Goal: Task Accomplishment & Management: Manage account settings

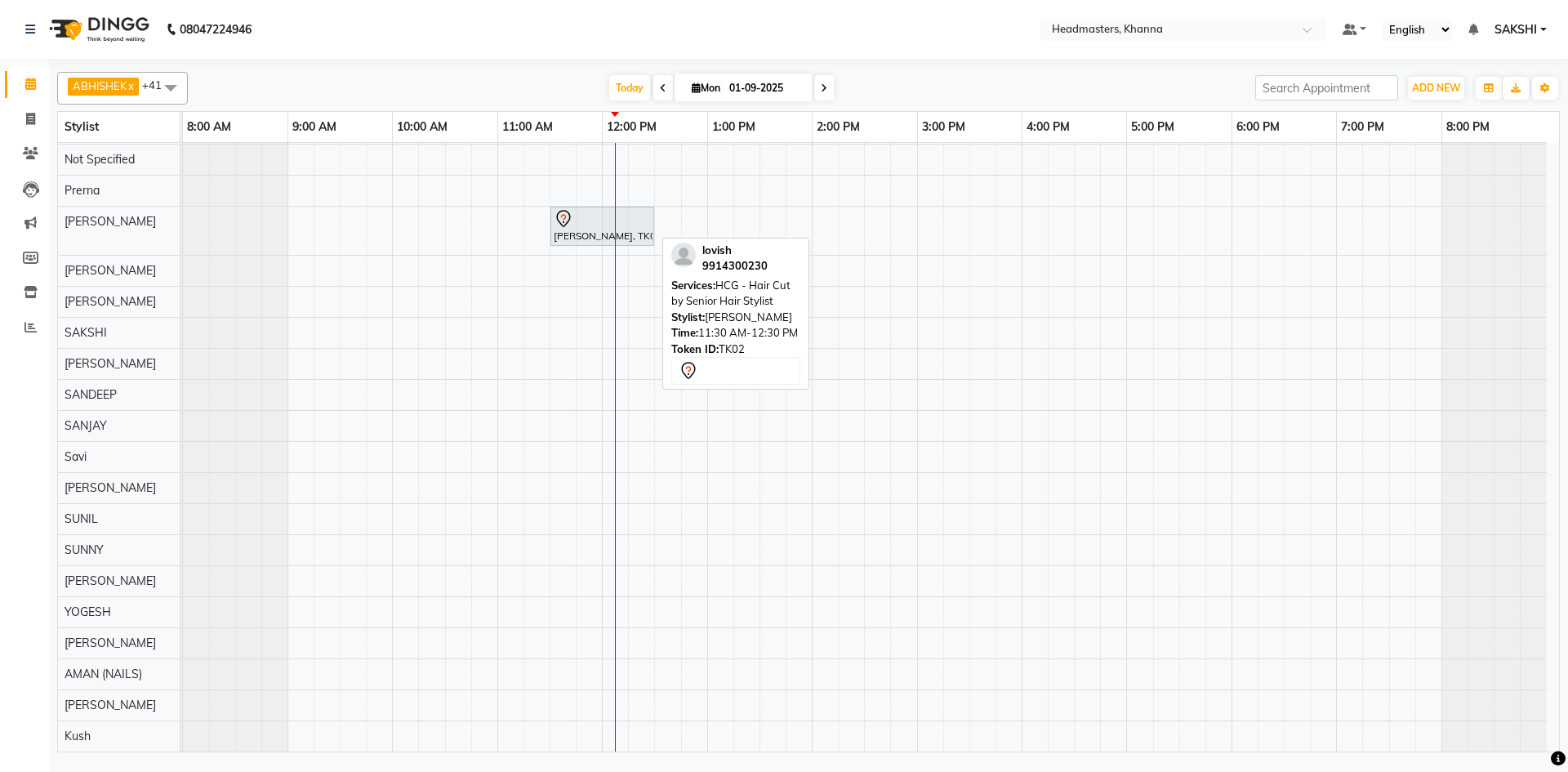
click at [601, 216] on div at bounding box center [602, 218] width 98 height 20
select select "7"
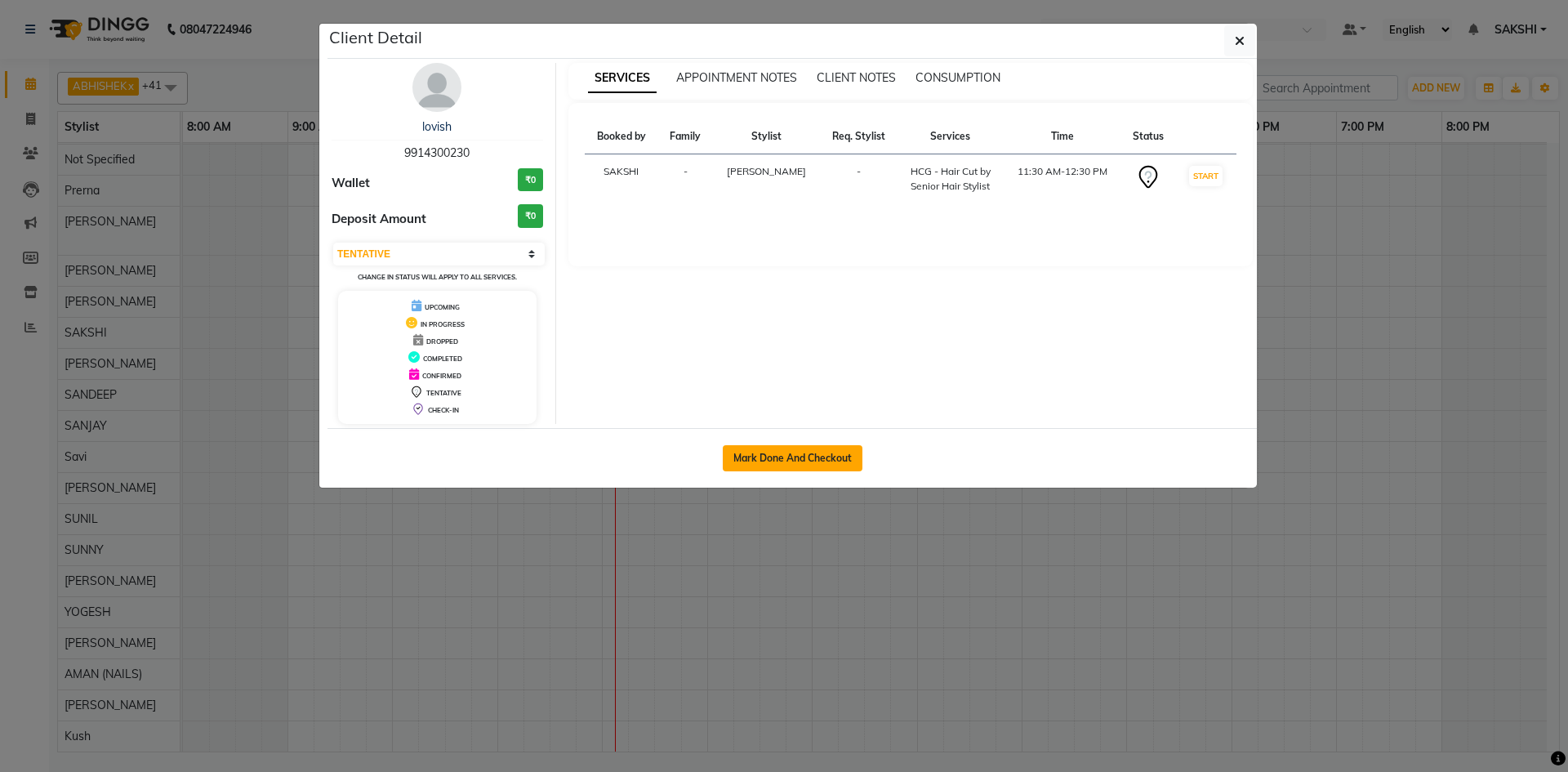
click at [773, 451] on button "Mark Done And Checkout" at bounding box center [792, 458] width 139 height 26
select select "service"
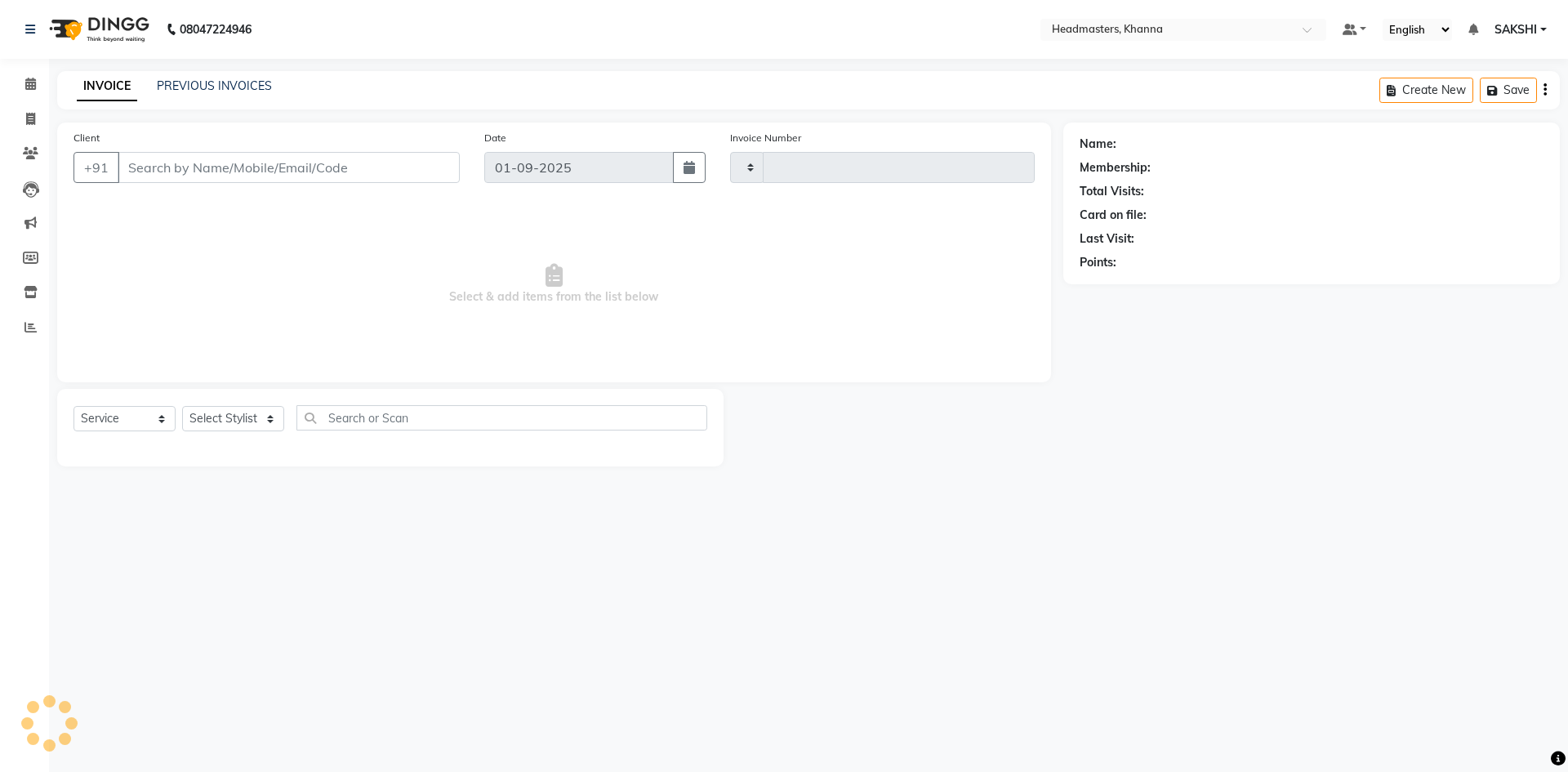
type input "5459"
select select "7138"
type input "9914300230"
select select "60814"
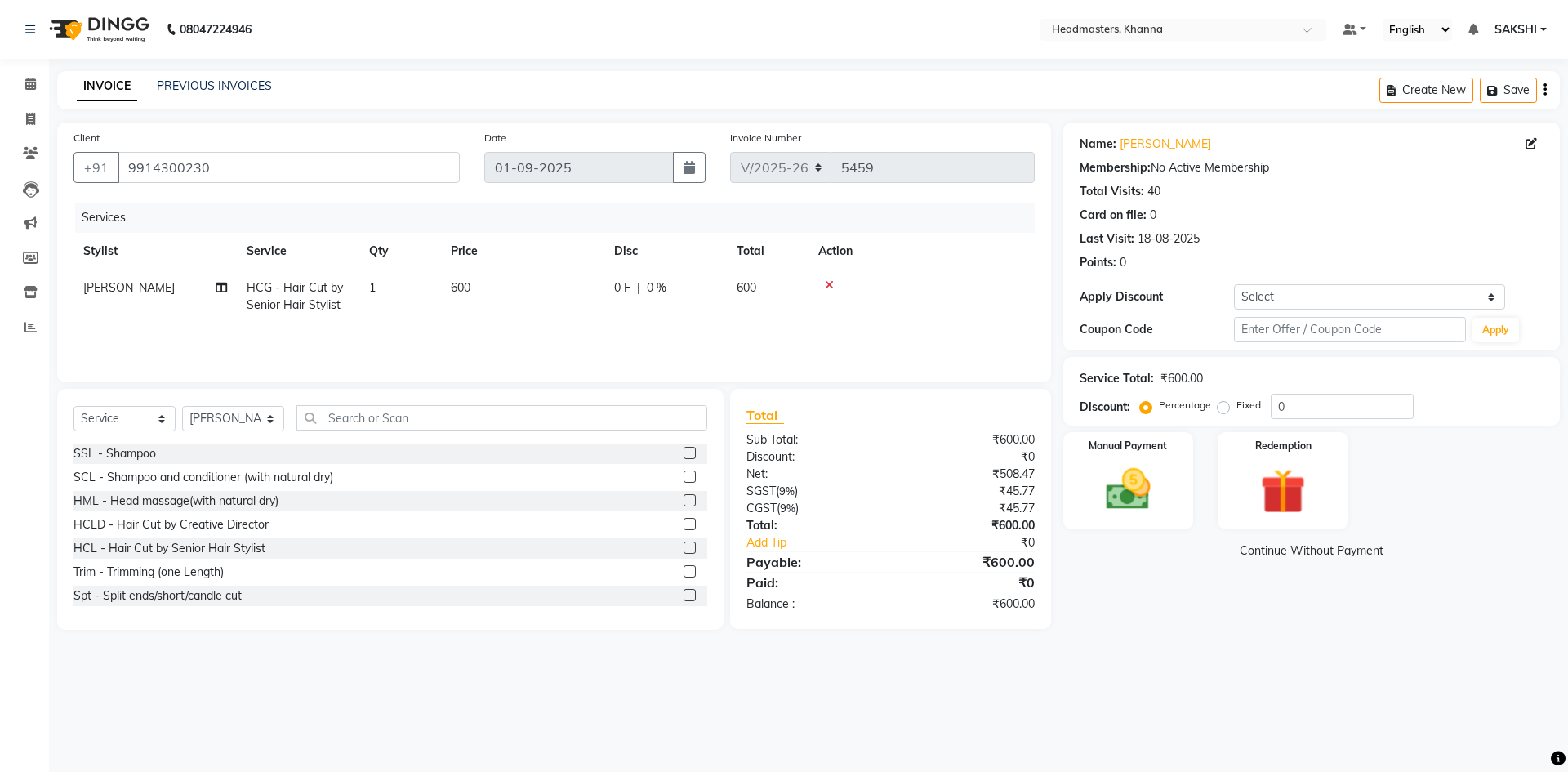
click at [694, 290] on div "0 F | 0 %" at bounding box center [665, 288] width 103 height 17
select select "60814"
click at [695, 289] on input "0" at bounding box center [715, 292] width 49 height 25
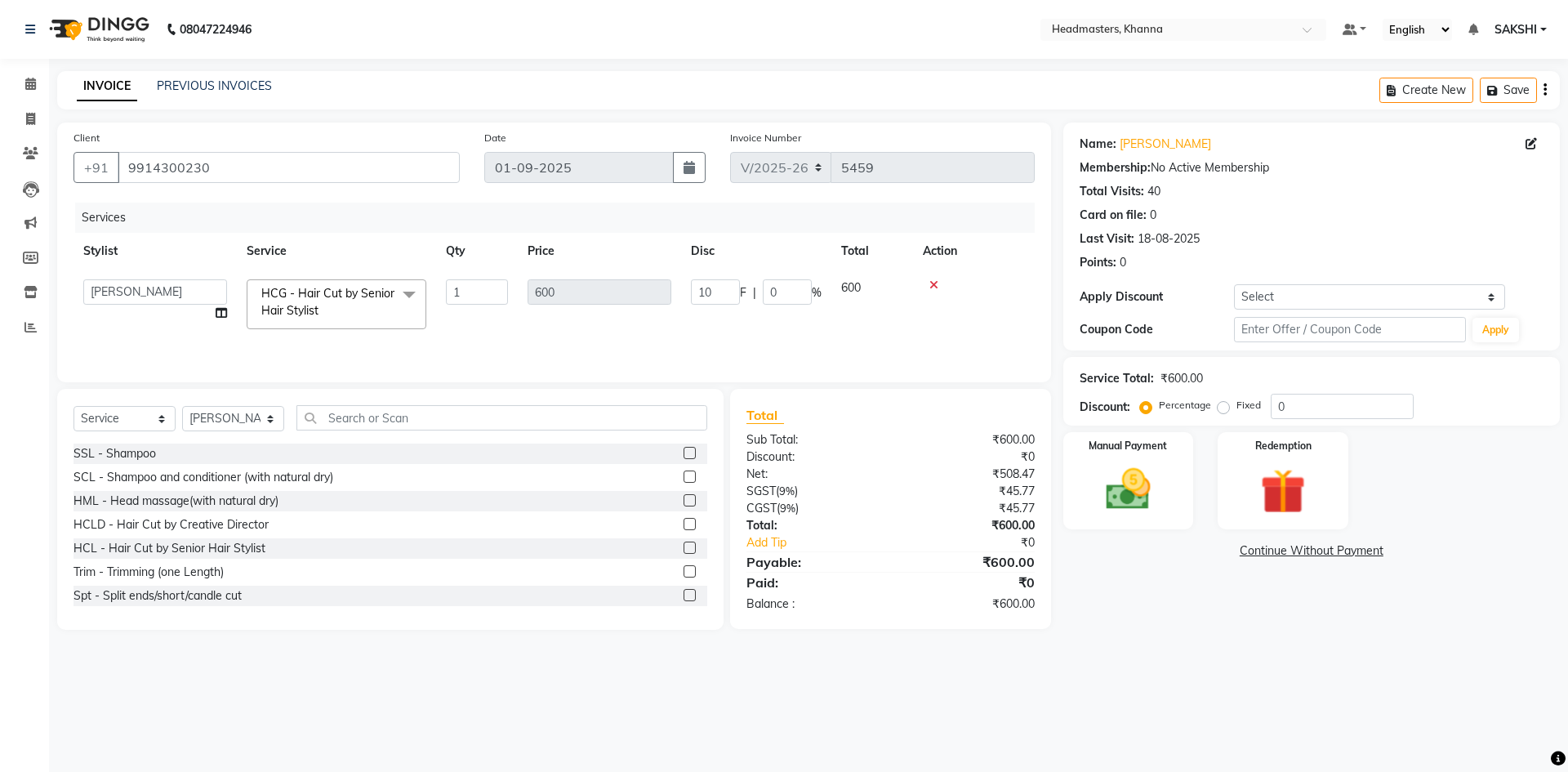
type input "100"
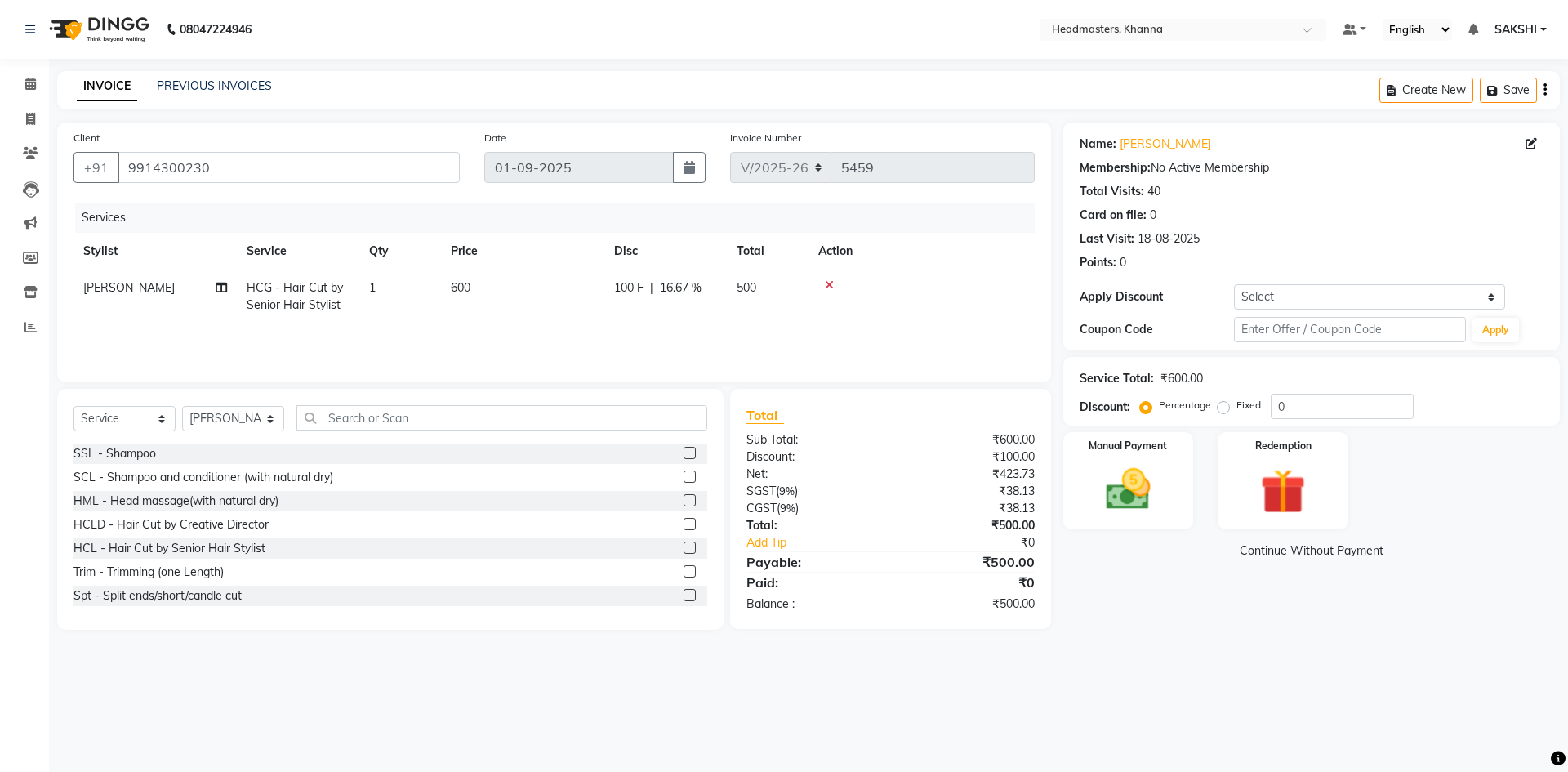
click at [751, 227] on div "Services" at bounding box center [561, 217] width 972 height 31
click at [1118, 466] on img at bounding box center [1129, 490] width 76 height 54
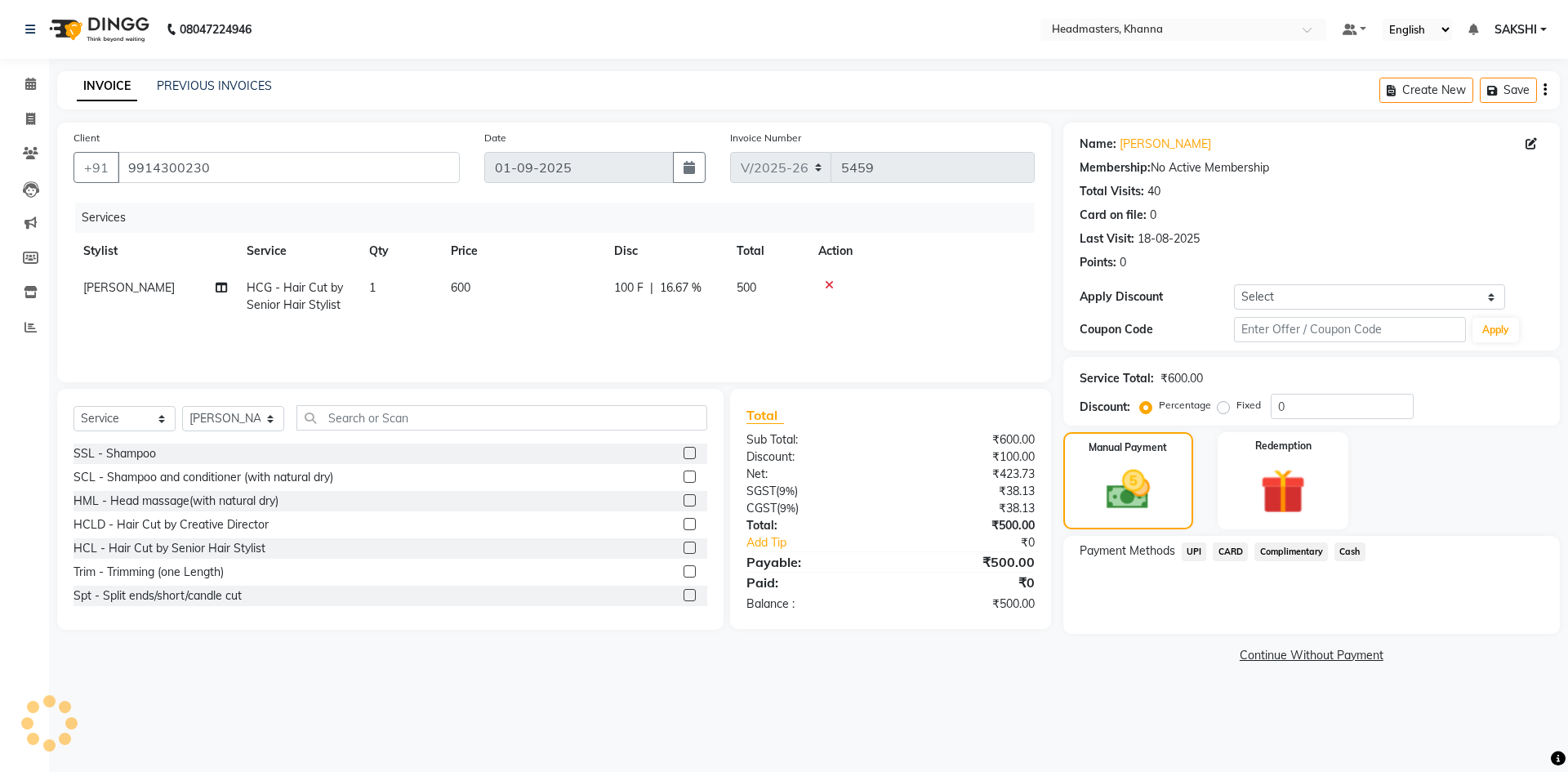
click at [1199, 553] on span "UPI" at bounding box center [1194, 552] width 25 height 19
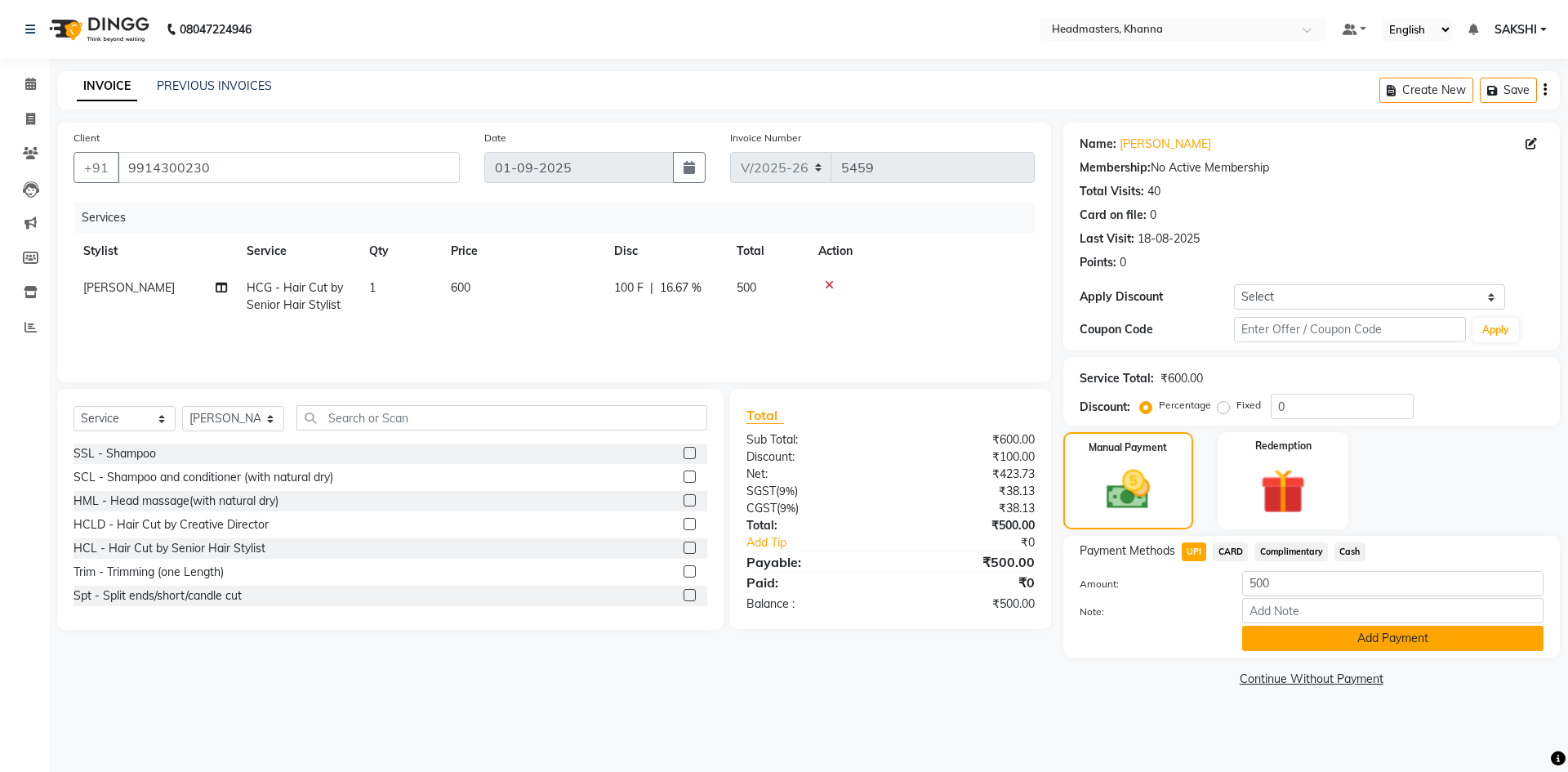
click at [1328, 634] on button "Add Payment" at bounding box center [1392, 637] width 301 height 25
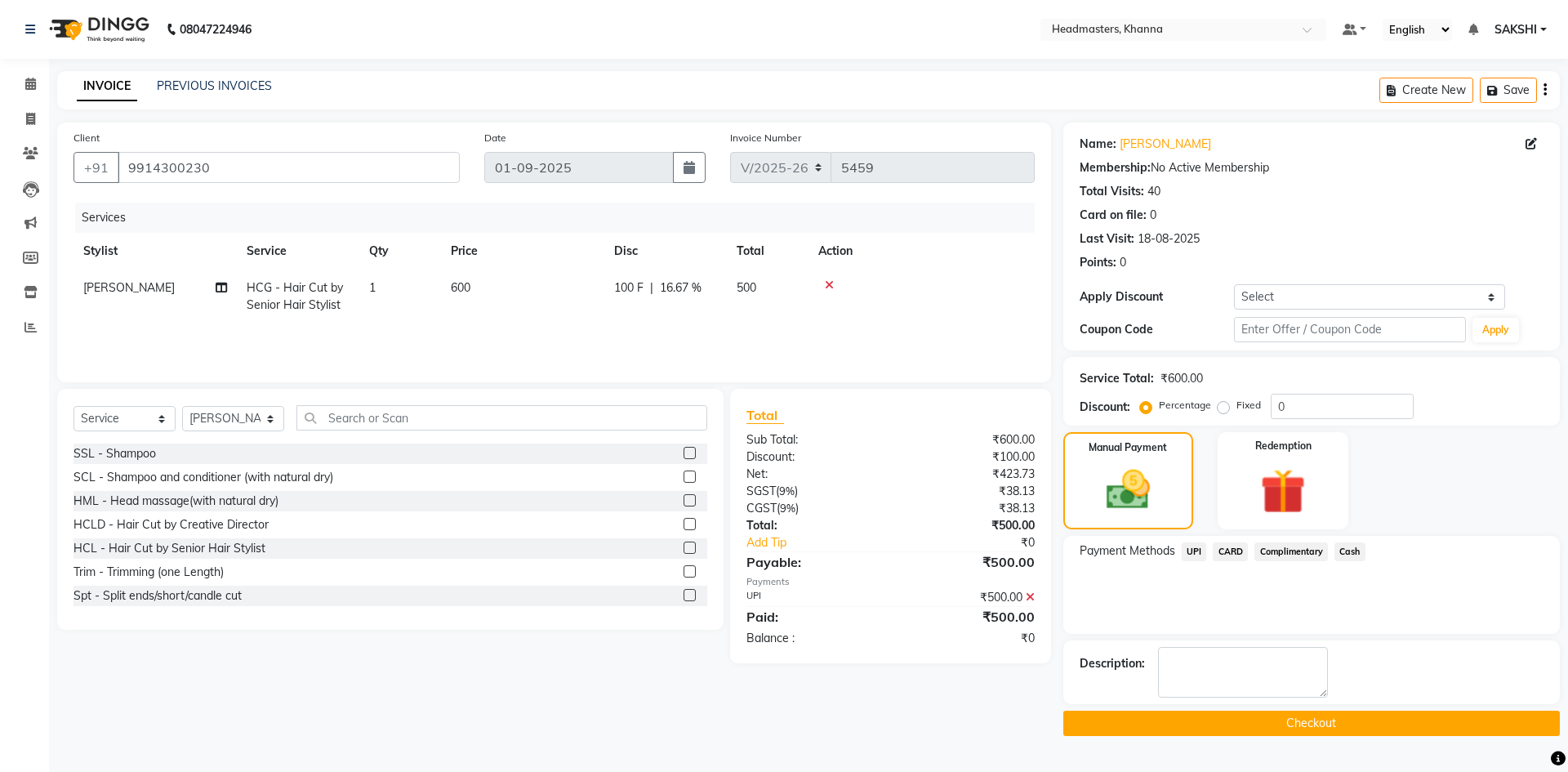
drag, startPoint x: 1293, startPoint y: 715, endPoint x: 1320, endPoint y: 705, distance: 28.8
click at [1293, 711] on button "Checkout" at bounding box center [1312, 723] width 497 height 25
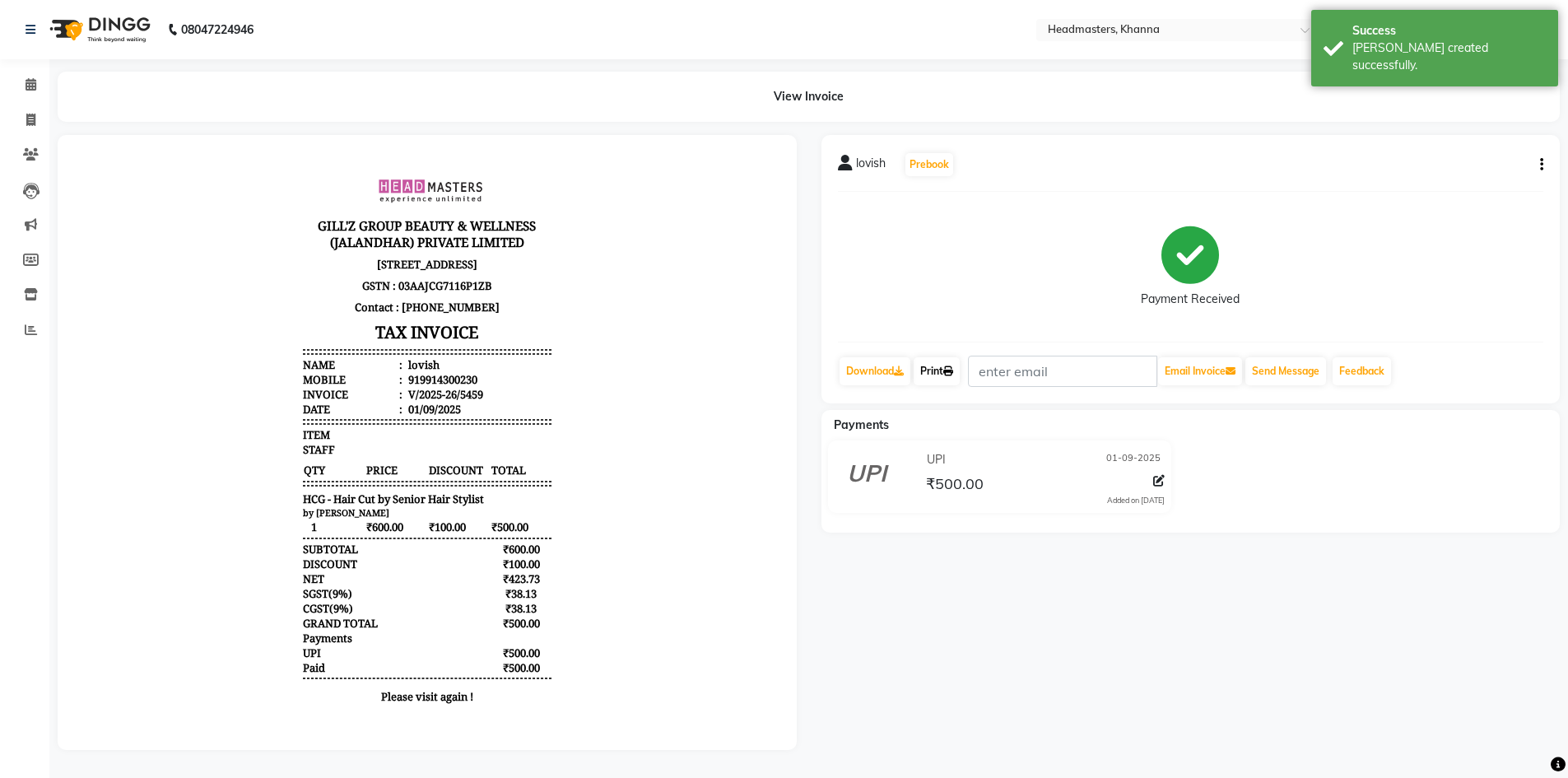
click at [944, 376] on link "Print" at bounding box center [936, 372] width 46 height 28
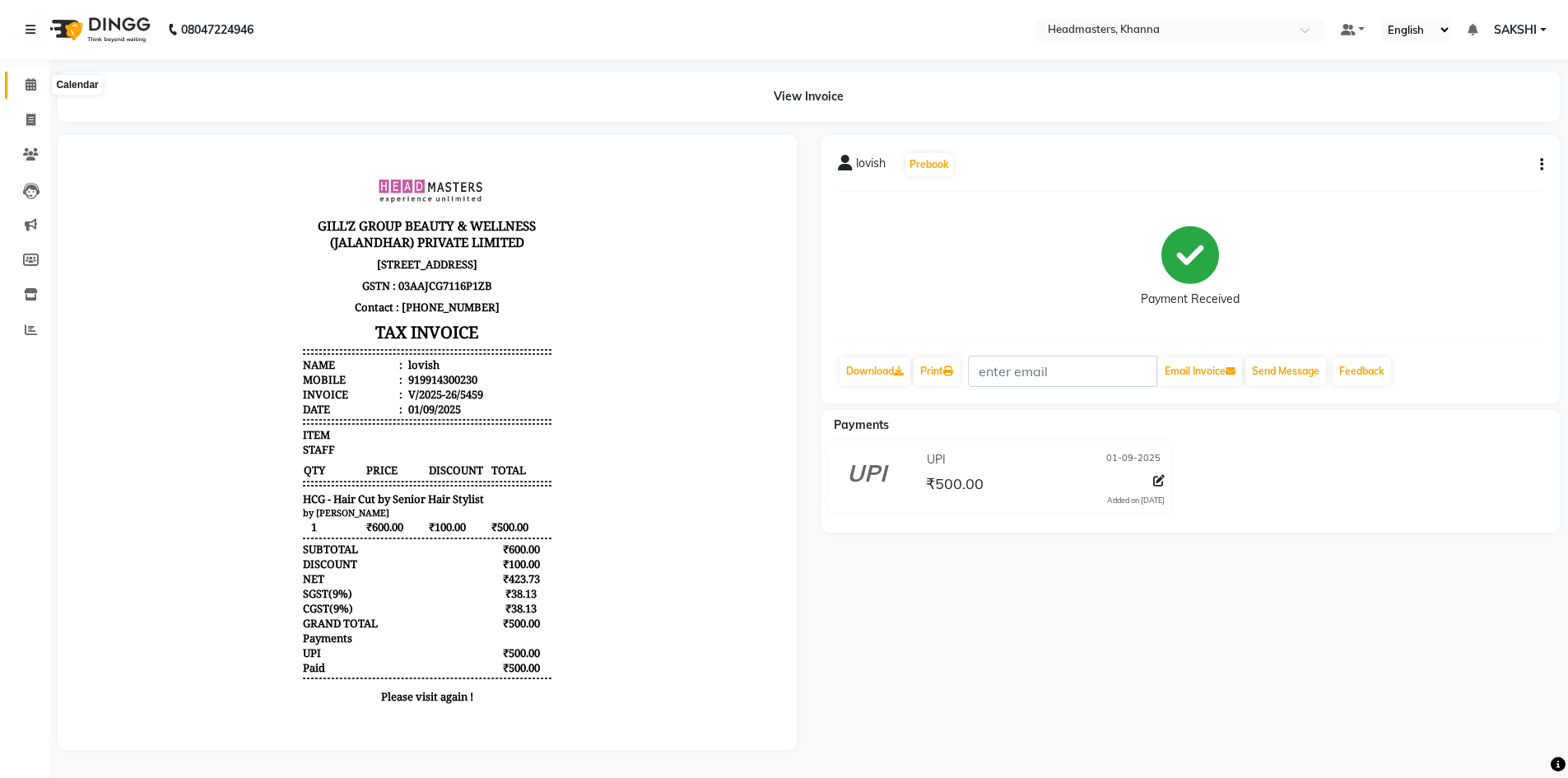
drag, startPoint x: 27, startPoint y: 91, endPoint x: 46, endPoint y: 84, distance: 20.2
click at [27, 90] on span at bounding box center [31, 85] width 29 height 19
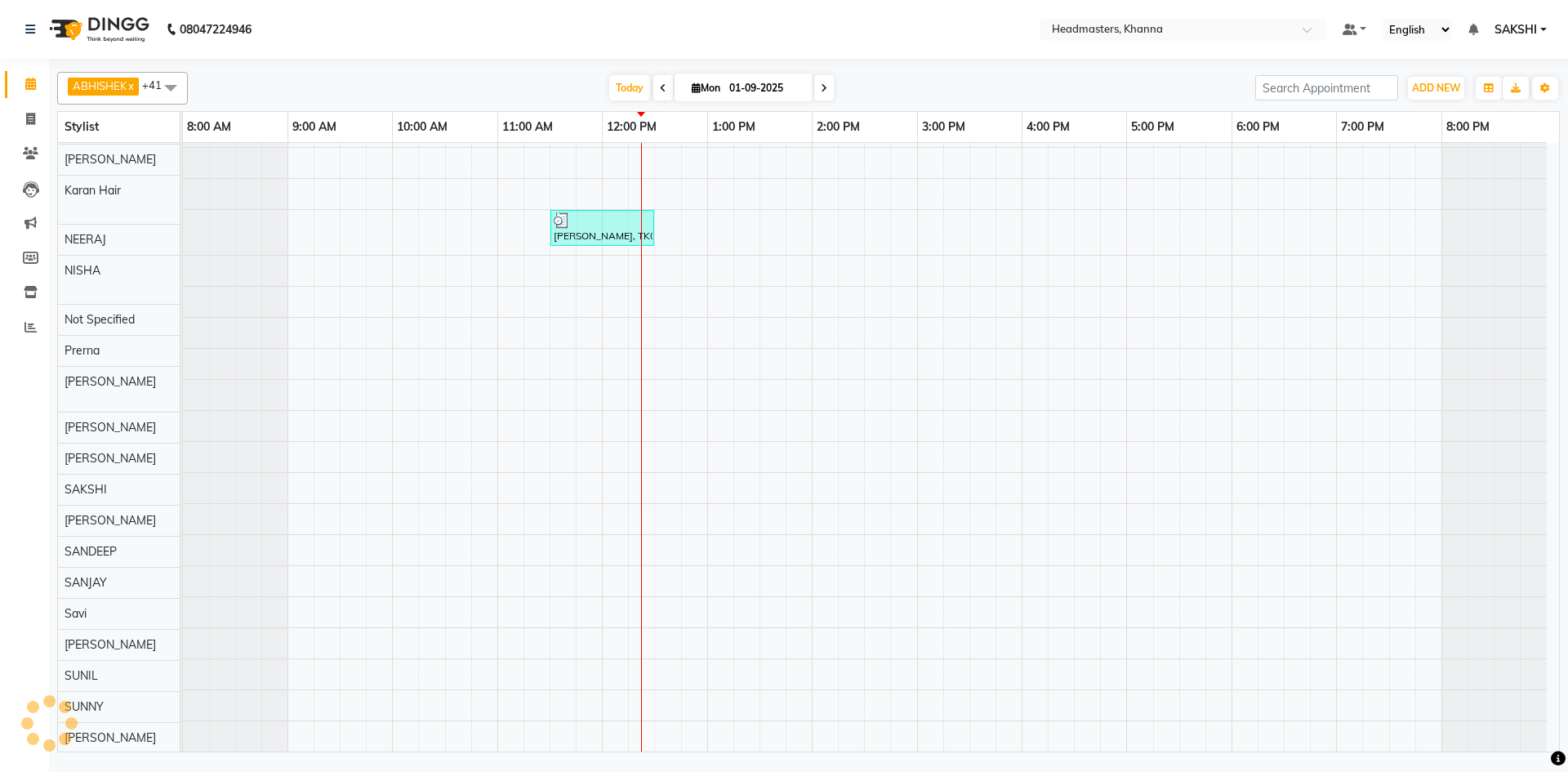
scroll to position [745, 0]
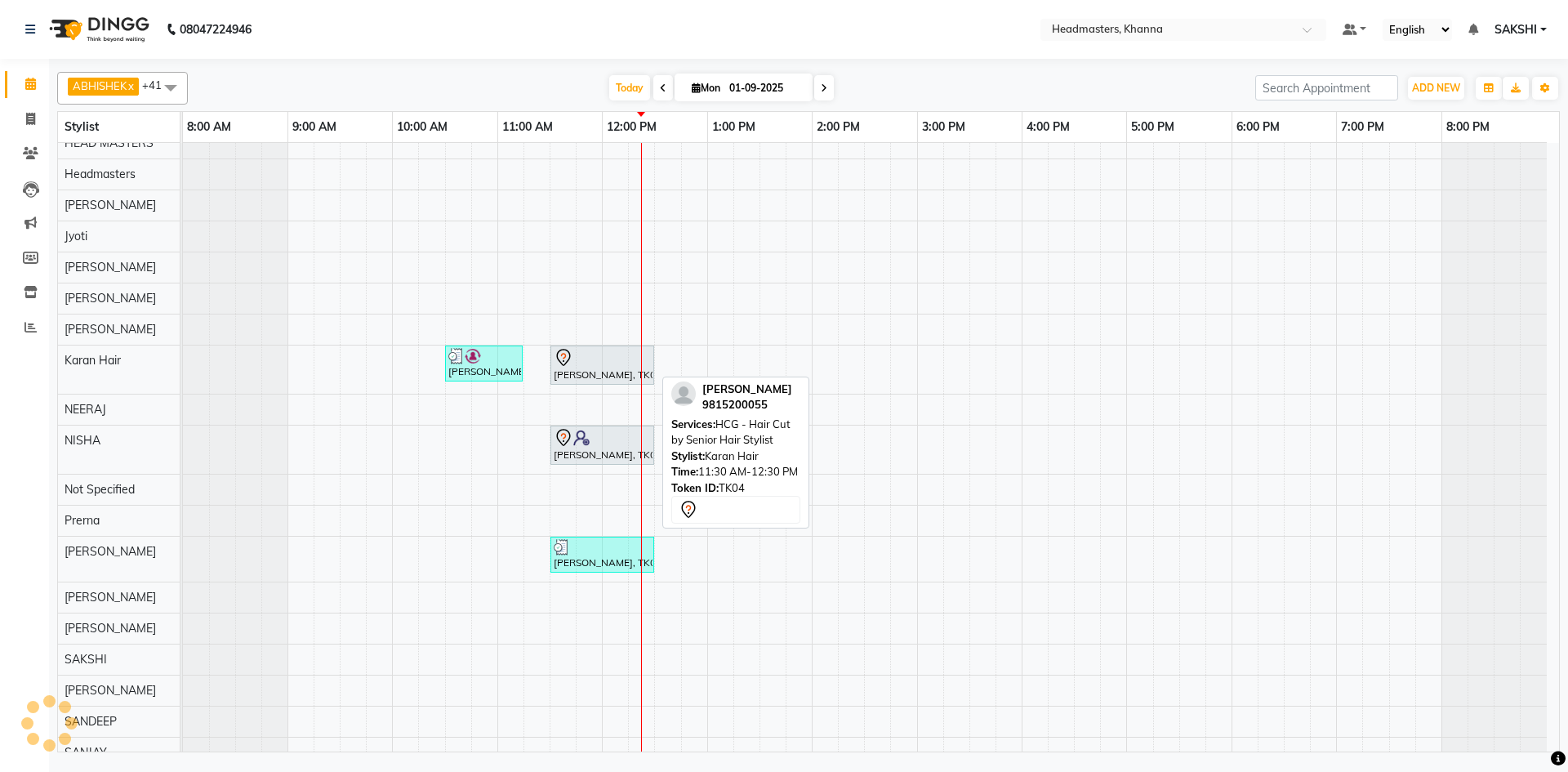
click at [577, 356] on div at bounding box center [602, 358] width 98 height 20
select select "7"
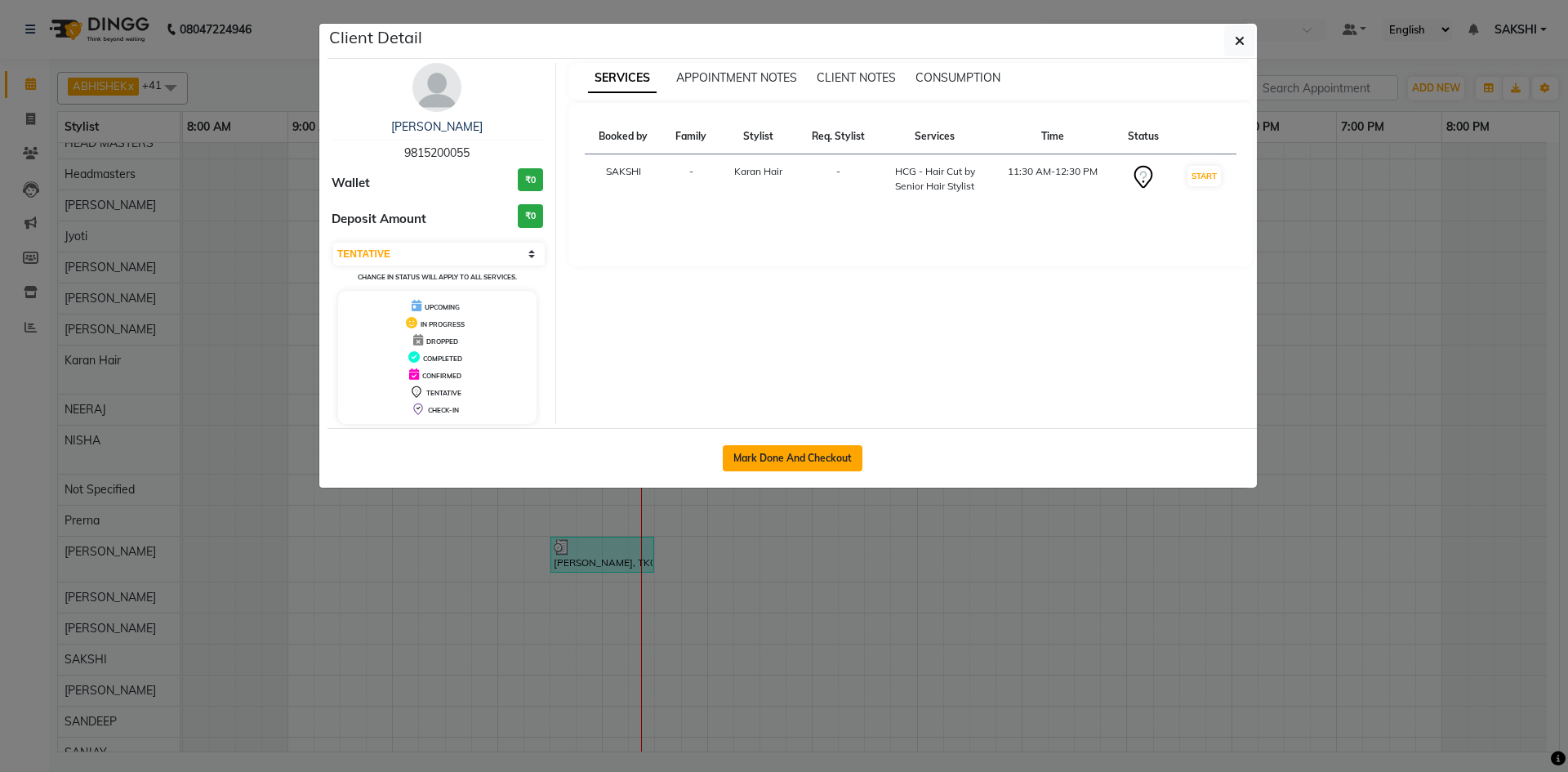
click at [798, 450] on button "Mark Done And Checkout" at bounding box center [792, 458] width 139 height 26
select select "service"
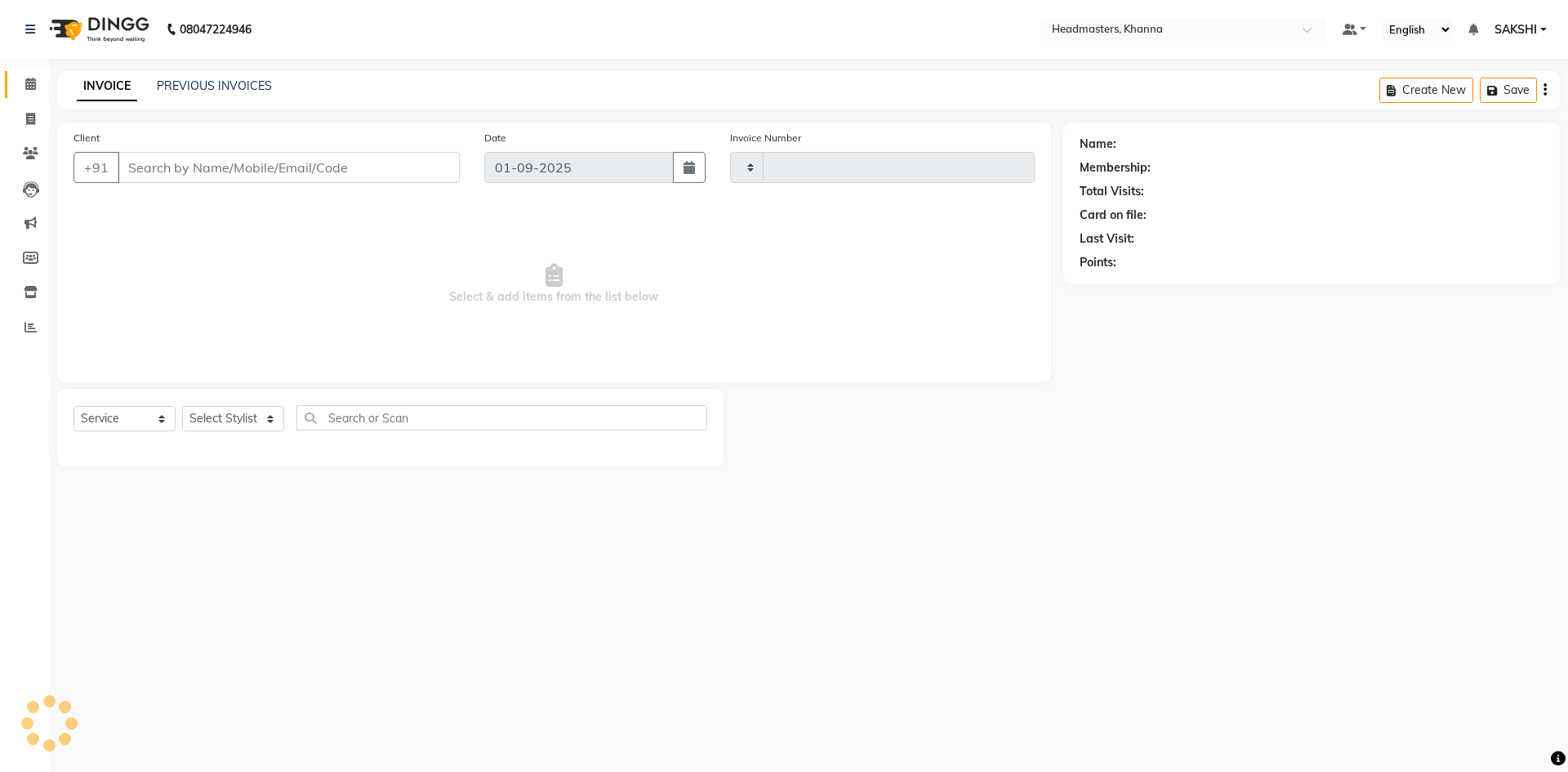
type input "5460"
select select "7138"
type input "9815200055"
select select "63193"
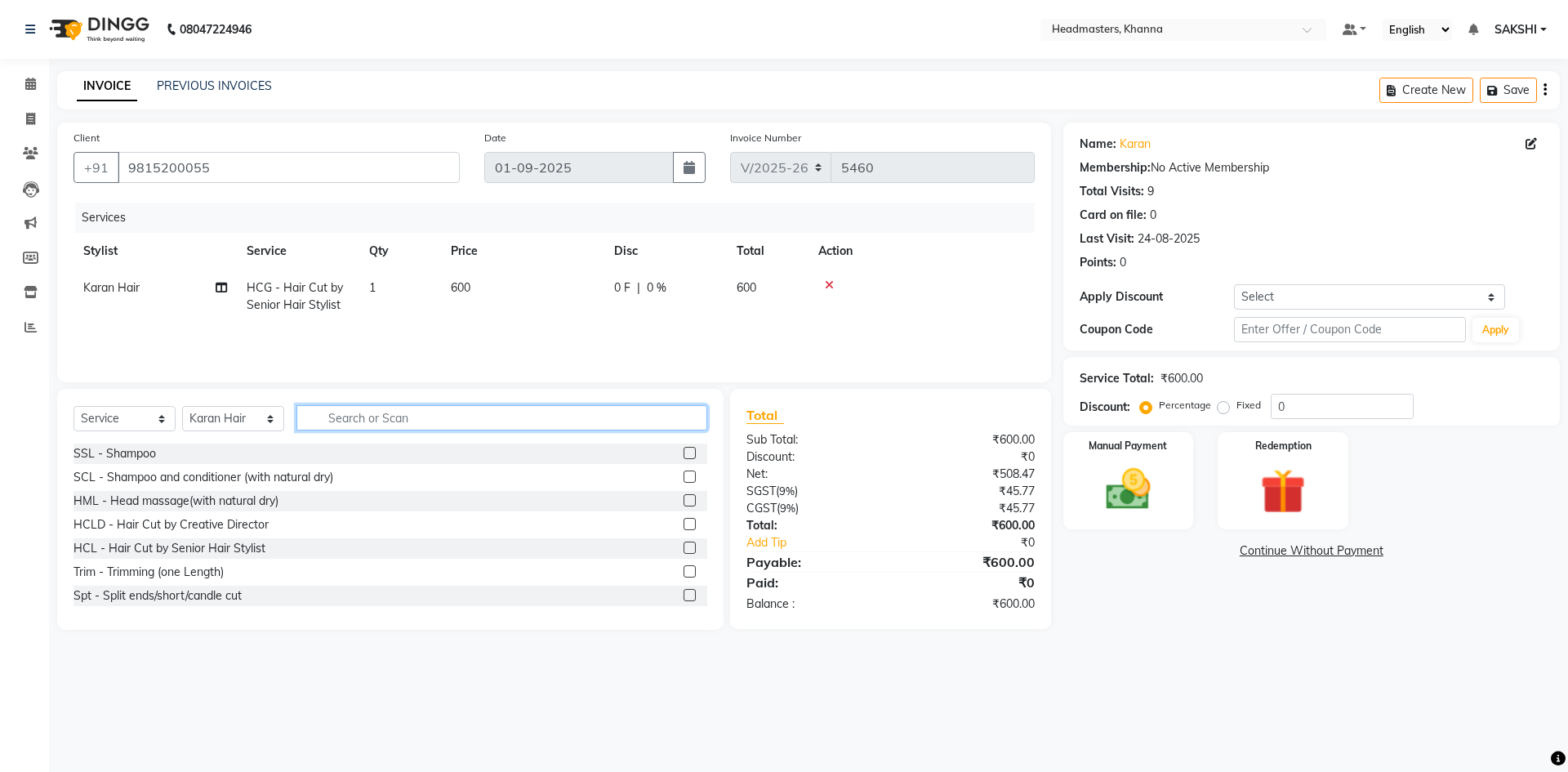
click at [402, 420] on input "text" at bounding box center [502, 417] width 411 height 25
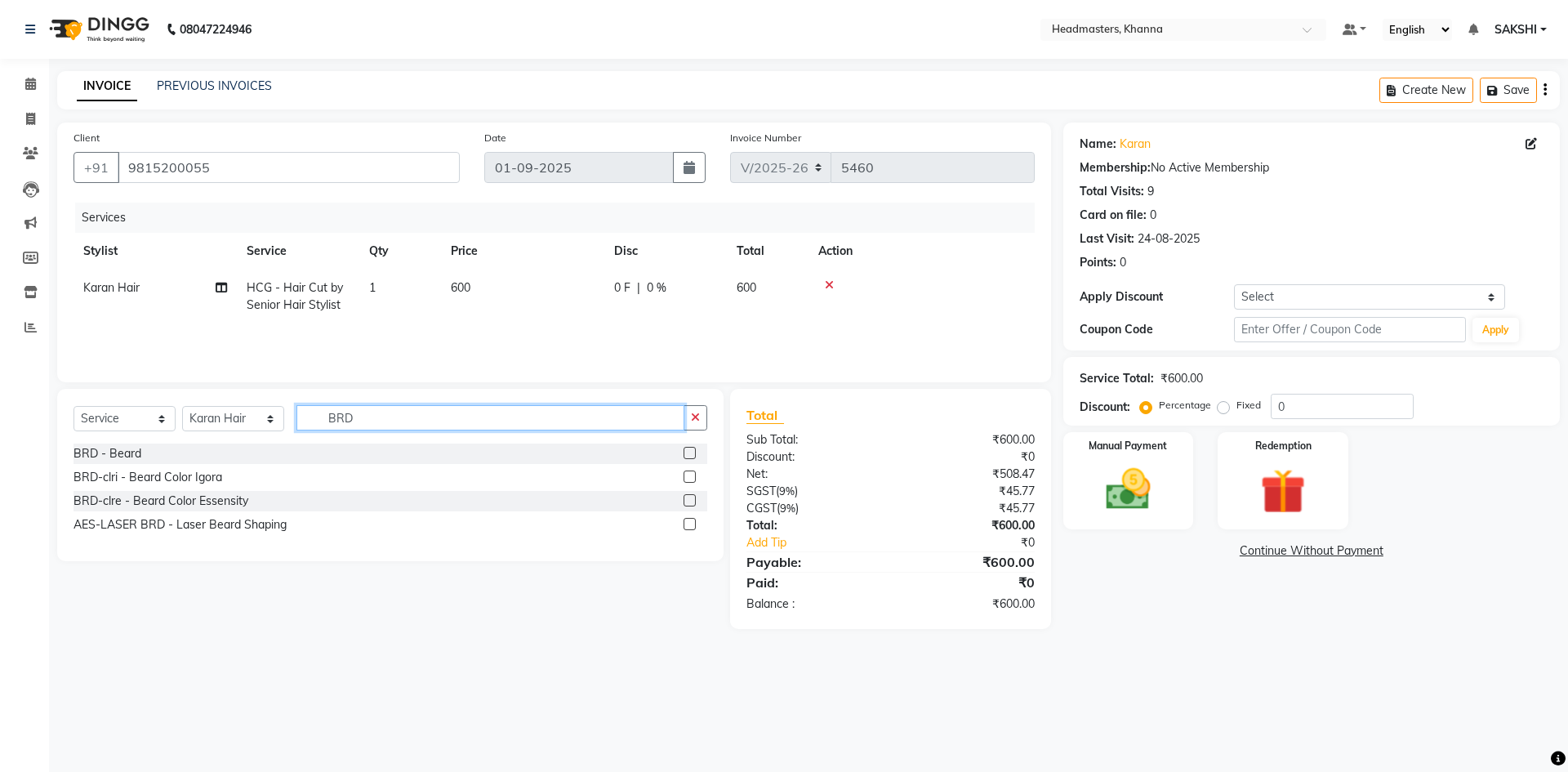
type input "BRD"
click at [694, 453] on label at bounding box center [689, 452] width 12 height 12
click at [694, 453] on input "checkbox" at bounding box center [688, 453] width 10 height 10
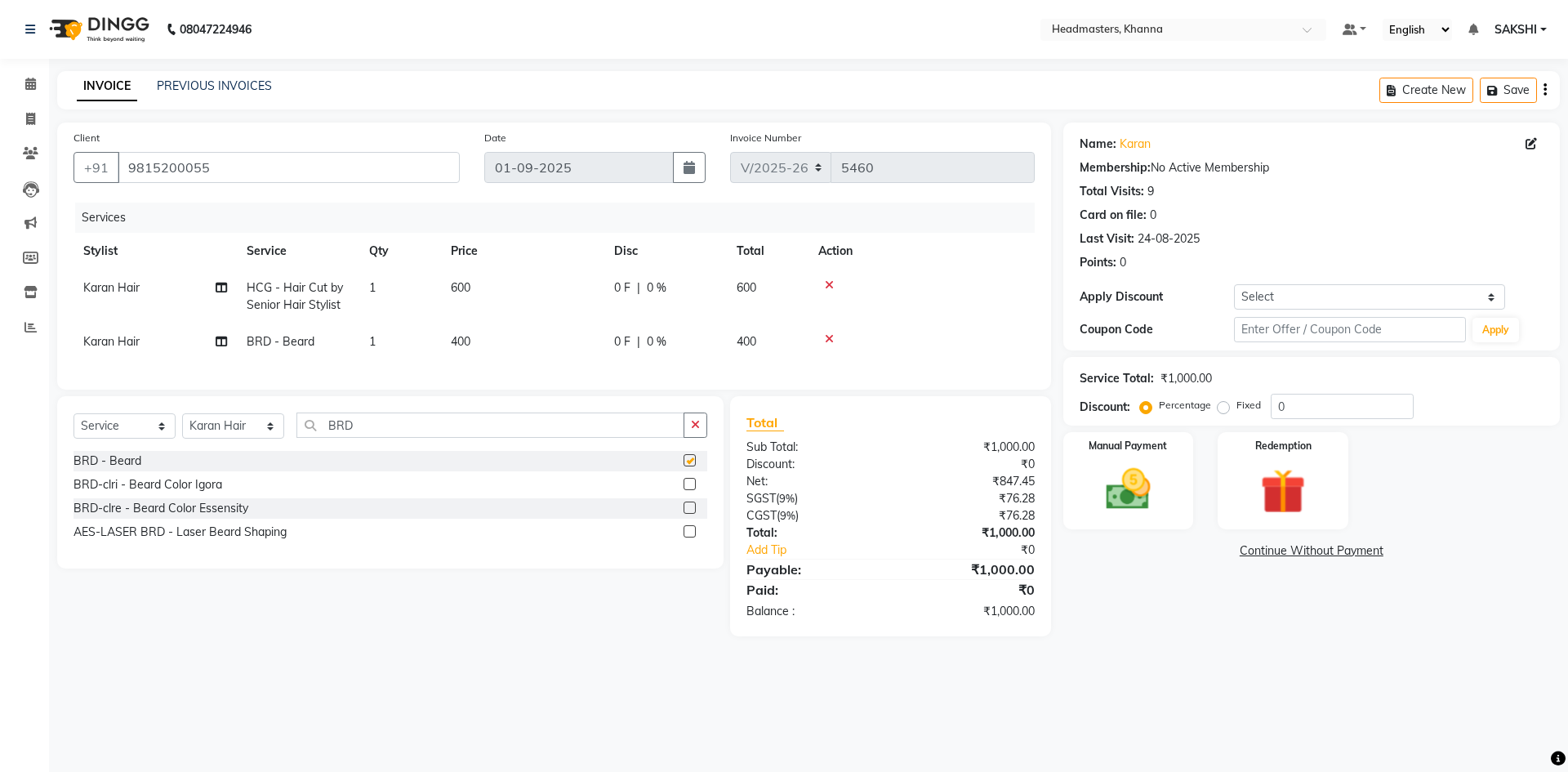
checkbox input "false"
click at [1305, 409] on input "0" at bounding box center [1342, 406] width 143 height 25
type input "030"
click at [1139, 471] on img at bounding box center [1129, 490] width 76 height 54
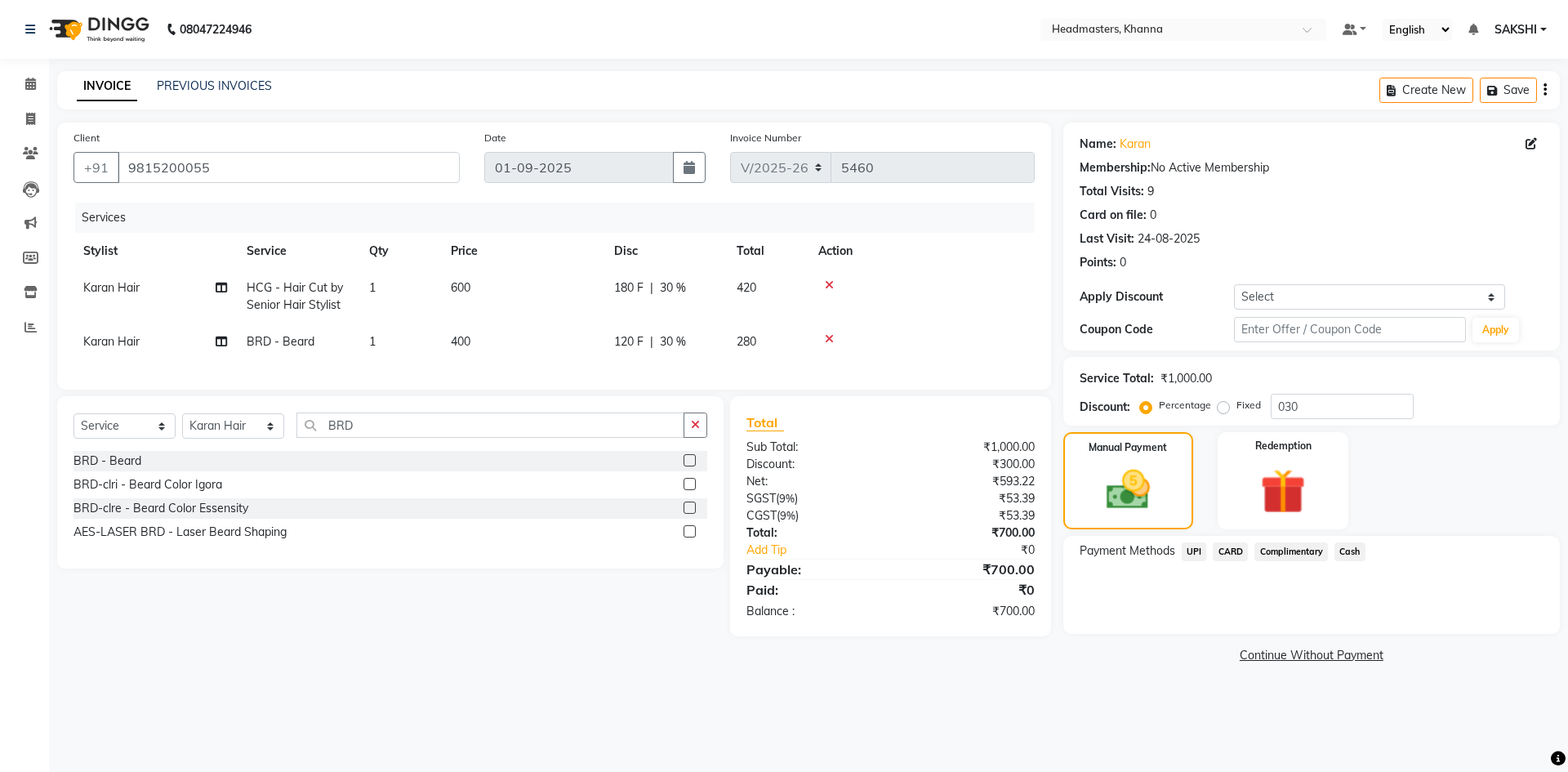
click at [1355, 552] on span "Cash" at bounding box center [1350, 552] width 31 height 19
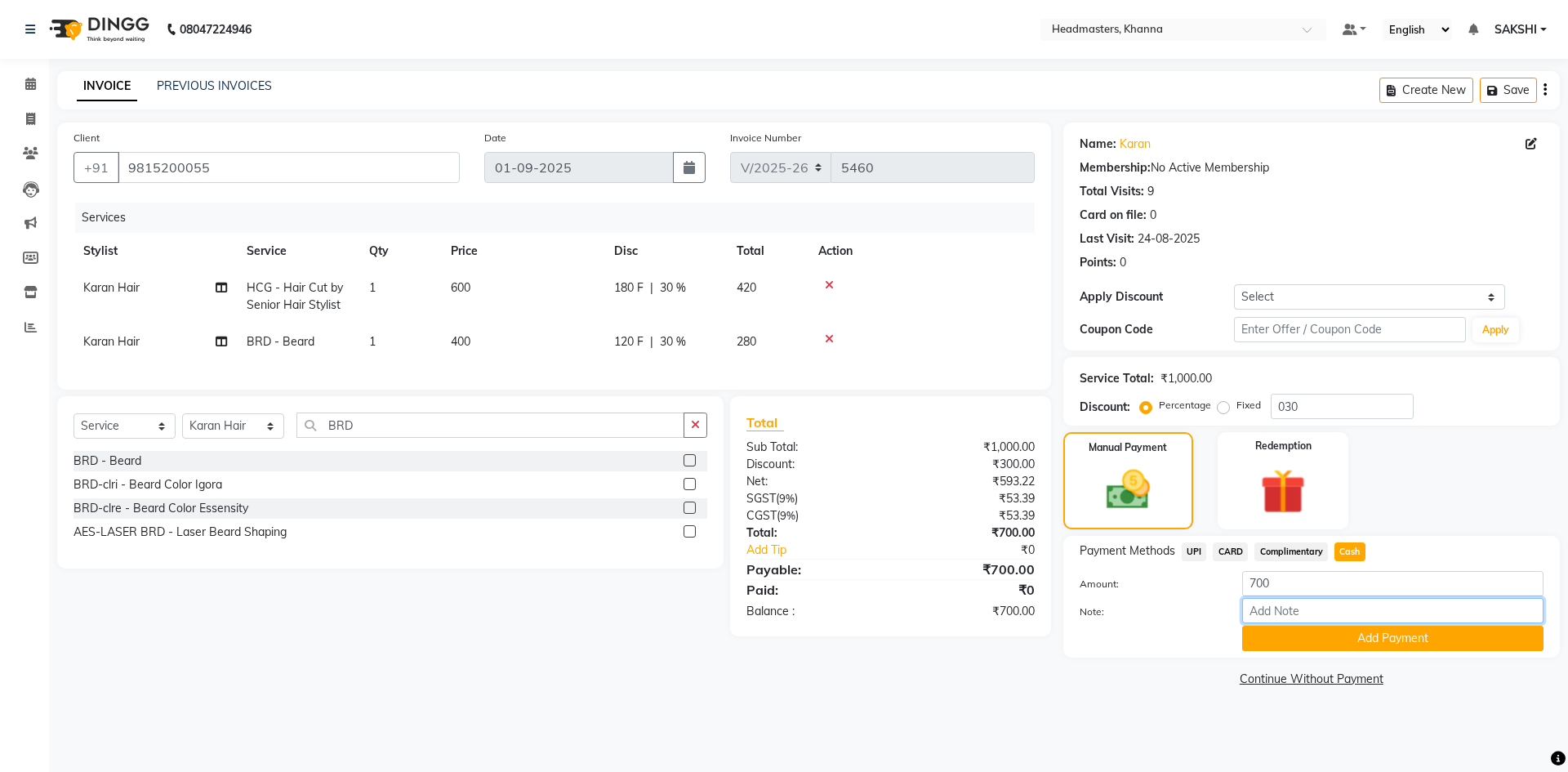
drag, startPoint x: 1348, startPoint y: 622, endPoint x: 1339, endPoint y: 623, distance: 9.1
click at [1348, 622] on input "Note:" at bounding box center [1392, 610] width 301 height 25
click at [1326, 633] on button "Add Payment" at bounding box center [1392, 637] width 301 height 25
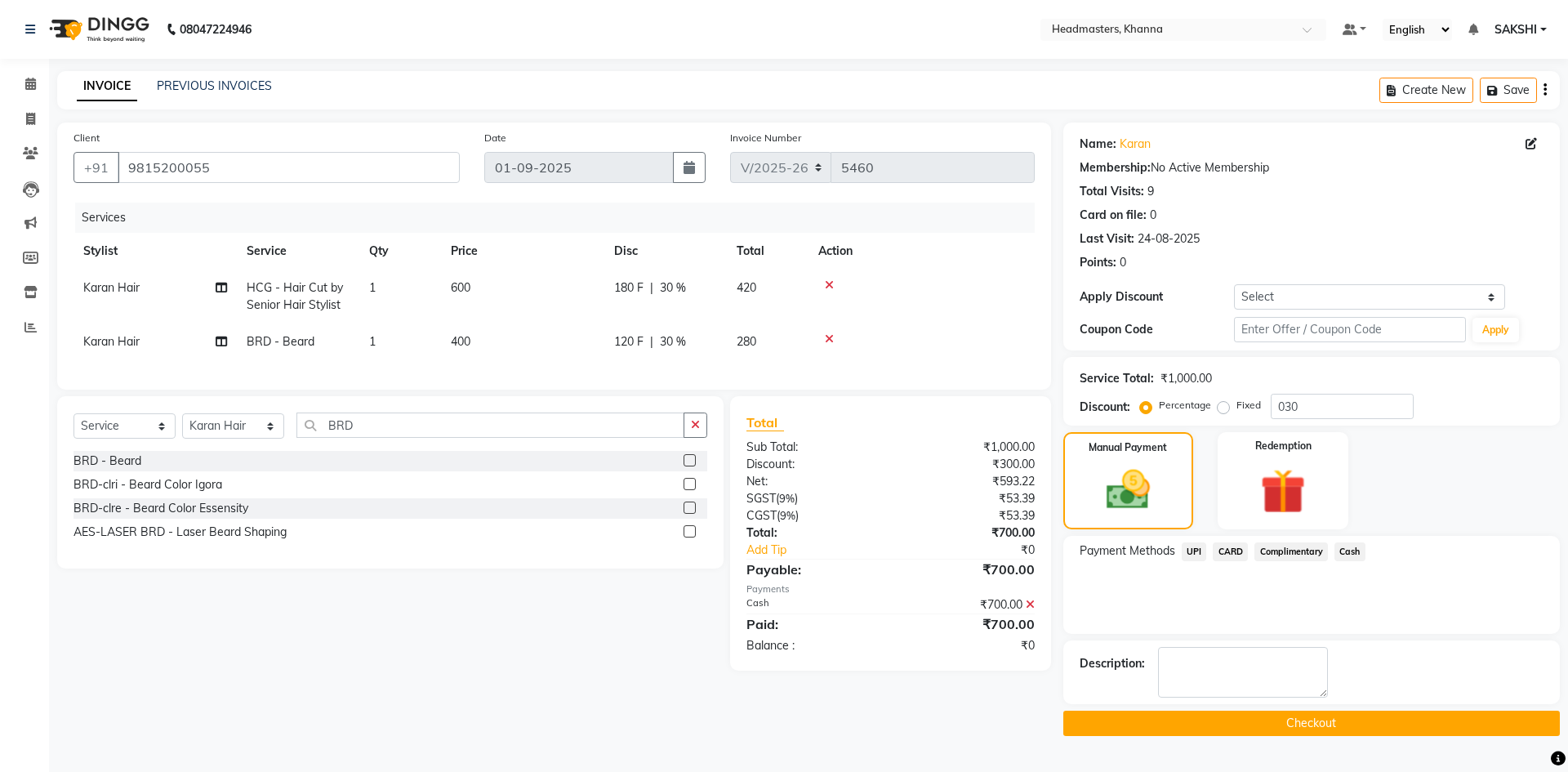
click at [1267, 715] on button "Checkout" at bounding box center [1312, 723] width 497 height 25
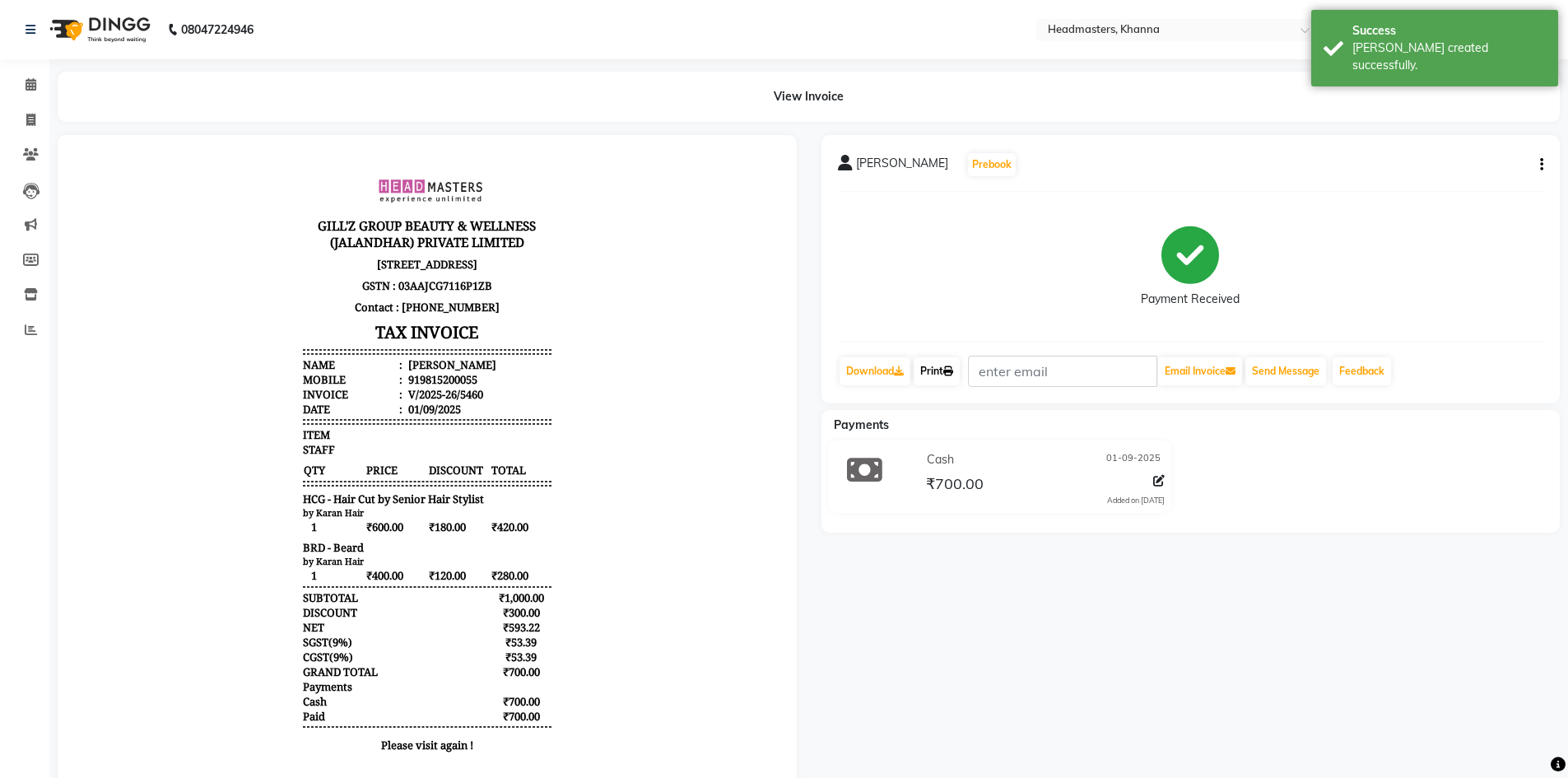
click at [946, 364] on link "Print" at bounding box center [936, 372] width 46 height 28
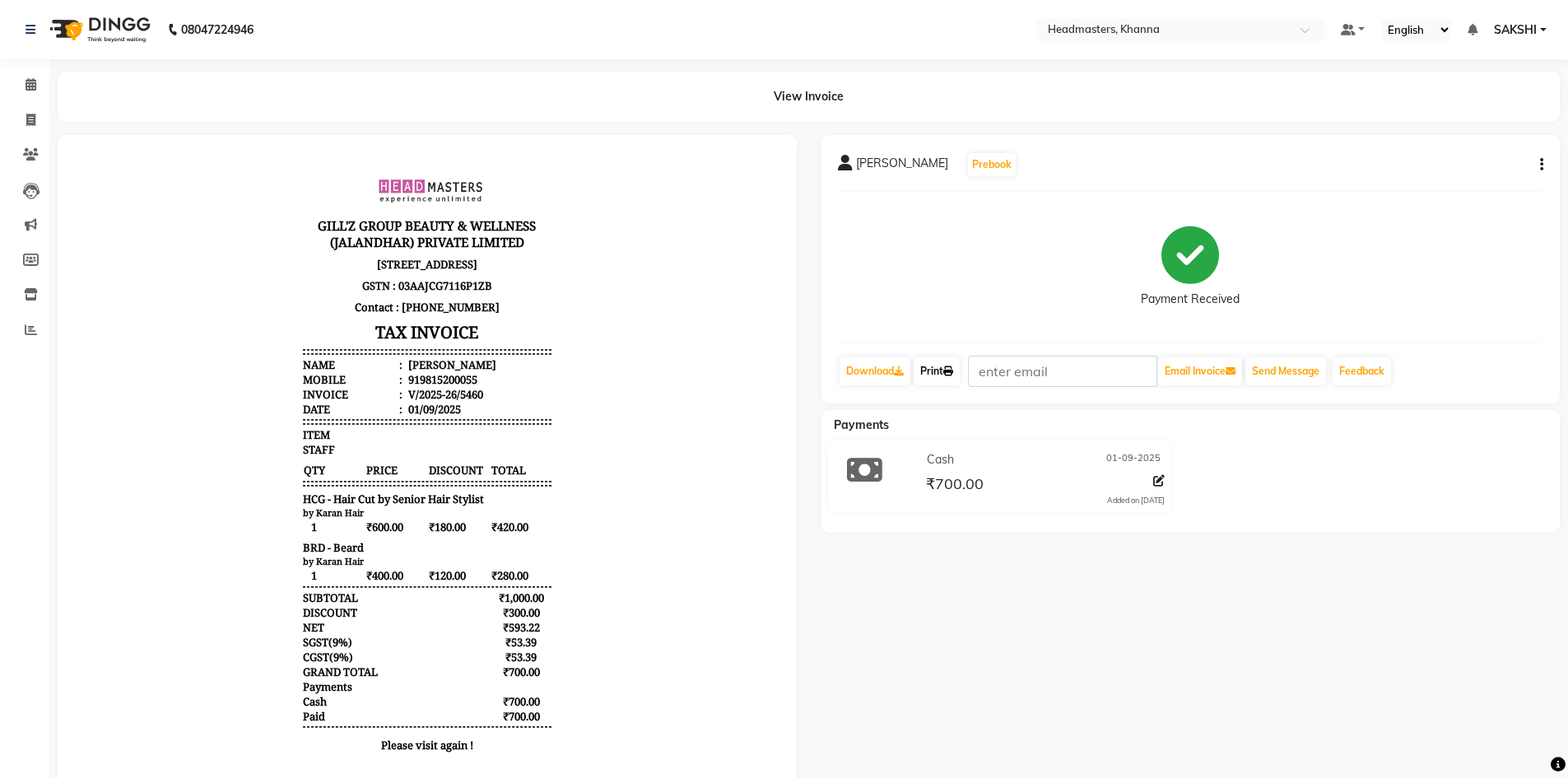
click at [925, 374] on link "Print" at bounding box center [936, 372] width 46 height 28
click at [31, 76] on span at bounding box center [31, 85] width 29 height 19
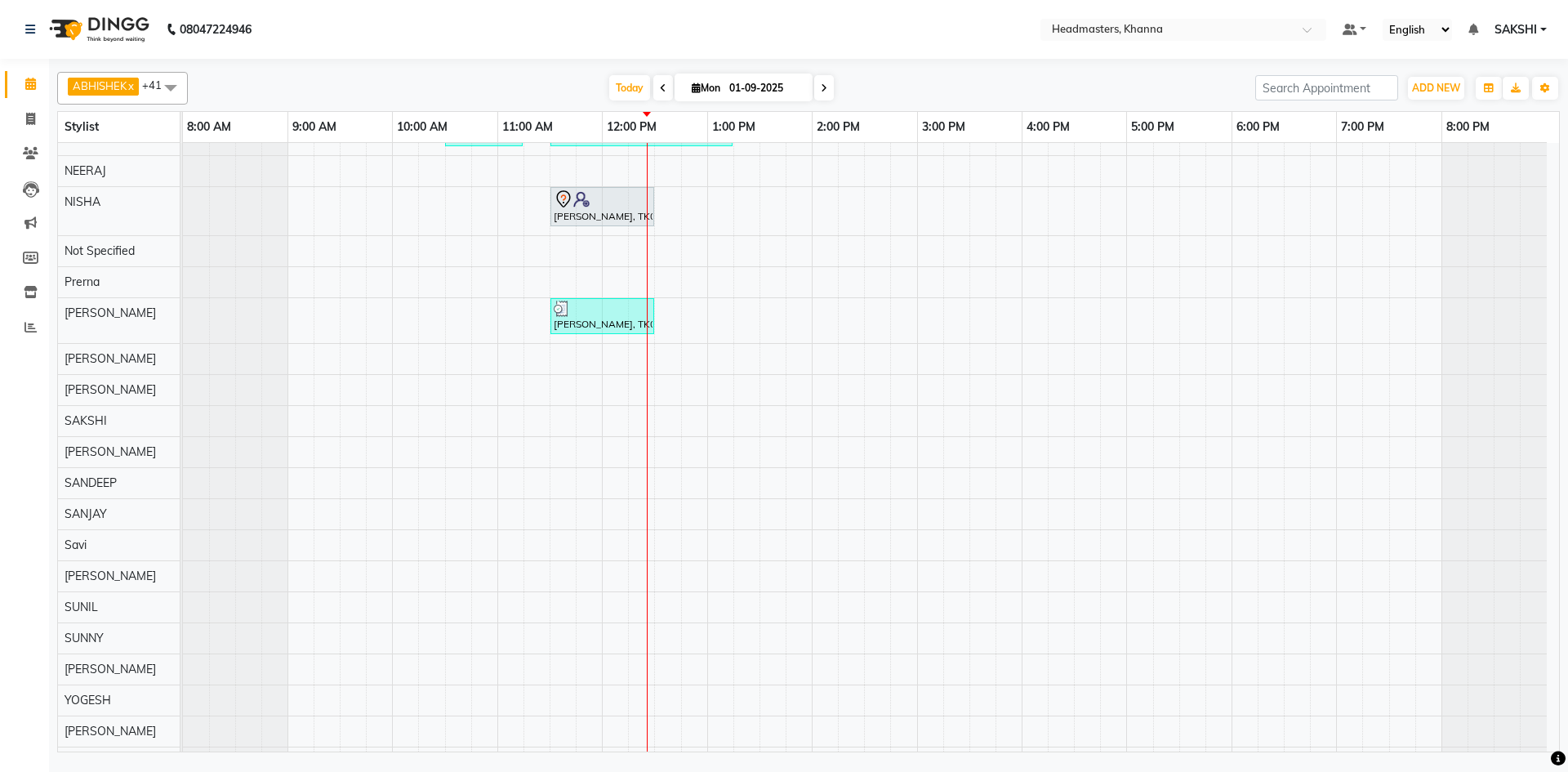
scroll to position [741, 0]
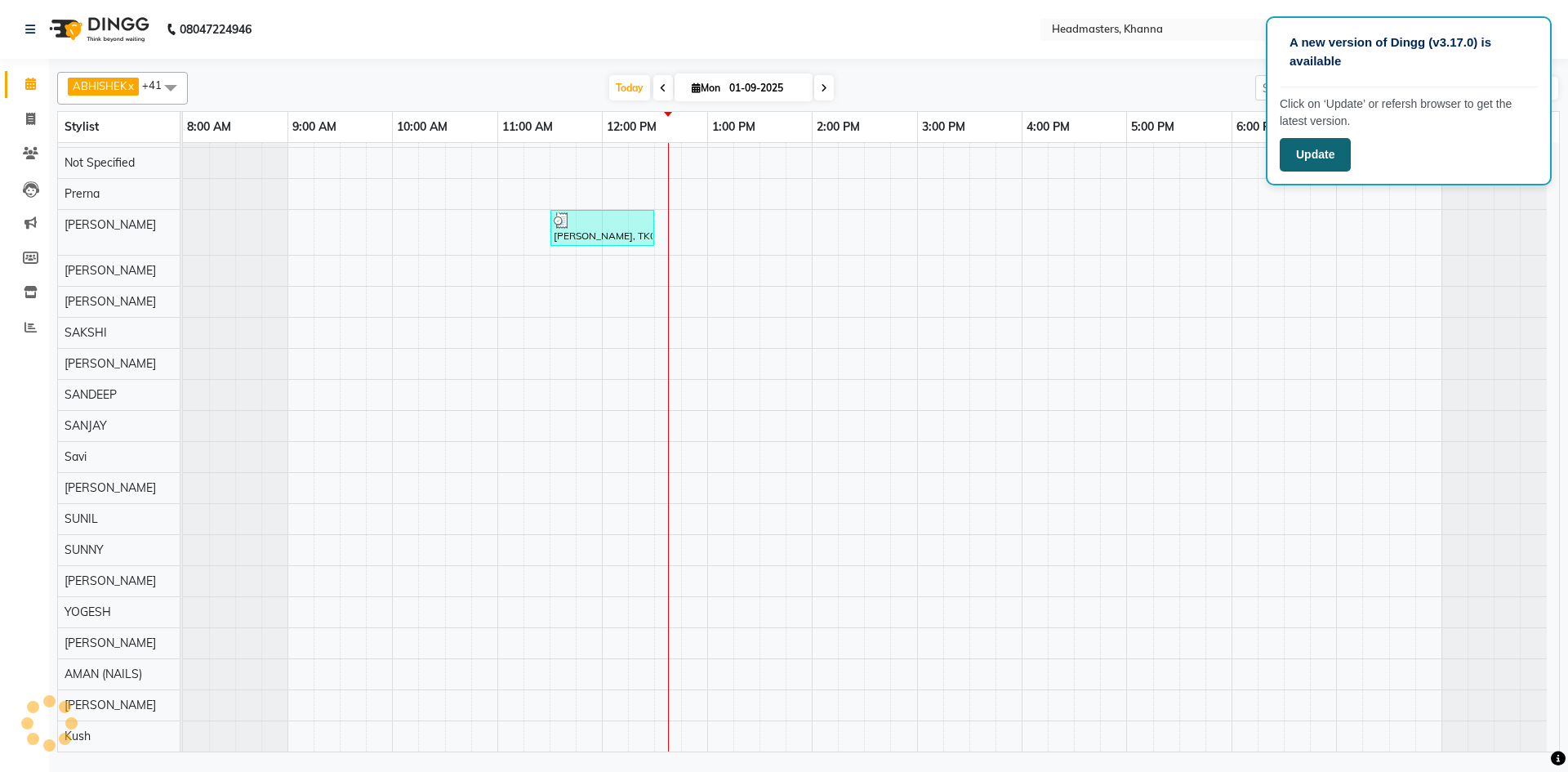
click at [1327, 156] on button "Update" at bounding box center [1315, 155] width 71 height 33
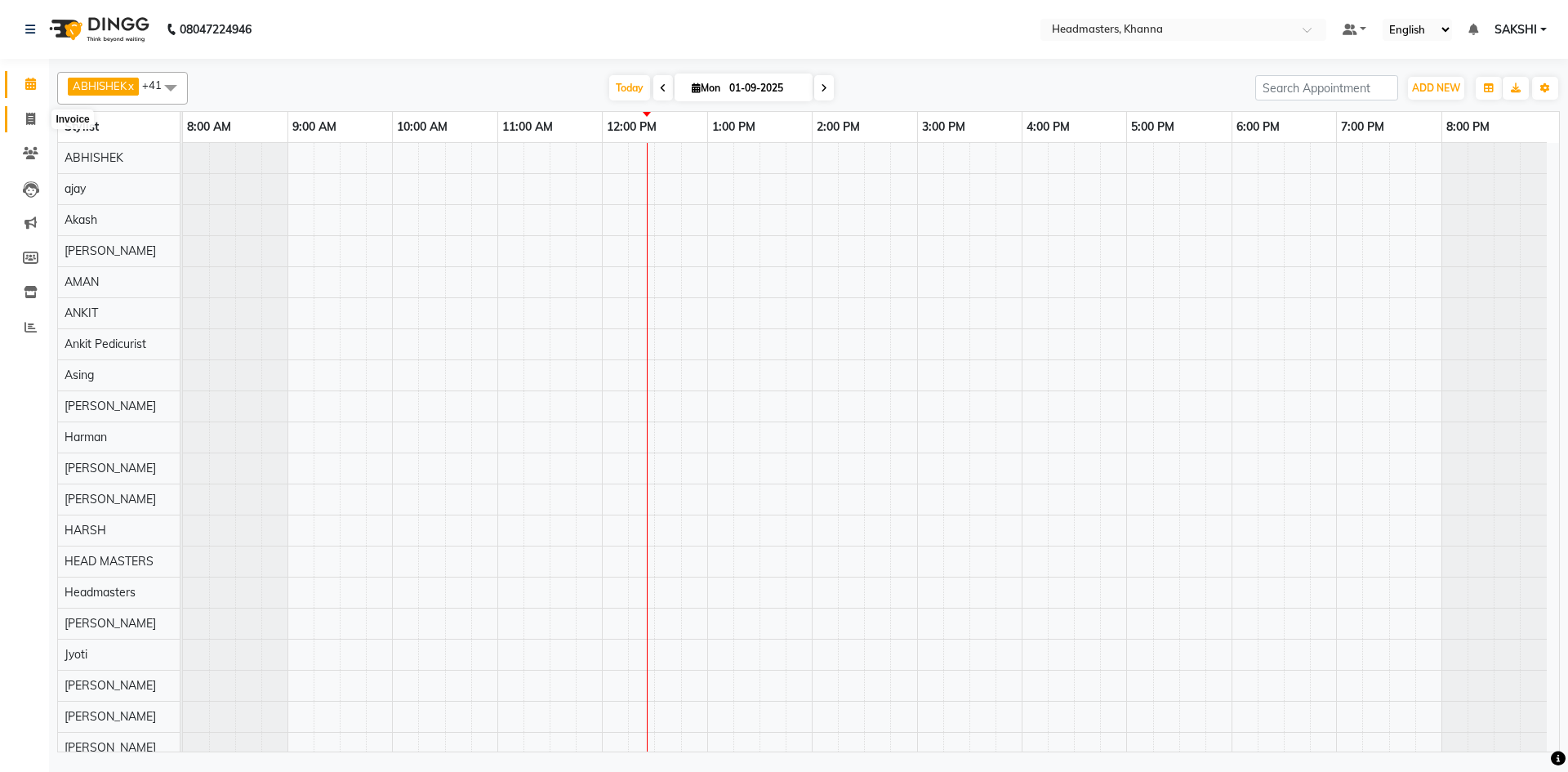
click at [20, 114] on span at bounding box center [31, 120] width 29 height 19
select select "service"
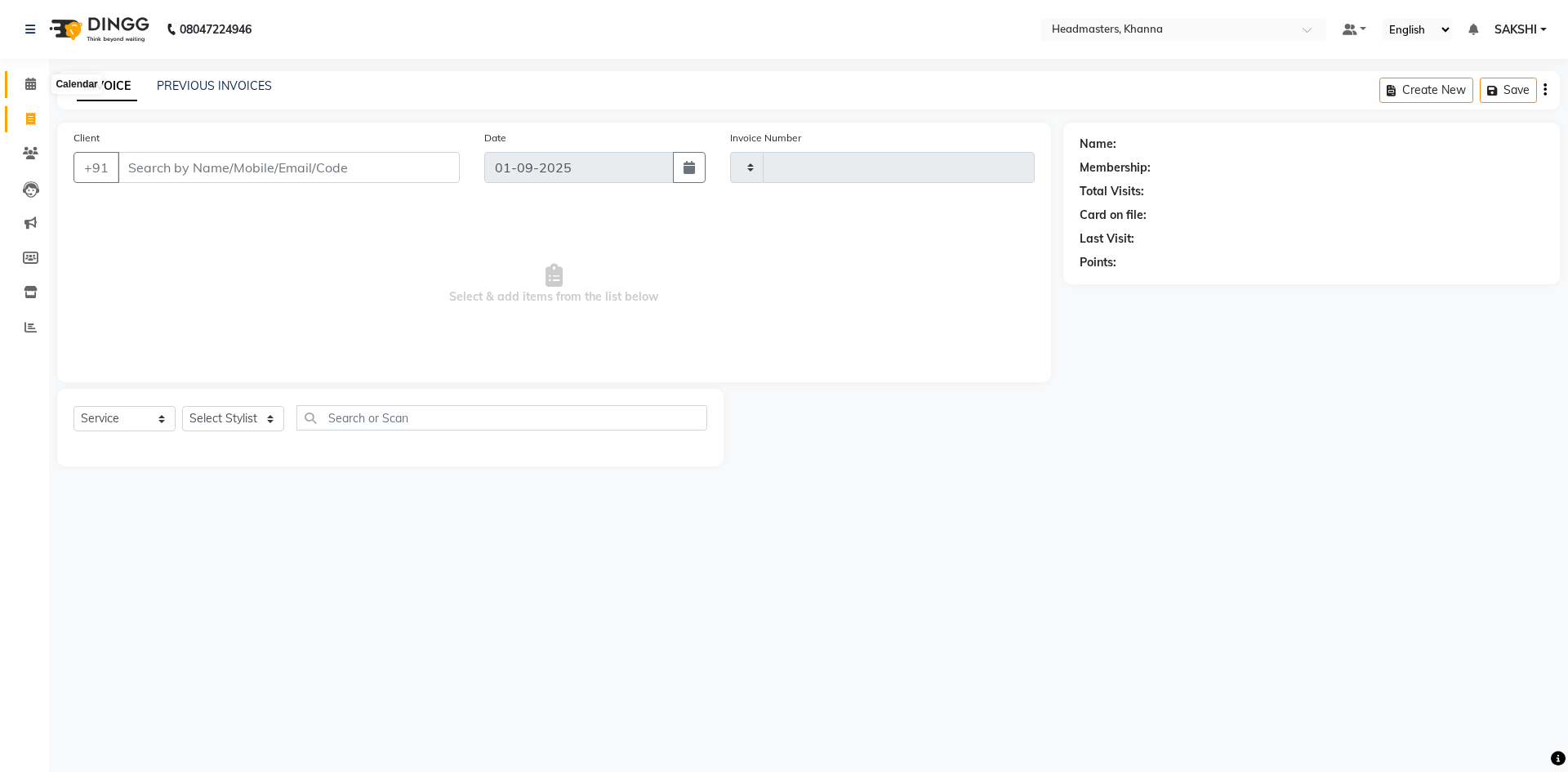
type input "5461"
select select "7138"
click at [23, 79] on span at bounding box center [31, 85] width 29 height 19
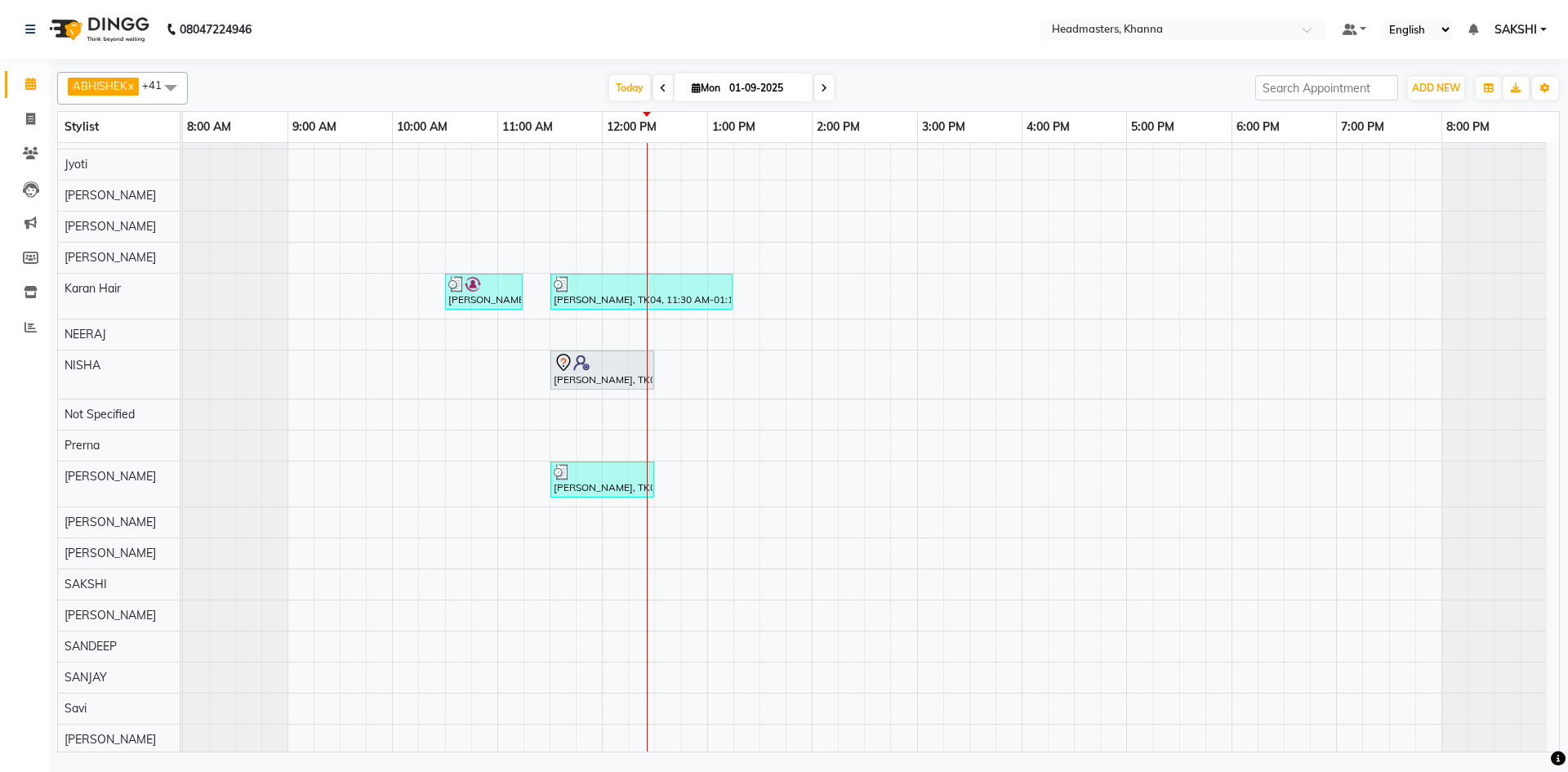
scroll to position [741, 0]
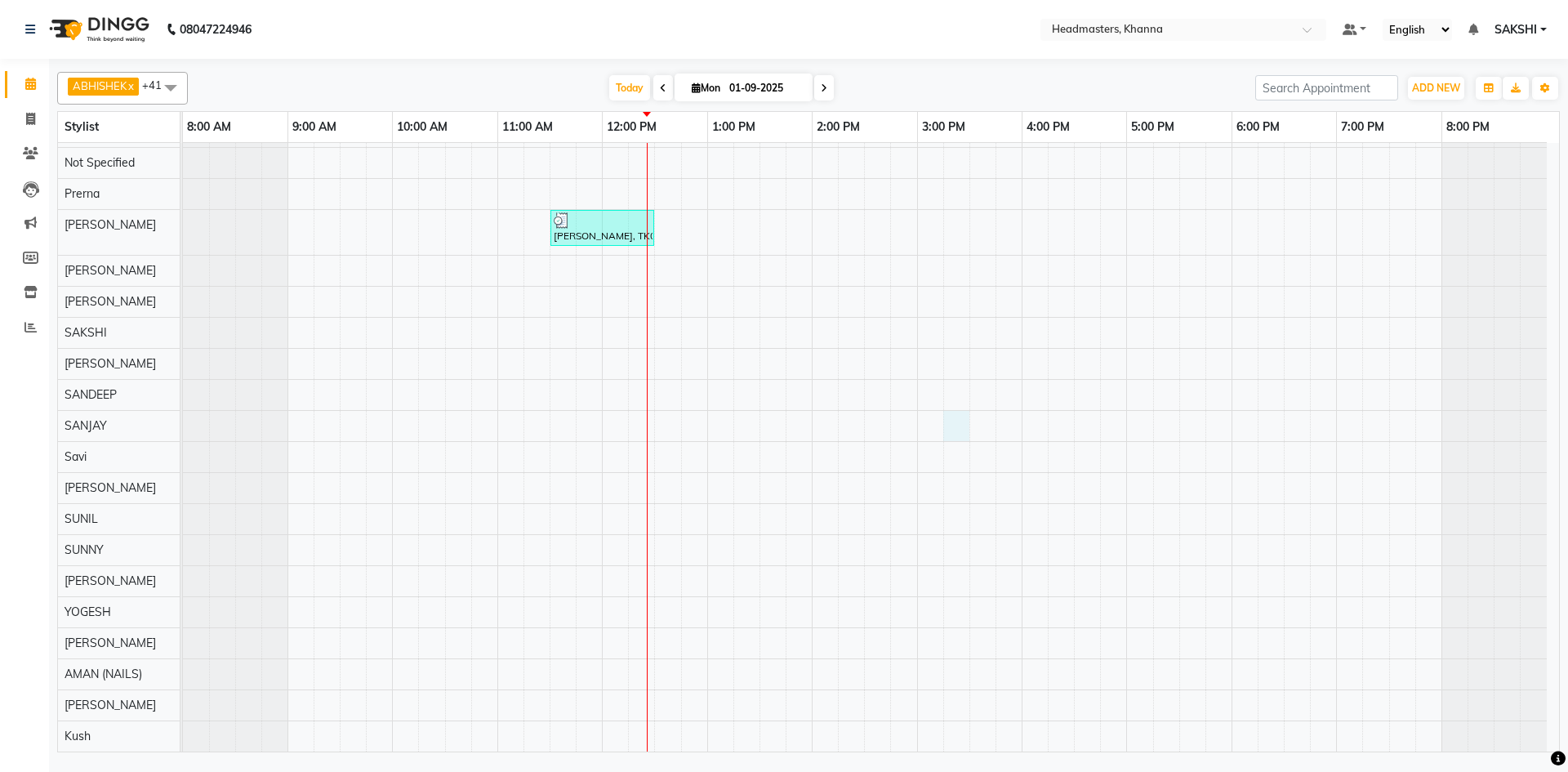
click at [970, 424] on tr at bounding box center [865, 76] width 1364 height 1350
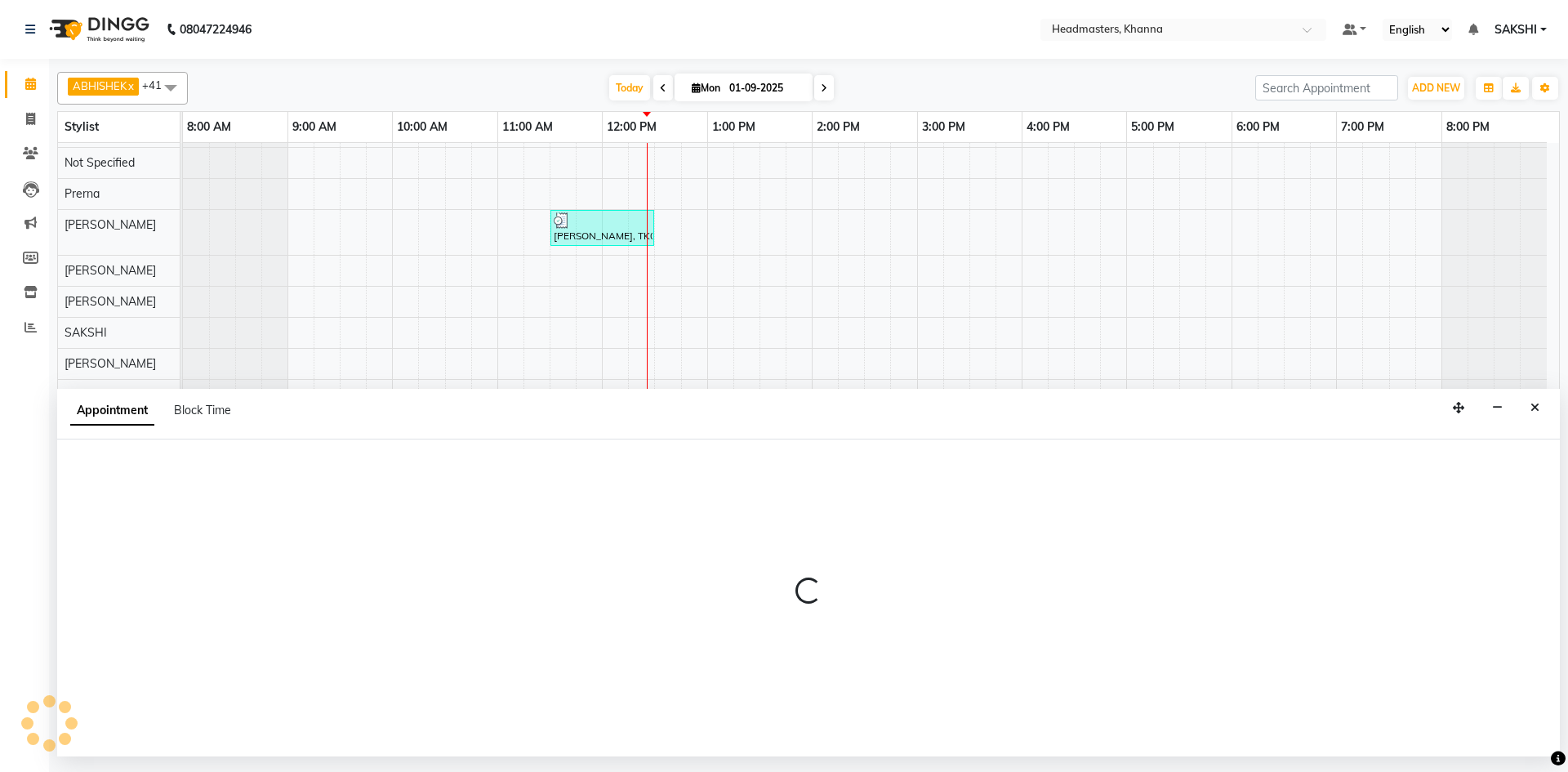
select select "60808"
select select "tentative"
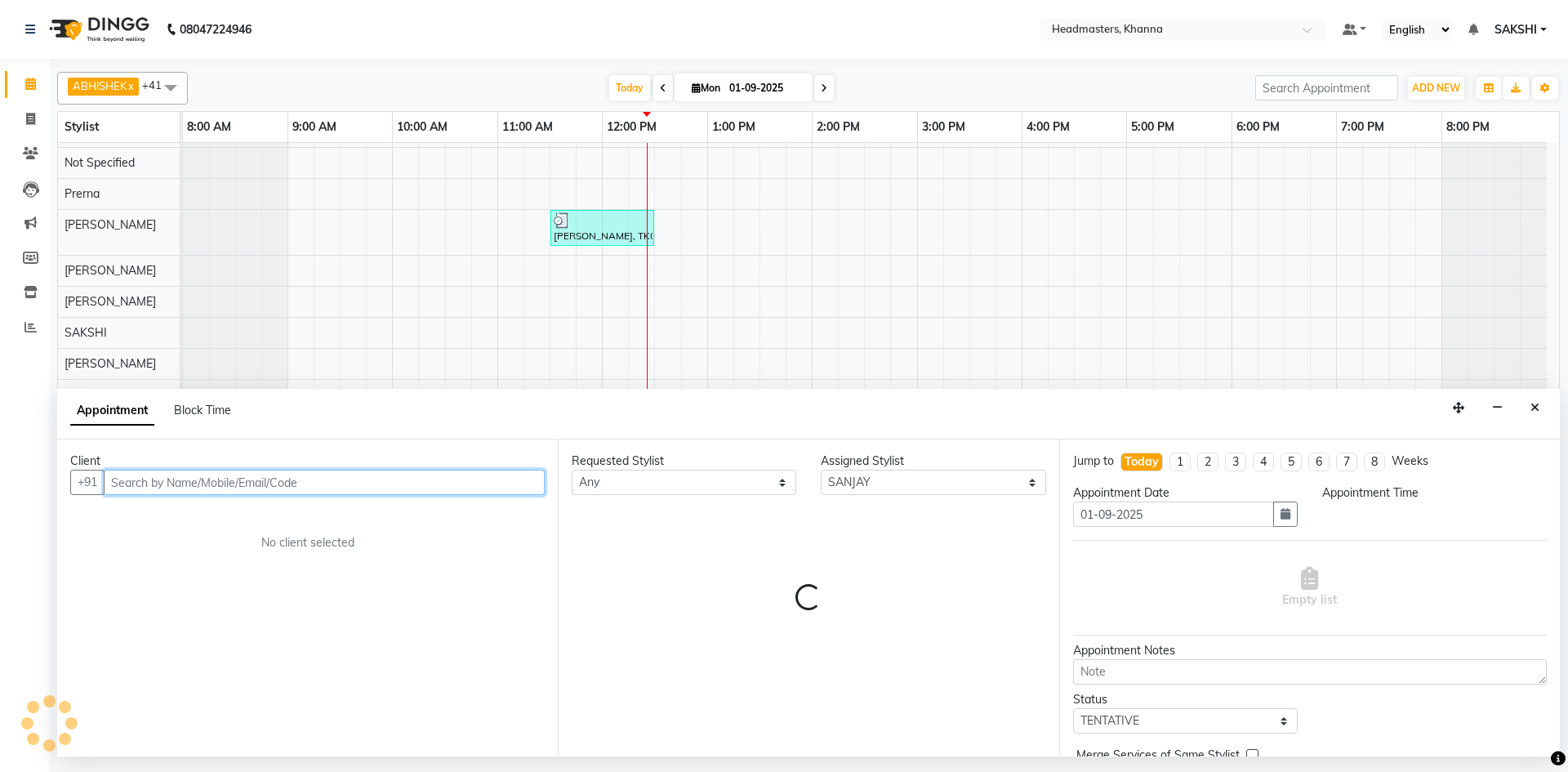
select select "915"
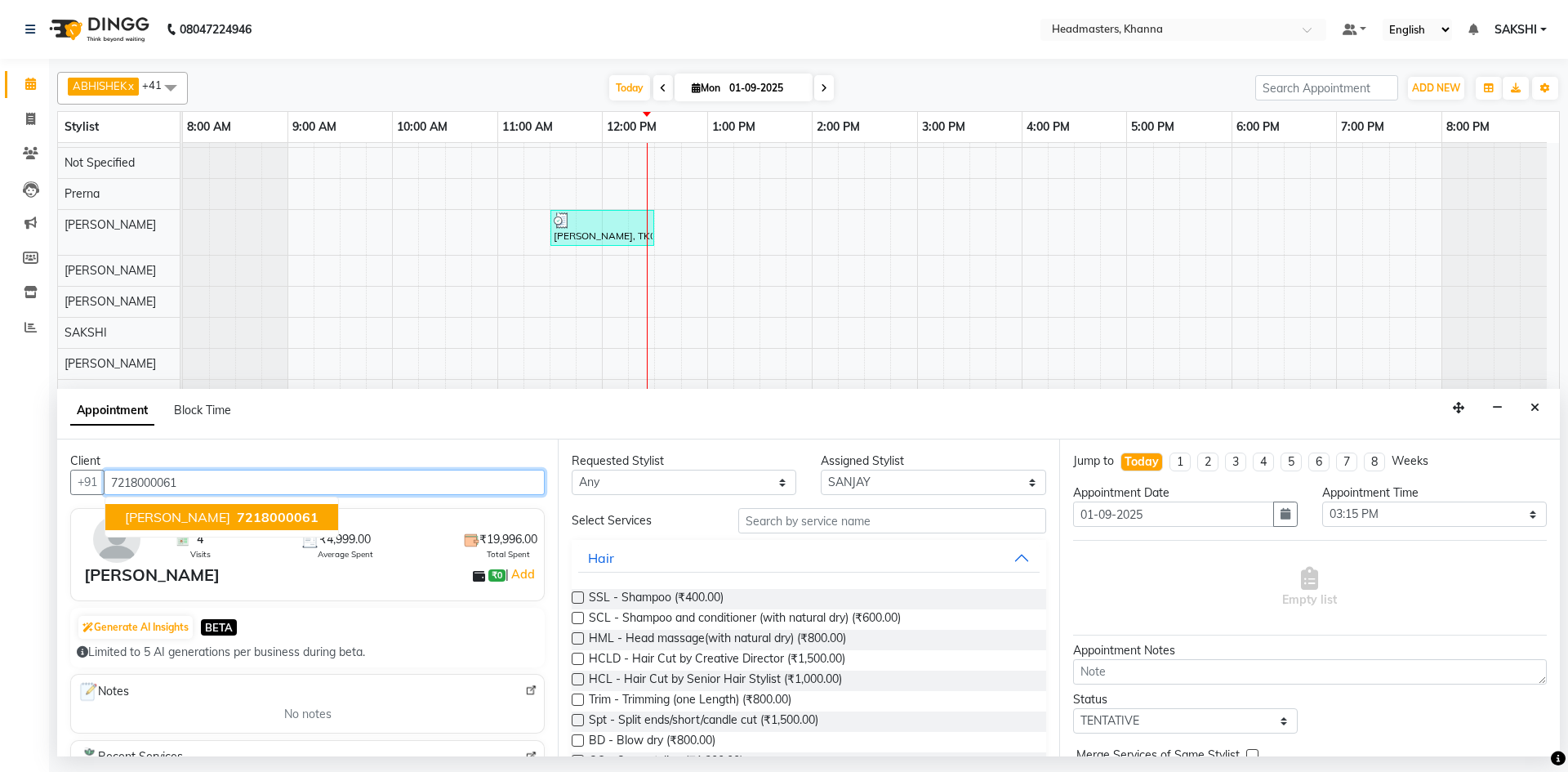
type input "7218000061"
drag, startPoint x: 838, startPoint y: 483, endPoint x: 843, endPoint y: 471, distance: 13.0
click at [838, 483] on select "Select ABHISHEK ajay Akash AKHIL AMAN AMAN (NAILS) ANKIT Ankit Pedicurist Asing…" at bounding box center [934, 482] width 225 height 25
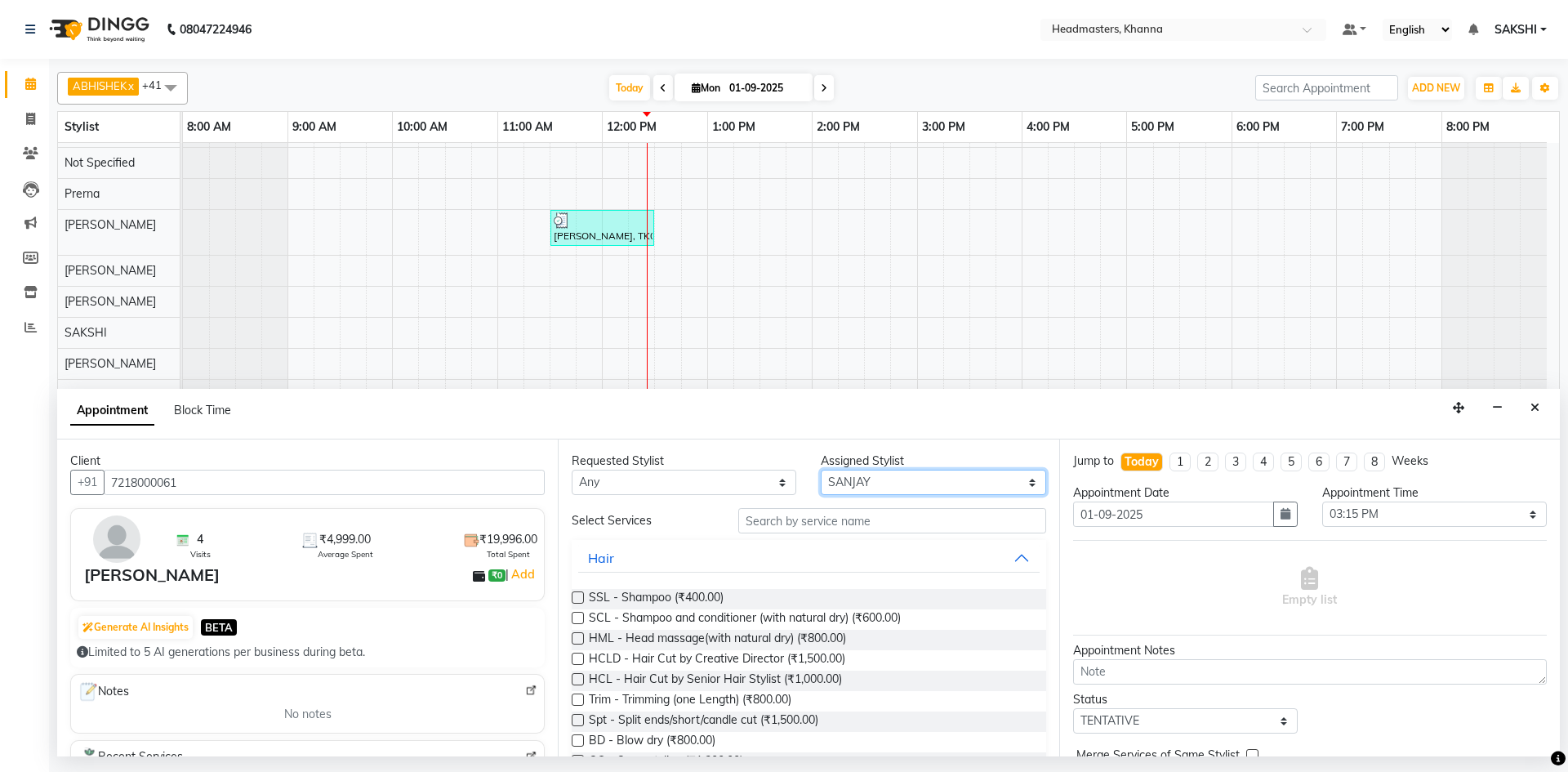
select select "60838"
click at [821, 470] on select "Select ABHISHEK ajay Akash AKHIL AMAN AMAN (NAILS) ANKIT Ankit Pedicurist Asing…" at bounding box center [934, 482] width 225 height 25
click at [841, 524] on input "text" at bounding box center [892, 520] width 307 height 25
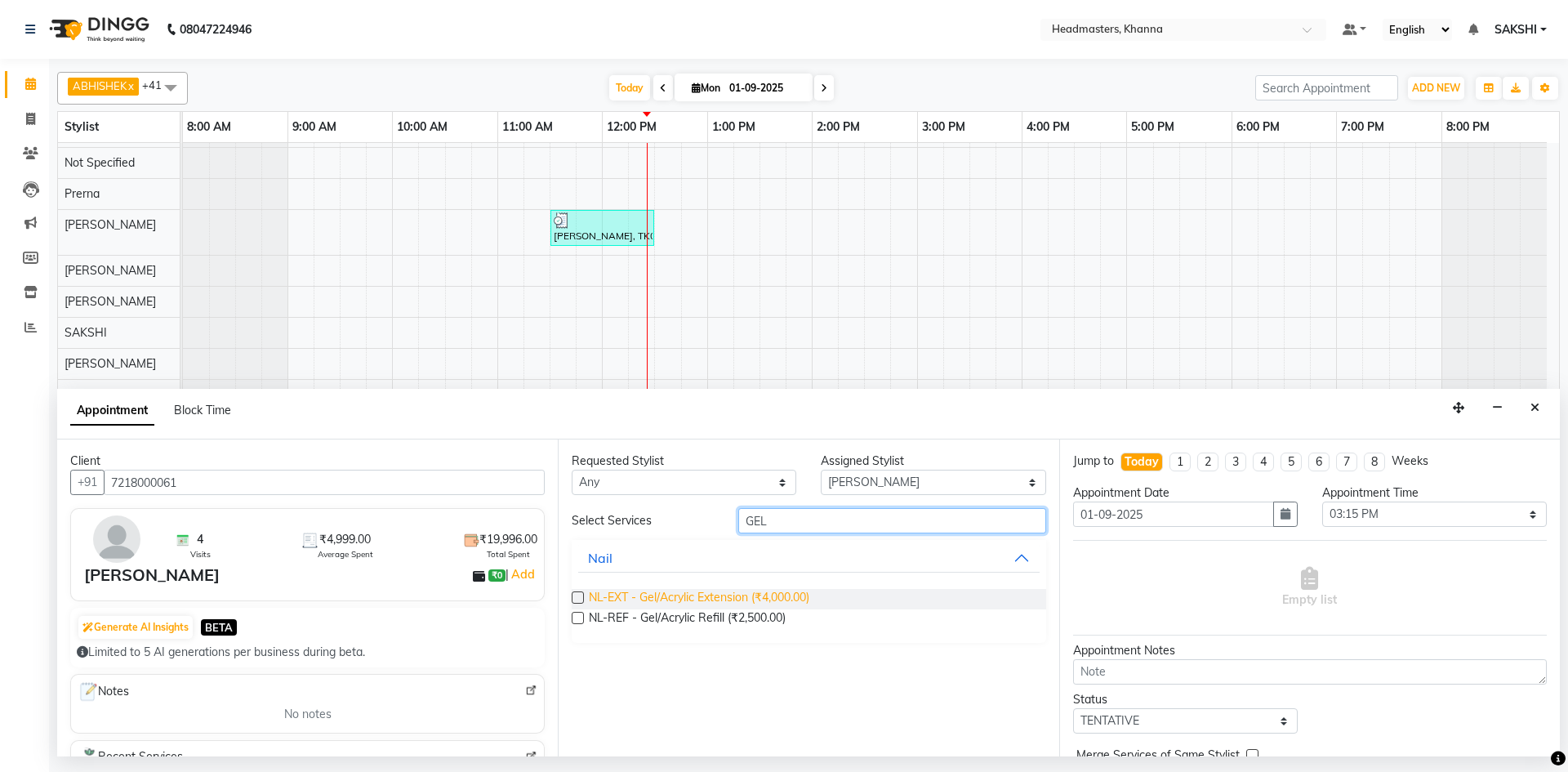
type input "GEL"
click at [677, 596] on span "NL-EXT - Gel/Acrylic Extension (₹4,000.00)" at bounding box center [699, 599] width 220 height 20
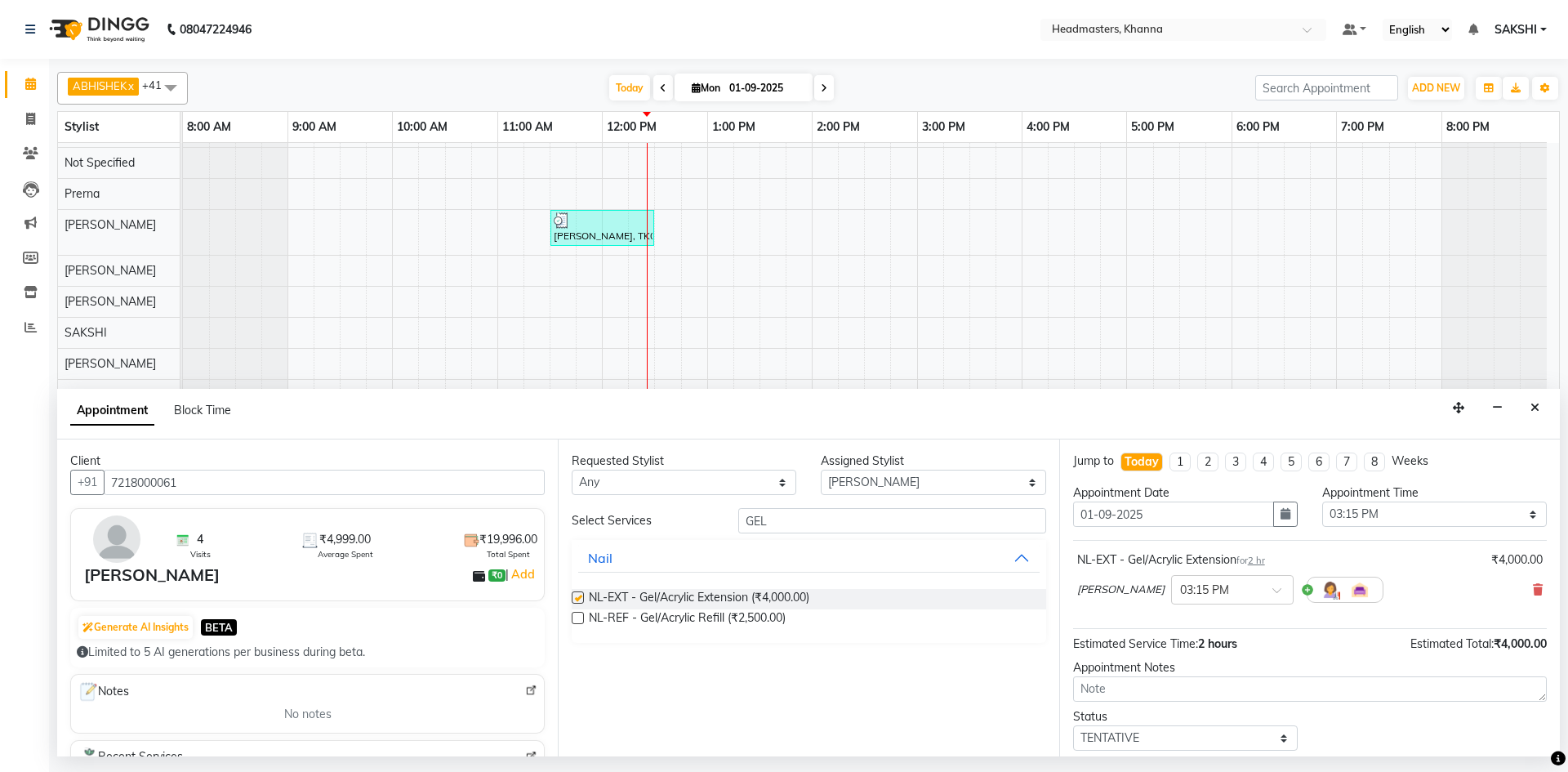
checkbox input "false"
click at [1339, 514] on select "Select 09:00 AM 09:15 AM 09:30 AM 09:45 AM 10:00 AM 10:15 AM 10:30 AM 10:45 AM …" at bounding box center [1434, 514] width 225 height 25
select select "750"
click at [1322, 502] on select "Select 09:00 AM 09:15 AM 09:30 AM 09:45 AM 10:00 AM 10:15 AM 10:30 AM 10:45 AM …" at bounding box center [1434, 514] width 225 height 25
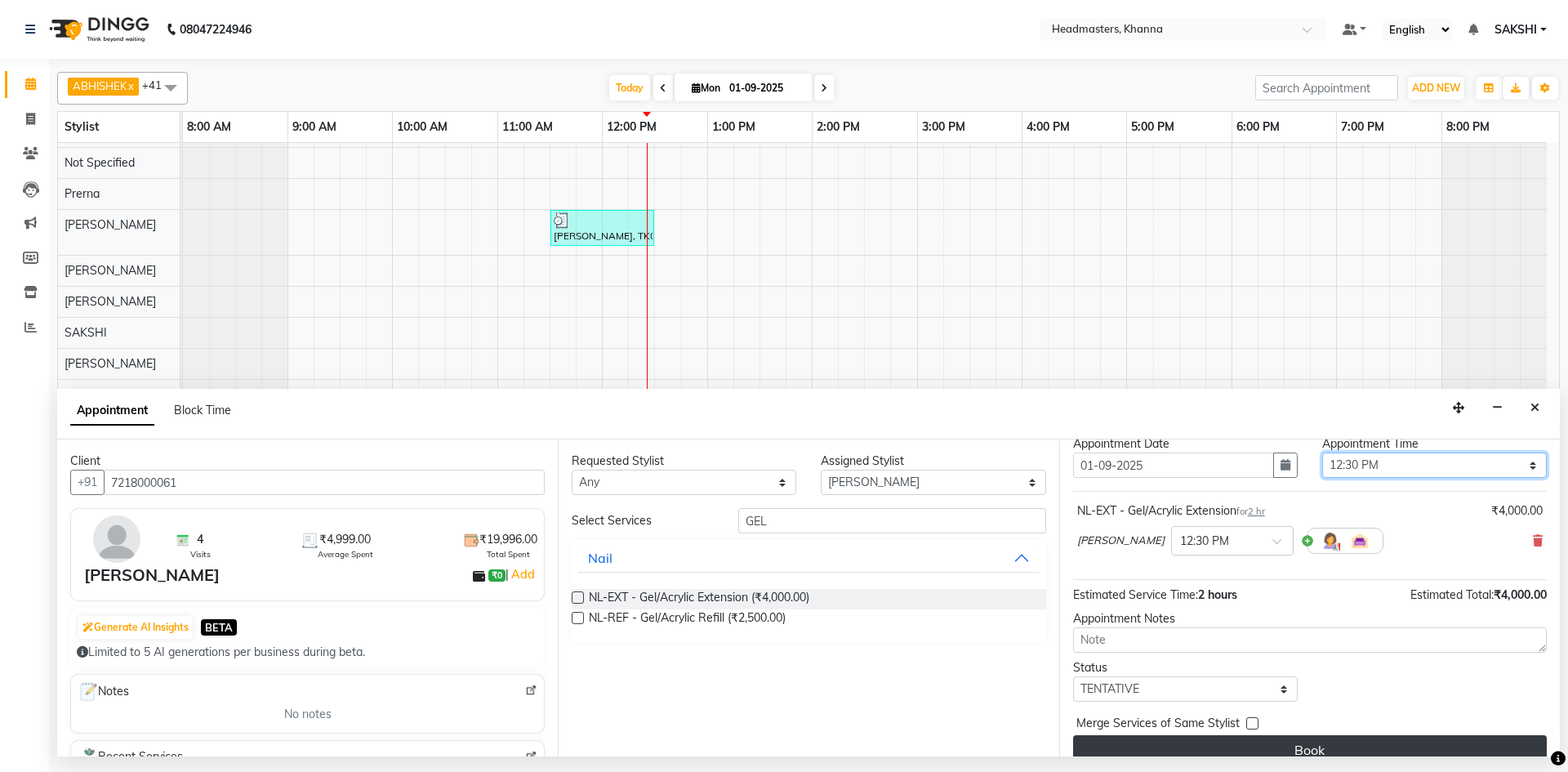
scroll to position [71, 0]
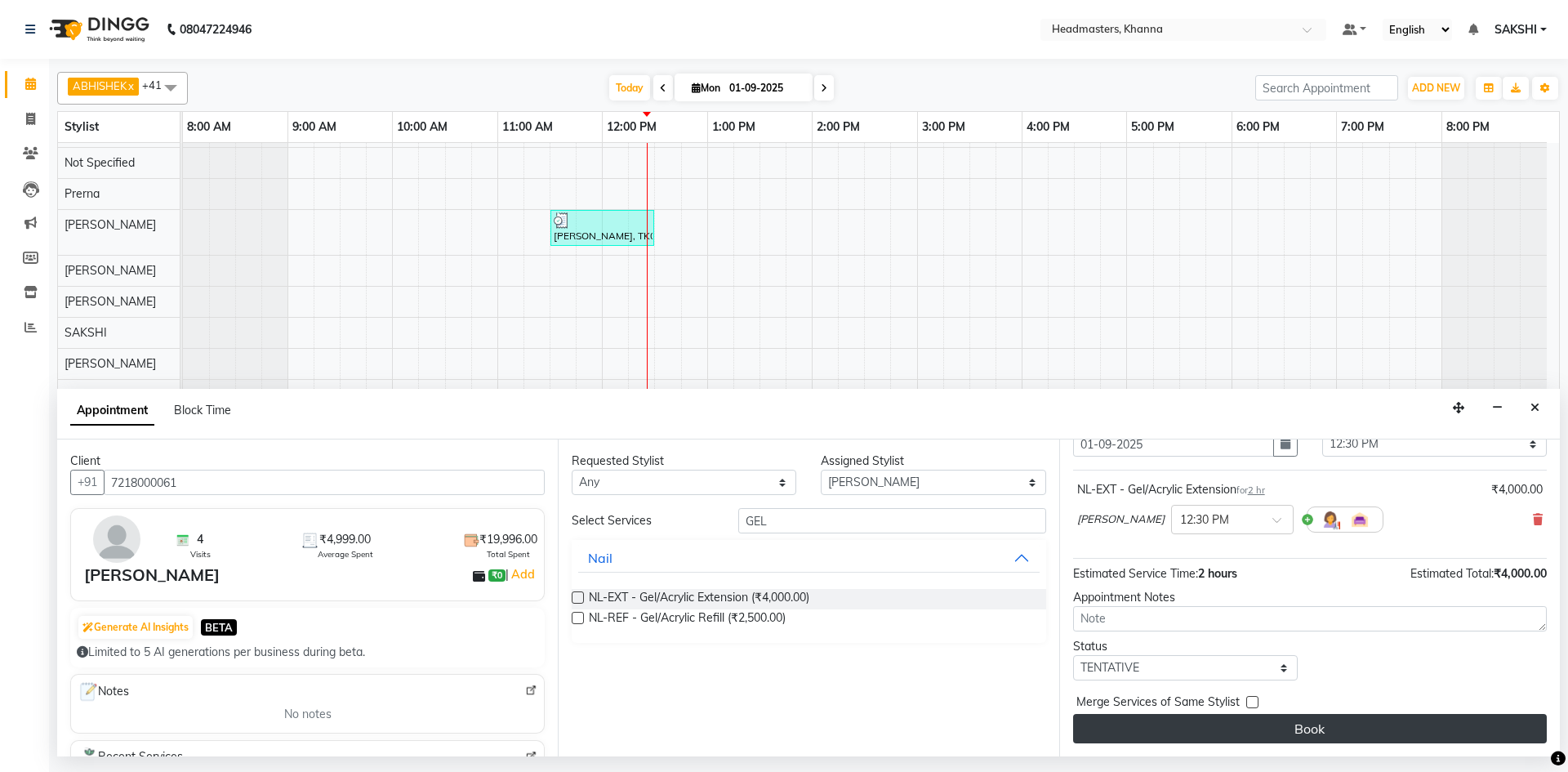
click at [1351, 723] on button "Book" at bounding box center [1310, 728] width 474 height 30
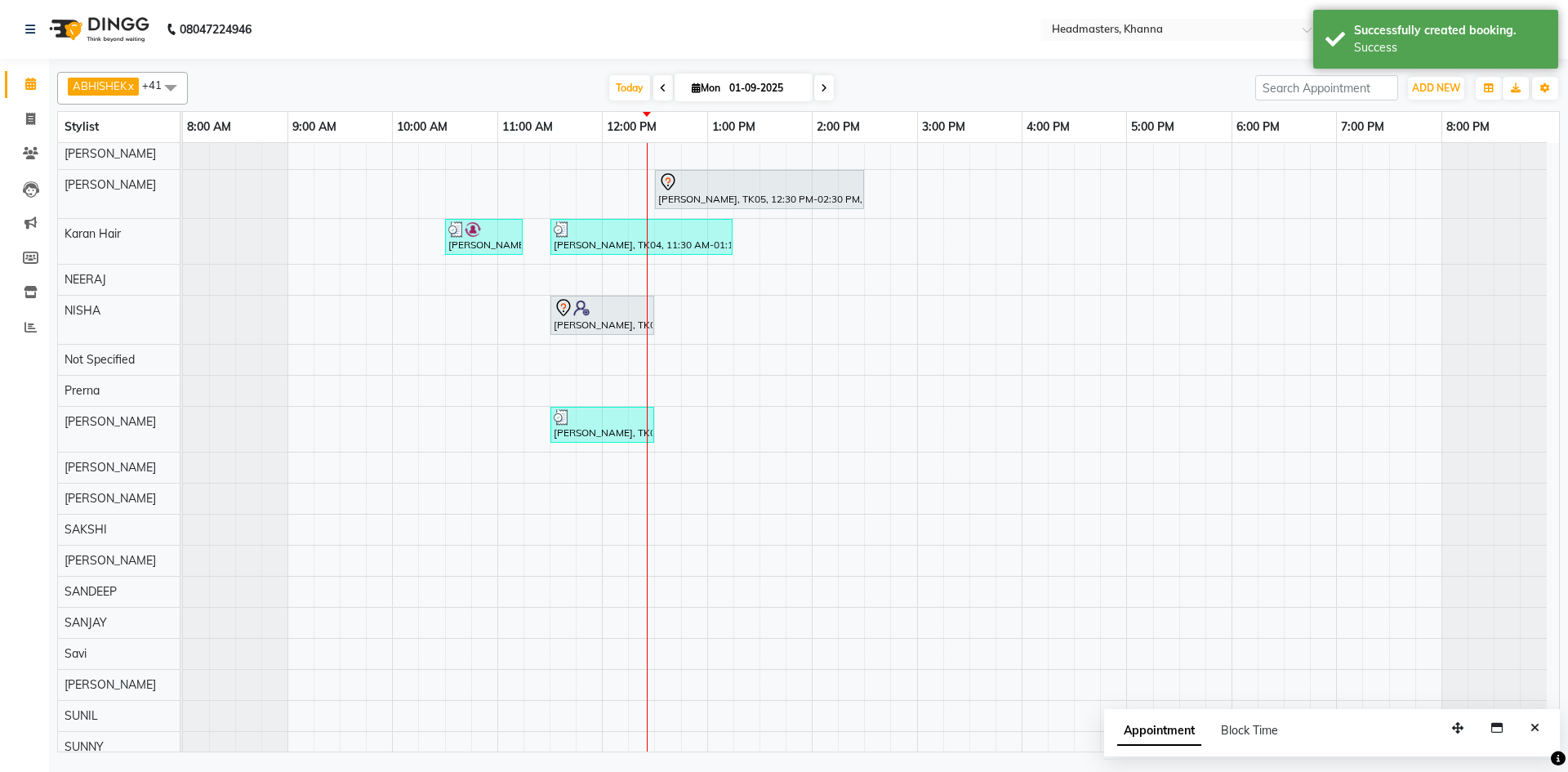
scroll to position [334, 0]
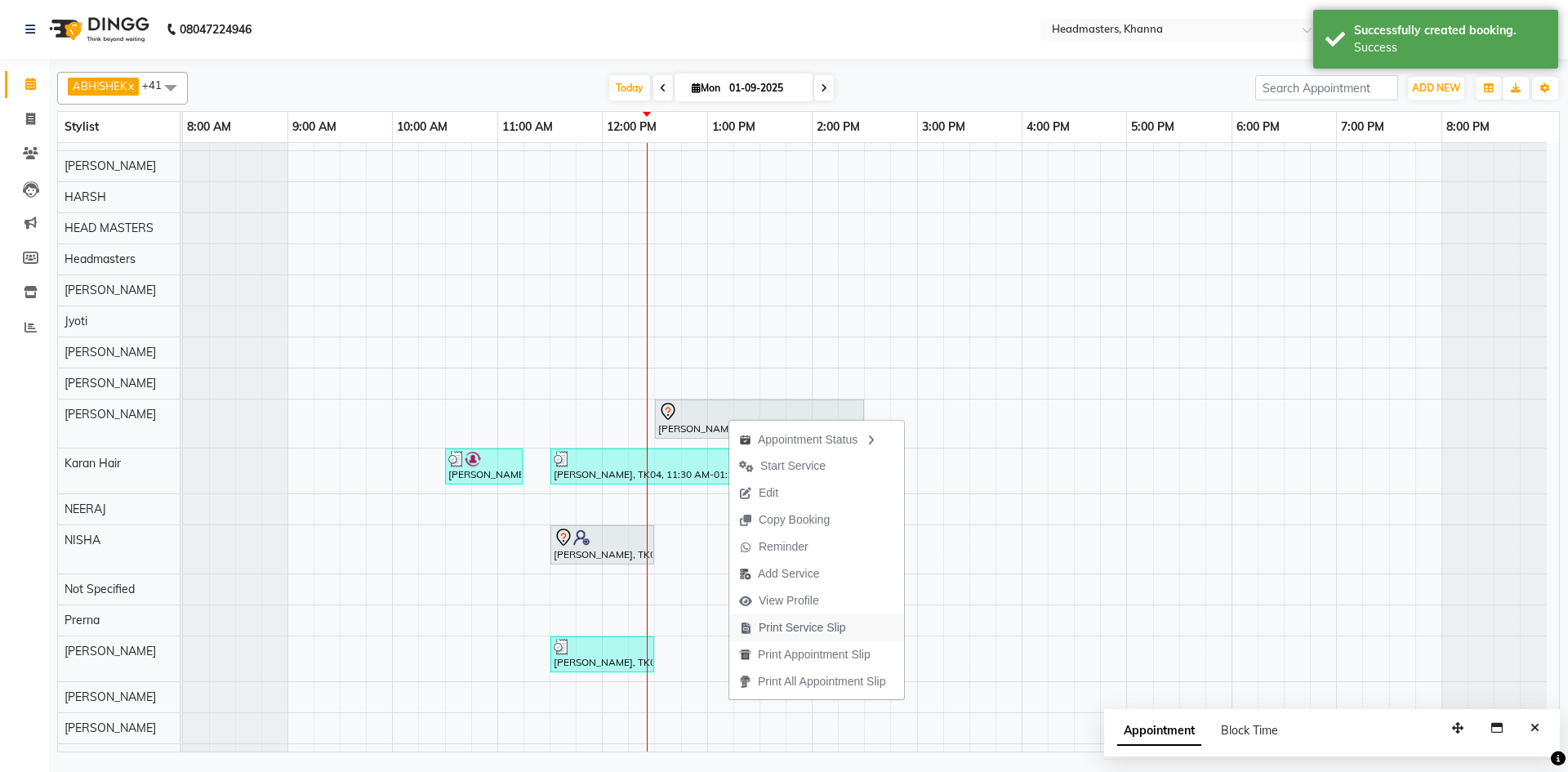
click at [805, 631] on span "Print Service Slip" at bounding box center [803, 627] width 87 height 17
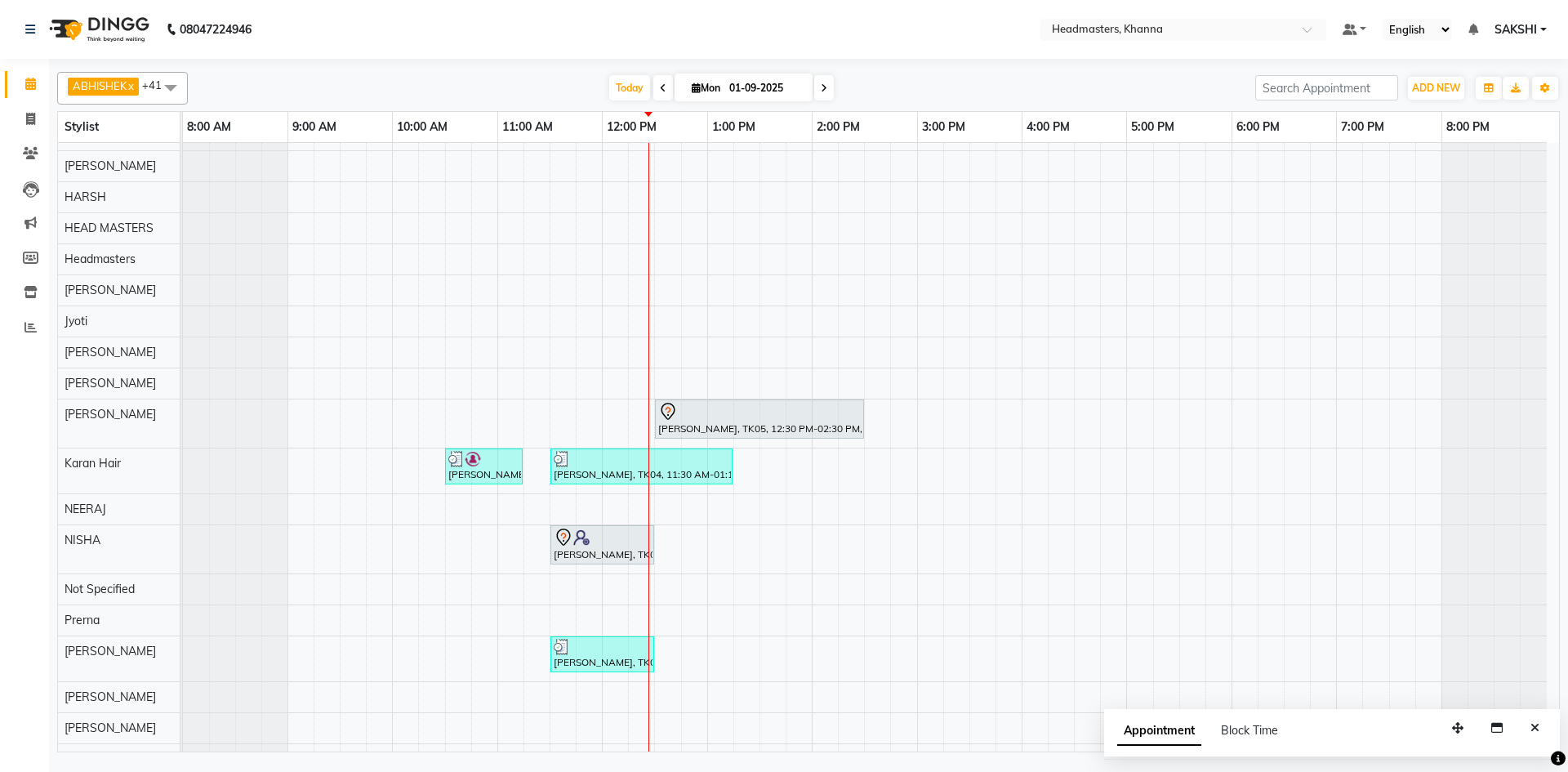
click at [1007, 466] on div "YASHVEER, TK05, 12:30 PM-02:30 PM, NL-EXT - Gel/Acrylic Extension shailza, TK01…" at bounding box center [870, 493] width 1376 height 1368
select select "63193"
select select "tentative"
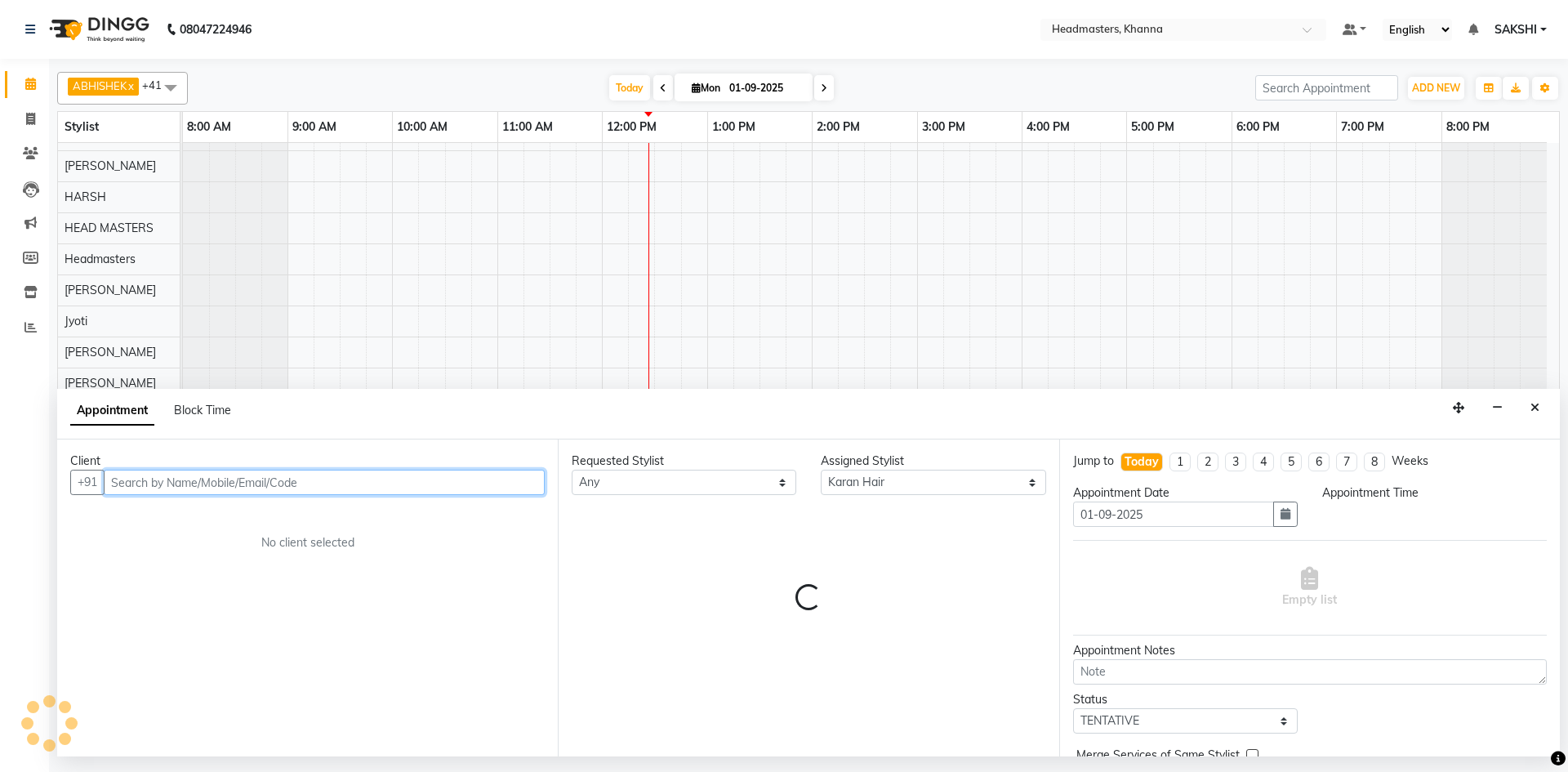
select select "945"
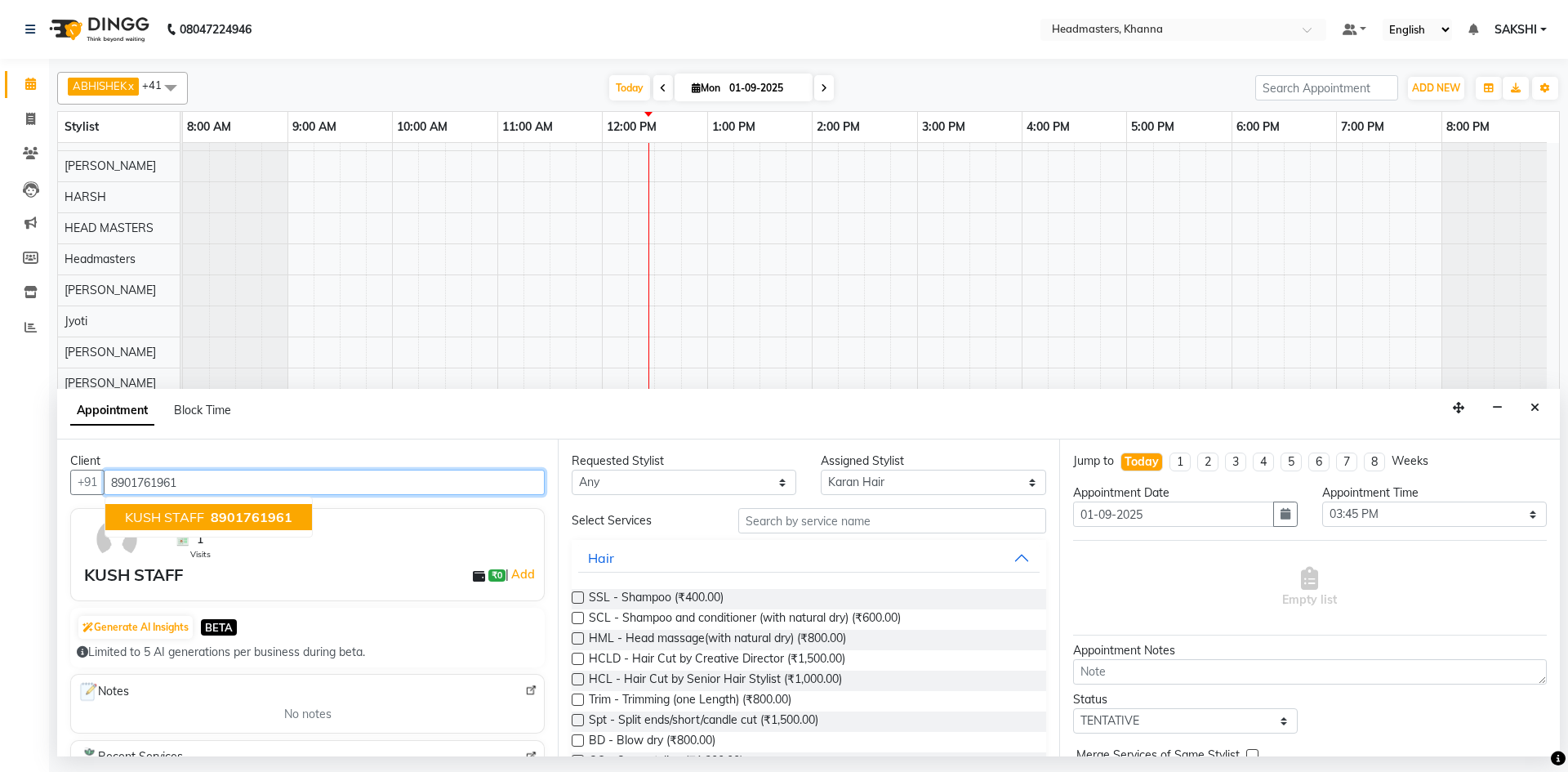
type input "8901761961"
click at [855, 512] on input "text" at bounding box center [892, 520] width 307 height 25
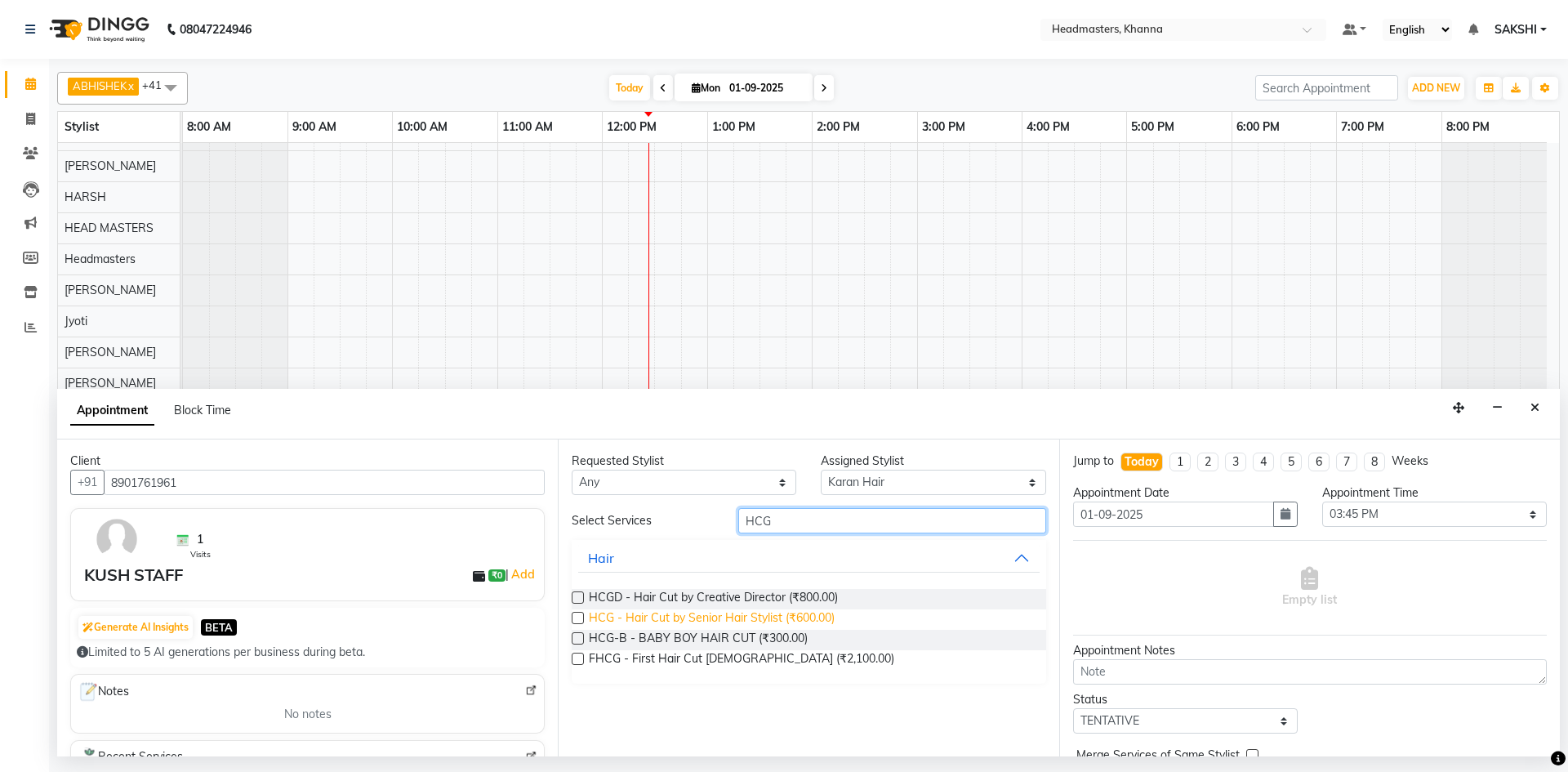
type input "HCG"
click at [782, 610] on span "HCG - Hair Cut by Senior Hair Stylist (₹600.00)" at bounding box center [712, 620] width 246 height 20
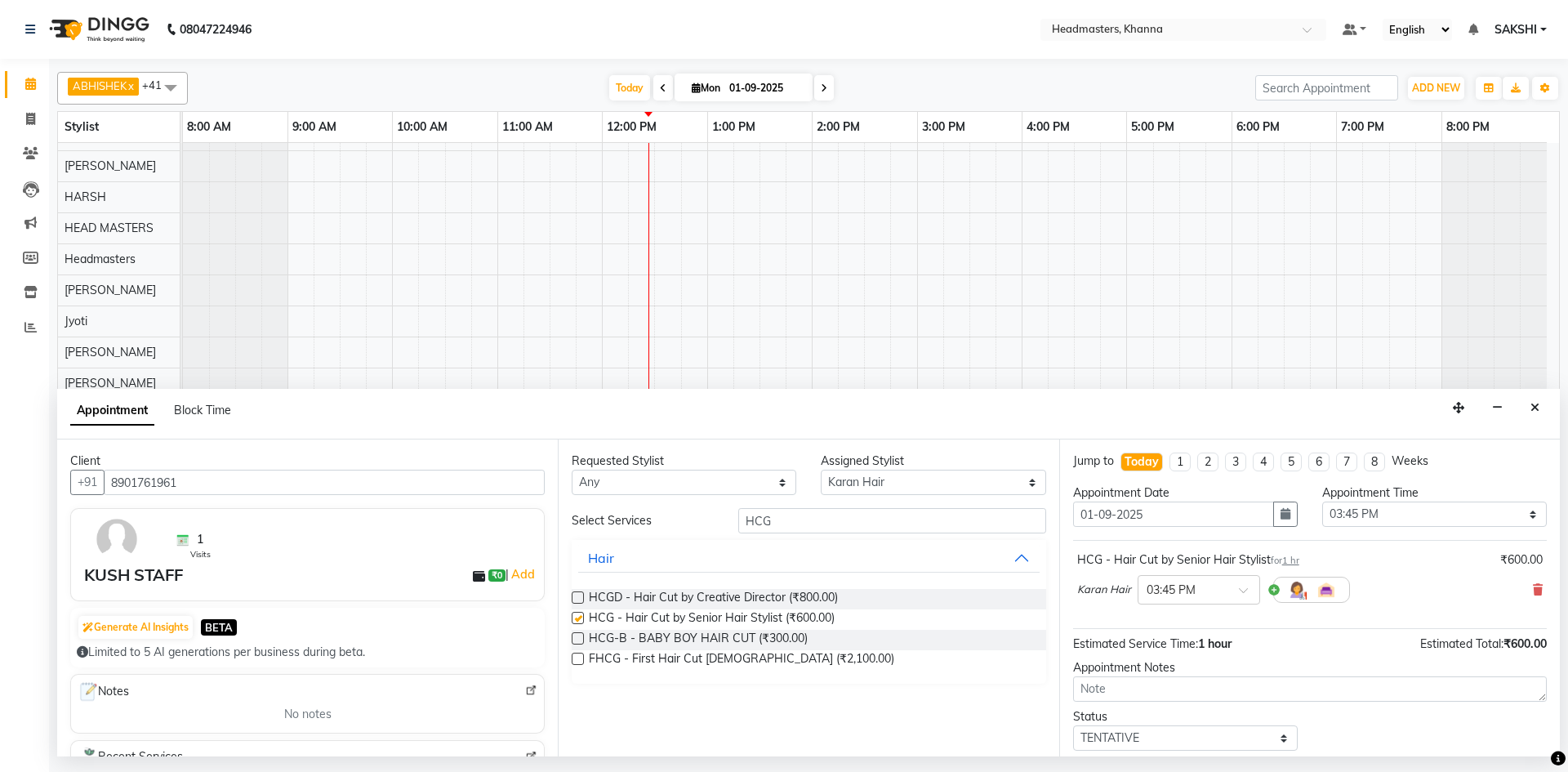
checkbox input "false"
click at [1450, 519] on select "Select 09:00 AM 09:15 AM 09:30 AM 09:45 AM 10:00 AM 10:15 AM 10:30 AM 10:45 AM …" at bounding box center [1434, 514] width 225 height 25
select select "750"
click at [1322, 502] on select "Select 09:00 AM 09:15 AM 09:30 AM 09:45 AM 10:00 AM 10:15 AM 10:30 AM 10:45 AM …" at bounding box center [1434, 514] width 225 height 25
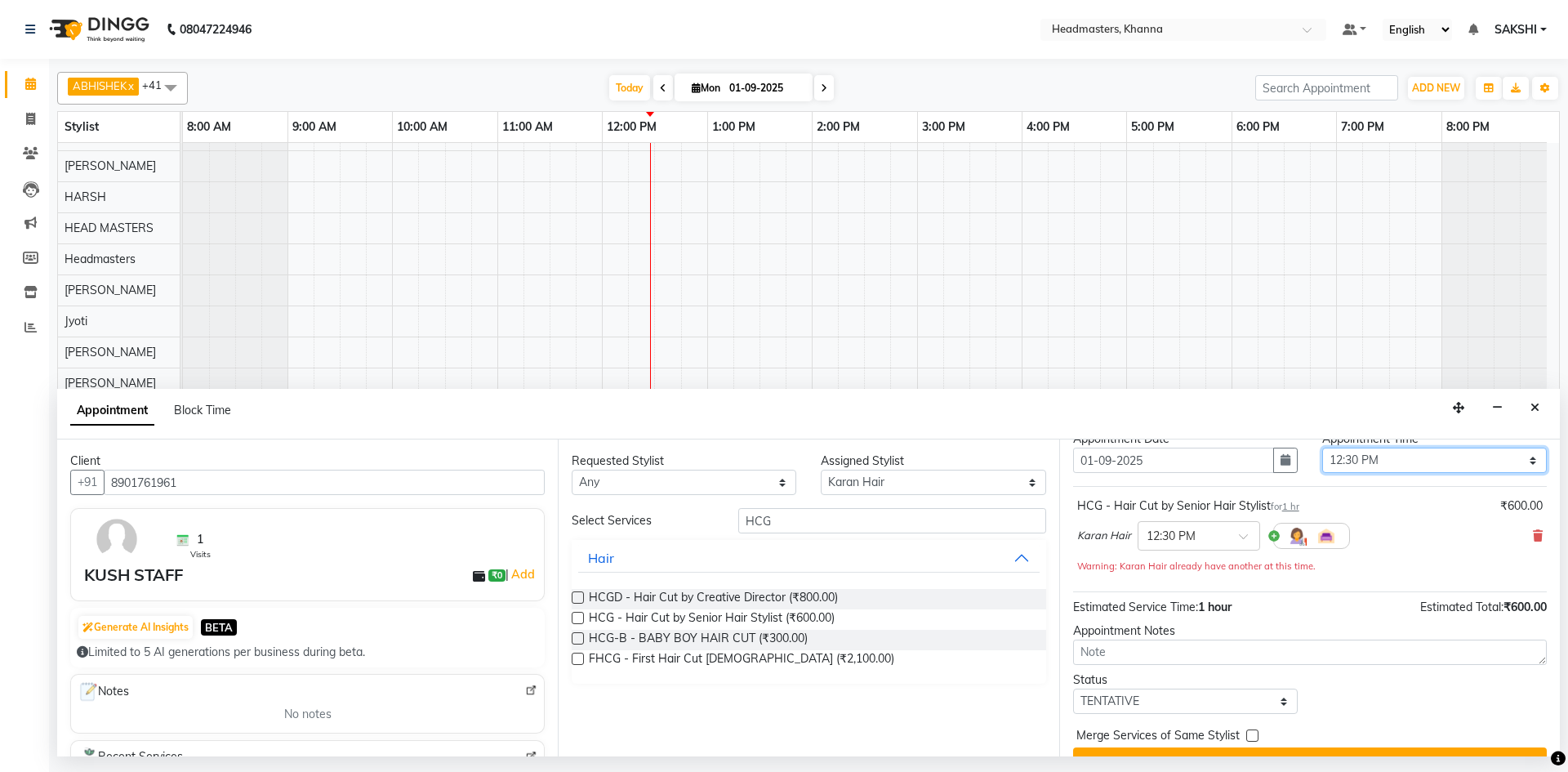
scroll to position [87, 0]
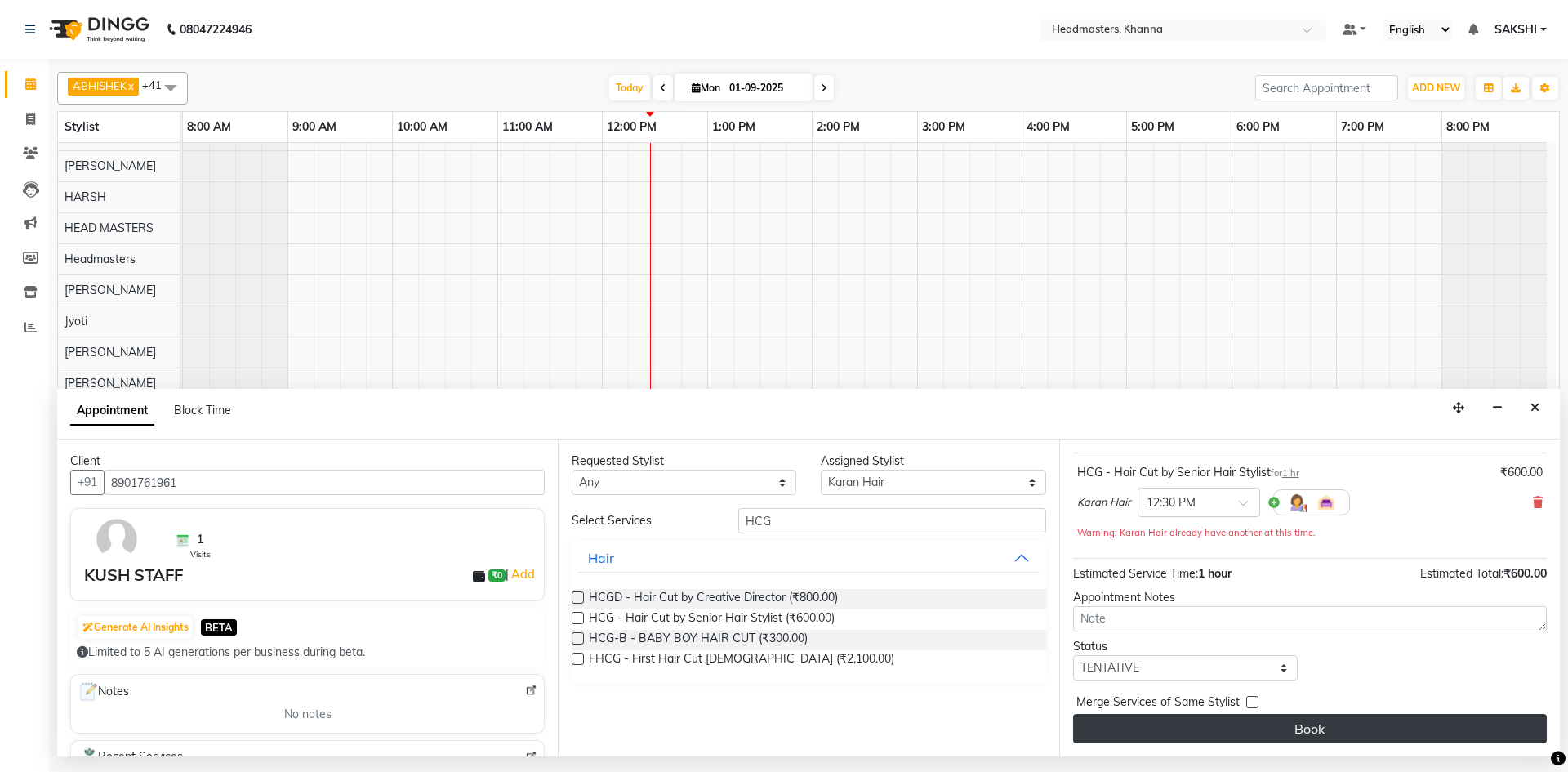
drag, startPoint x: 1364, startPoint y: 707, endPoint x: 1365, endPoint y: 724, distance: 17.0
click at [1365, 712] on div "Merge Services of Same Stylist" at bounding box center [1310, 703] width 474 height 20
click at [1365, 726] on button "Book" at bounding box center [1310, 728] width 474 height 30
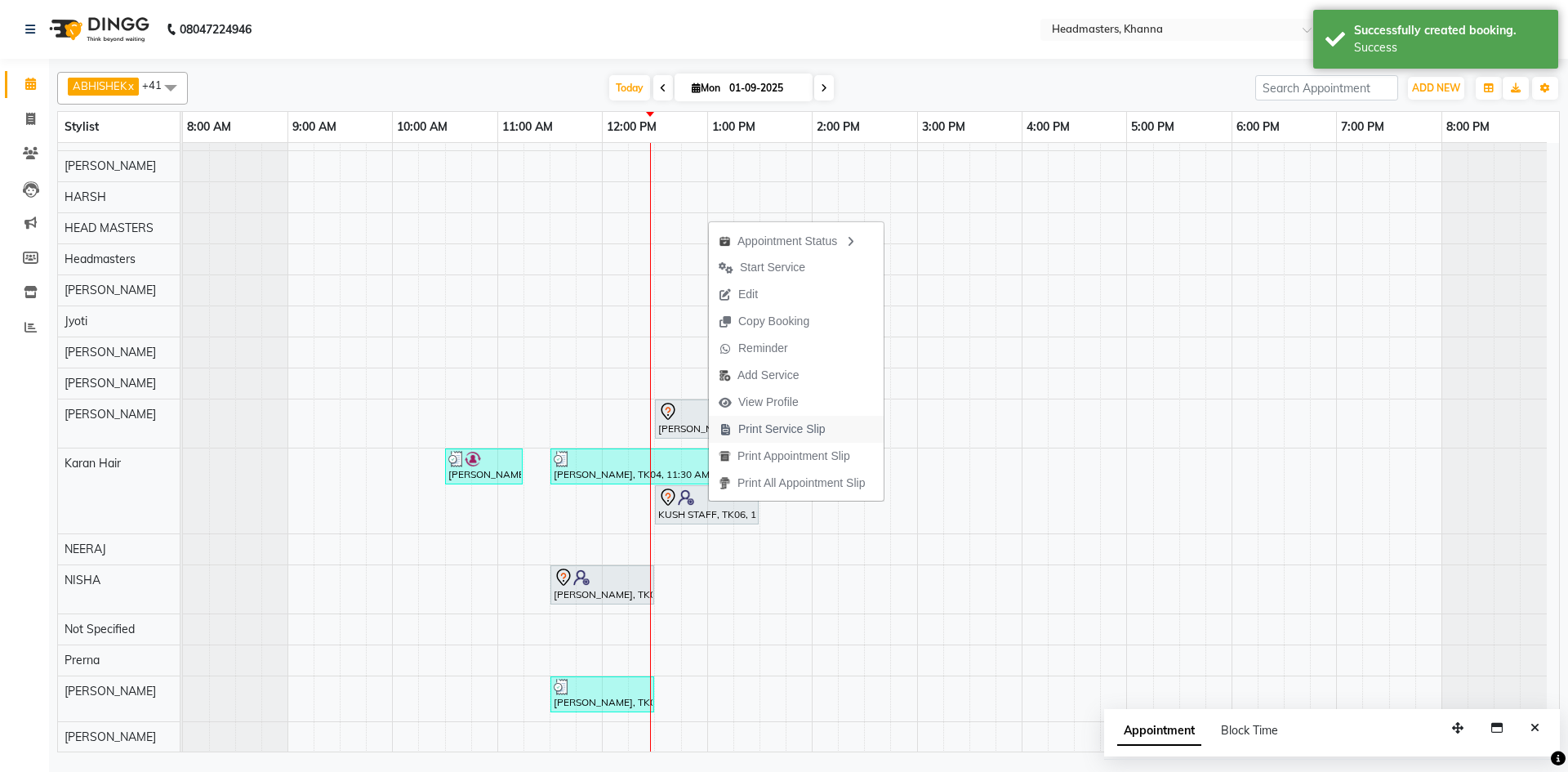
click at [810, 431] on span "Print Service Slip" at bounding box center [782, 429] width 87 height 17
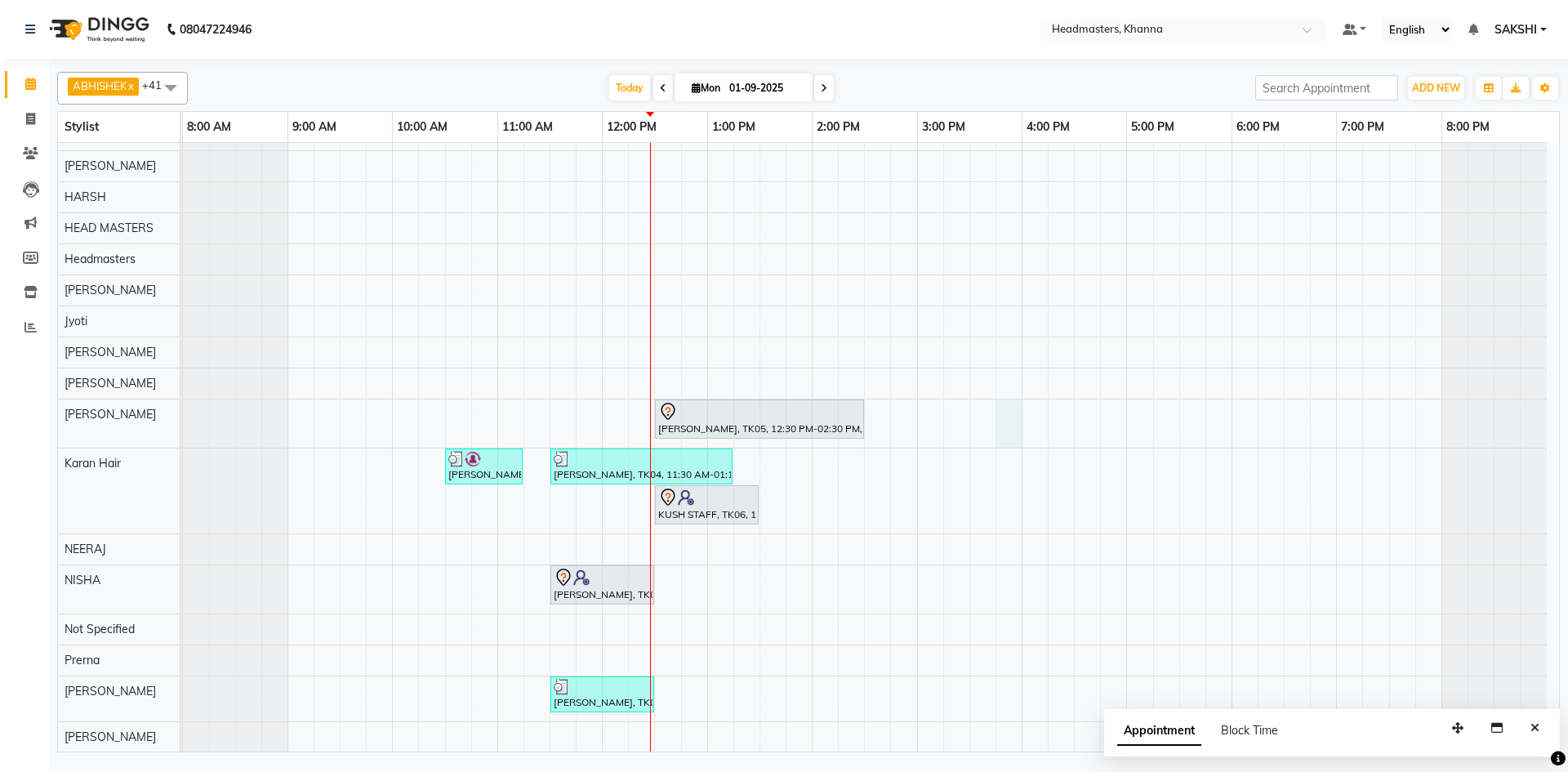
click at [1011, 445] on div "YASHVEER, TK05, 12:30 PM-02:30 PM, NL-EXT - Gel/Acrylic Extension shailza, TK01…" at bounding box center [870, 514] width 1376 height 1408
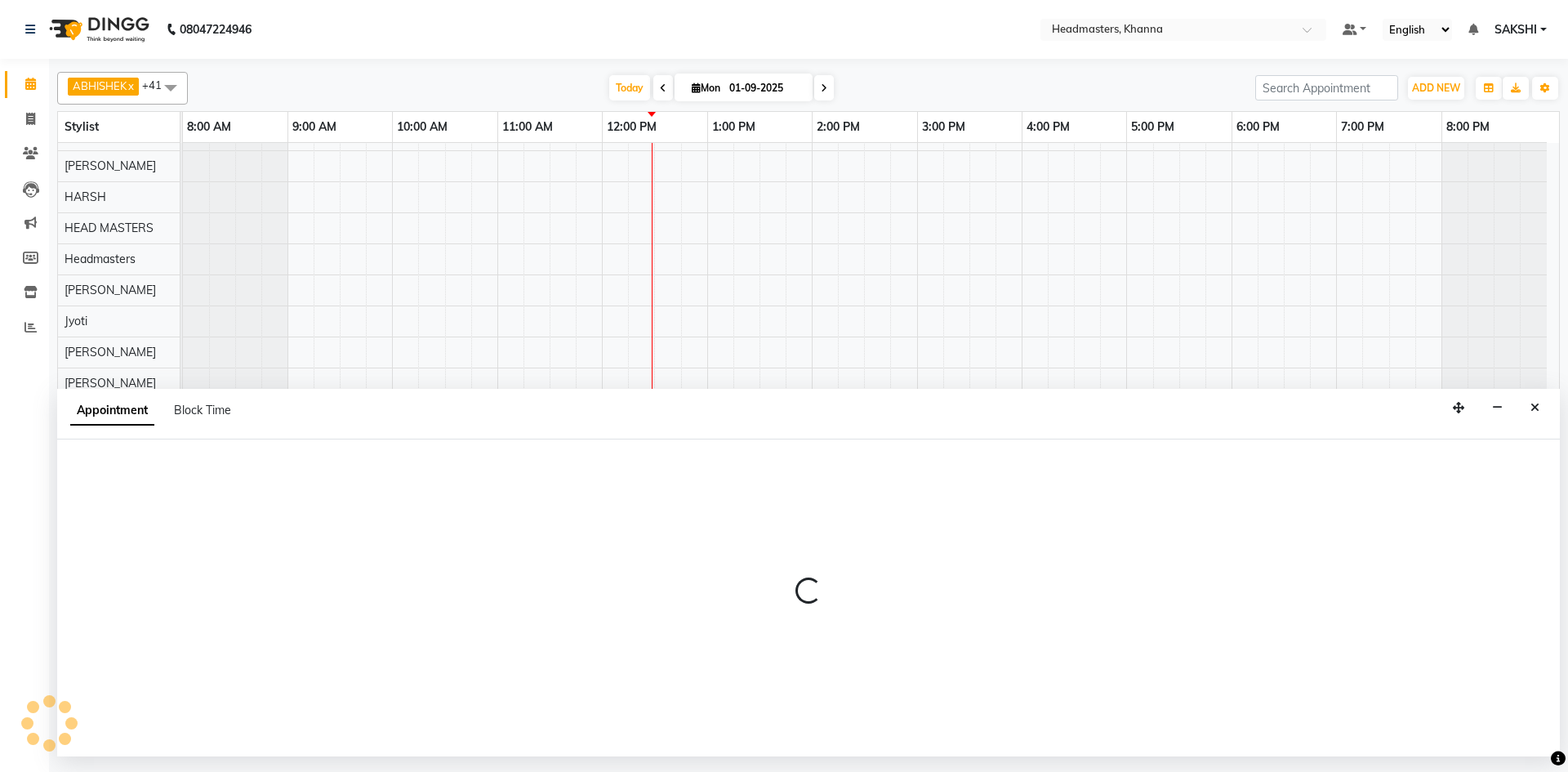
select select "60838"
select select "945"
select select "tentative"
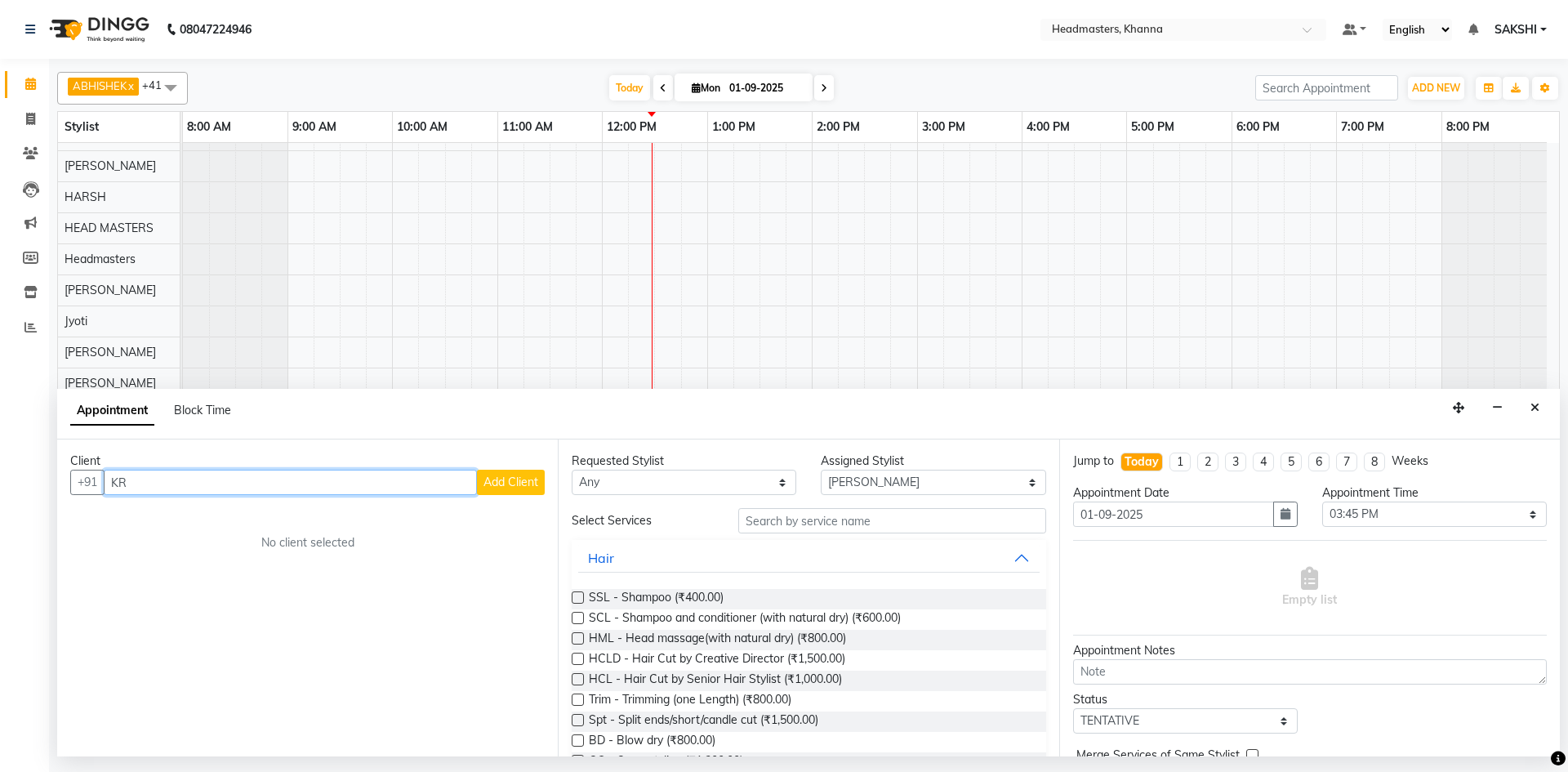
type input "K"
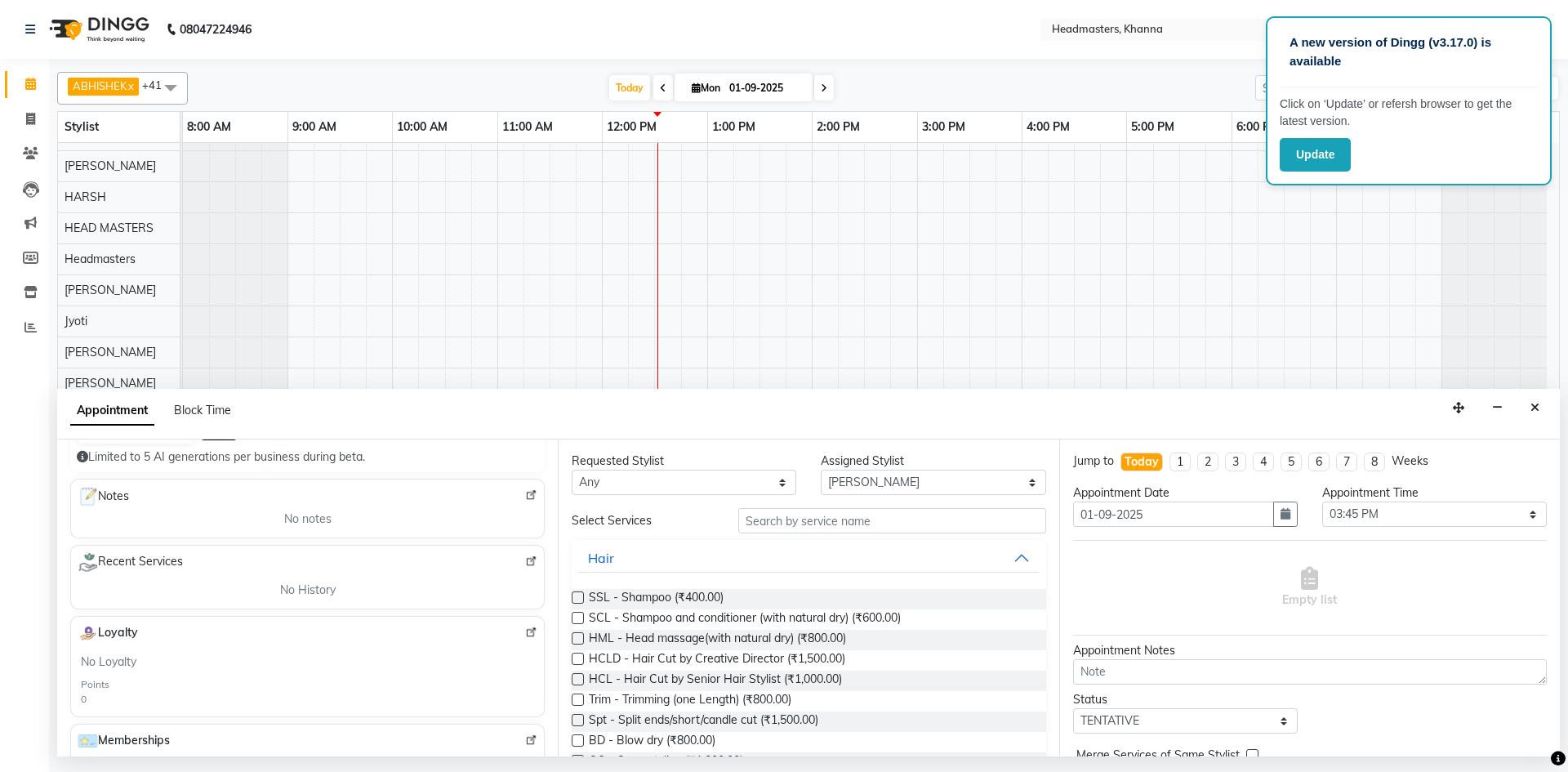
scroll to position [0, 0]
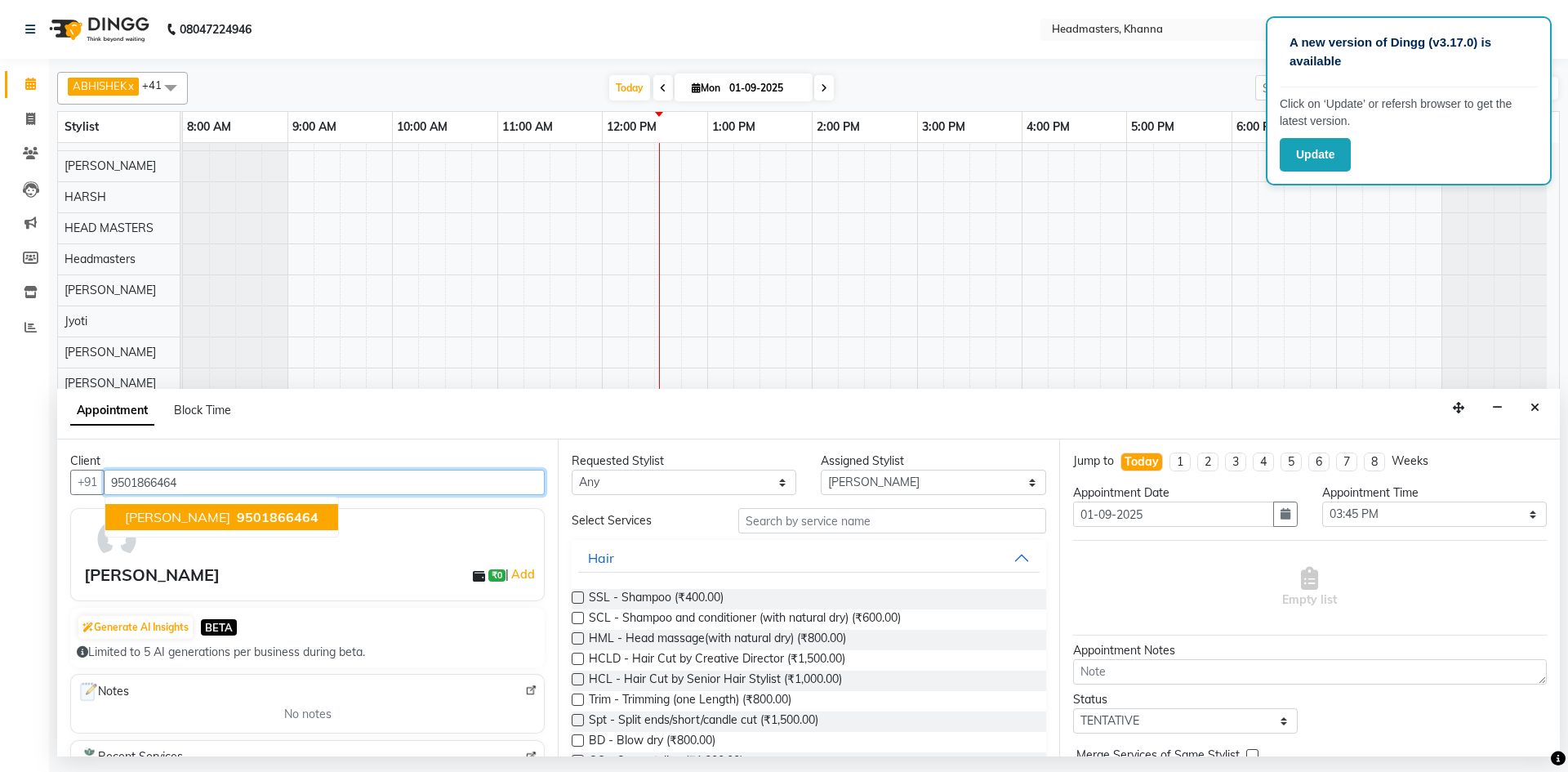
click at [203, 487] on input "9501866464" at bounding box center [324, 482] width 441 height 25
type input "9501866464"
click at [1295, 145] on button "Update" at bounding box center [1315, 155] width 71 height 33
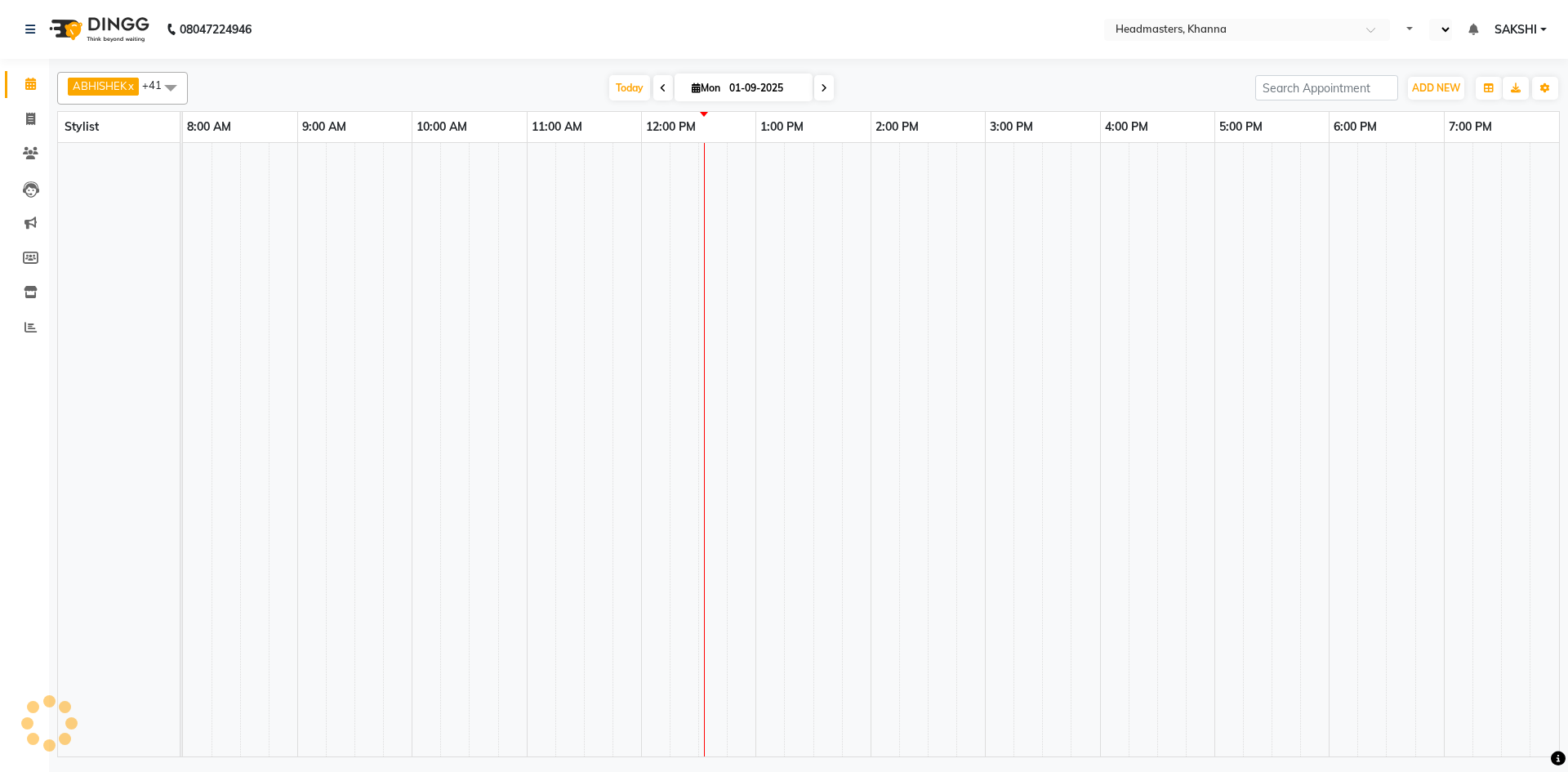
select select "en"
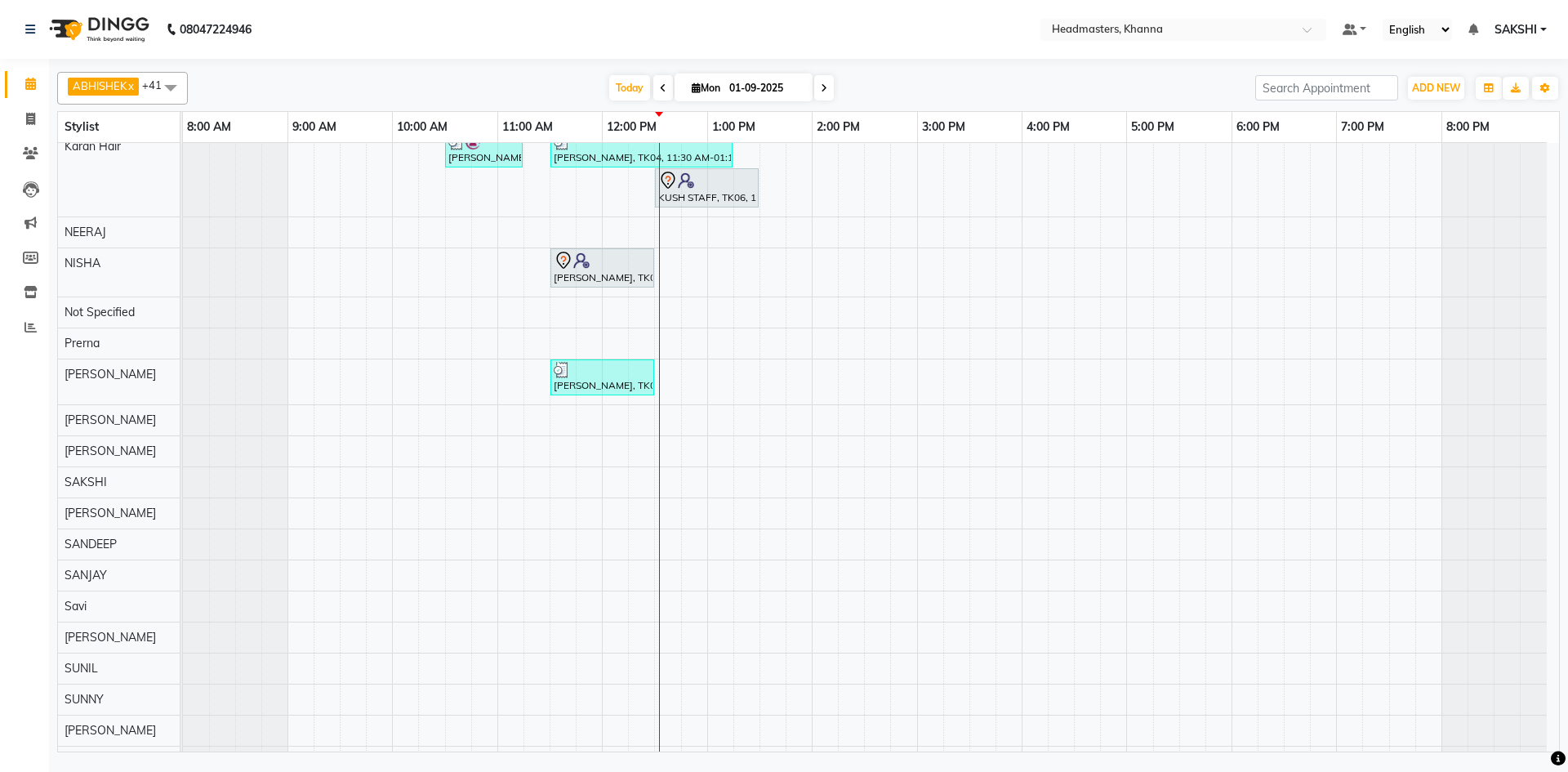
scroll to position [800, 0]
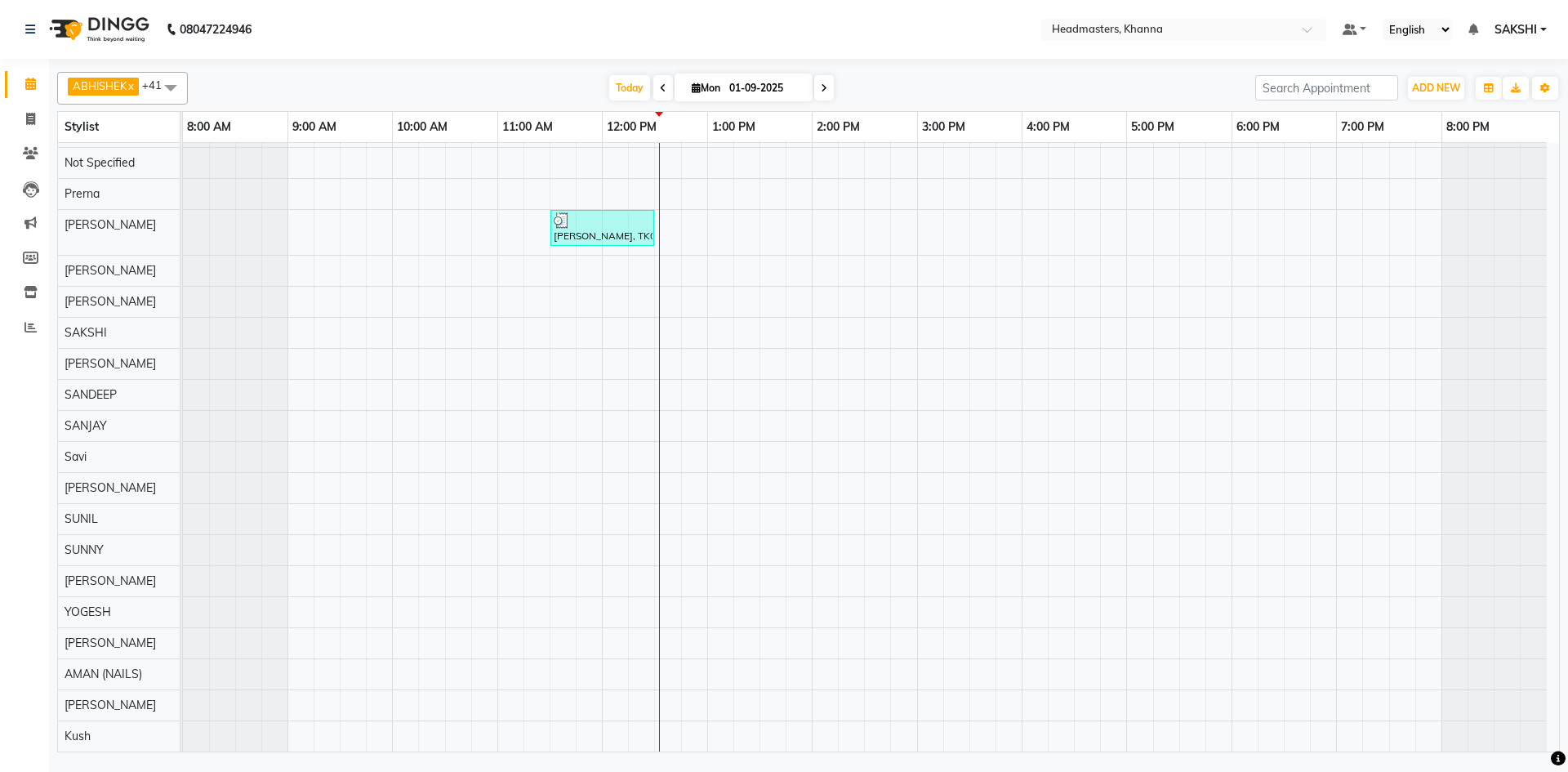
click at [1093, 355] on div "[PERSON_NAME], TK05, 12:30 PM-02:30 PM, NL-EXT - Gel/Acrylic Extension [PERSON_…" at bounding box center [870, 47] width 1376 height 1408
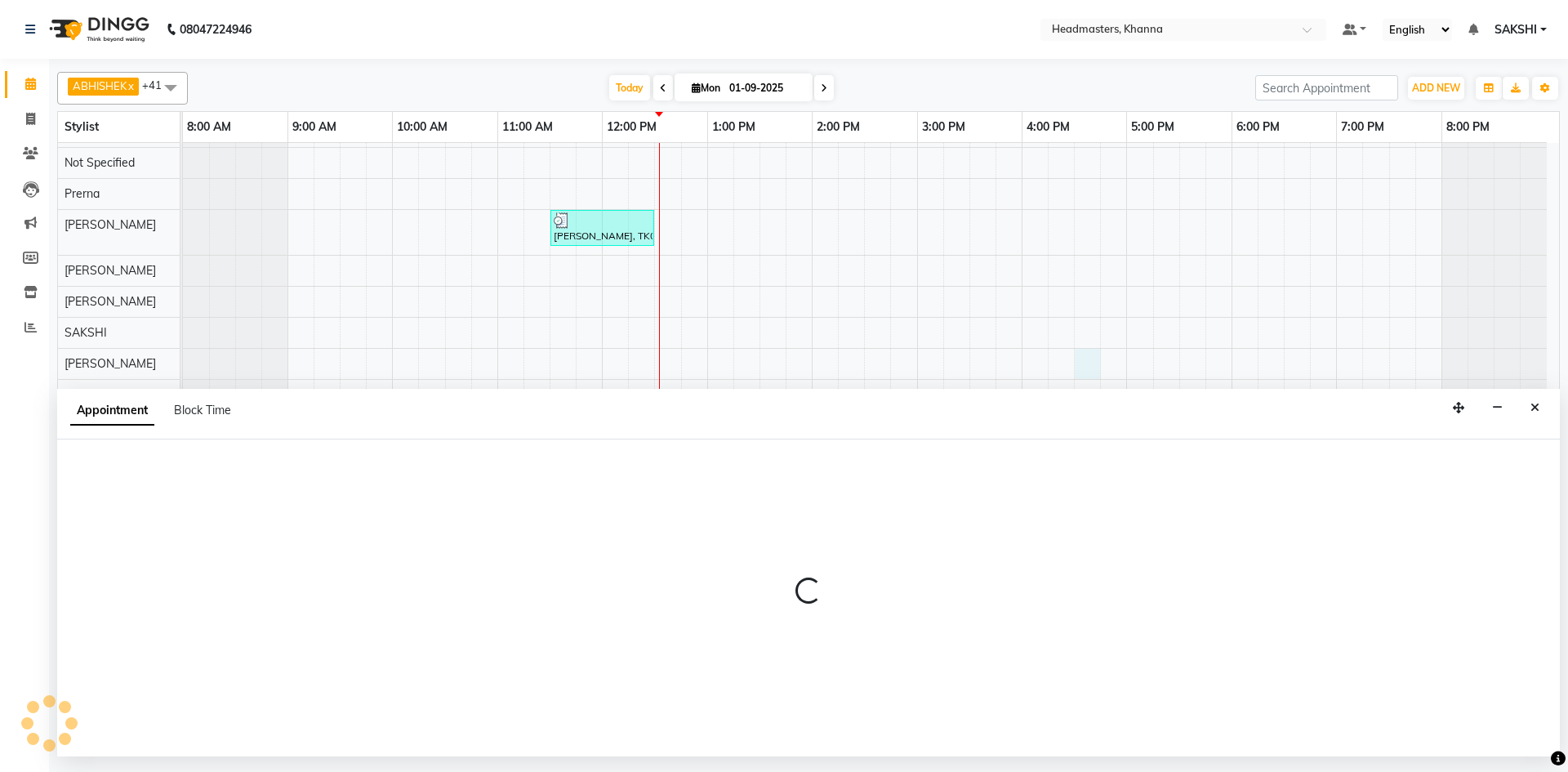
select select "60857"
select select "tentative"
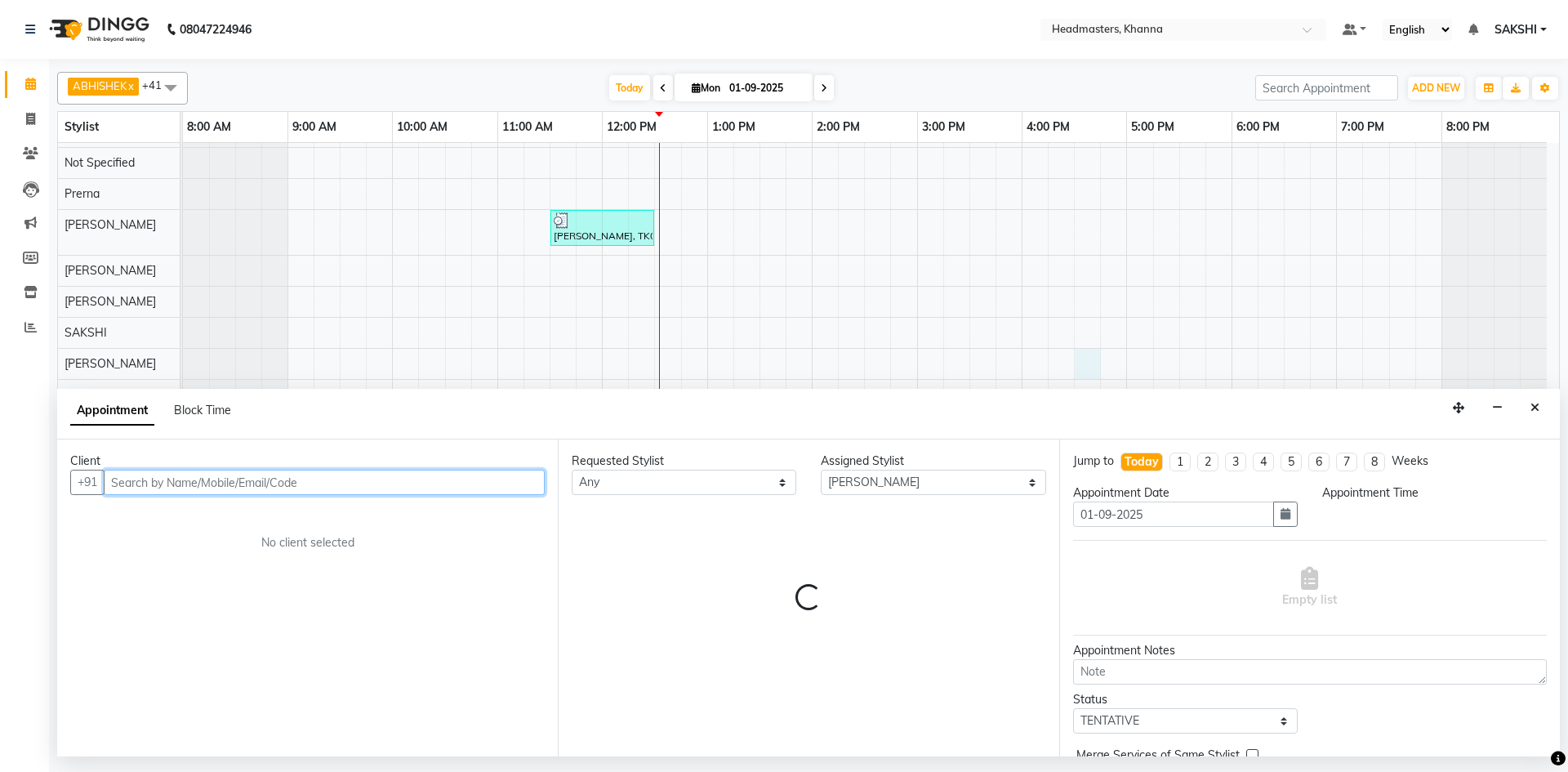
select select "990"
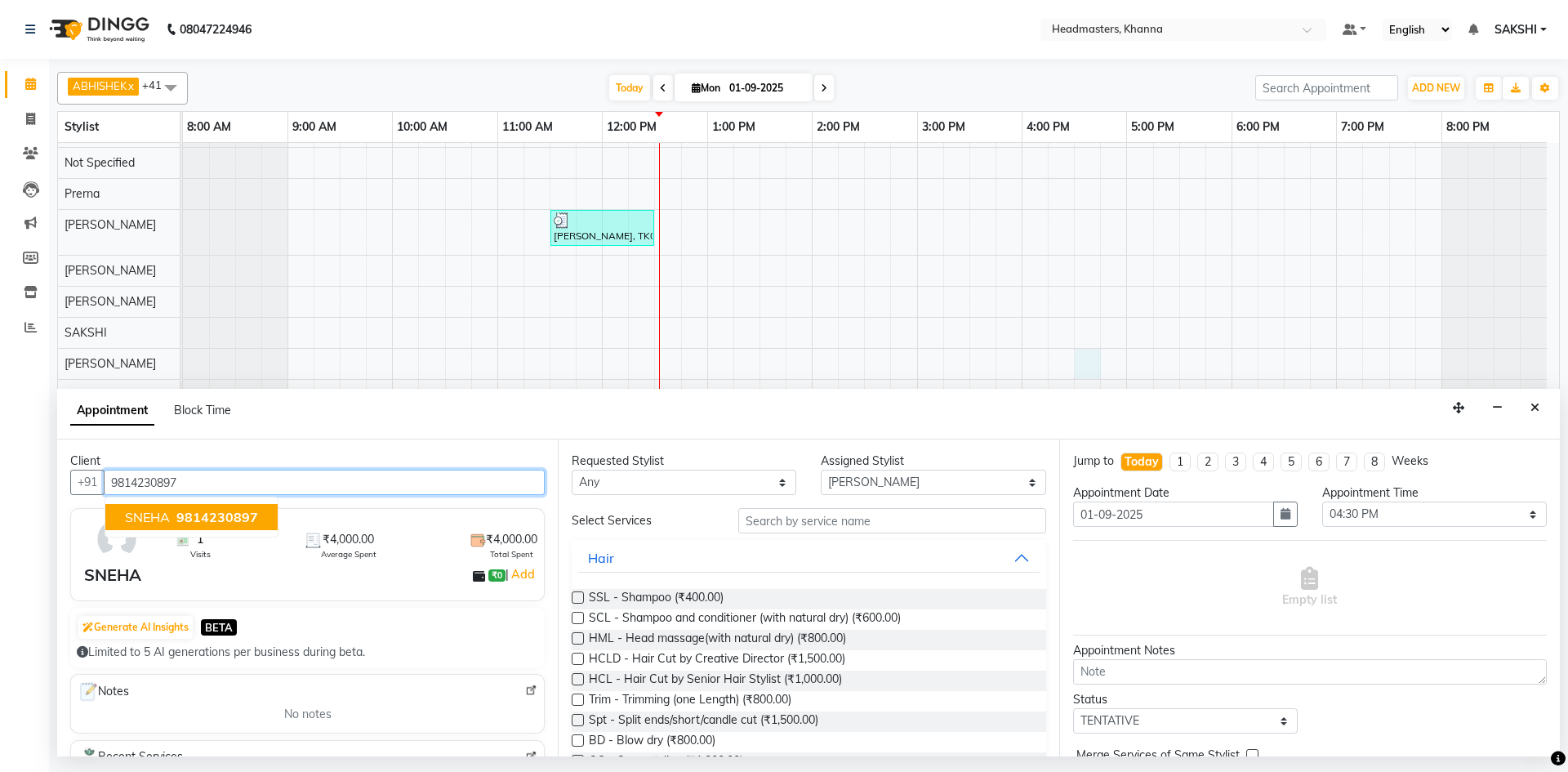
type input "9814230897"
click at [928, 479] on select "Select ABHISHEK [PERSON_NAME] Akash [PERSON_NAME] [PERSON_NAME] (NAILS) ANKIT A…" at bounding box center [934, 482] width 225 height 25
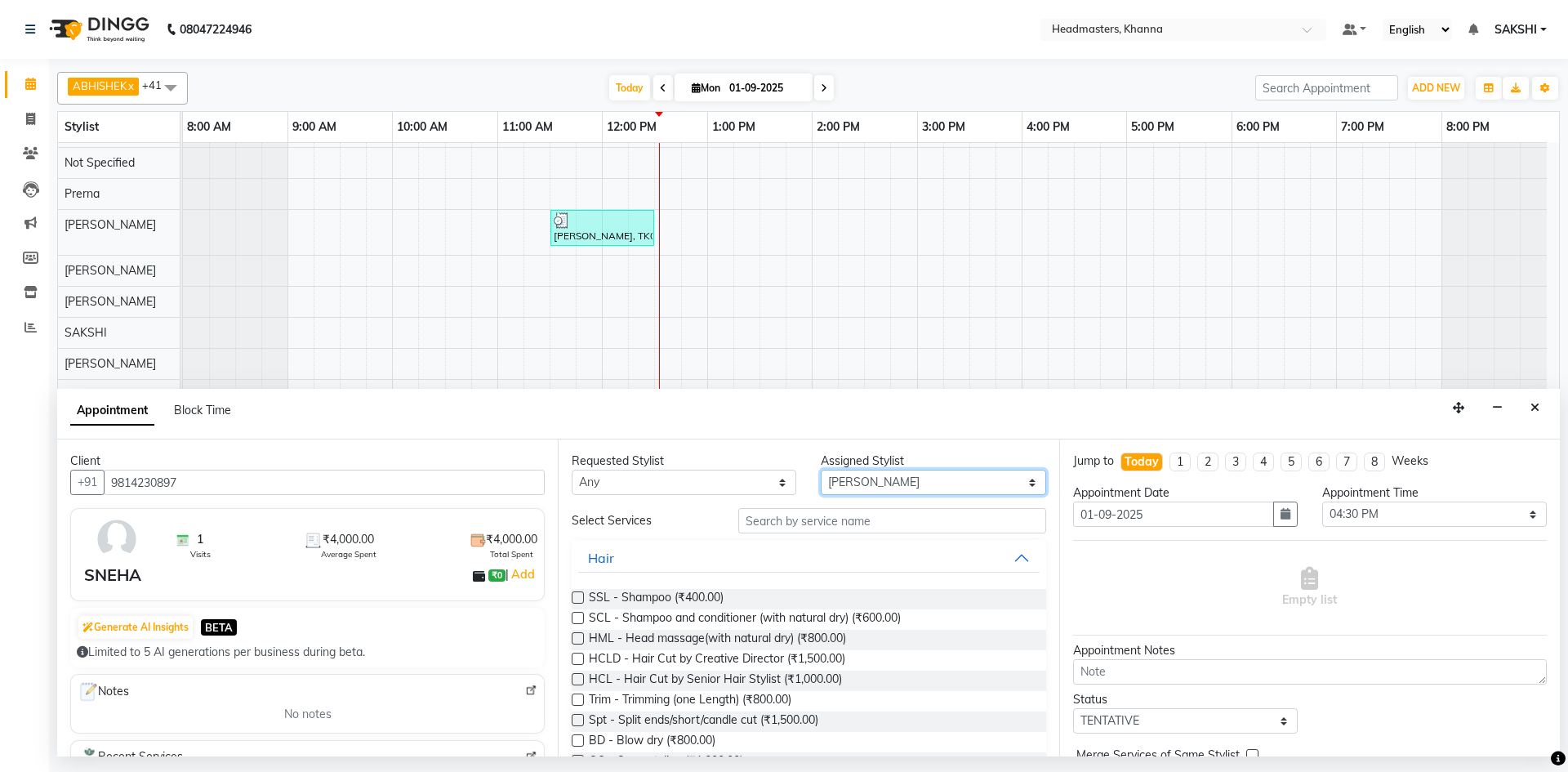
select select "60809"
click at [821, 470] on select "Select ABHISHEK [PERSON_NAME] Akash [PERSON_NAME] [PERSON_NAME] (NAILS) ANKIT A…" at bounding box center [934, 482] width 225 height 25
click at [830, 525] on input "text" at bounding box center [892, 520] width 307 height 25
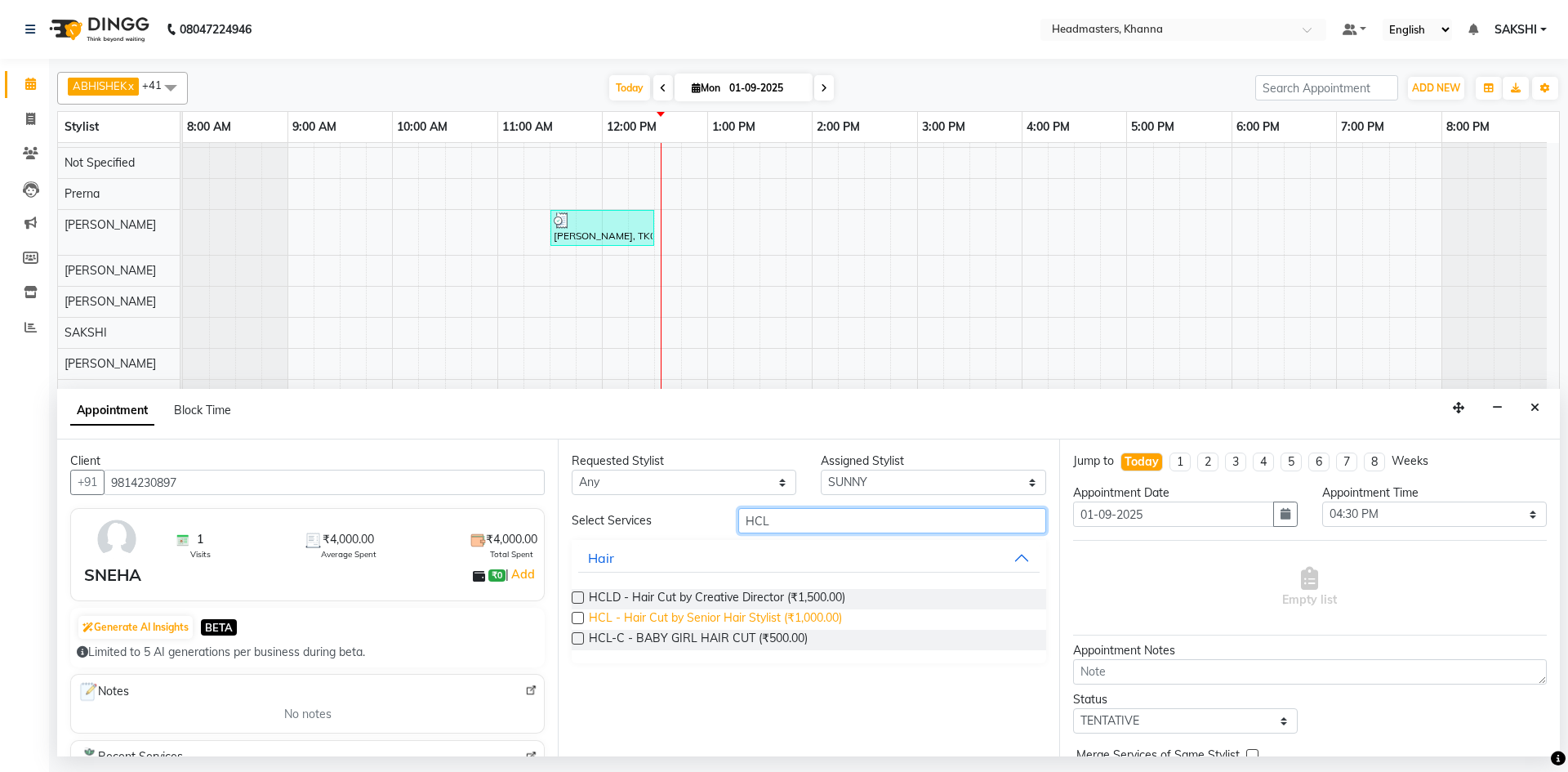
type input "HCL"
click at [753, 625] on span "HCL - Hair Cut by Senior Hair Stylist (₹1,000.00)" at bounding box center [715, 620] width 254 height 20
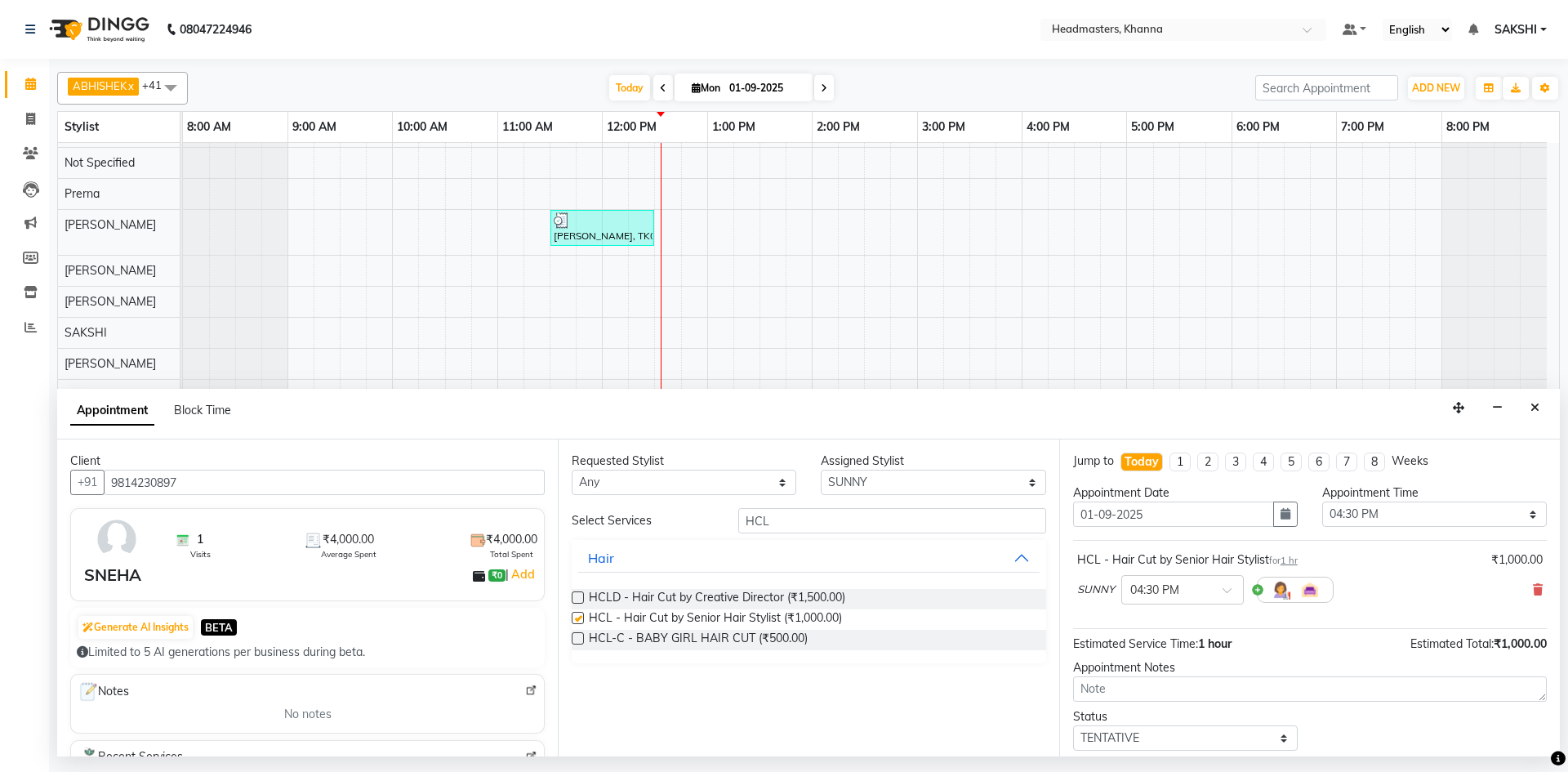
checkbox input "false"
click at [1359, 510] on select "Select 09:00 AM 09:15 AM 09:30 AM 09:45 AM 10:00 AM 10:15 AM 10:30 AM 10:45 AM …" at bounding box center [1434, 514] width 225 height 25
select select "750"
click at [1322, 502] on select "Select 09:00 AM 09:15 AM 09:30 AM 09:45 AM 10:00 AM 10:15 AM 10:30 AM 10:45 AM …" at bounding box center [1434, 514] width 225 height 25
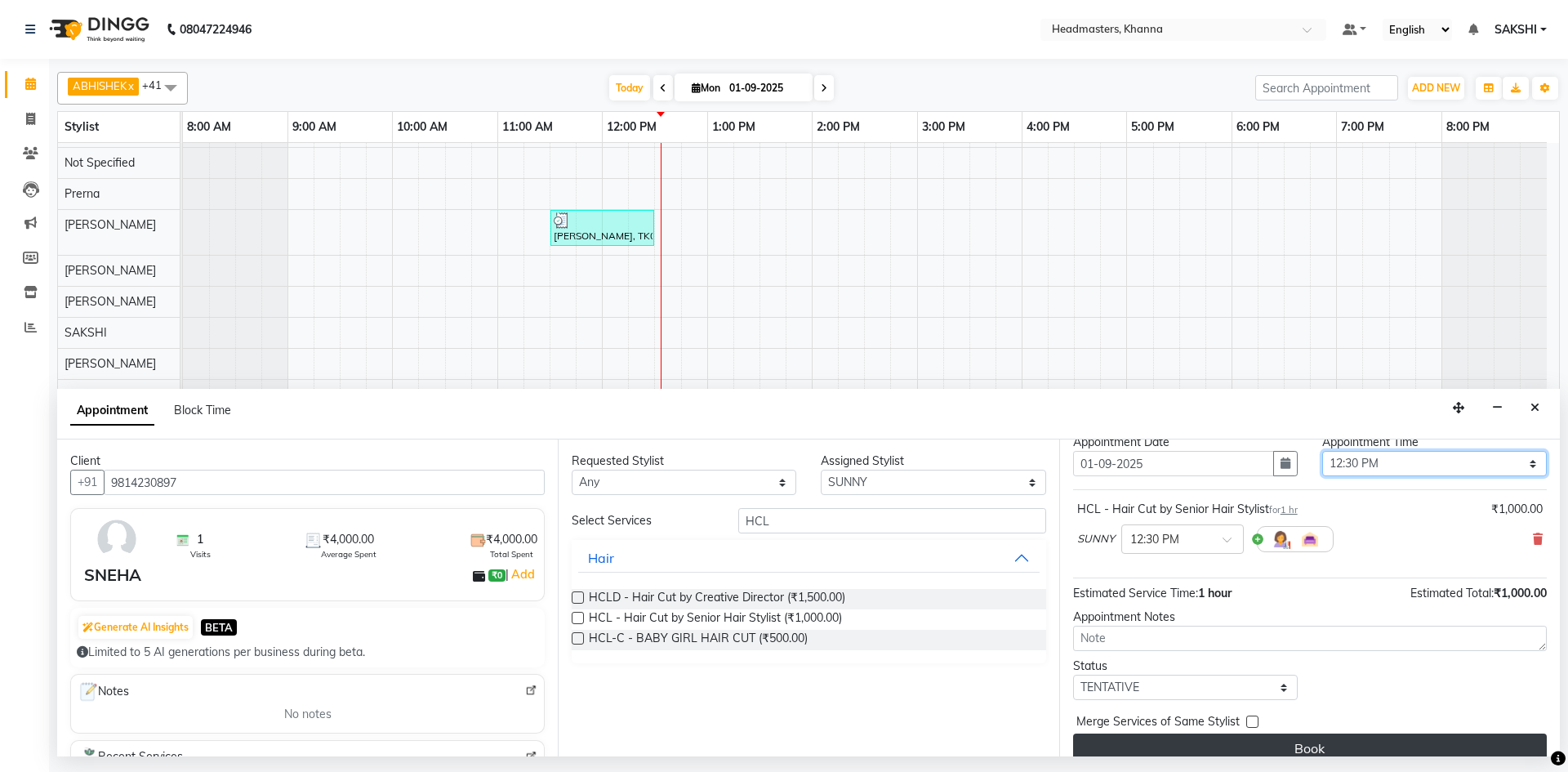
scroll to position [71, 0]
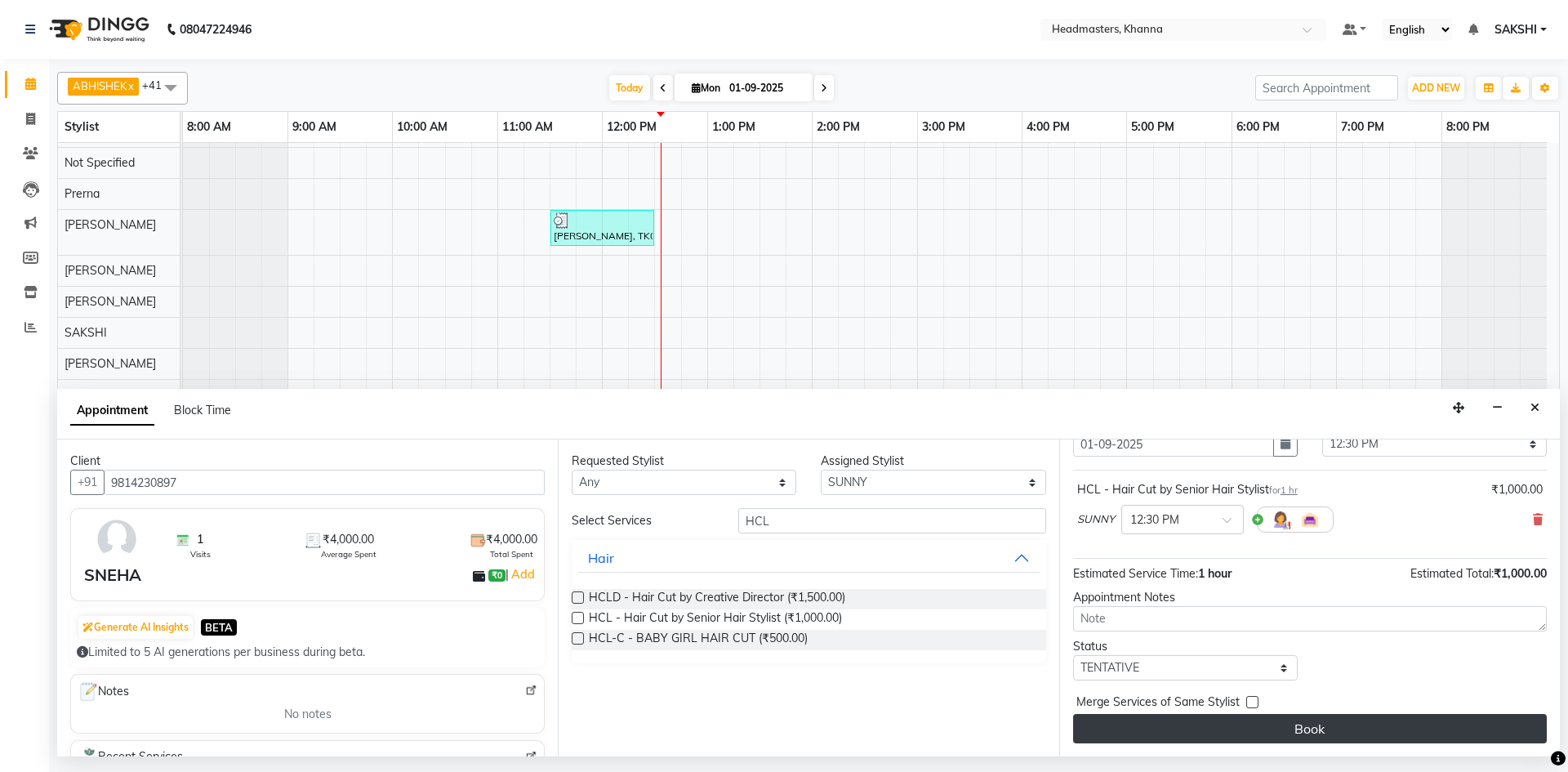
click at [1327, 738] on button "Book" at bounding box center [1310, 728] width 474 height 30
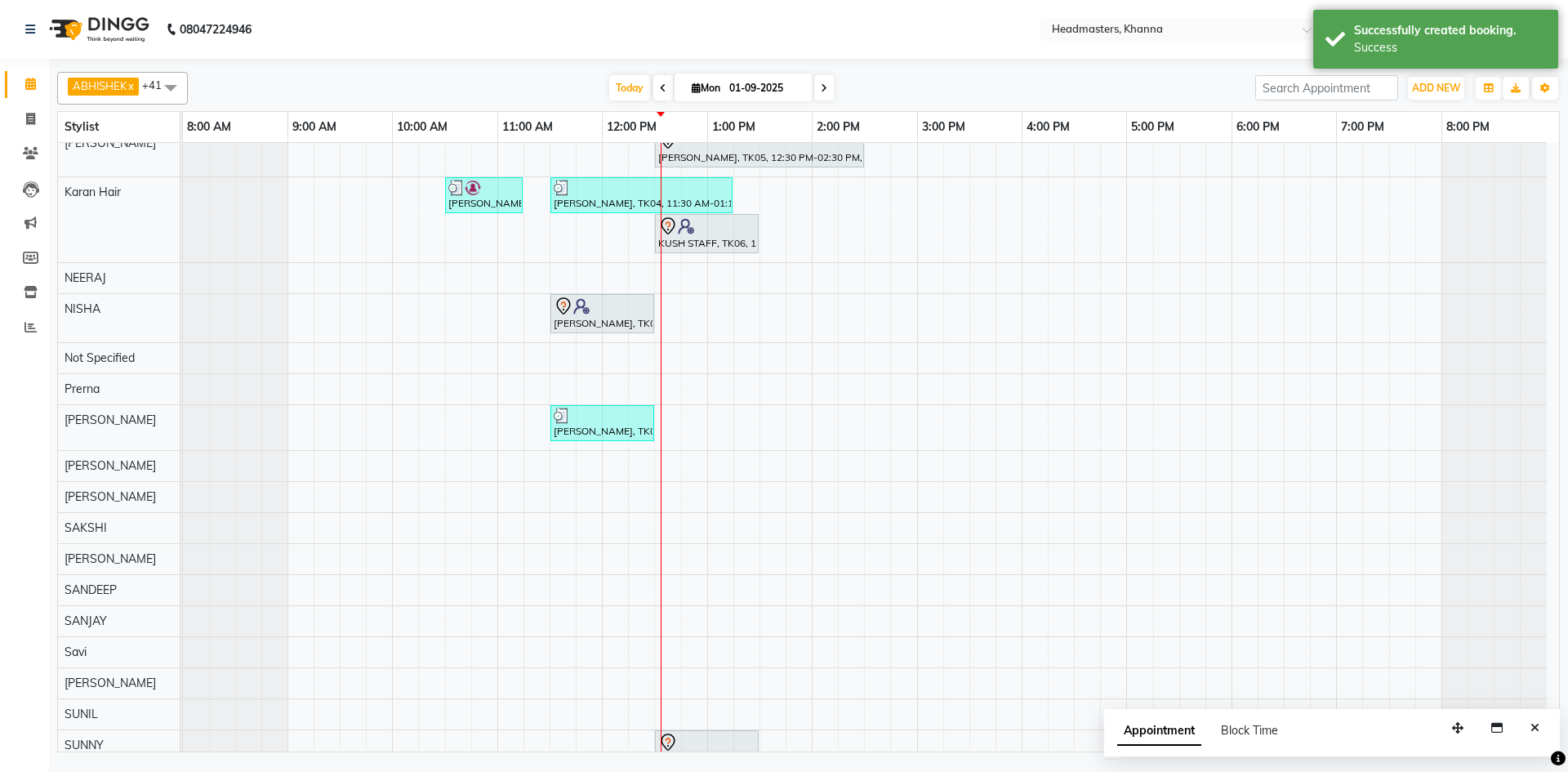
scroll to position [818, 0]
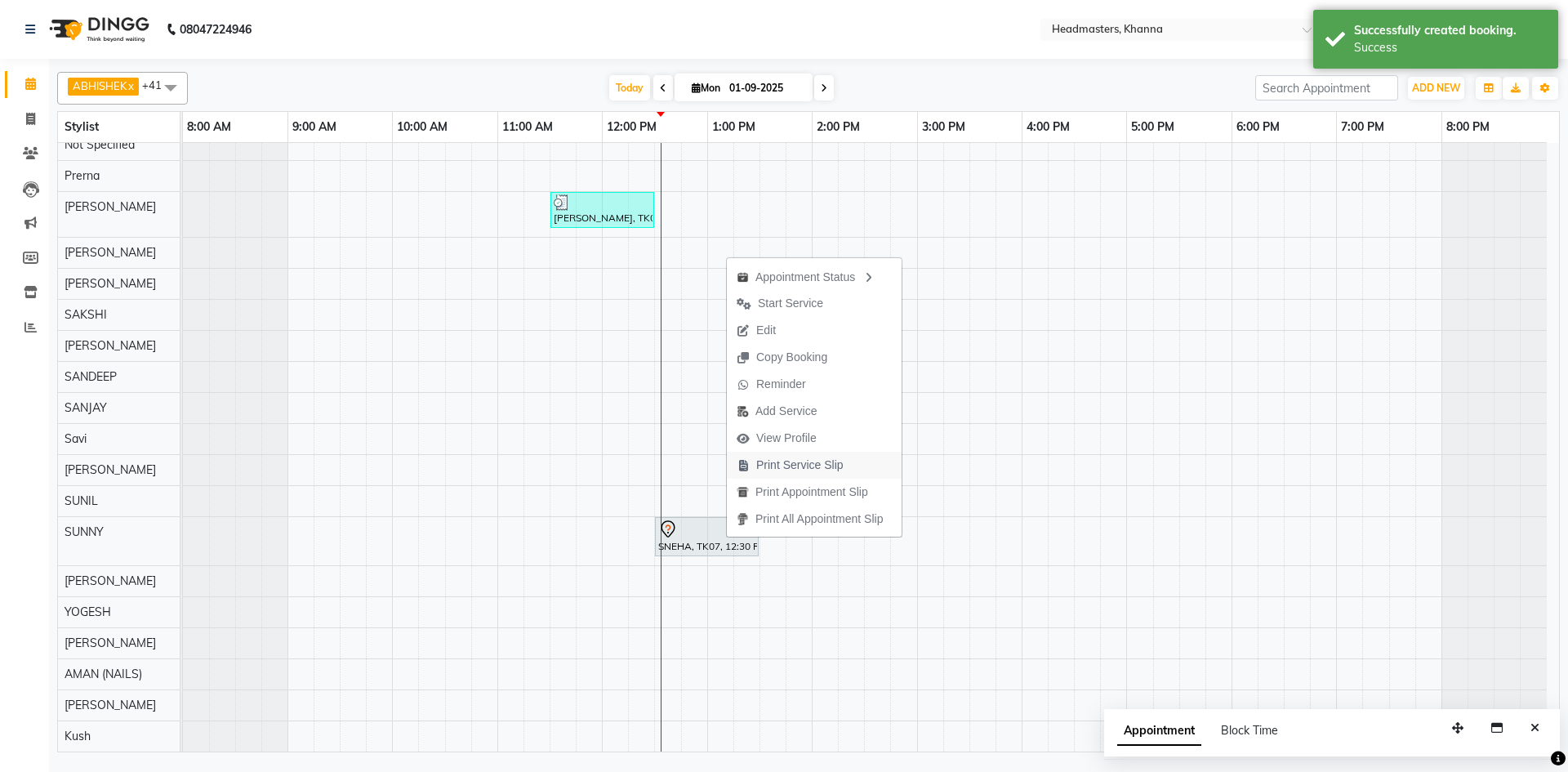
click at [796, 461] on span "Print Service Slip" at bounding box center [800, 465] width 87 height 17
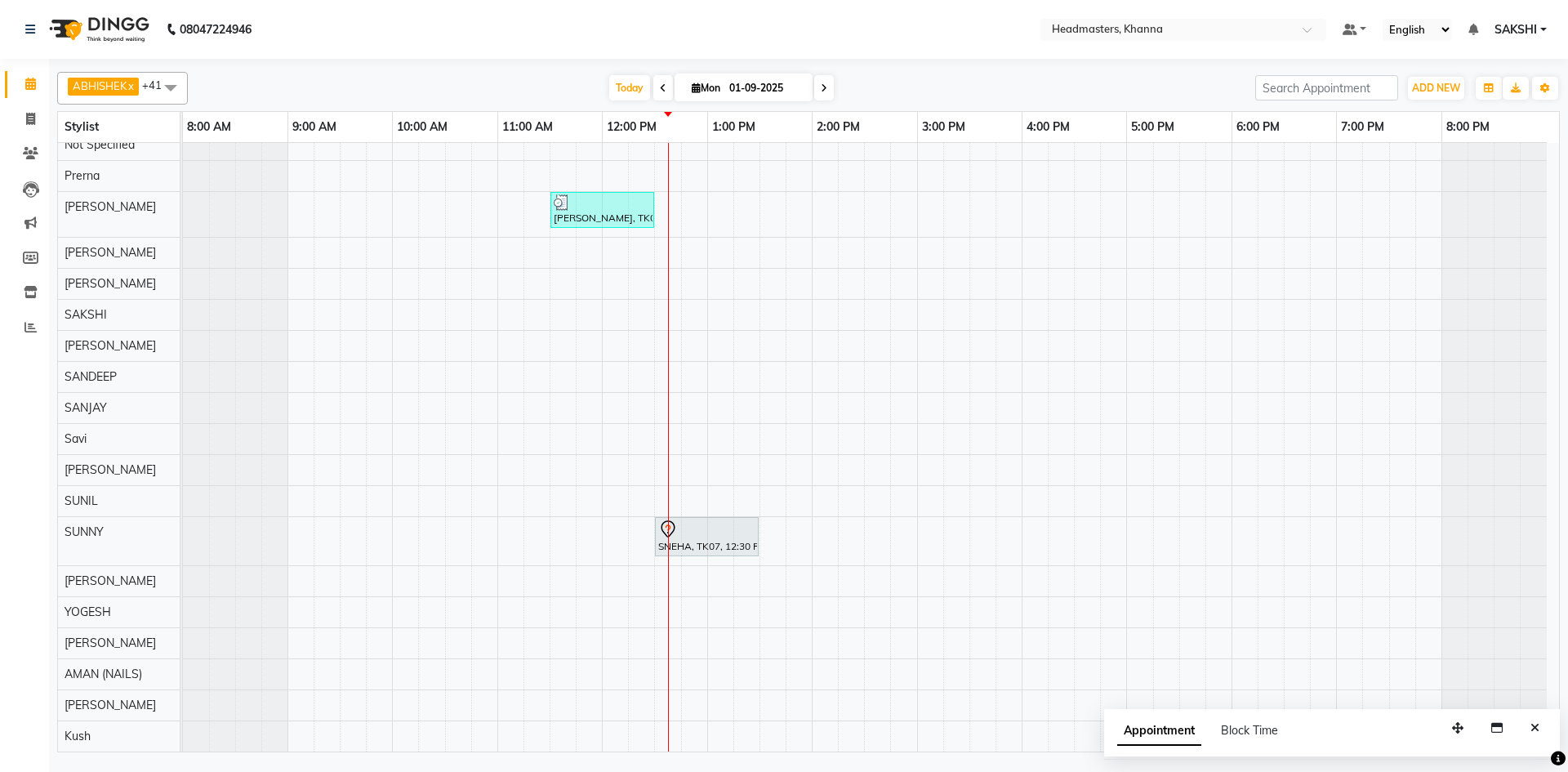
drag, startPoint x: 1539, startPoint y: 737, endPoint x: 1423, endPoint y: 684, distance: 127.5
click at [1538, 737] on button "Close" at bounding box center [1535, 727] width 23 height 25
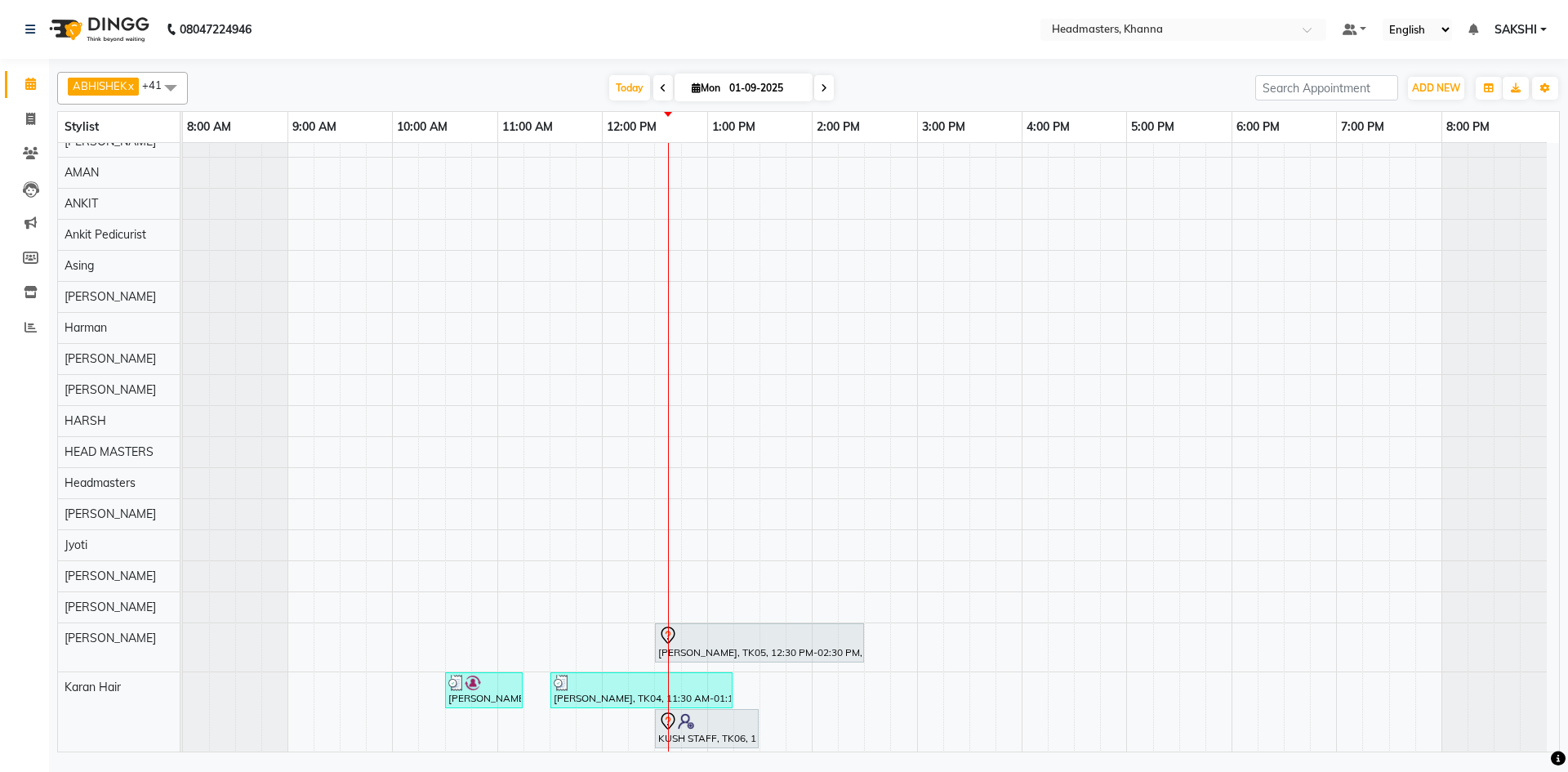
scroll to position [0, 0]
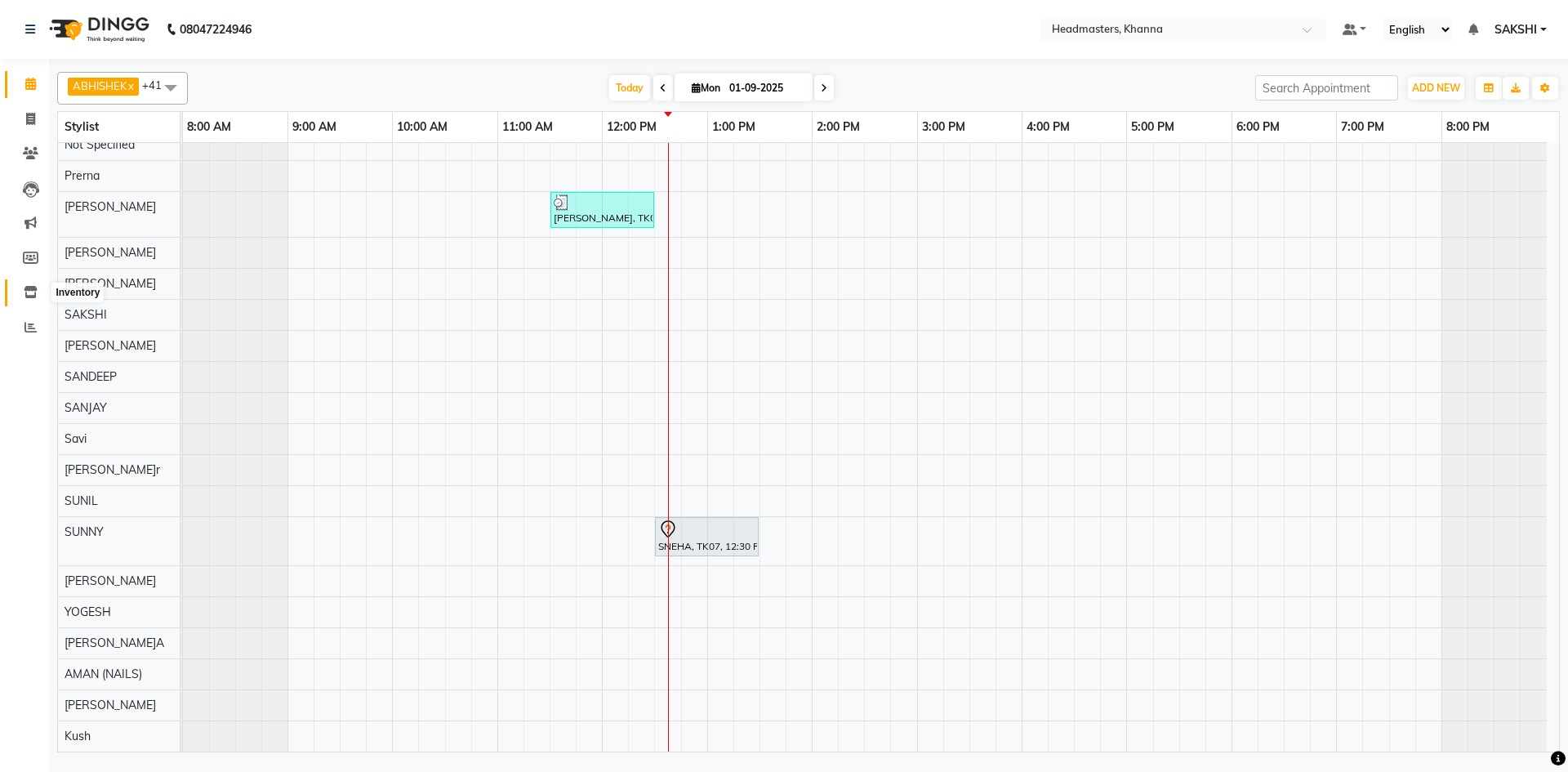
click at [23, 284] on span at bounding box center [31, 293] width 29 height 19
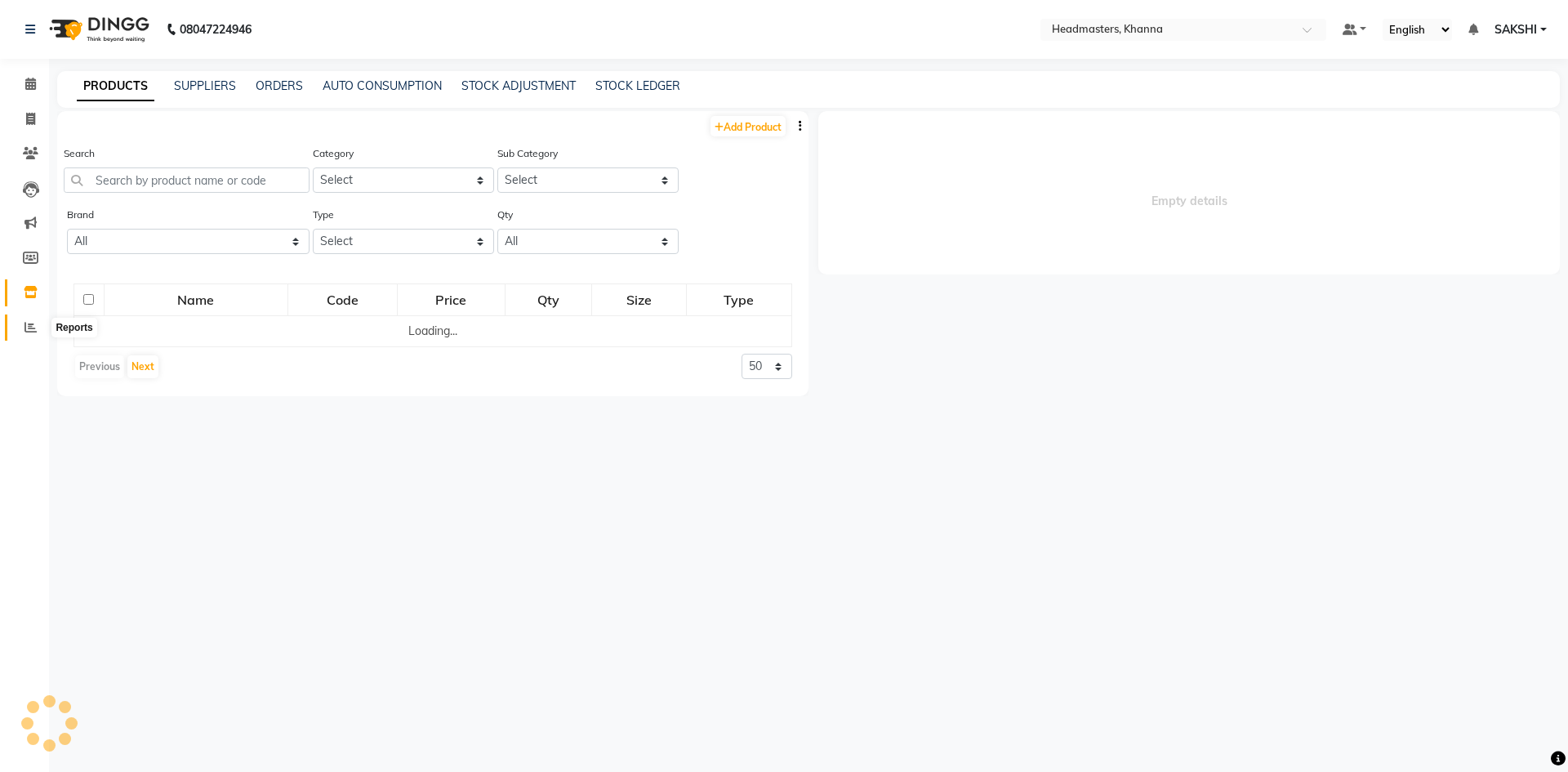
click at [25, 319] on span at bounding box center [31, 328] width 29 height 19
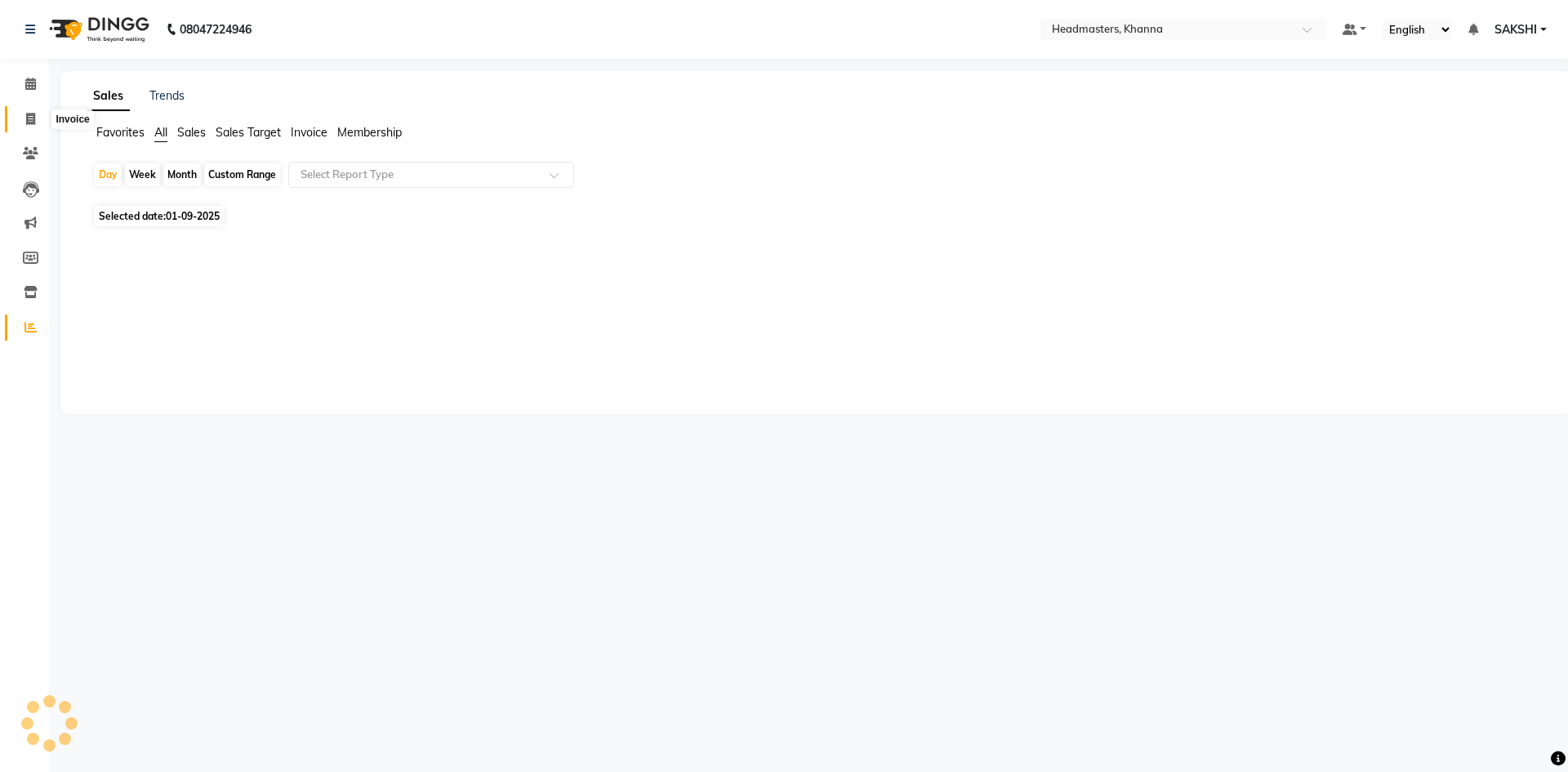
click at [23, 124] on span at bounding box center [31, 120] width 29 height 19
select select "service"
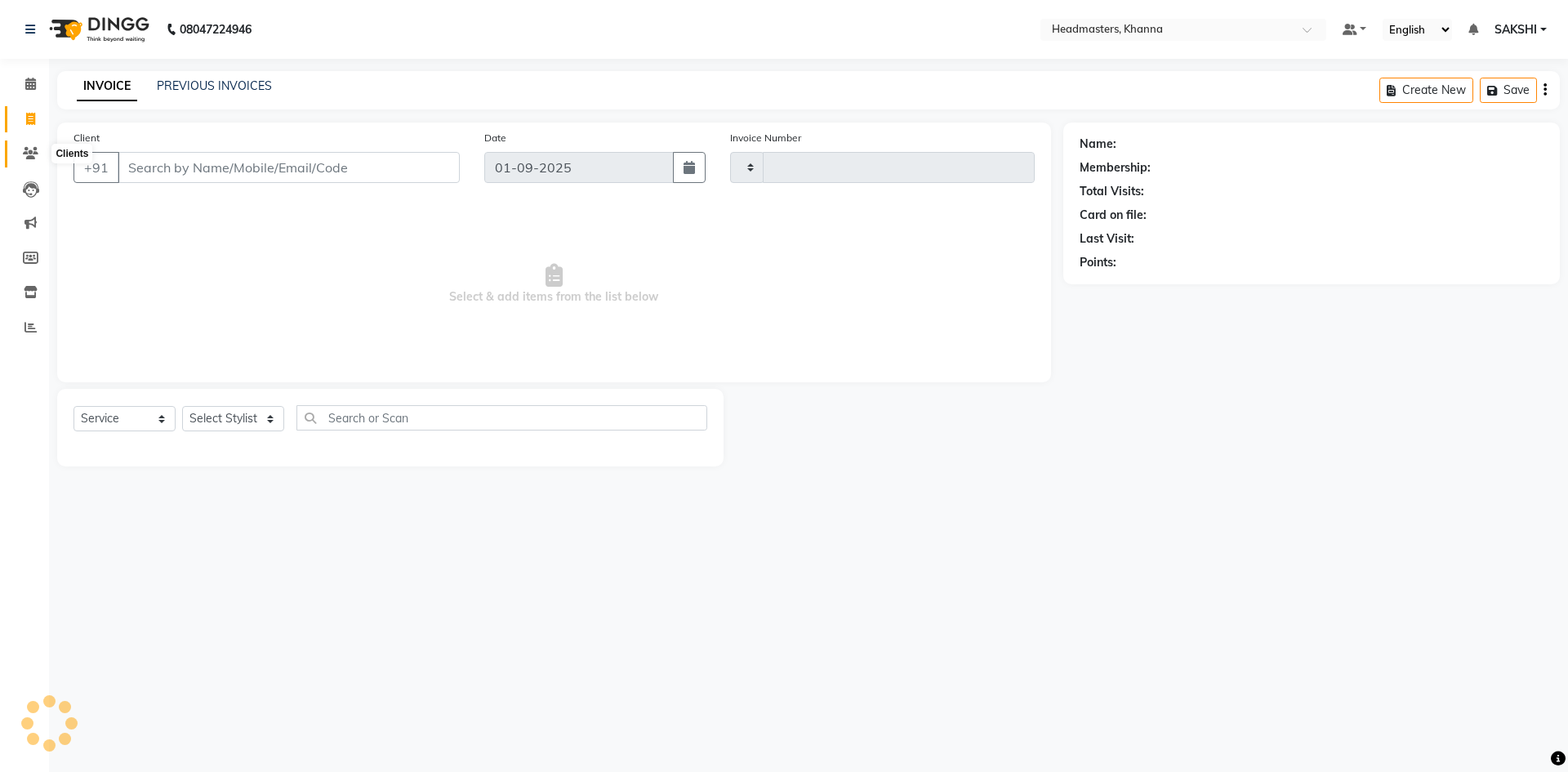
click at [35, 161] on span at bounding box center [31, 154] width 29 height 19
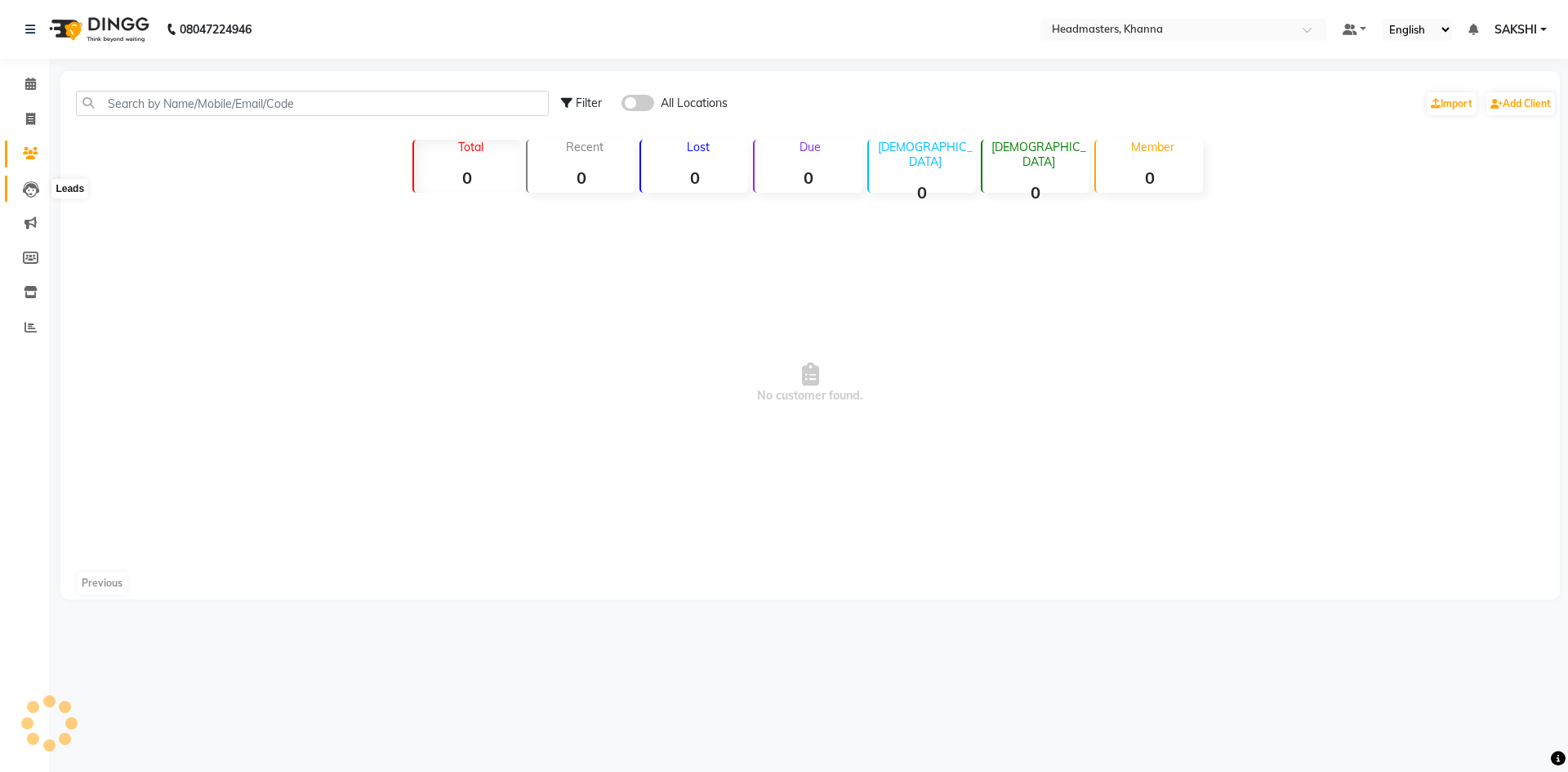
click at [38, 191] on icon at bounding box center [32, 190] width 17 height 17
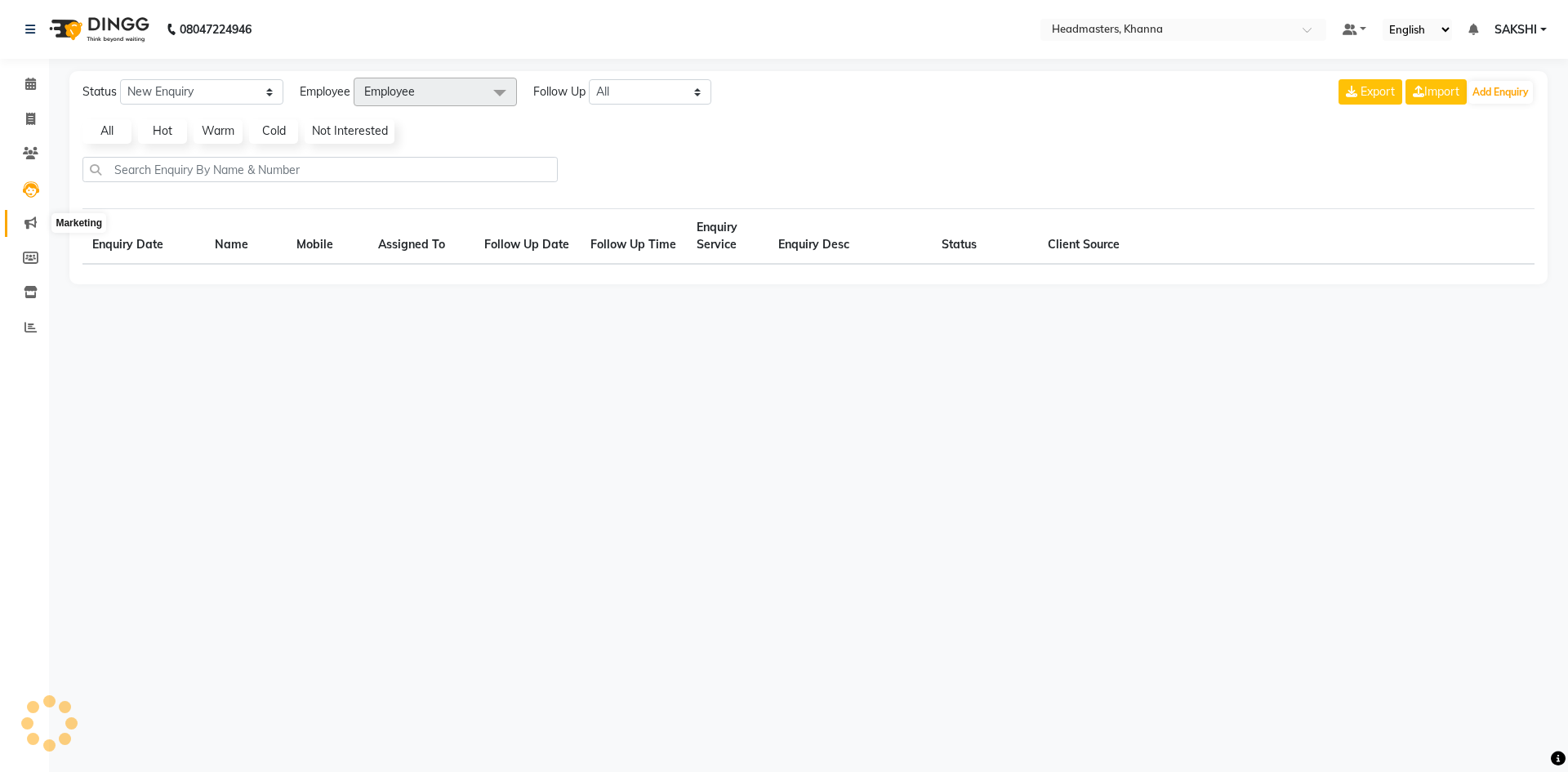
click at [40, 220] on span at bounding box center [31, 223] width 29 height 19
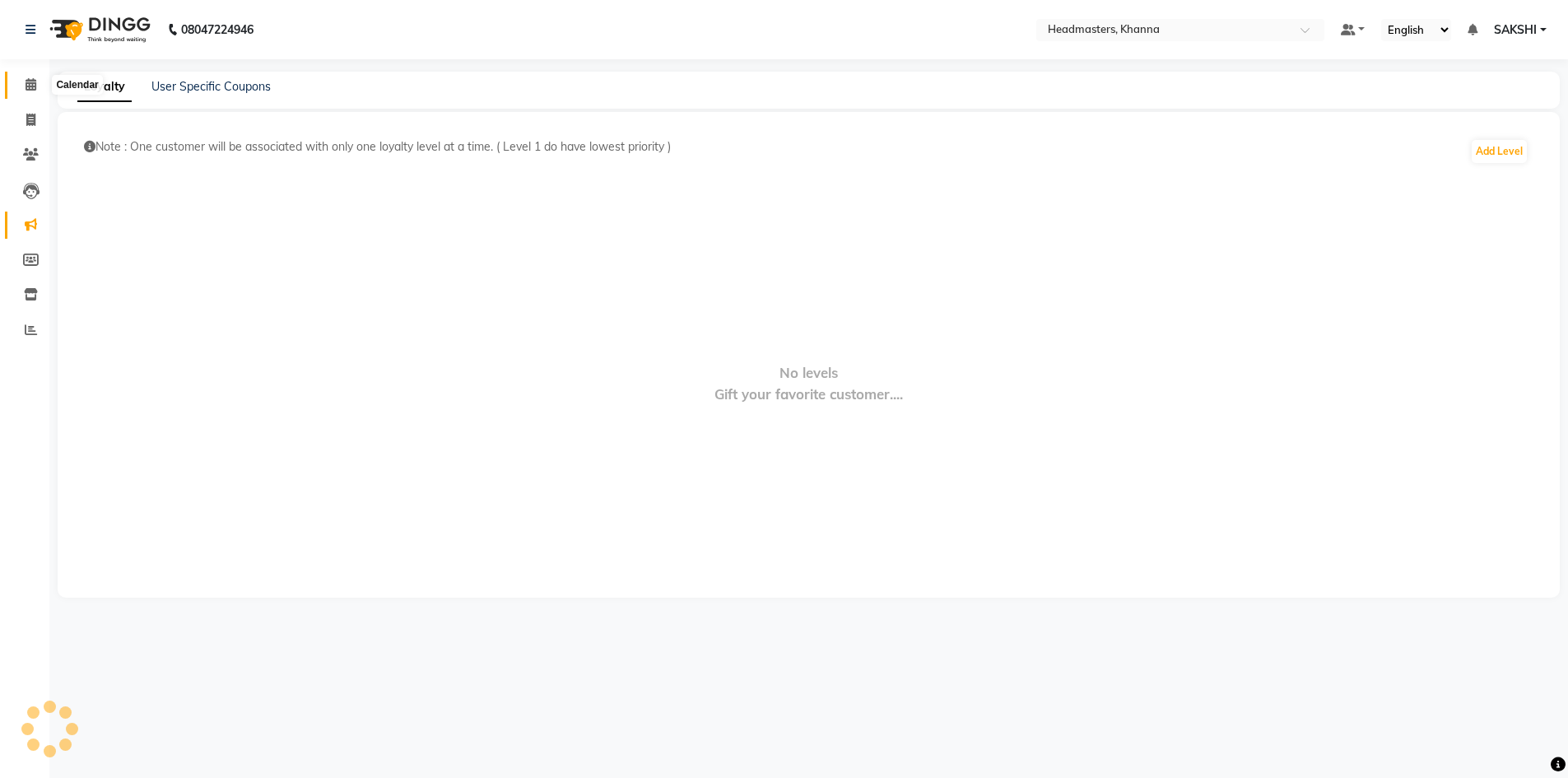
click at [25, 85] on icon at bounding box center [30, 84] width 10 height 12
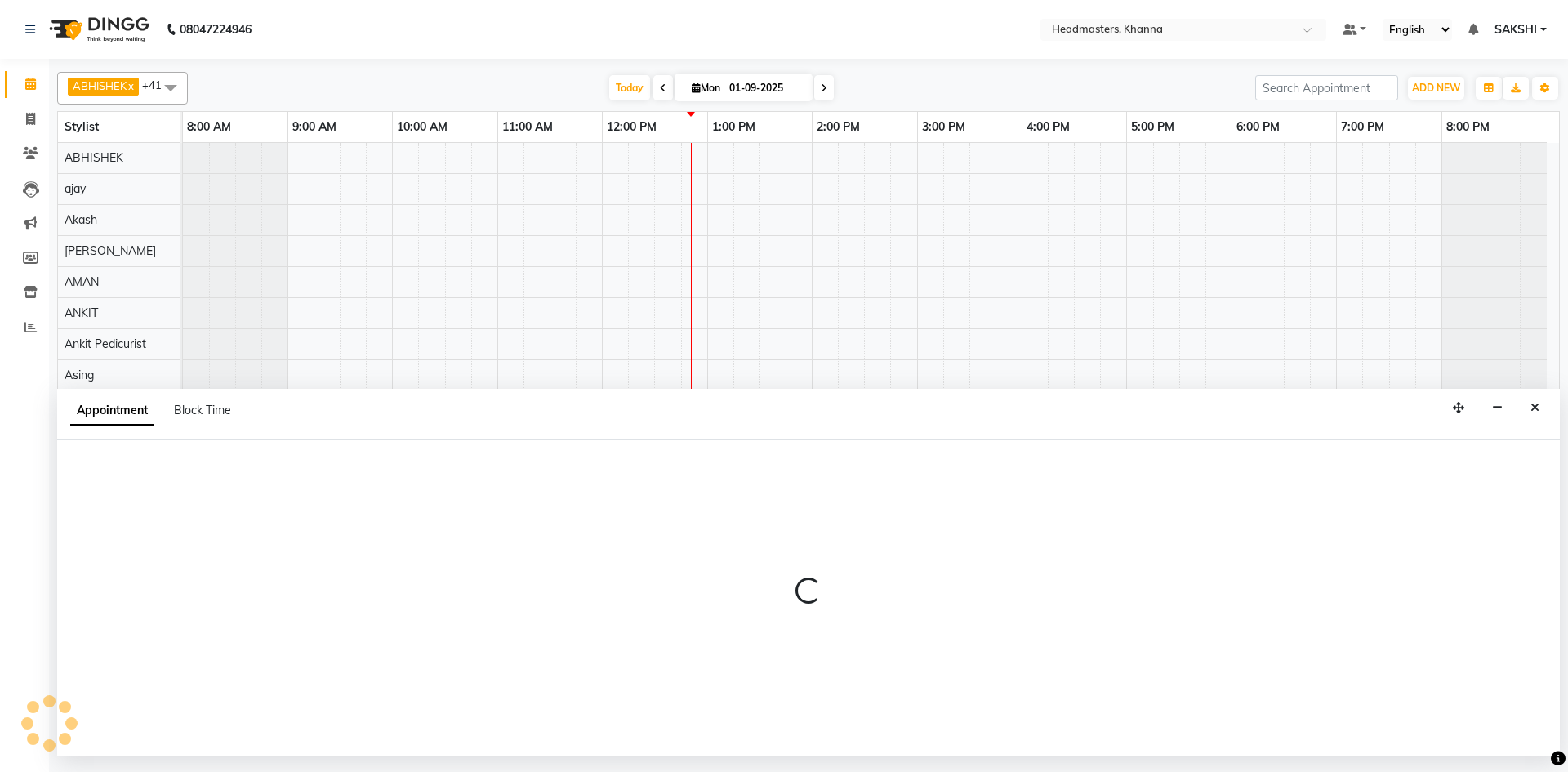
select select "63361"
select select "tentative"
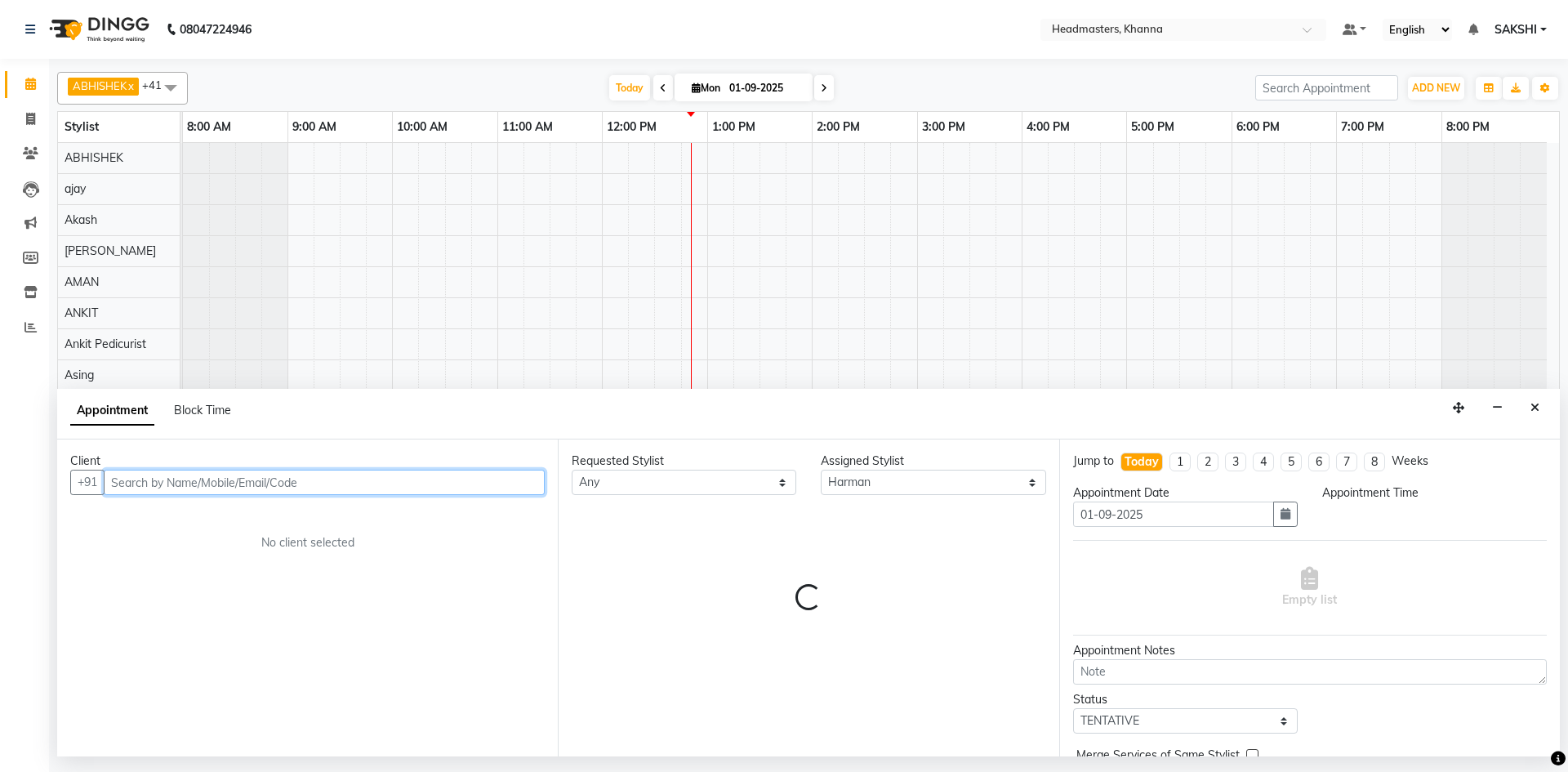
select select "1005"
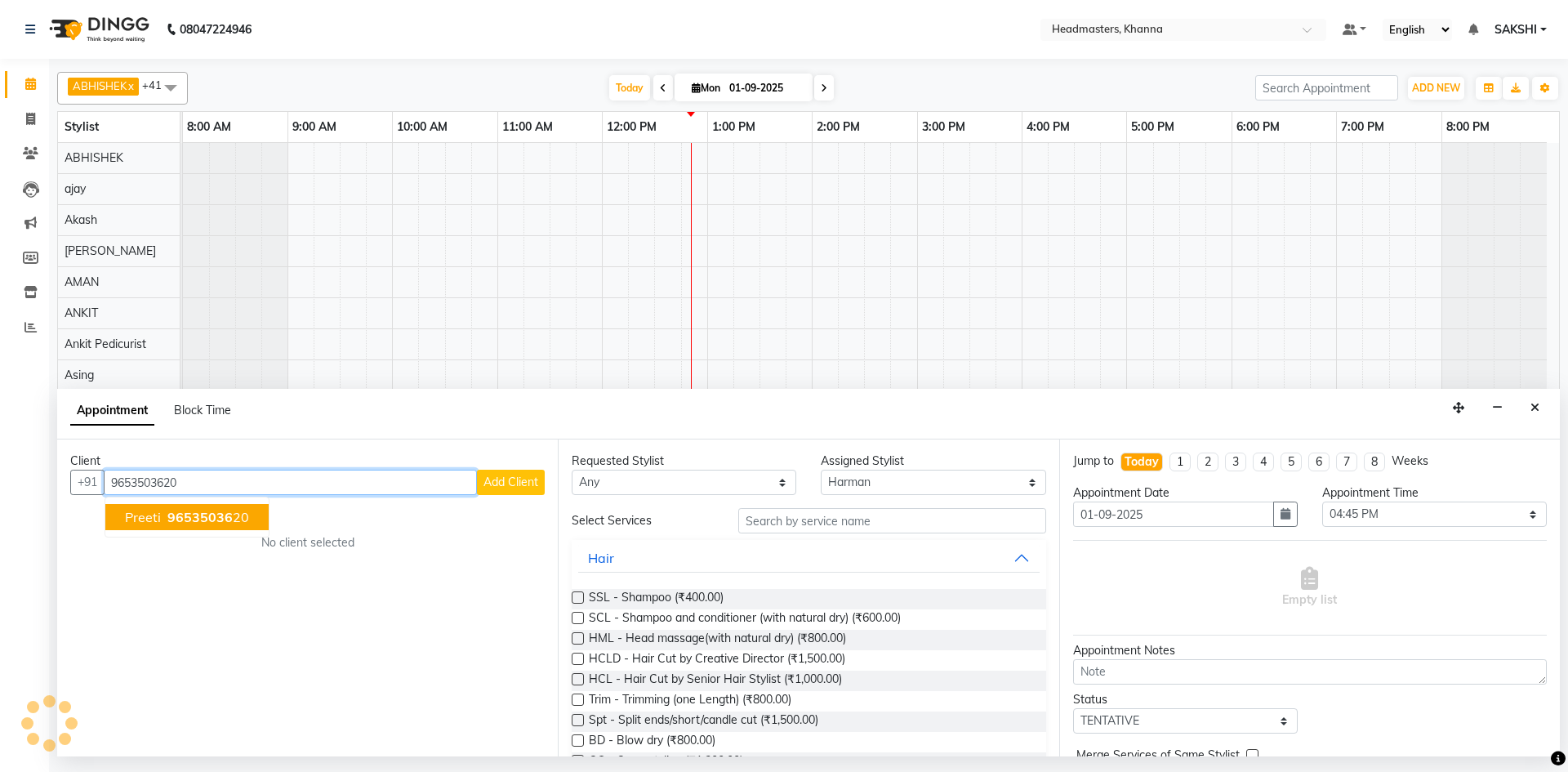
click at [203, 513] on span "96535036" at bounding box center [200, 517] width 65 height 17
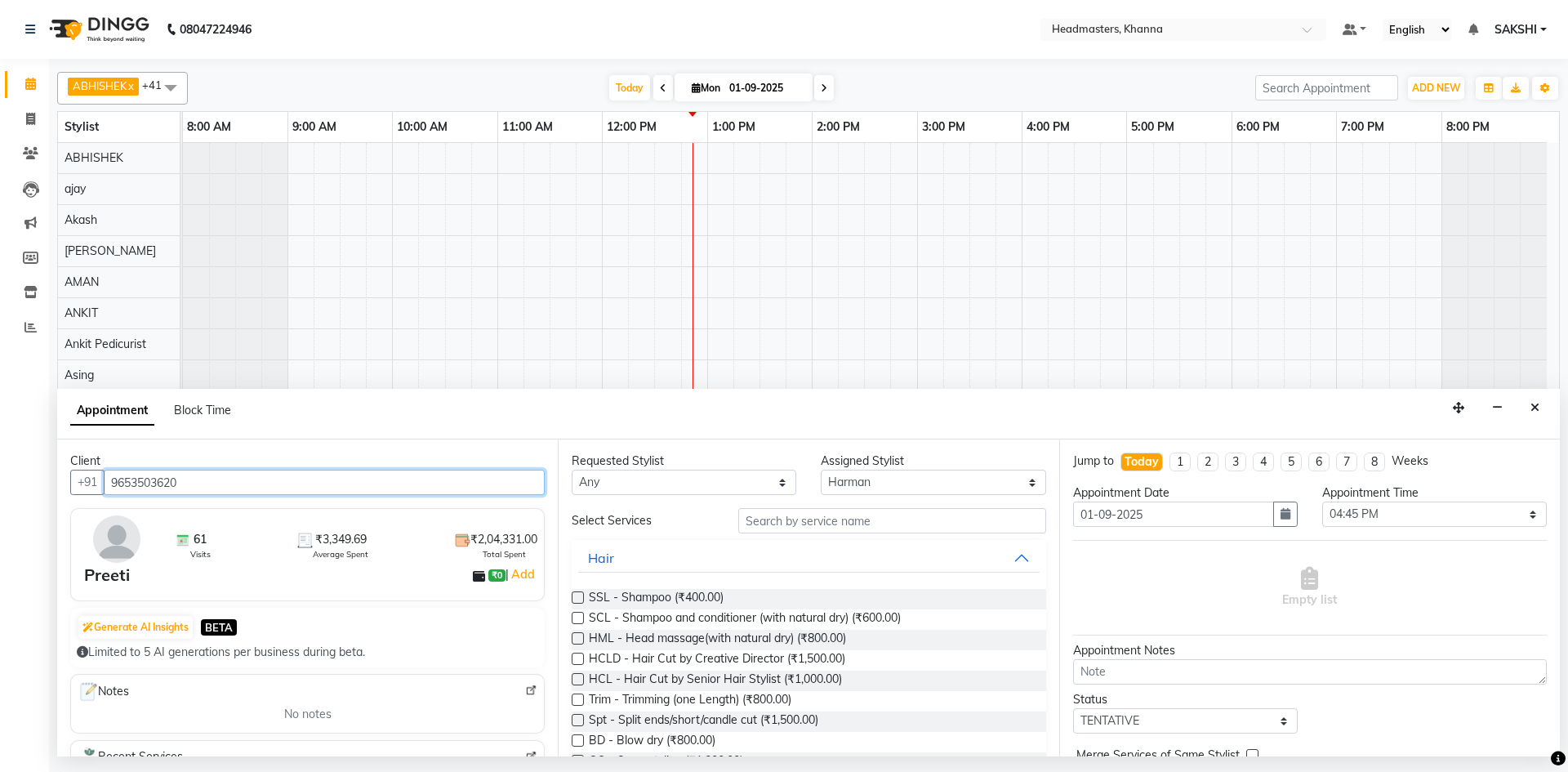
type input "9653503620"
click at [883, 471] on select "Select ABHISHEK [PERSON_NAME] Akash [PERSON_NAME] [PERSON_NAME] (NAILS) ANKIT A…" at bounding box center [934, 482] width 225 height 25
select select "60822"
click at [821, 470] on select "Select ABHISHEK [PERSON_NAME] Akash [PERSON_NAME] [PERSON_NAME] (NAILS) ANKIT A…" at bounding box center [934, 482] width 225 height 25
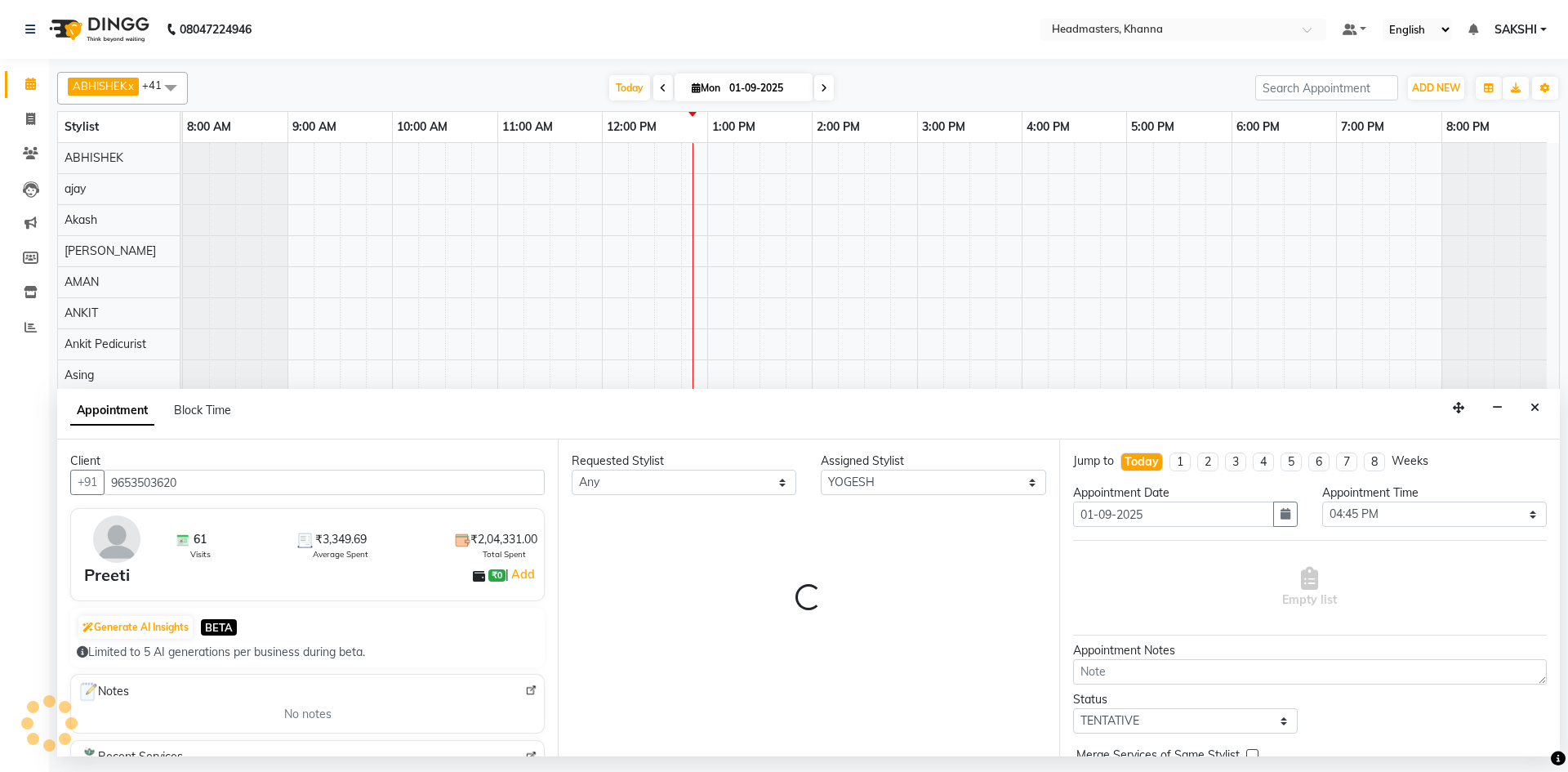
click at [809, 518] on div "Requested Stylist Any ABHISHEK ajay Akash AKHIL AMAN AMAN (NAILS) ANKIT Ankit P…" at bounding box center [807, 597] width 501 height 317
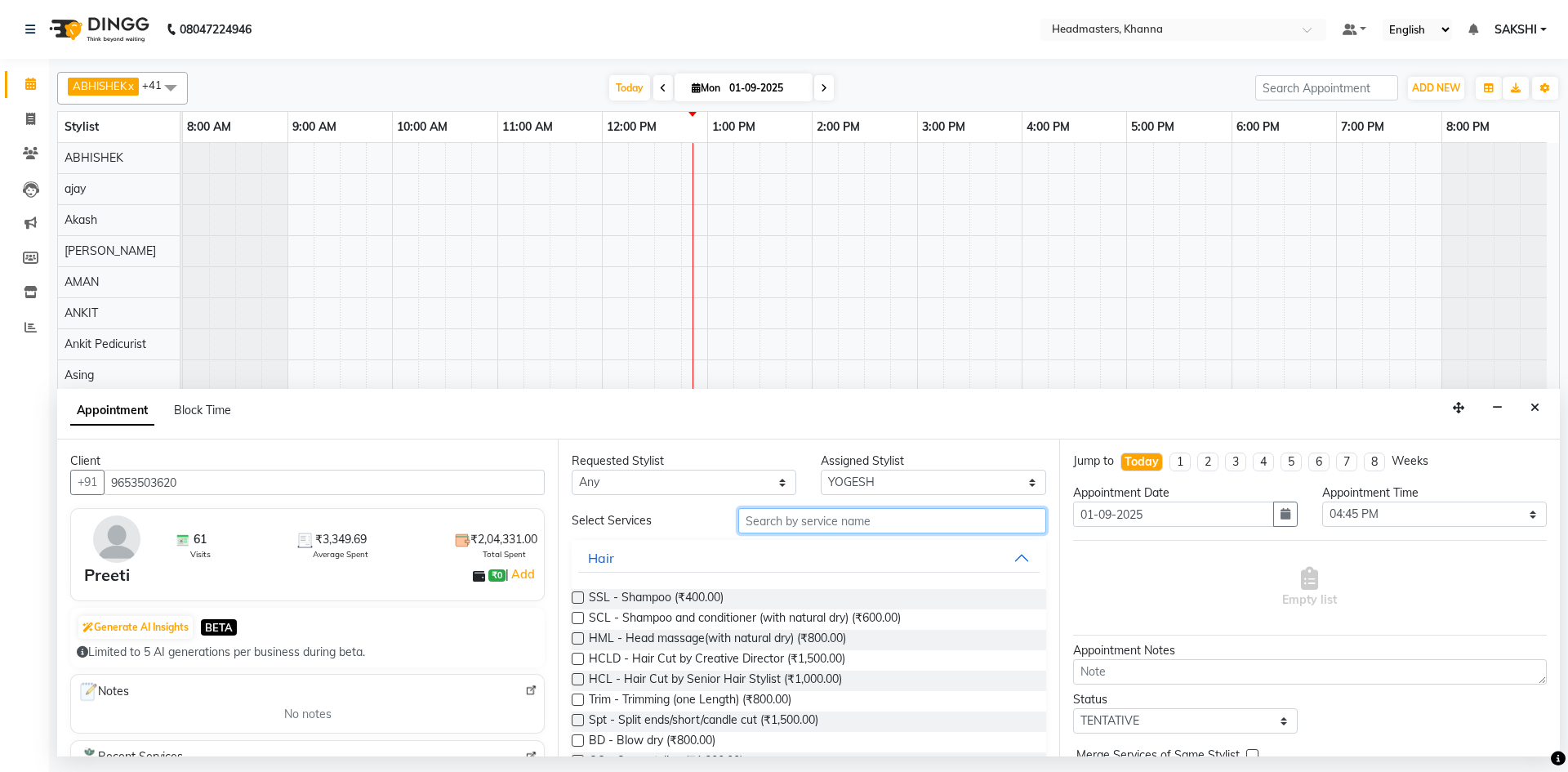
click at [830, 518] on input "text" at bounding box center [892, 520] width 307 height 25
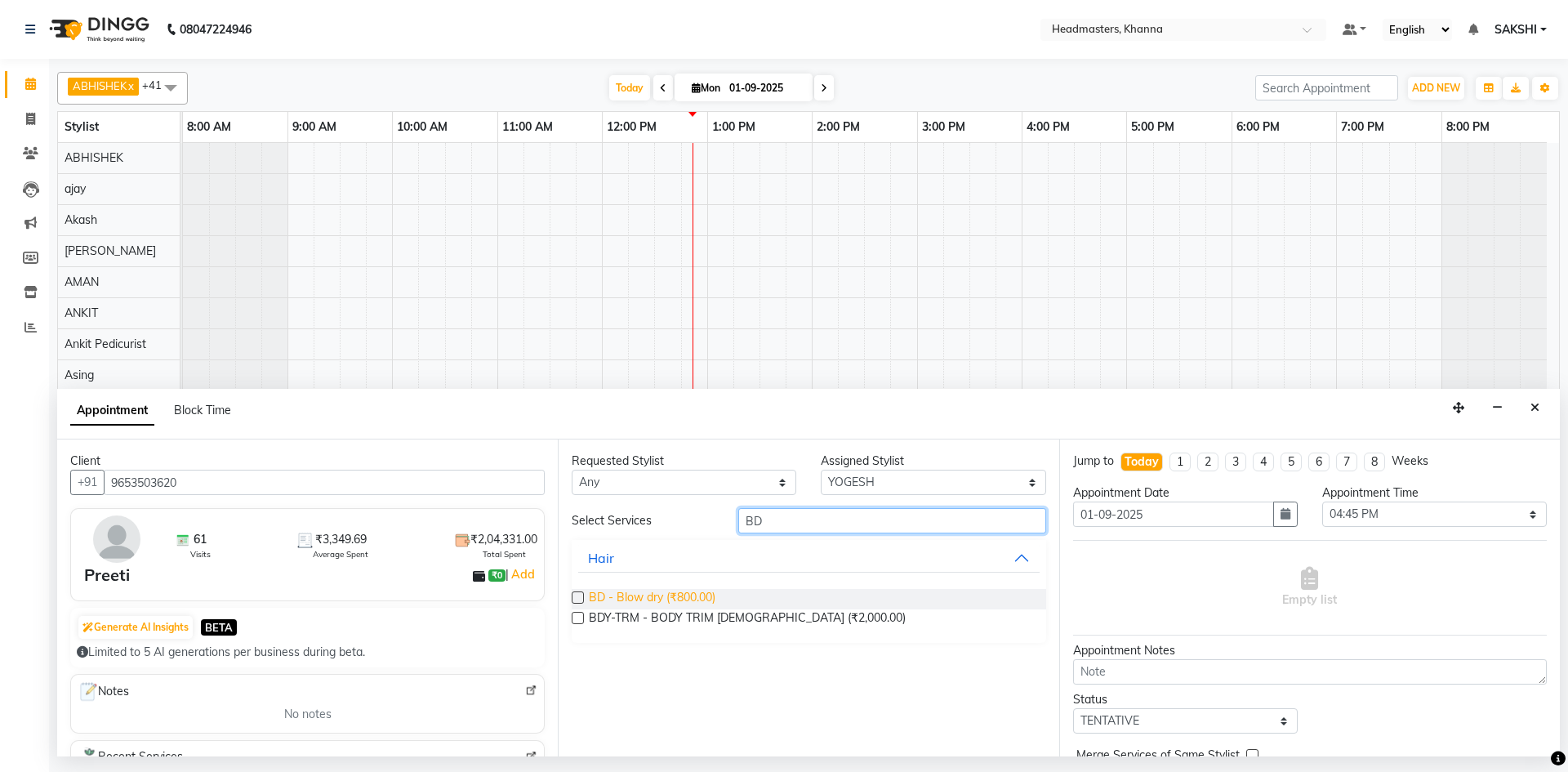
type input "BD"
drag, startPoint x: 679, startPoint y: 593, endPoint x: 1015, endPoint y: 564, distance: 337.2
click at [693, 590] on span "BD - Blow dry (₹800.00)" at bounding box center [652, 599] width 126 height 20
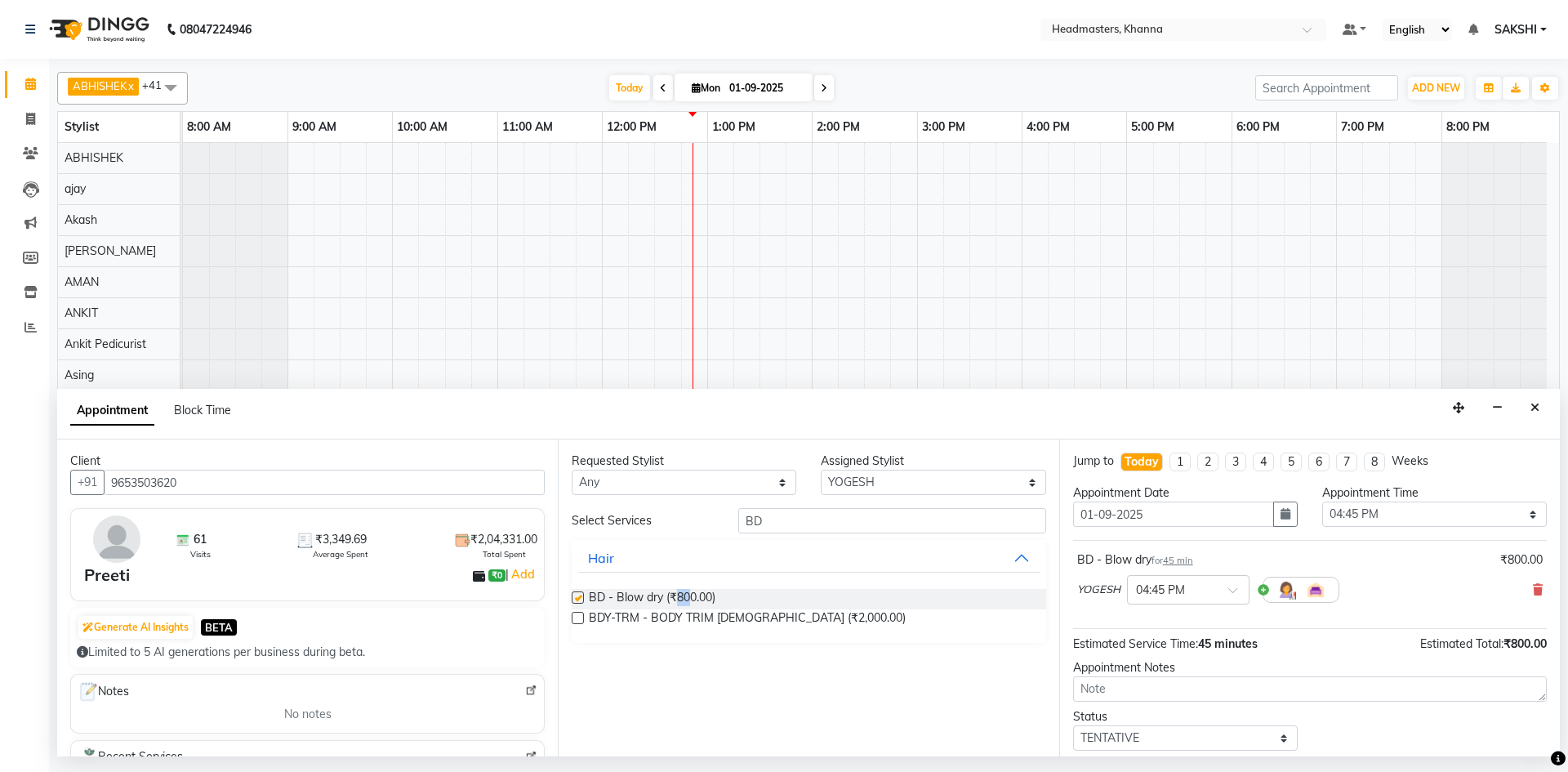
checkbox input "false"
click at [1366, 517] on select "Select 09:00 AM 09:15 AM 09:30 AM 09:45 AM 10:00 AM 10:15 AM 10:30 AM 10:45 AM …" at bounding box center [1434, 514] width 225 height 25
select select "780"
click at [1322, 502] on select "Select 09:00 AM 09:15 AM 09:30 AM 09:45 AM 10:00 AM 10:15 AM 10:30 AM 10:45 AM …" at bounding box center [1434, 514] width 225 height 25
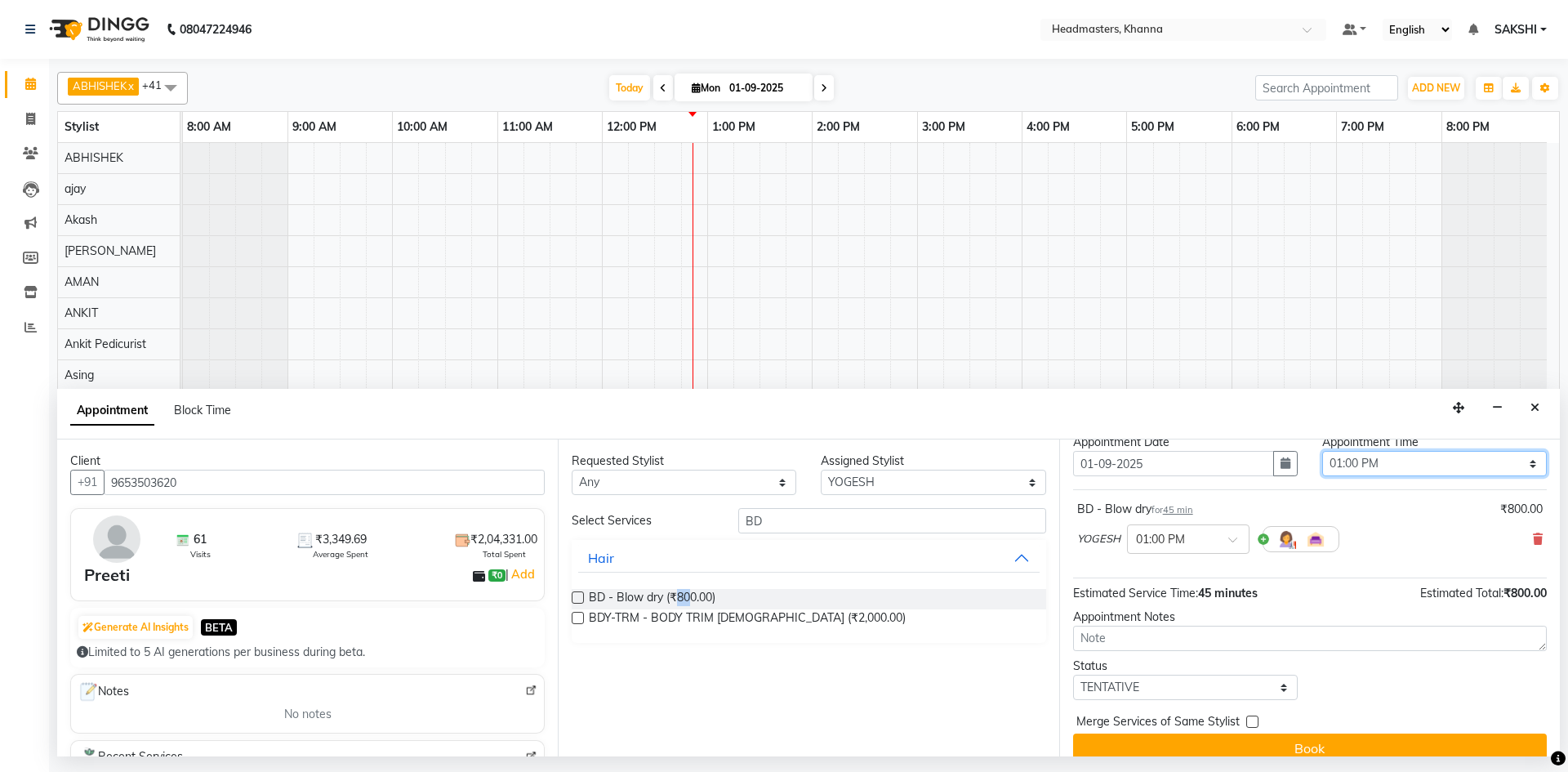
scroll to position [71, 0]
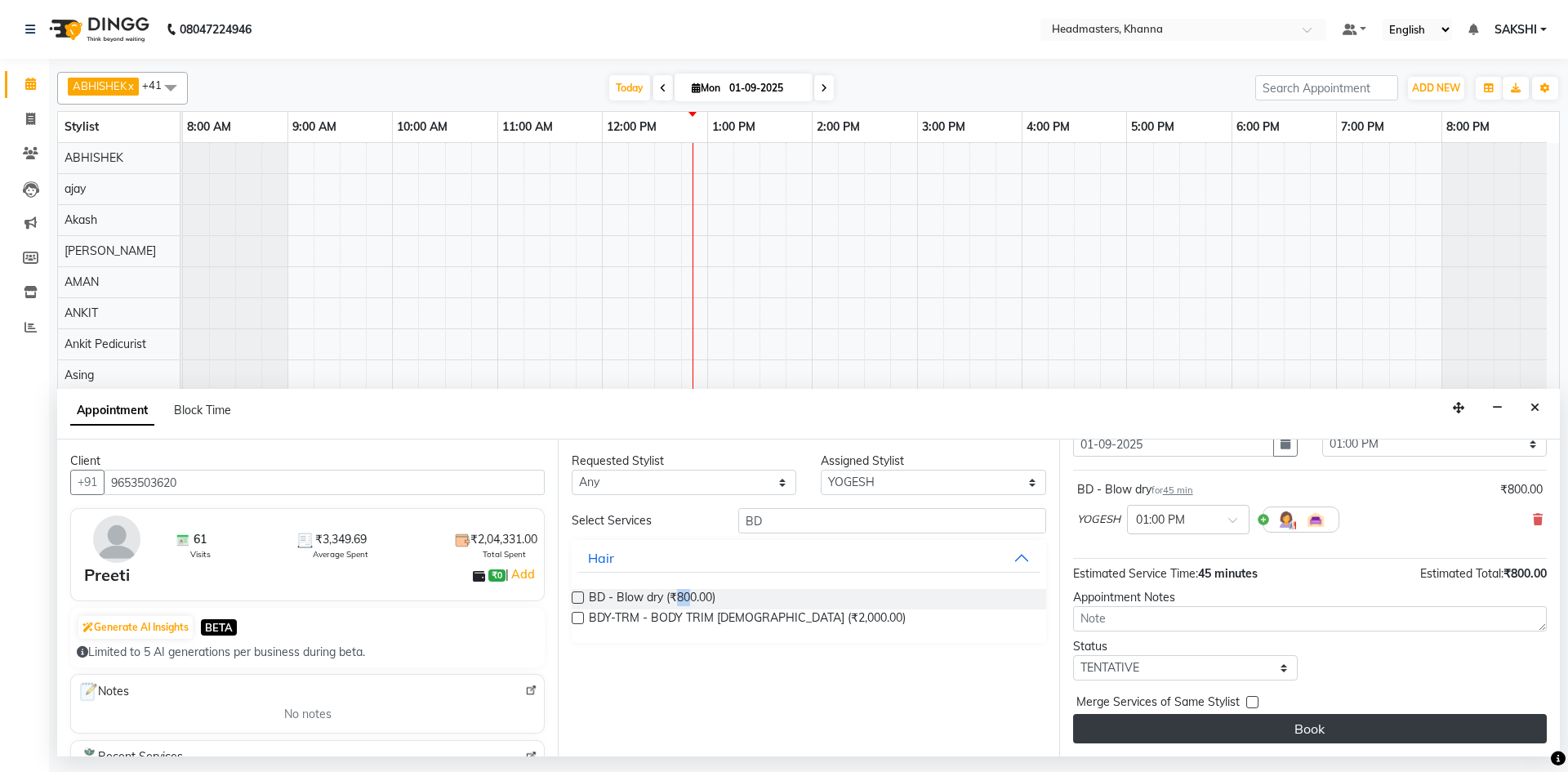
click at [1296, 726] on button "Book" at bounding box center [1310, 728] width 474 height 30
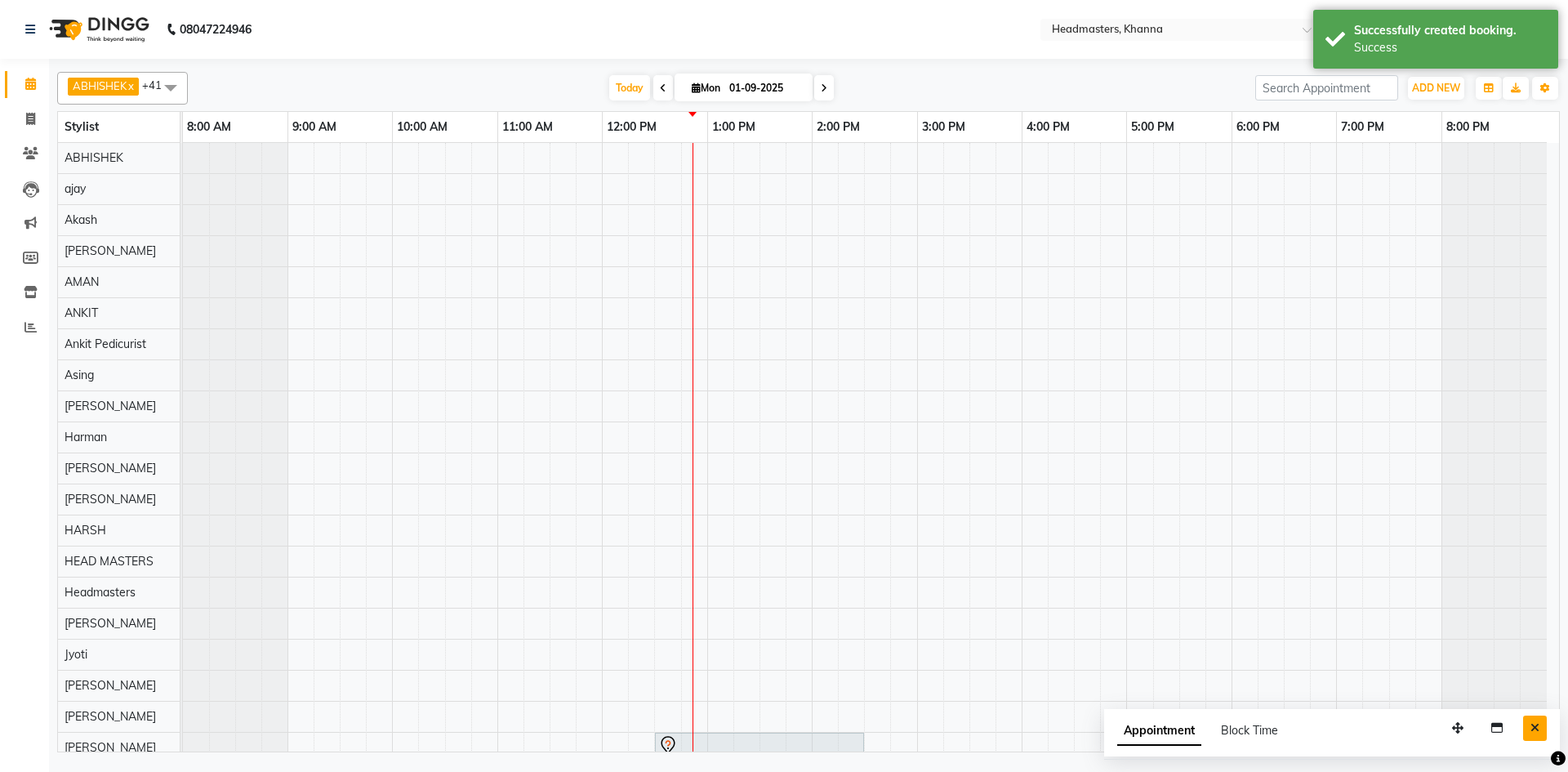
click at [1535, 735] on button "Close" at bounding box center [1535, 727] width 23 height 25
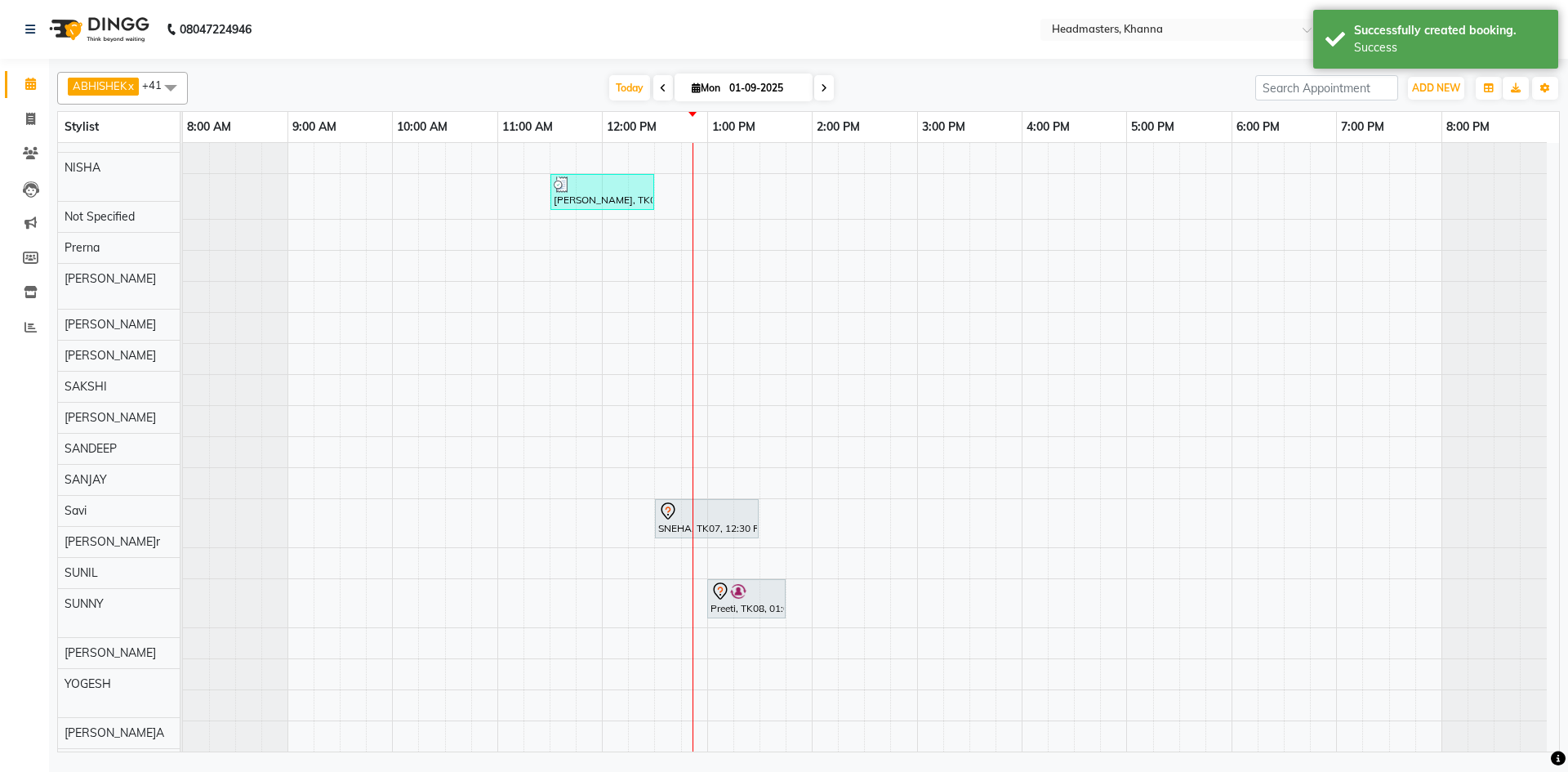
scroll to position [835, 0]
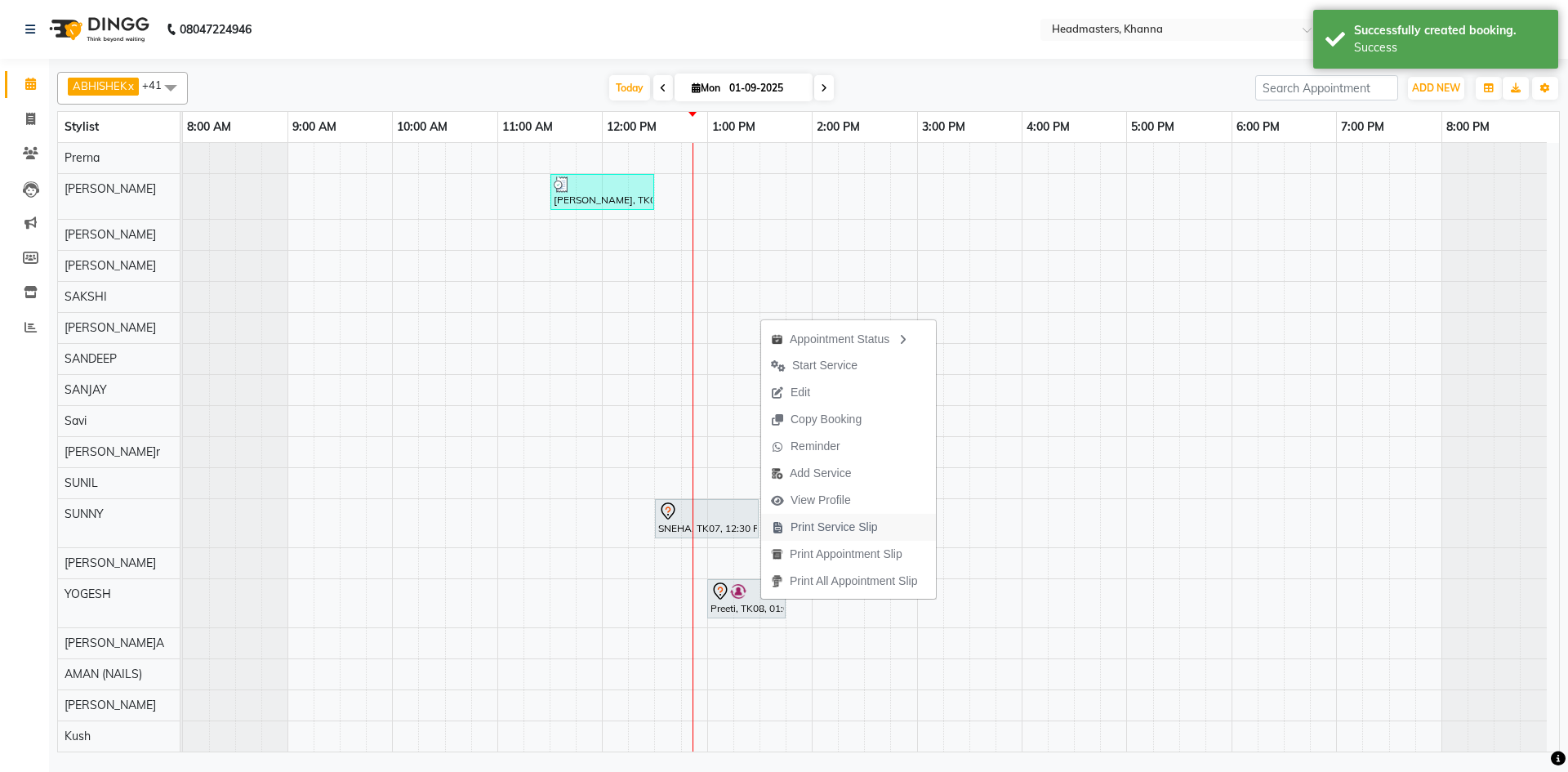
click at [812, 517] on span "Print Service Slip" at bounding box center [824, 527] width 126 height 27
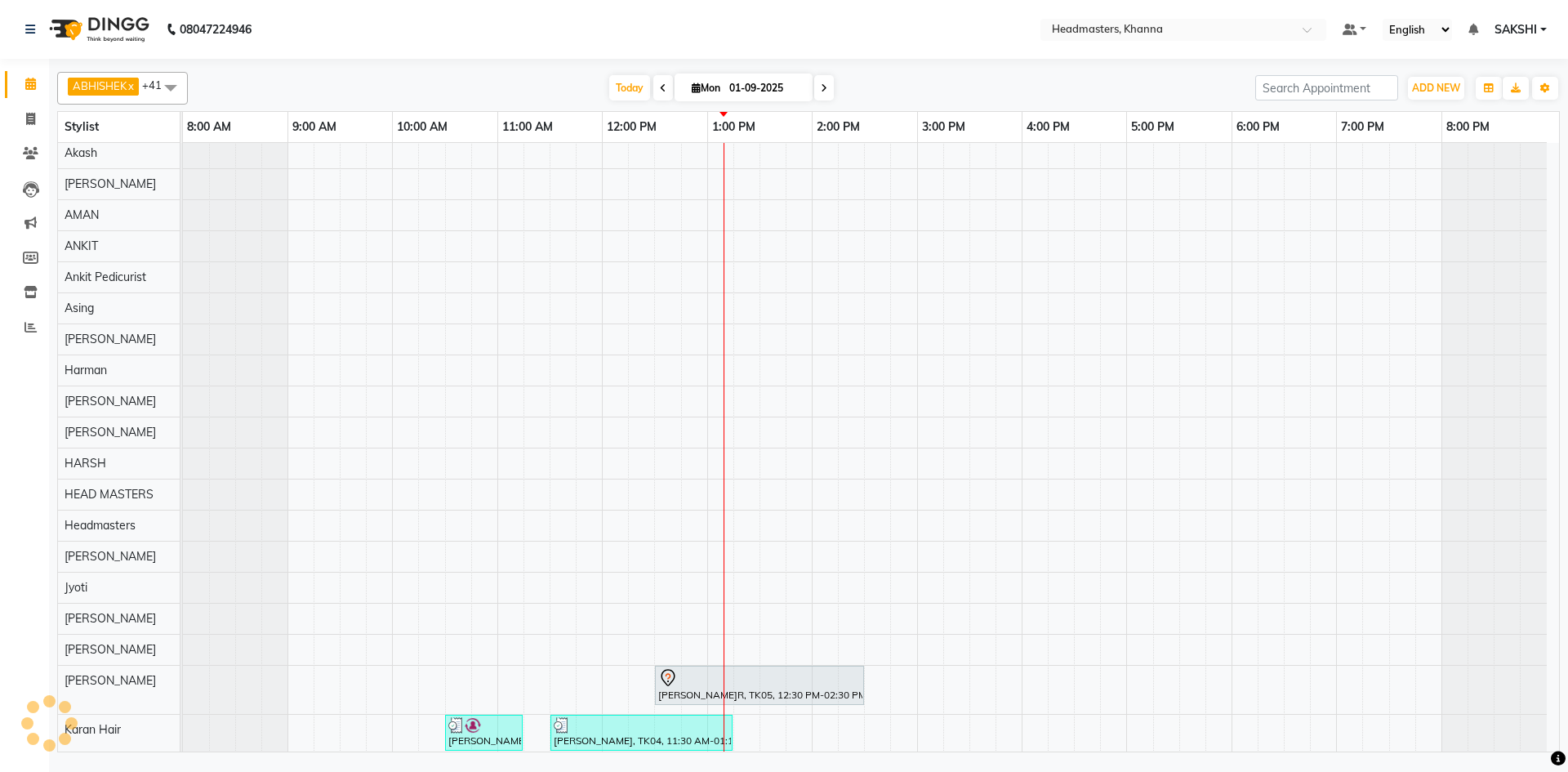
scroll to position [0, 0]
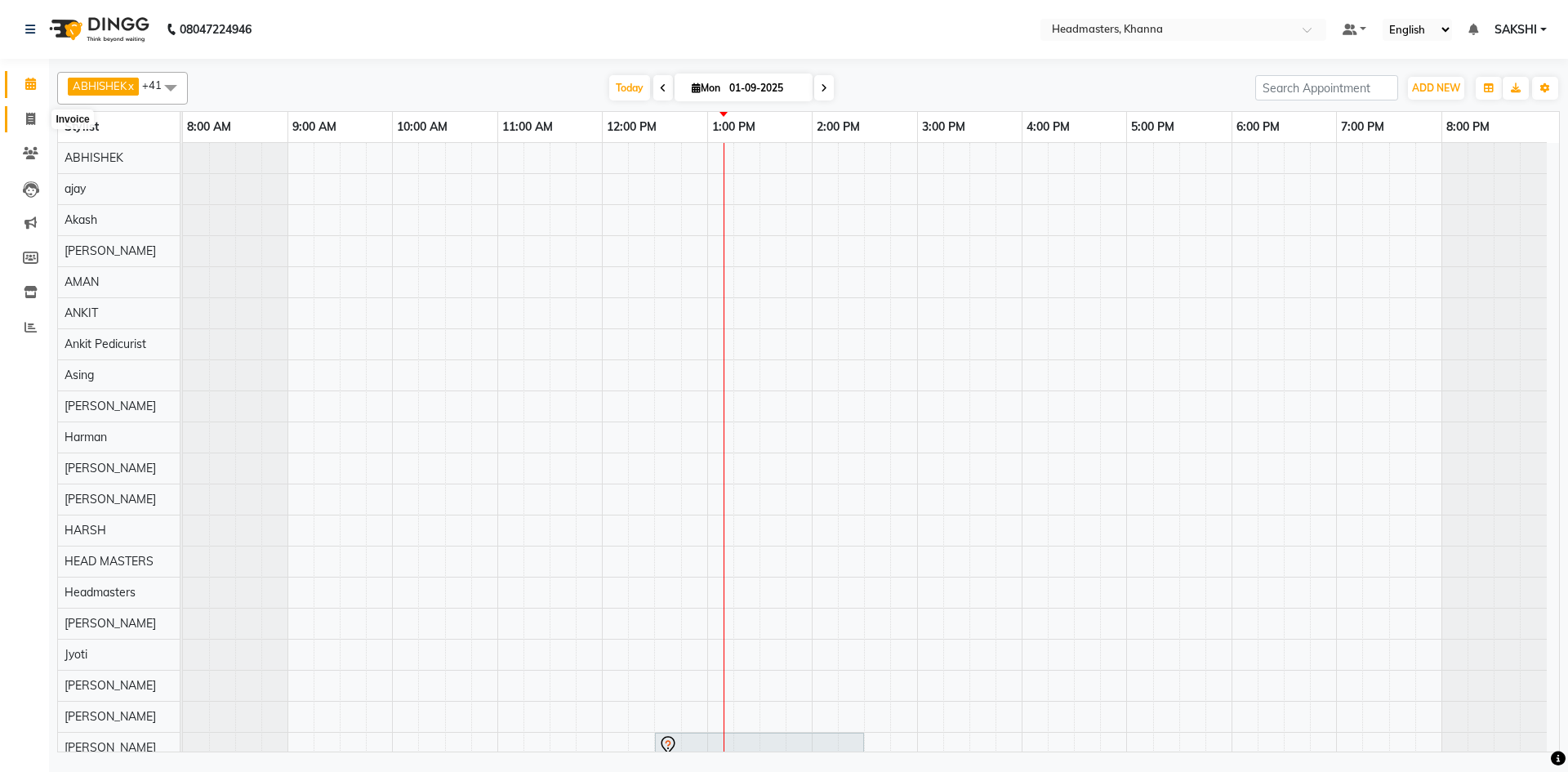
click at [17, 111] on span at bounding box center [31, 120] width 29 height 19
select select "service"
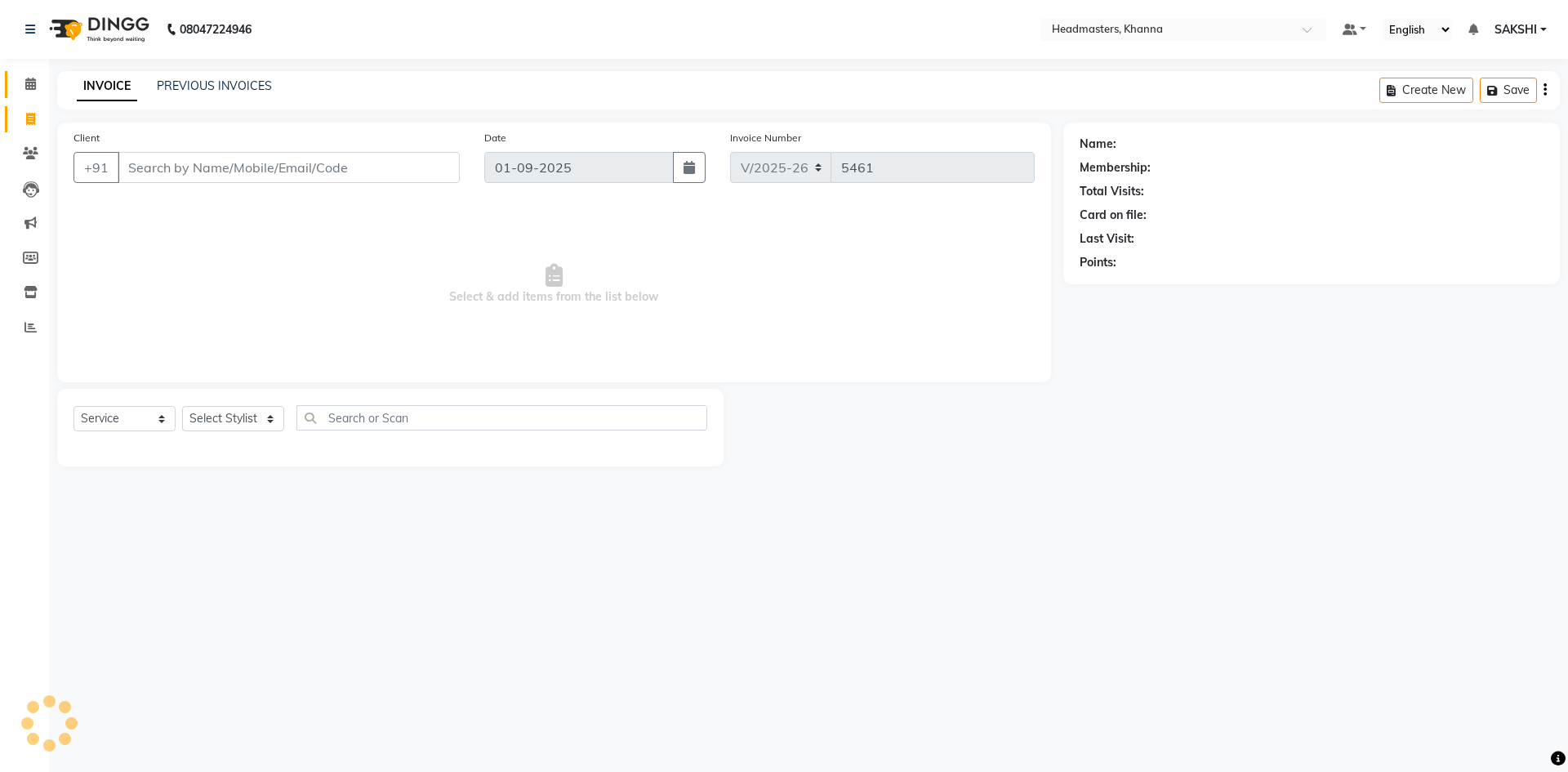
click at [25, 74] on link "Calendar" at bounding box center [24, 84] width 39 height 27
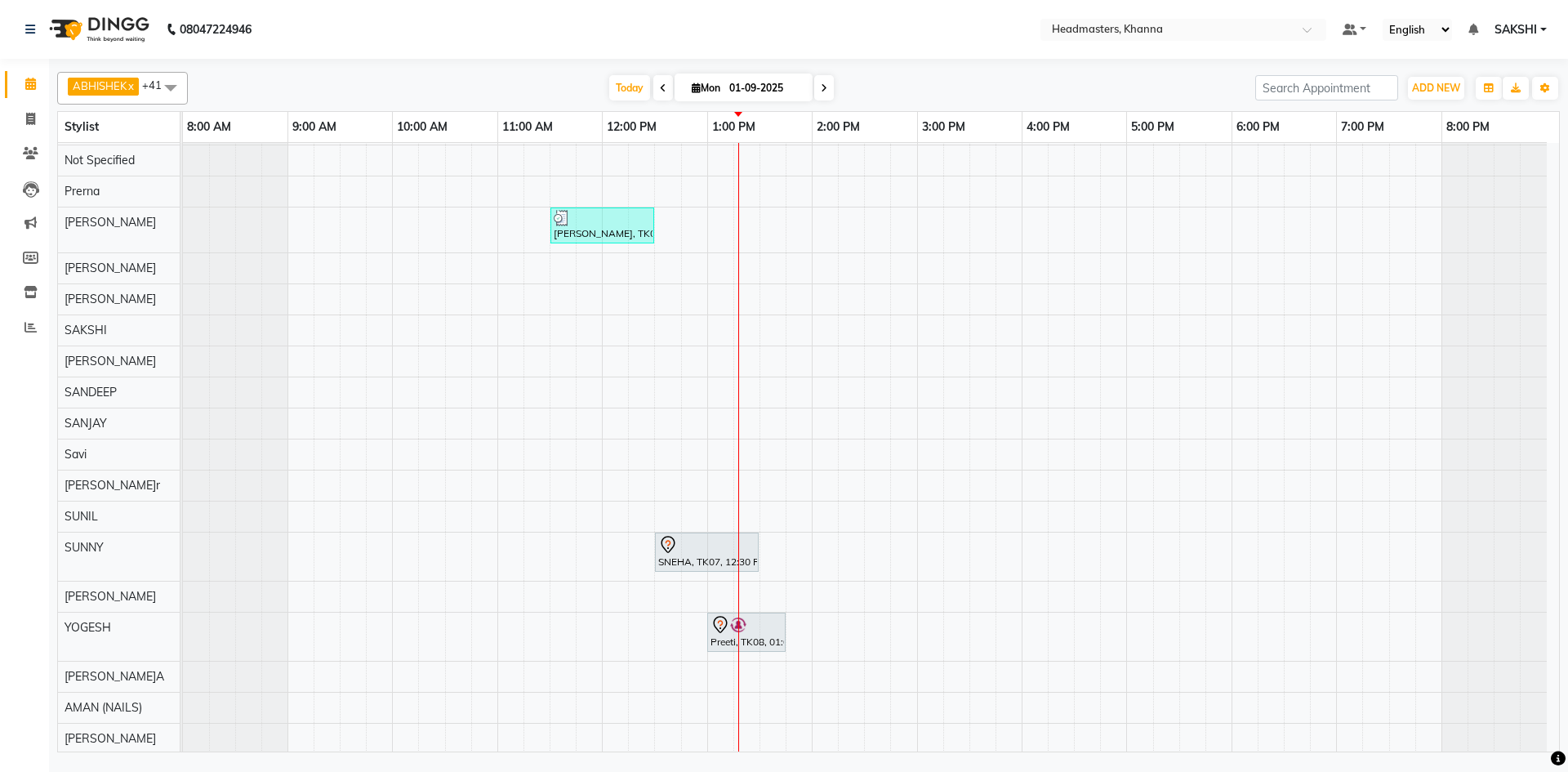
scroll to position [835, 0]
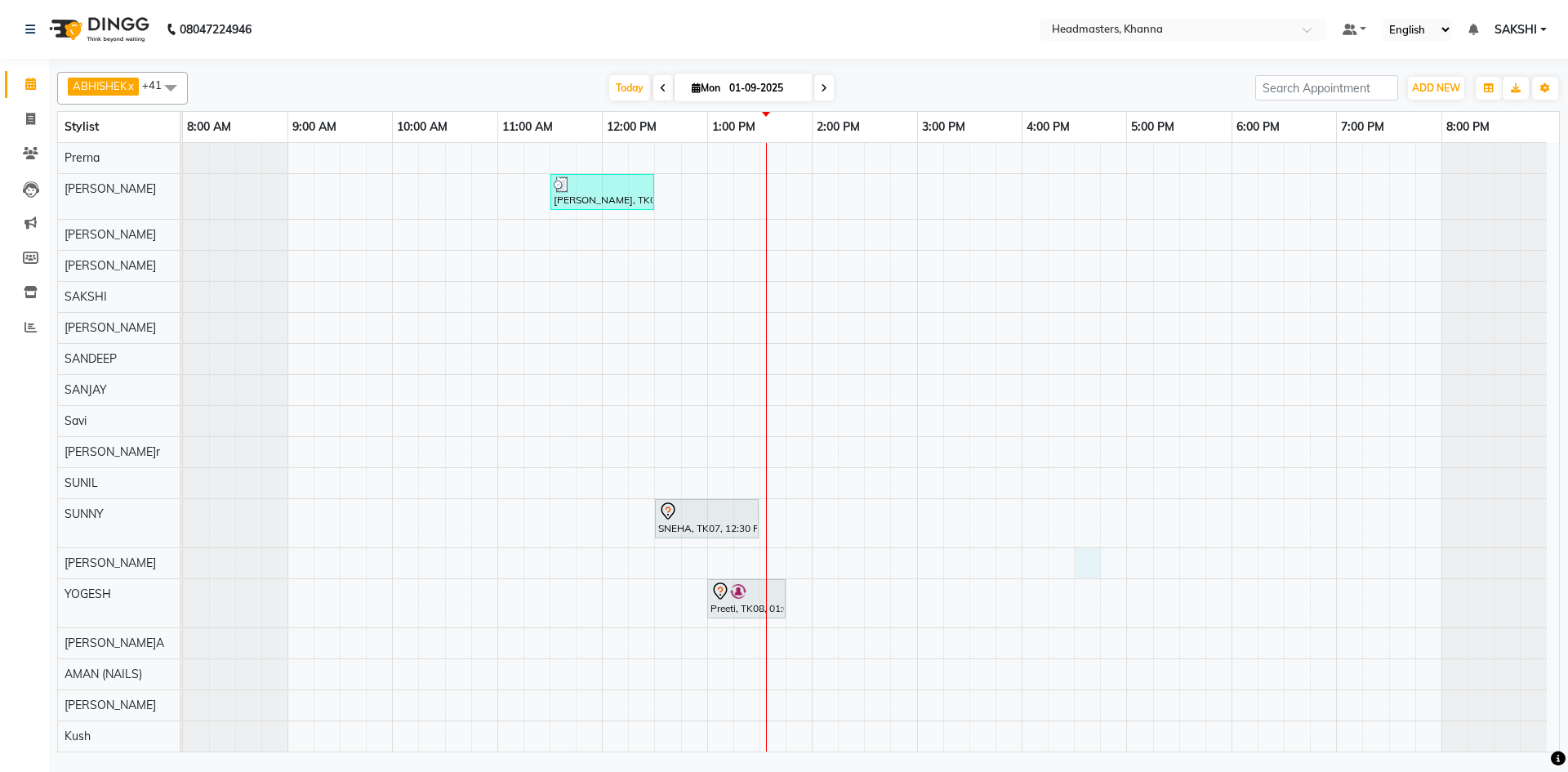
click at [1099, 551] on div "YASHVEER, TK05, 12:30 PM-02:30 PM, NL-EXT - Gel/Acrylic Extension shailza, TK01…" at bounding box center [870, 29] width 1376 height 1444
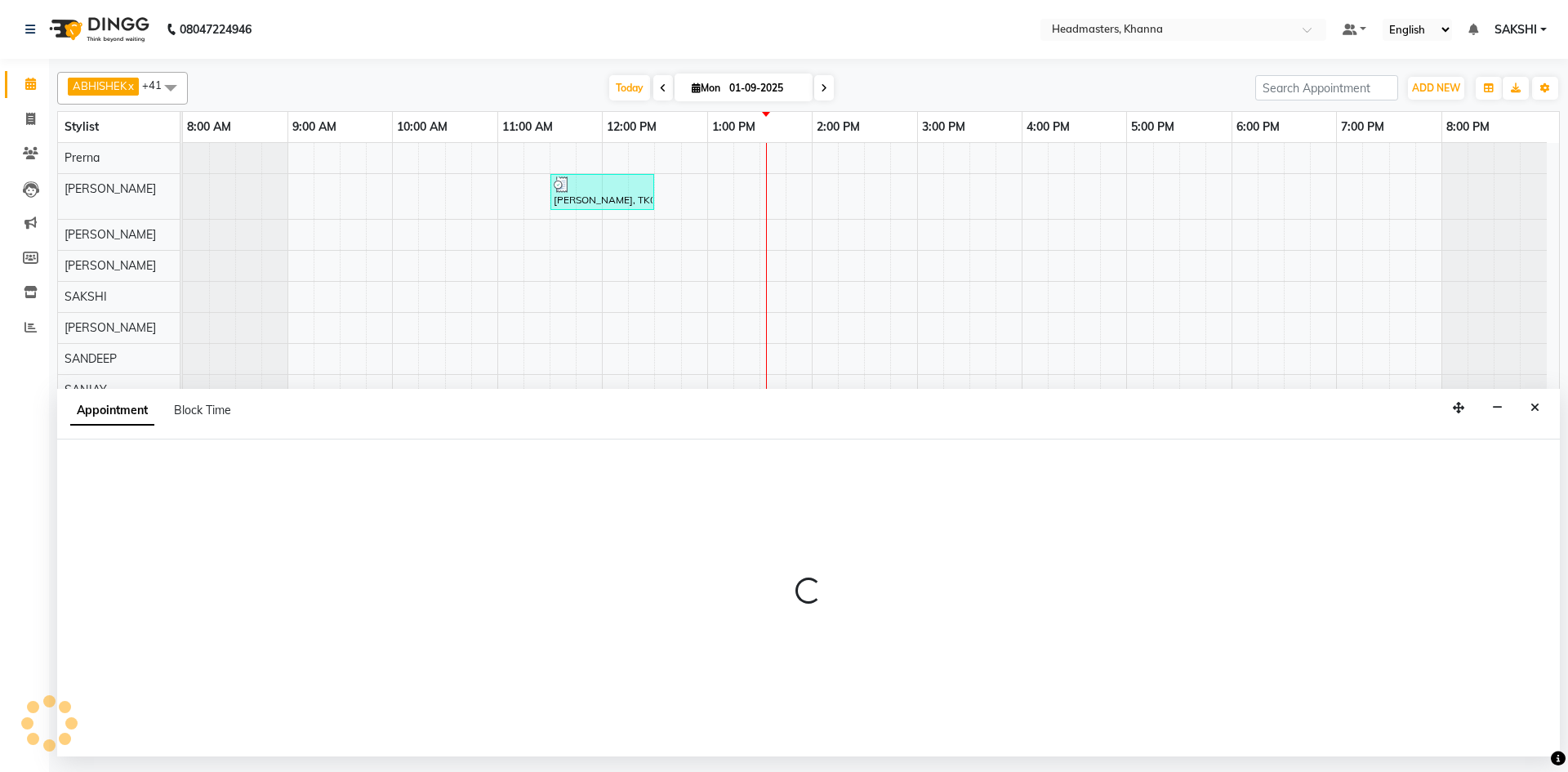
select select "61111"
select select "990"
select select "tentative"
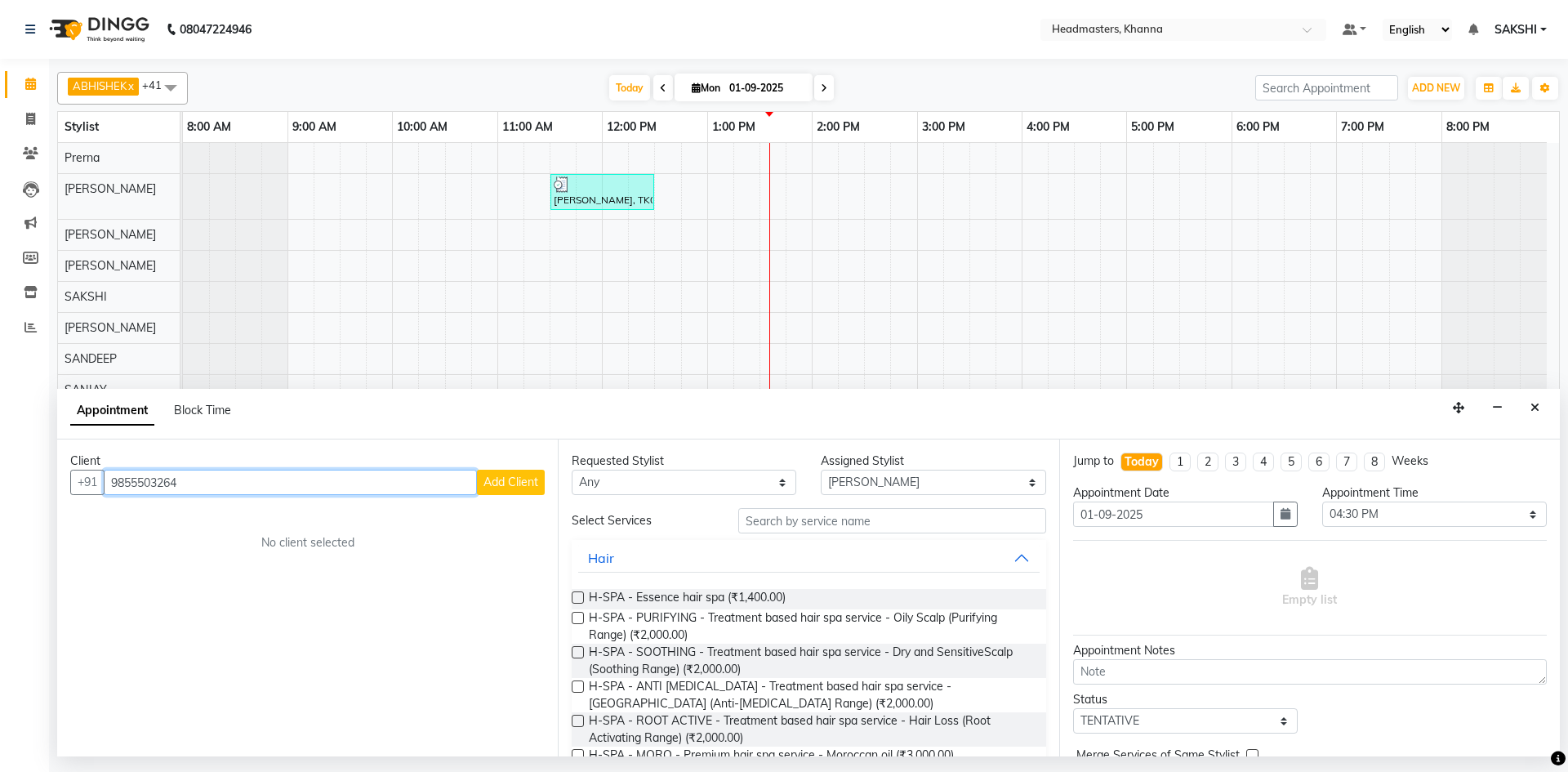
type input "9855503264"
click at [490, 477] on span "Add Client" at bounding box center [510, 482] width 55 height 15
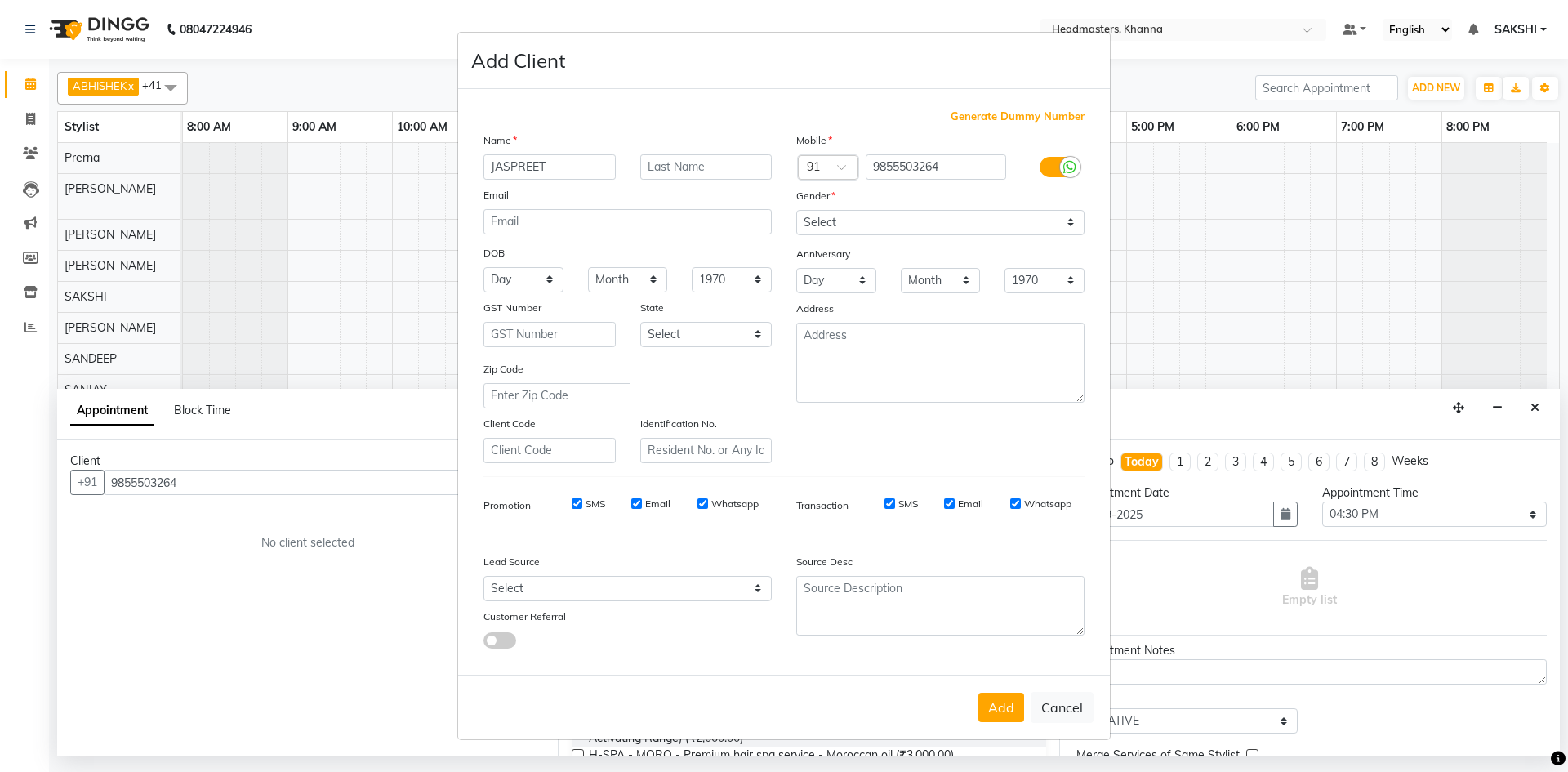
type input "JASPREET"
click at [832, 228] on select "Select Male Female Other Prefer Not To Say" at bounding box center [940, 222] width 288 height 25
select select "female"
click at [796, 210] on select "Select Male Female Other Prefer Not To Say" at bounding box center [940, 222] width 288 height 25
click at [994, 706] on button "Add" at bounding box center [1000, 708] width 46 height 30
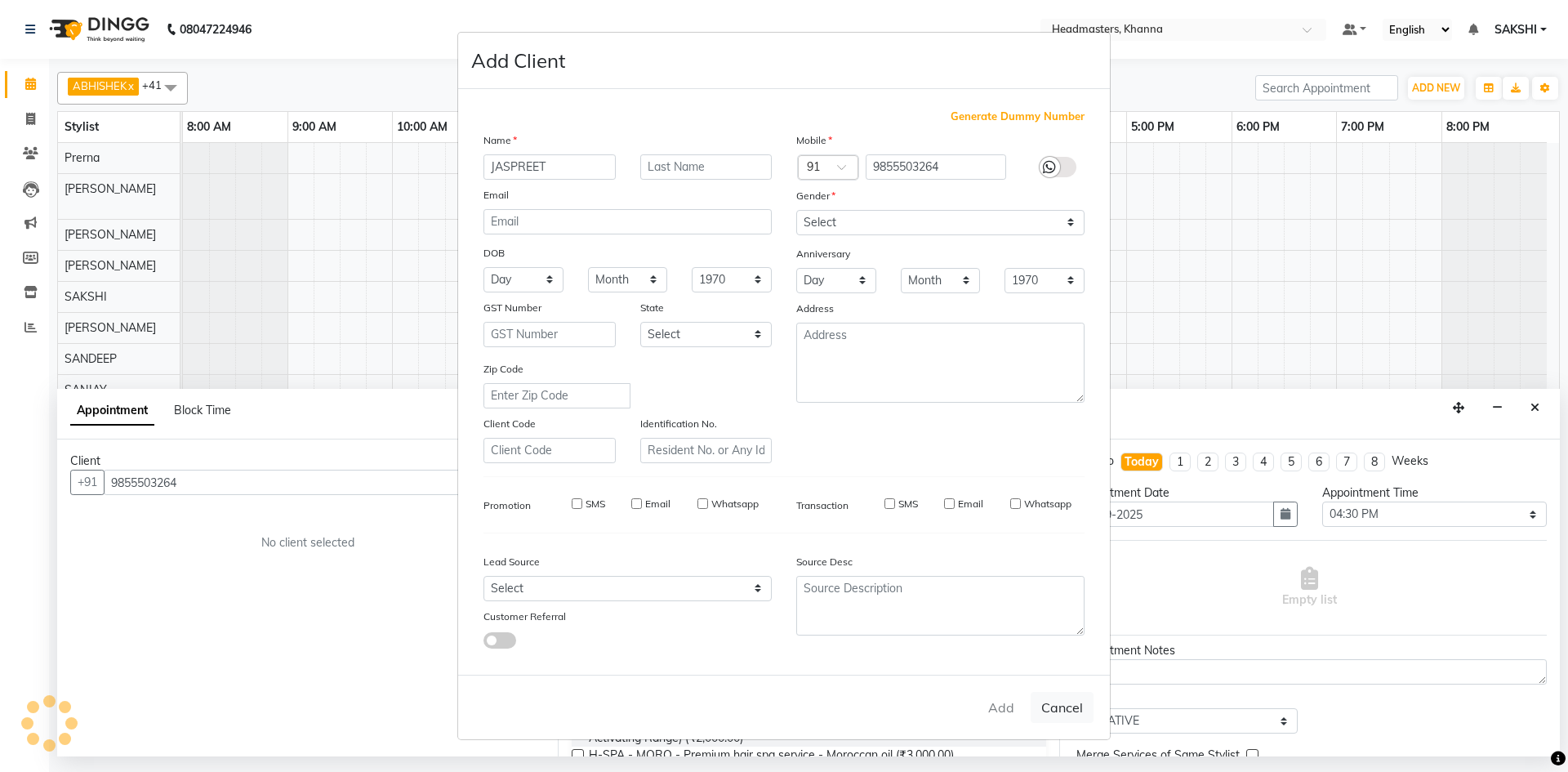
select select
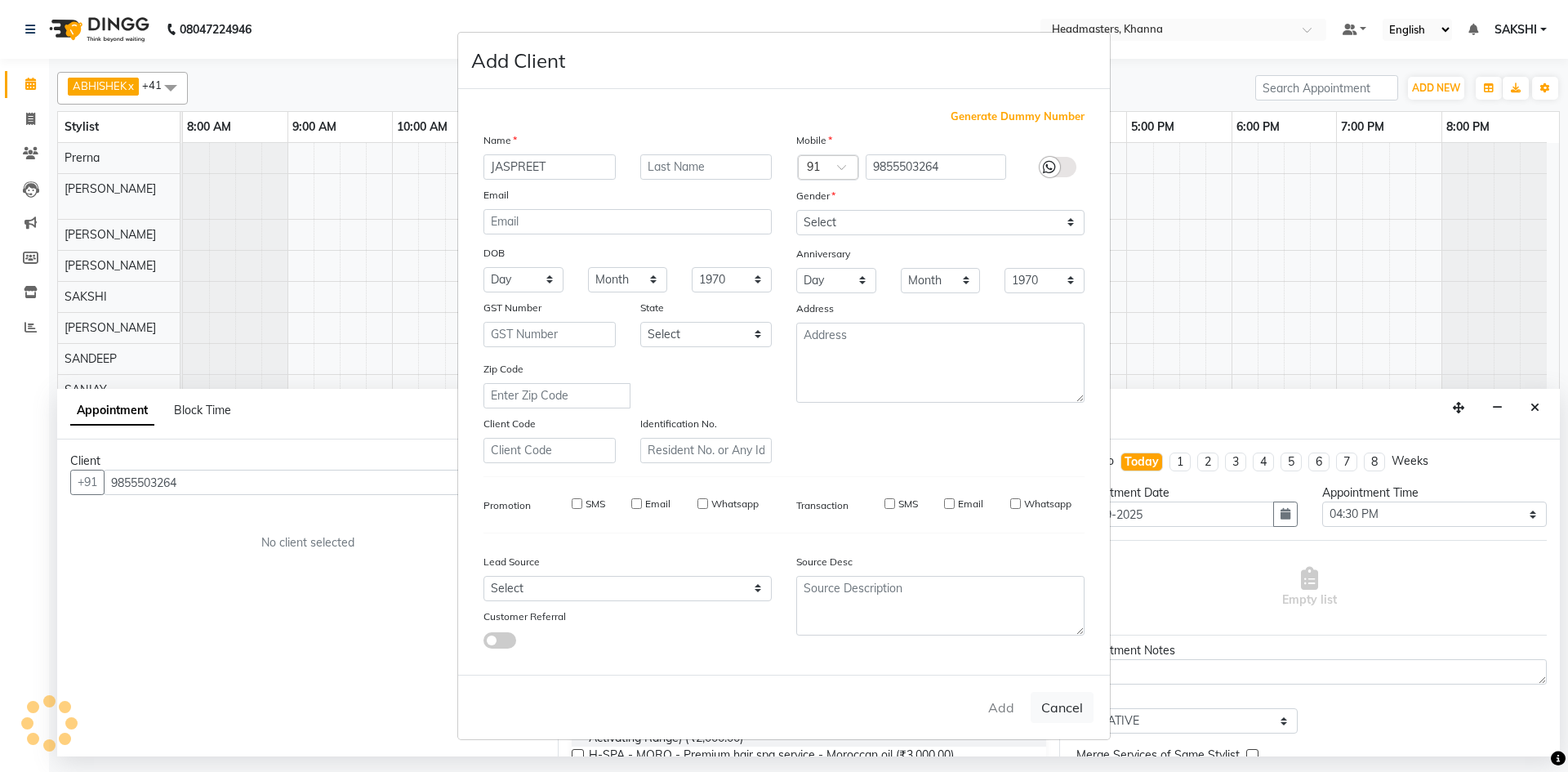
select select
checkbox input "false"
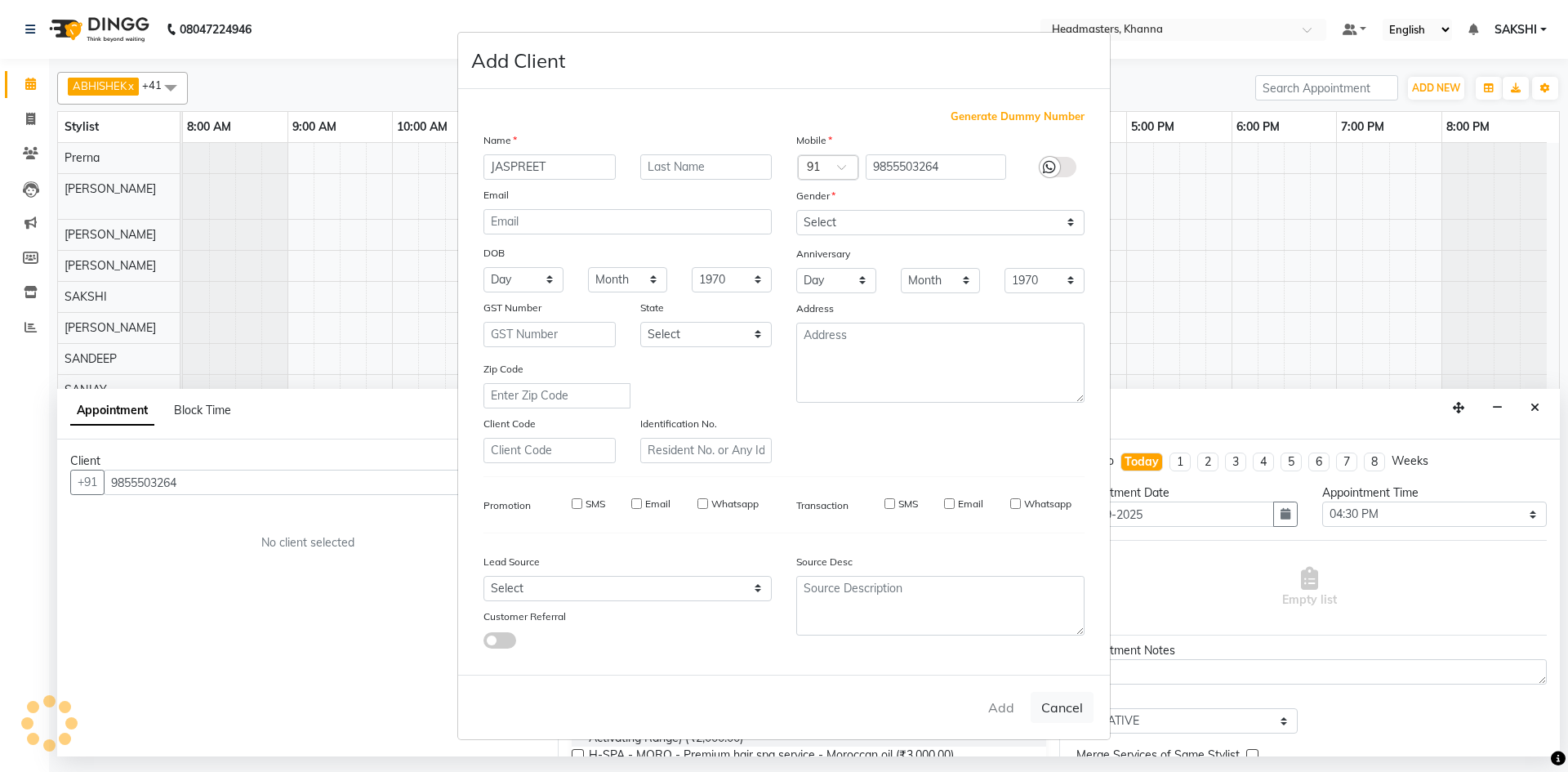
checkbox input "false"
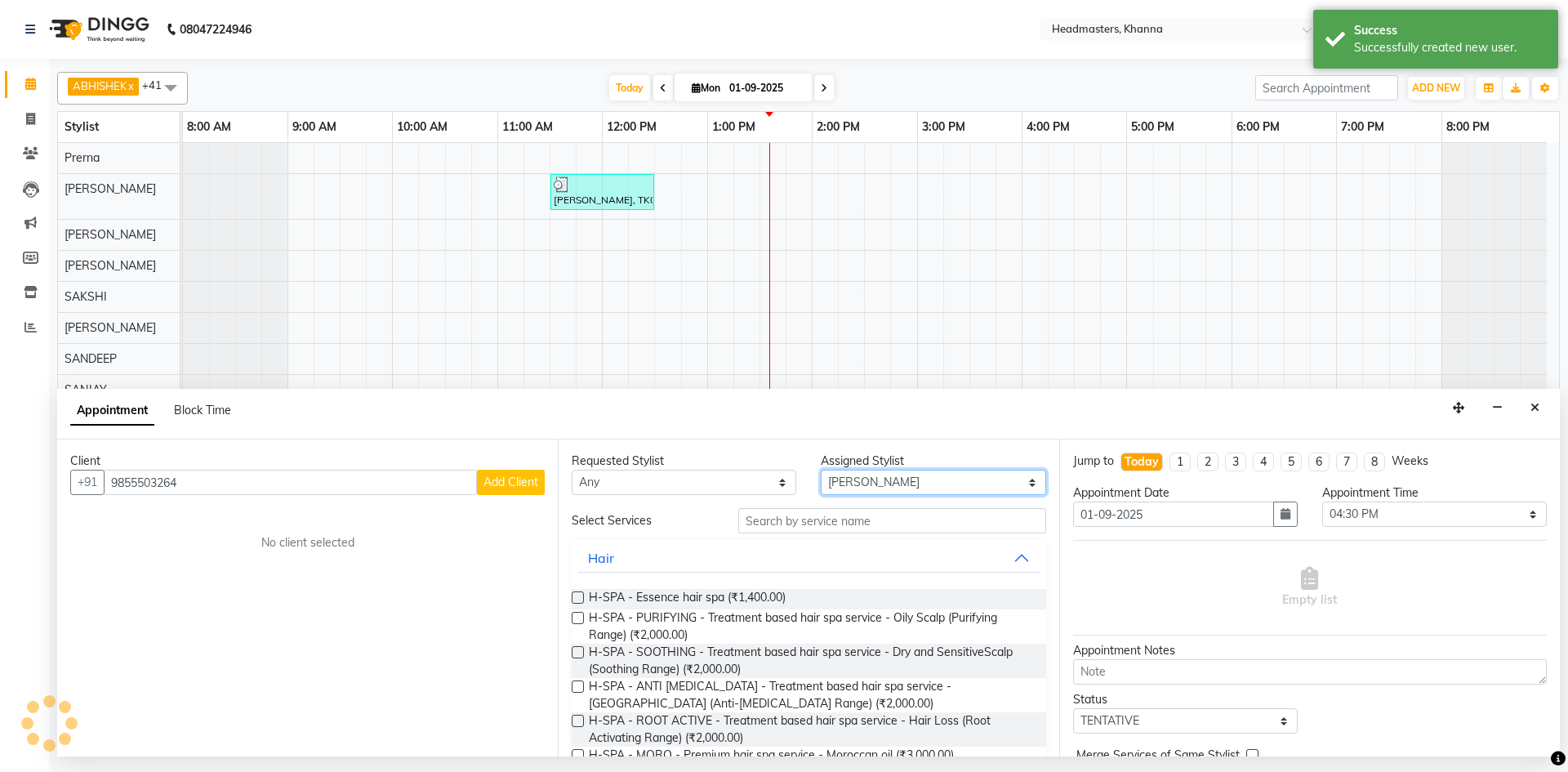
click at [863, 472] on select "Select ABHISHEK ajay Akash AKHIL AMAN AMAN (NAILS) ANKIT Ankit Pedicurist Asing…" at bounding box center [934, 482] width 225 height 25
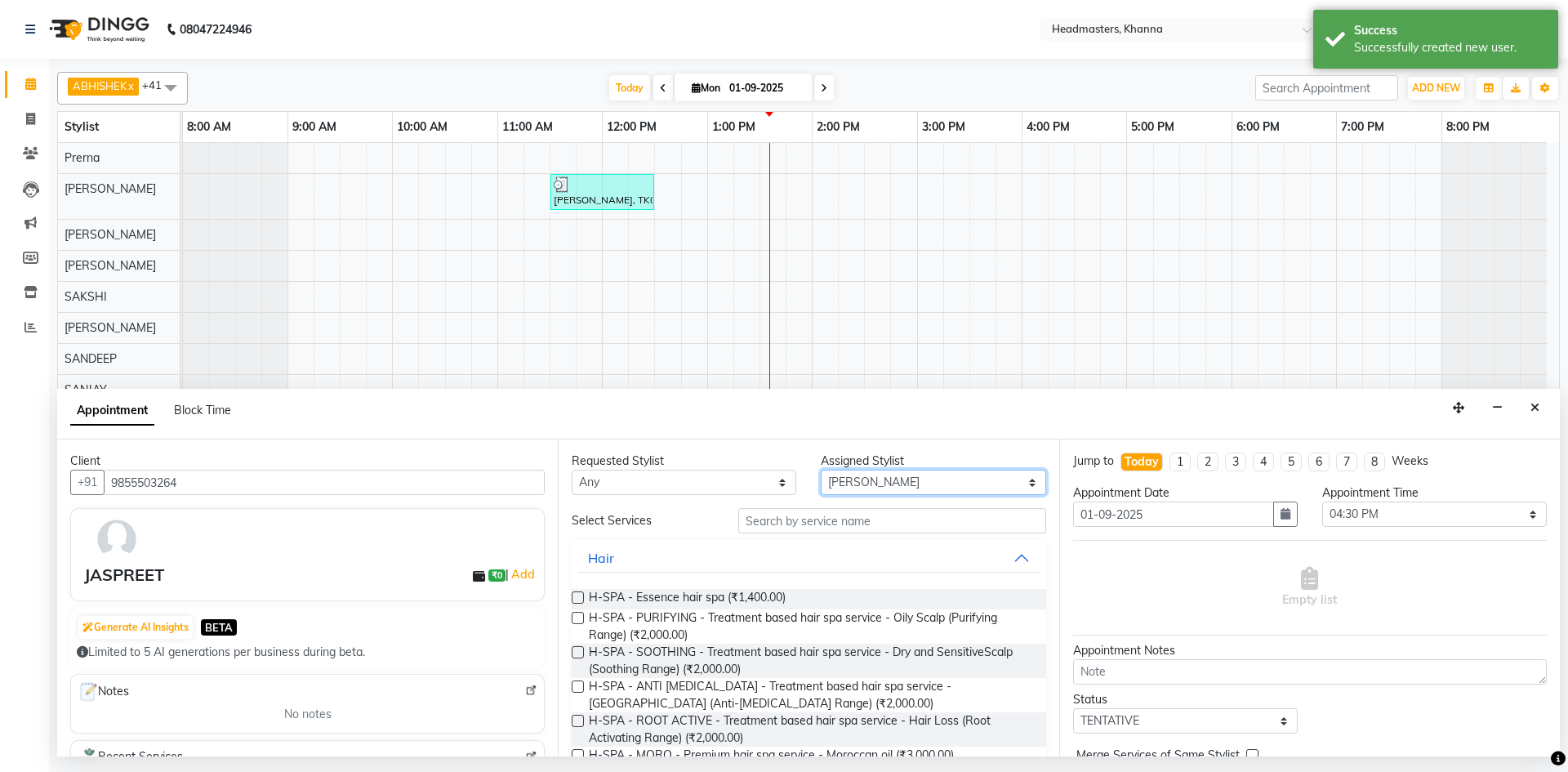
select select "60855"
click at [821, 470] on select "Select ABHISHEK ajay Akash AKHIL AMAN AMAN (NAILS) ANKIT Ankit Pedicurist Asing…" at bounding box center [934, 482] width 225 height 25
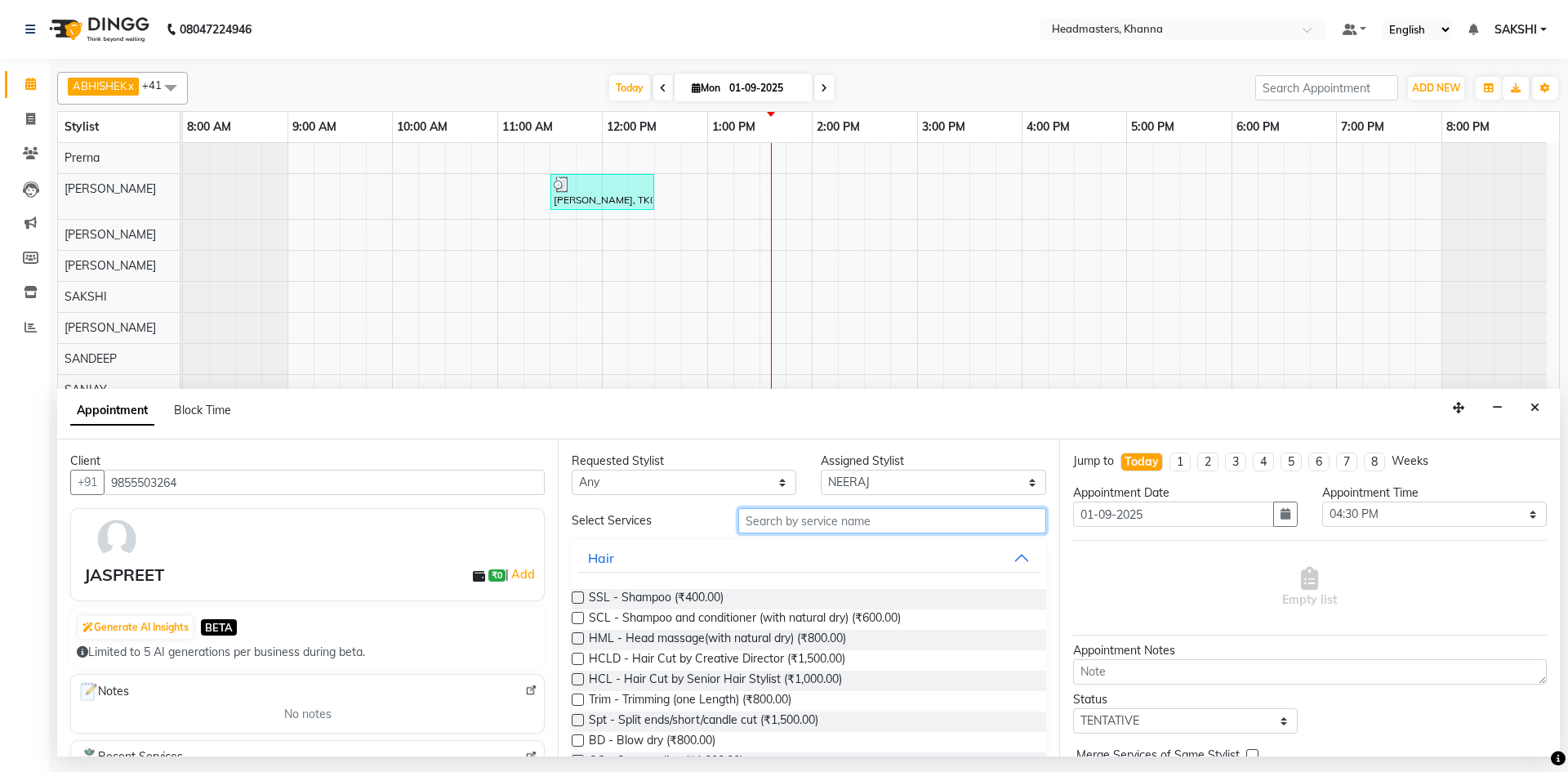
click at [844, 516] on input "text" at bounding box center [892, 520] width 307 height 25
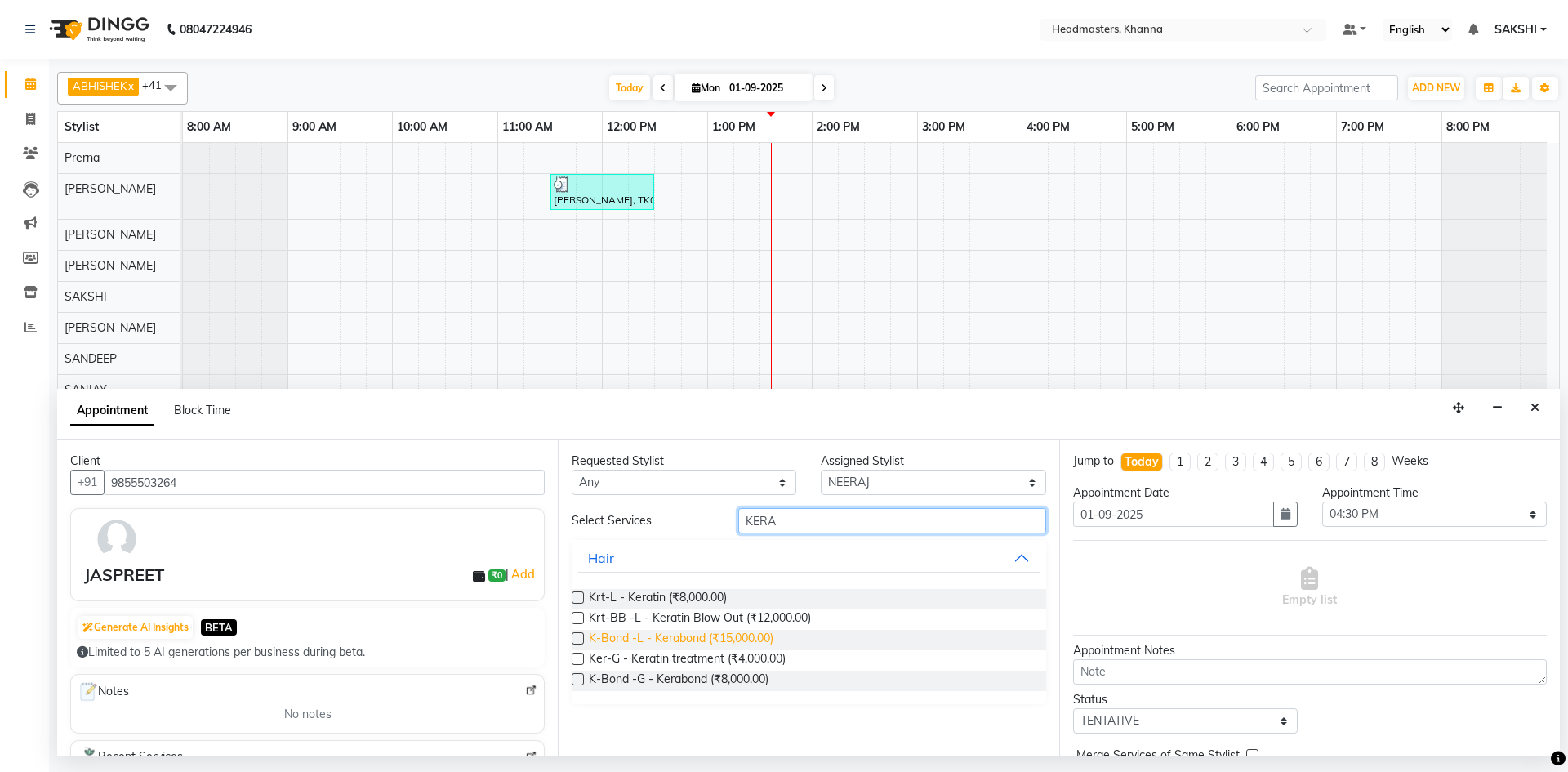
type input "KERA"
drag, startPoint x: 743, startPoint y: 635, endPoint x: 995, endPoint y: 605, distance: 253.8
click at [751, 635] on span "K-Bond -L - Kerabond (₹15,000.00)" at bounding box center [681, 640] width 185 height 20
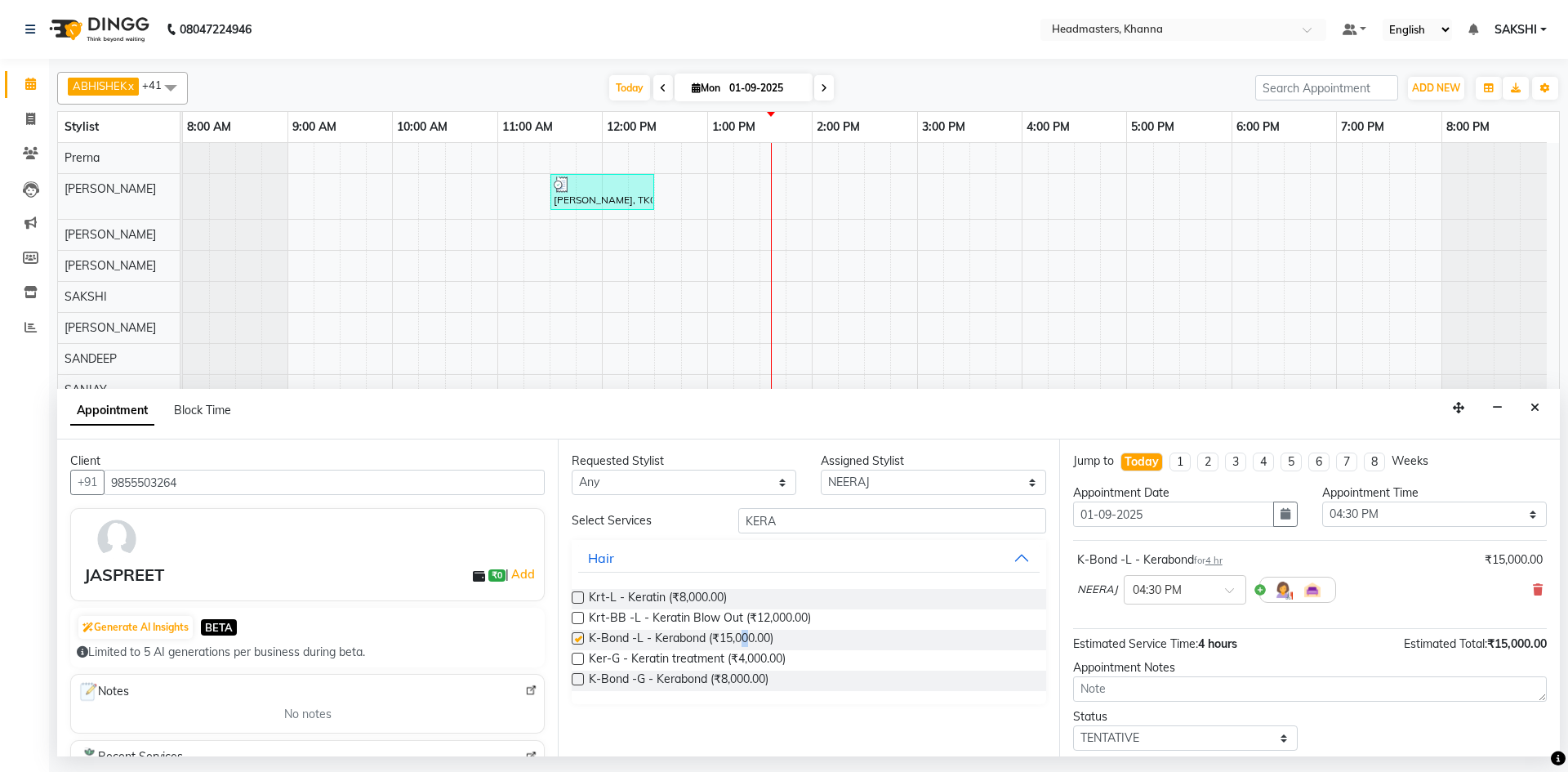
checkbox input "false"
click at [1419, 524] on select "Select 09:00 AM 09:15 AM 09:30 AM 09:45 AM 10:00 AM 10:15 AM 10:30 AM 10:45 AM …" at bounding box center [1434, 514] width 225 height 25
select select "810"
click at [1322, 502] on select "Select 09:00 AM 09:15 AM 09:30 AM 09:45 AM 10:00 AM 10:15 AM 10:30 AM 10:45 AM …" at bounding box center [1434, 514] width 225 height 25
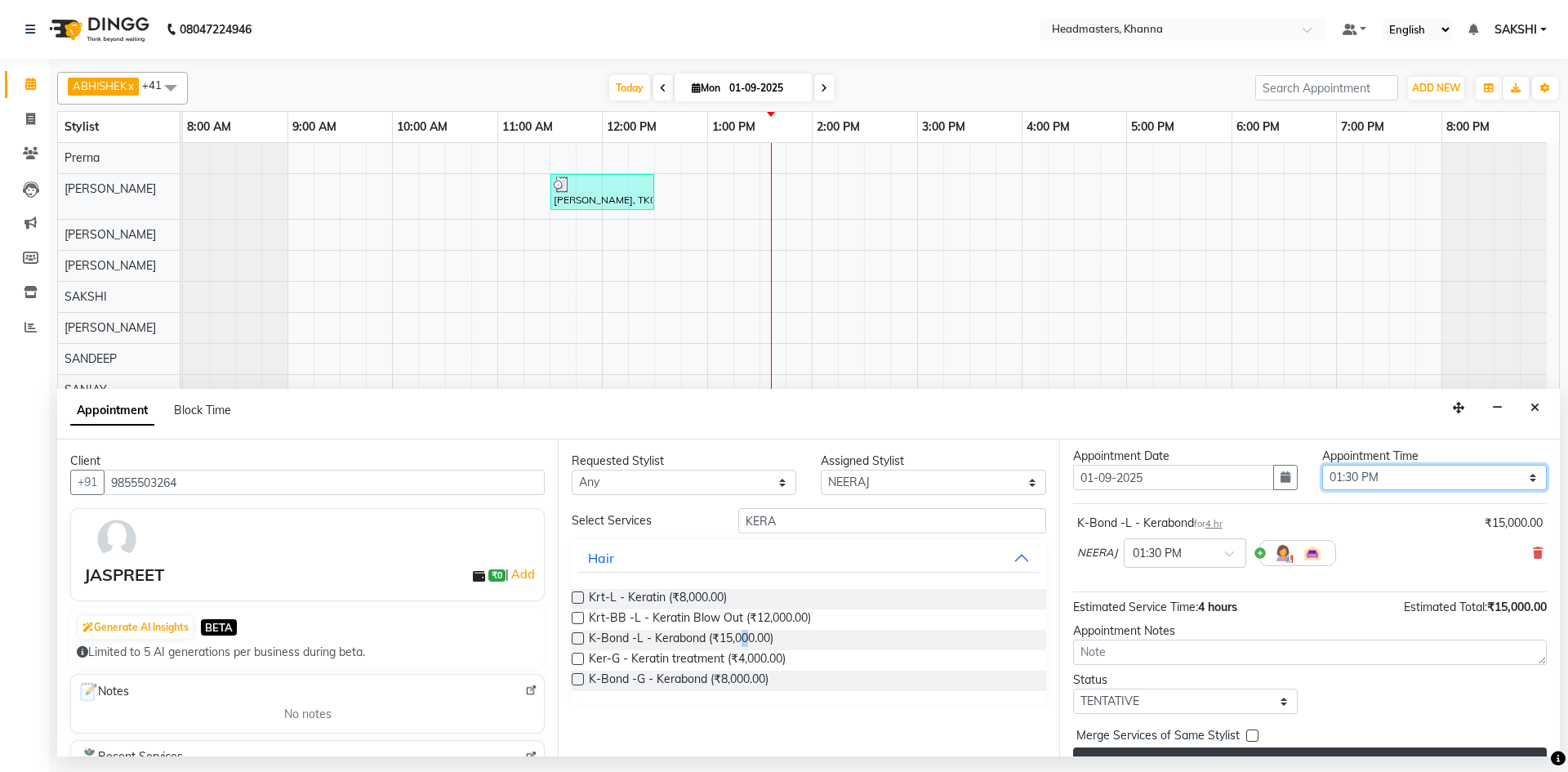
scroll to position [71, 0]
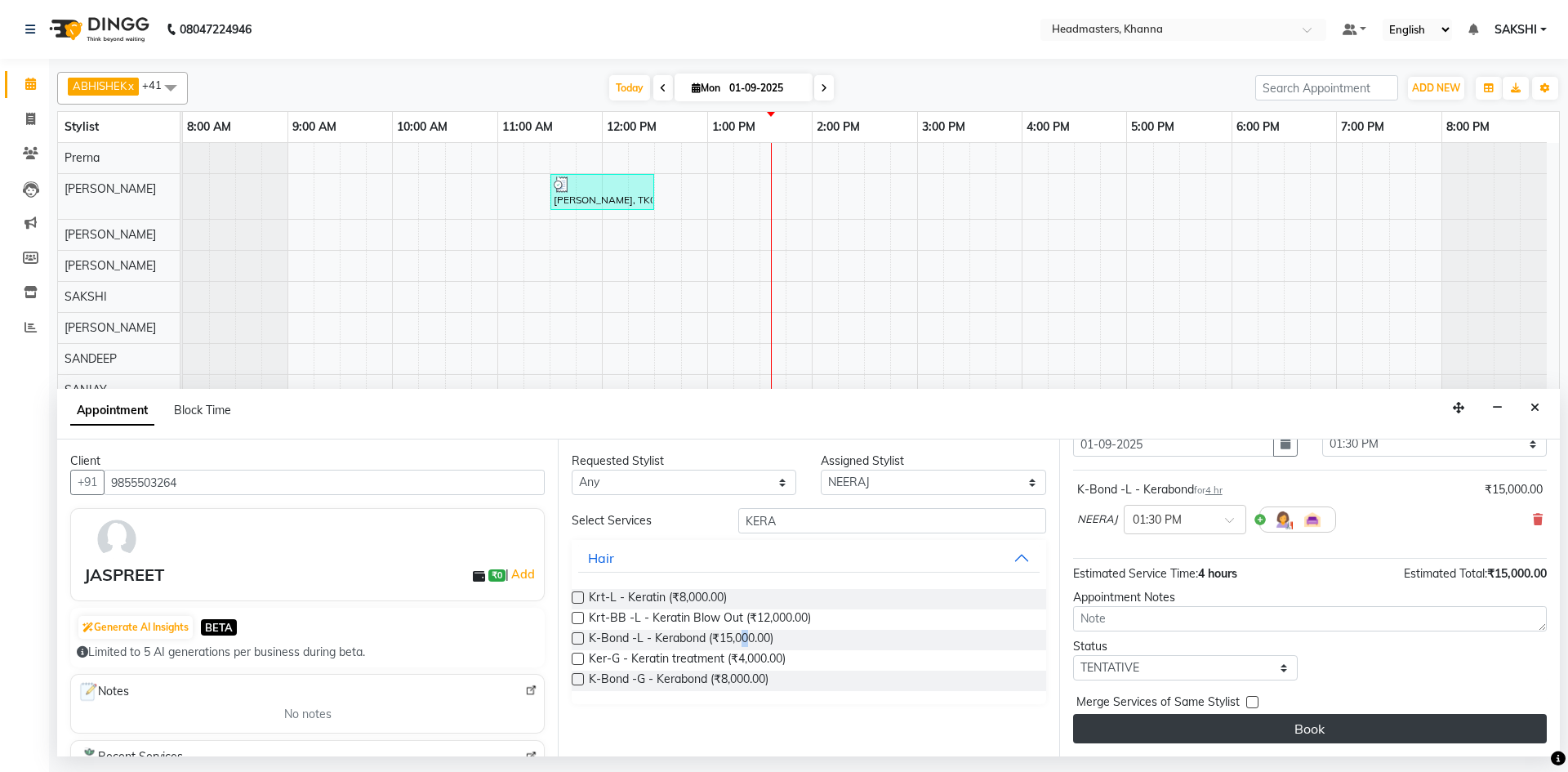
click at [1333, 739] on button "Book" at bounding box center [1310, 728] width 474 height 30
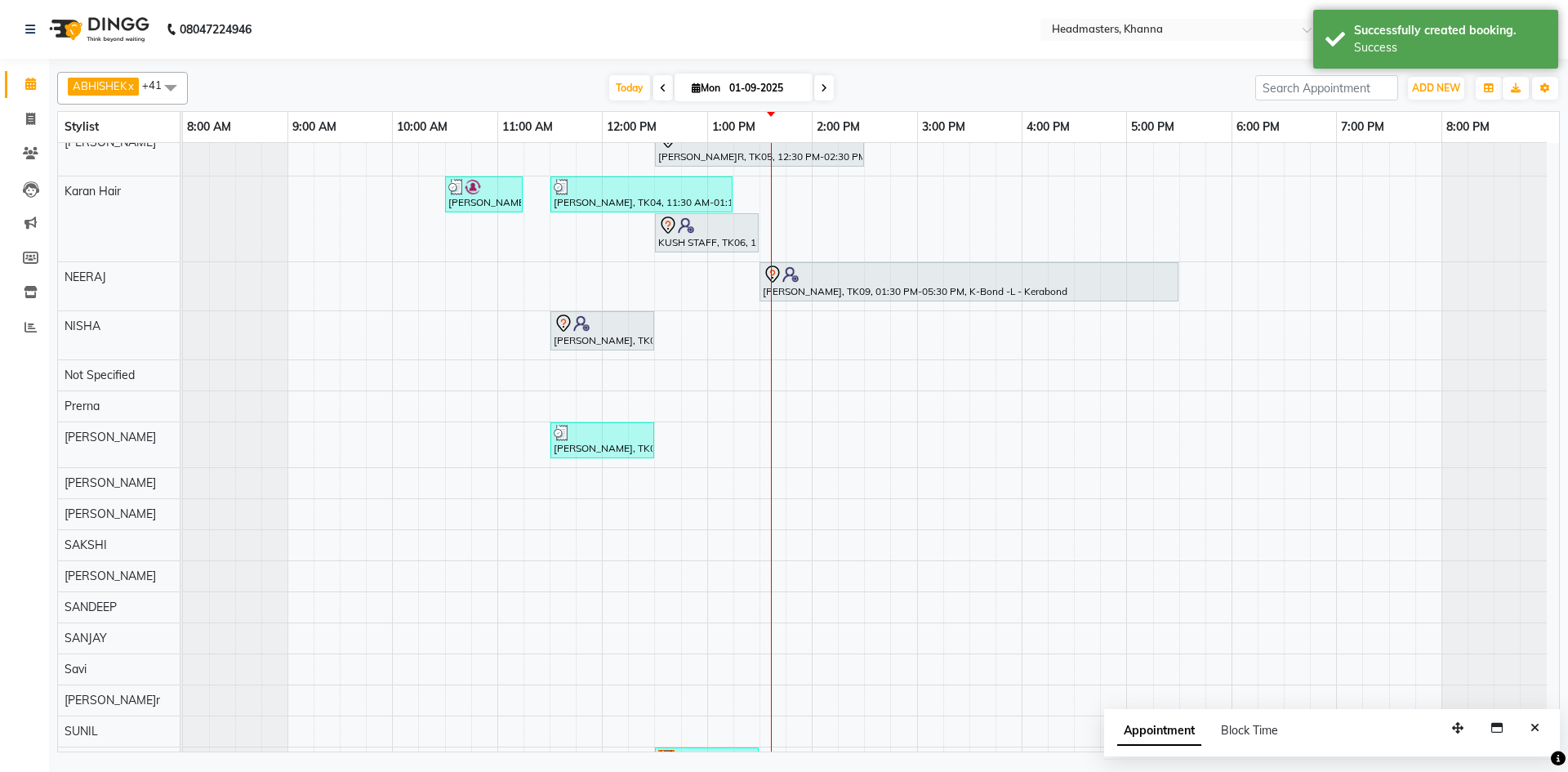
scroll to position [0, 0]
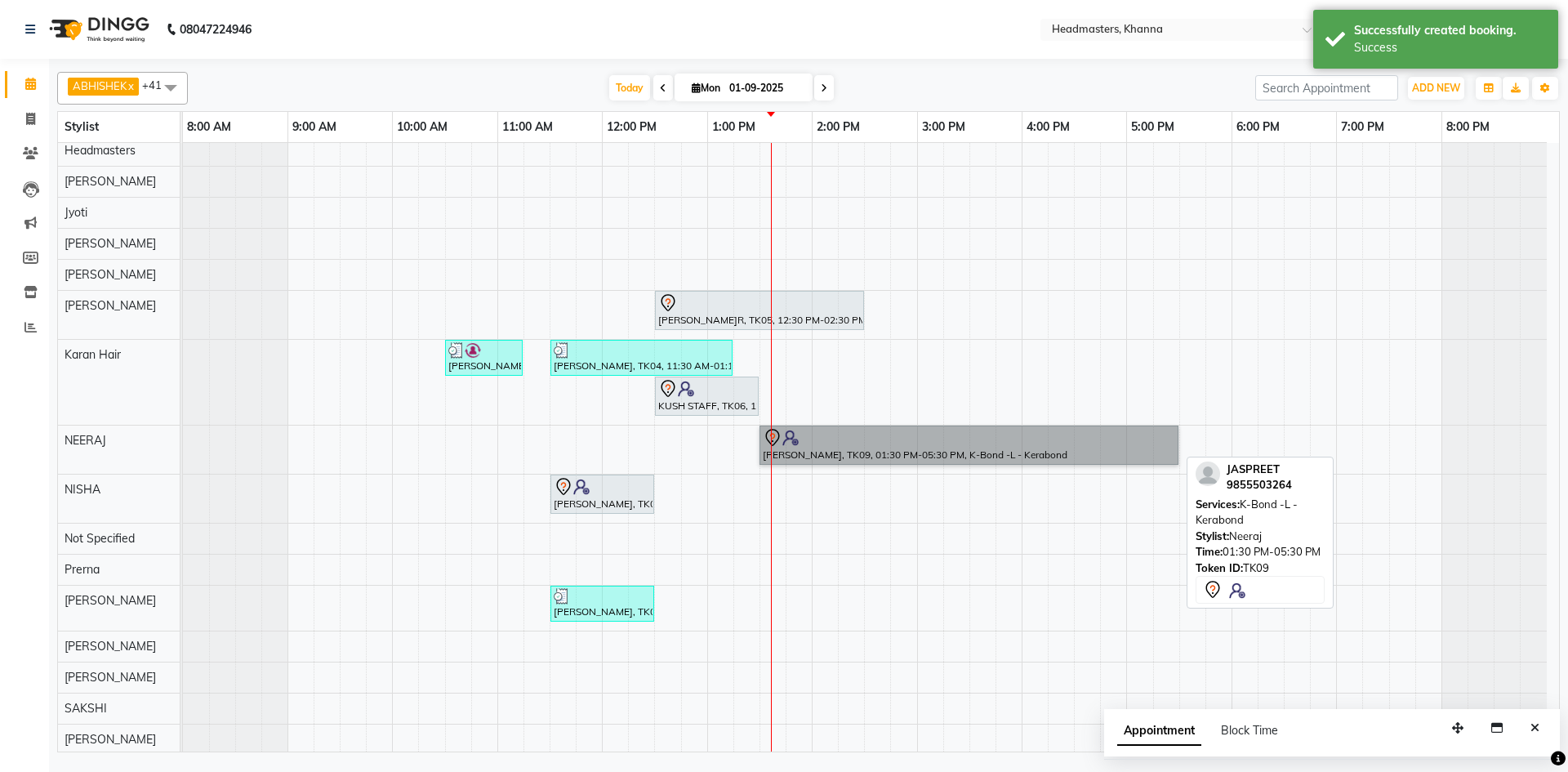
drag, startPoint x: 879, startPoint y: 416, endPoint x: 852, endPoint y: 444, distance: 38.9
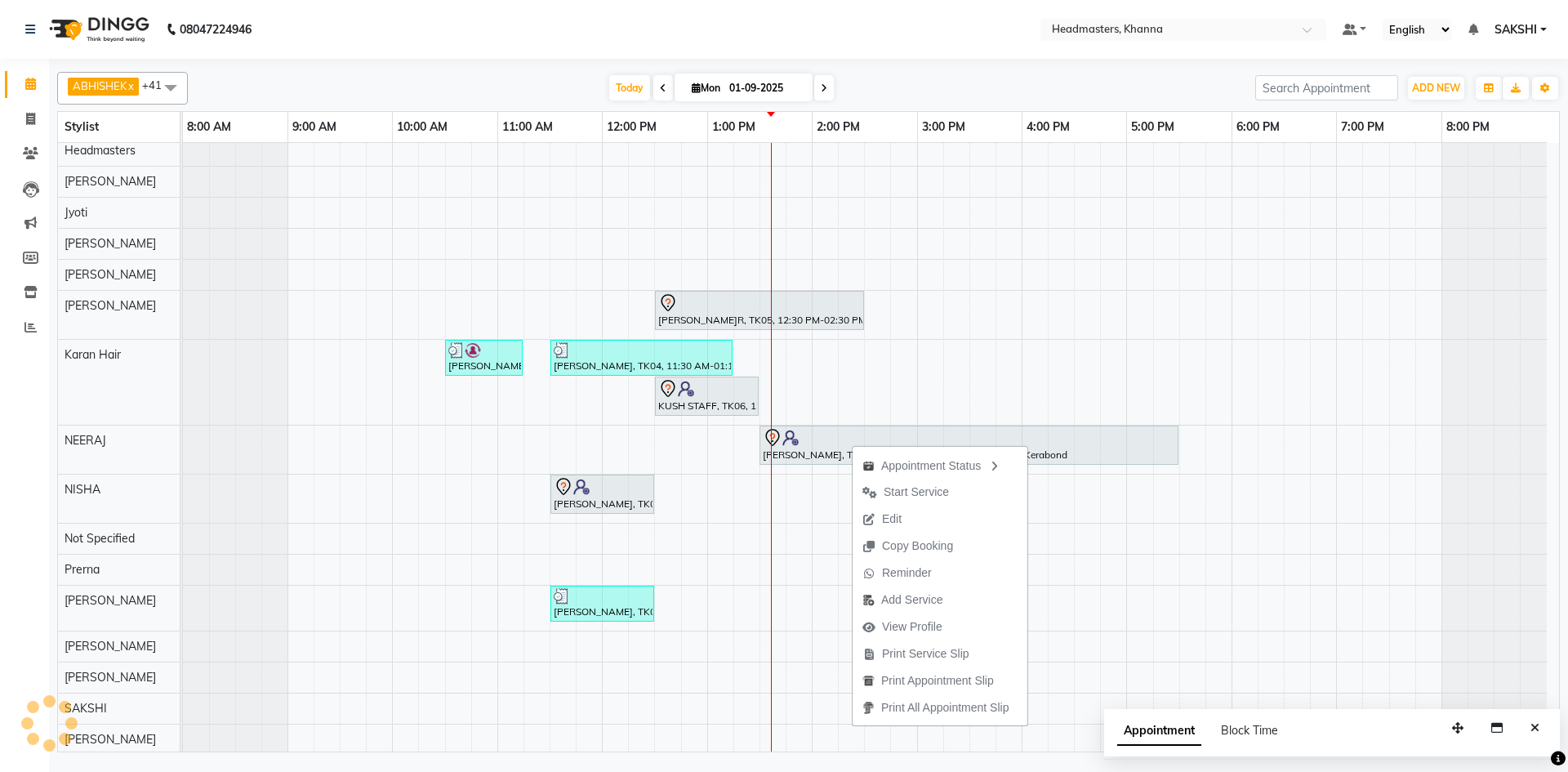
click at [921, 651] on span "Print Service Slip" at bounding box center [926, 654] width 87 height 17
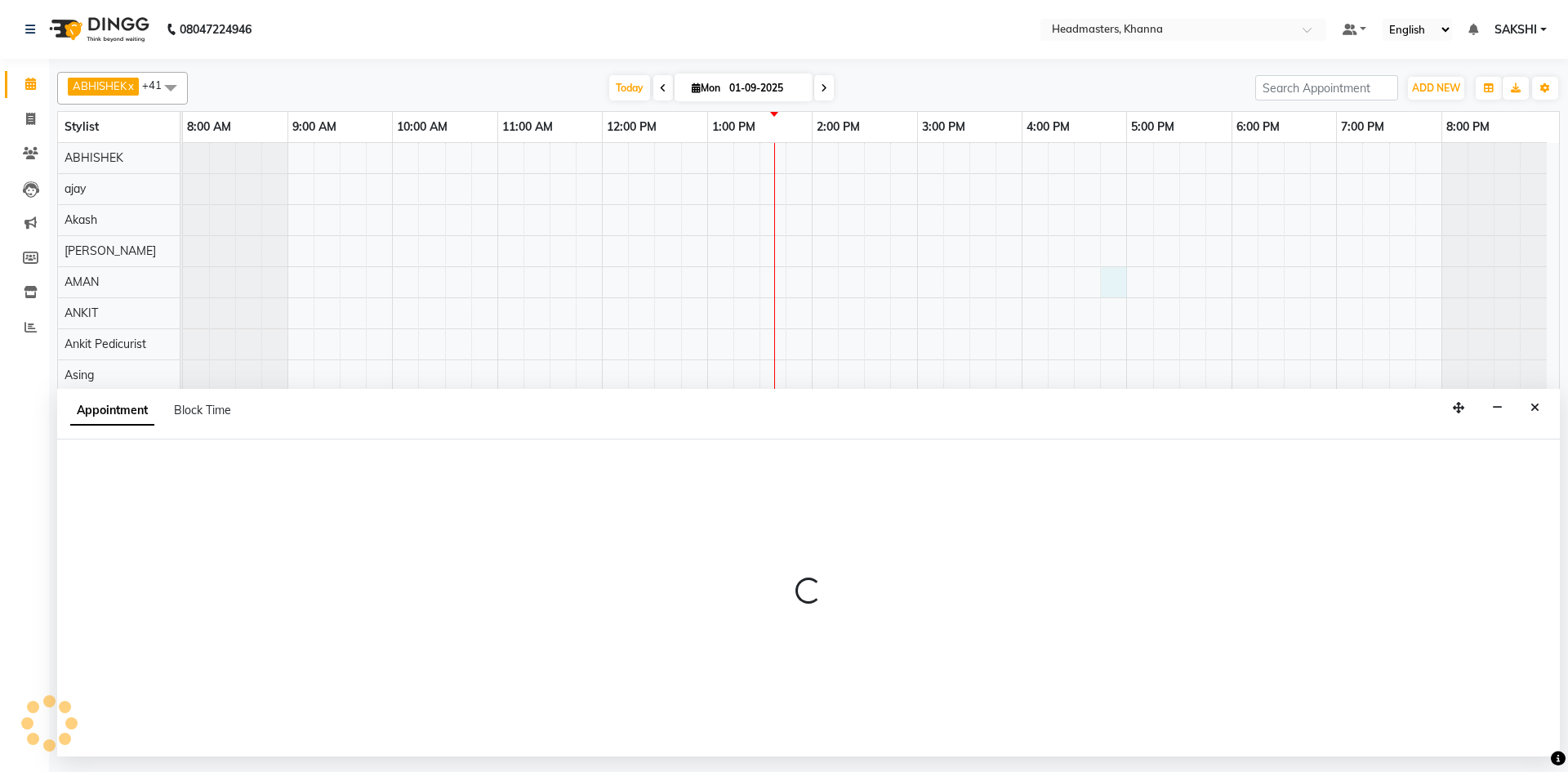
select select "60844"
select select "tentative"
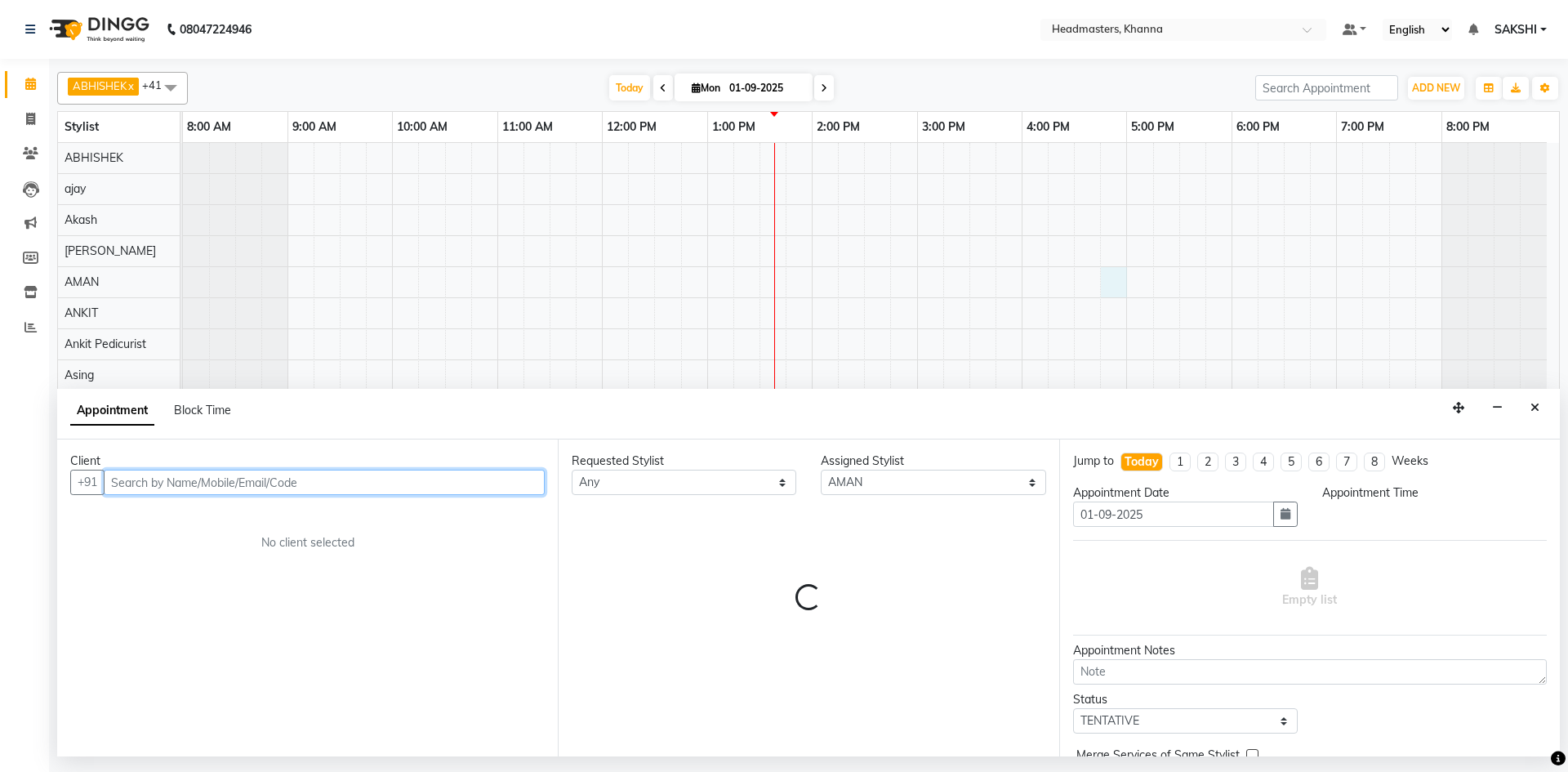
select select "1005"
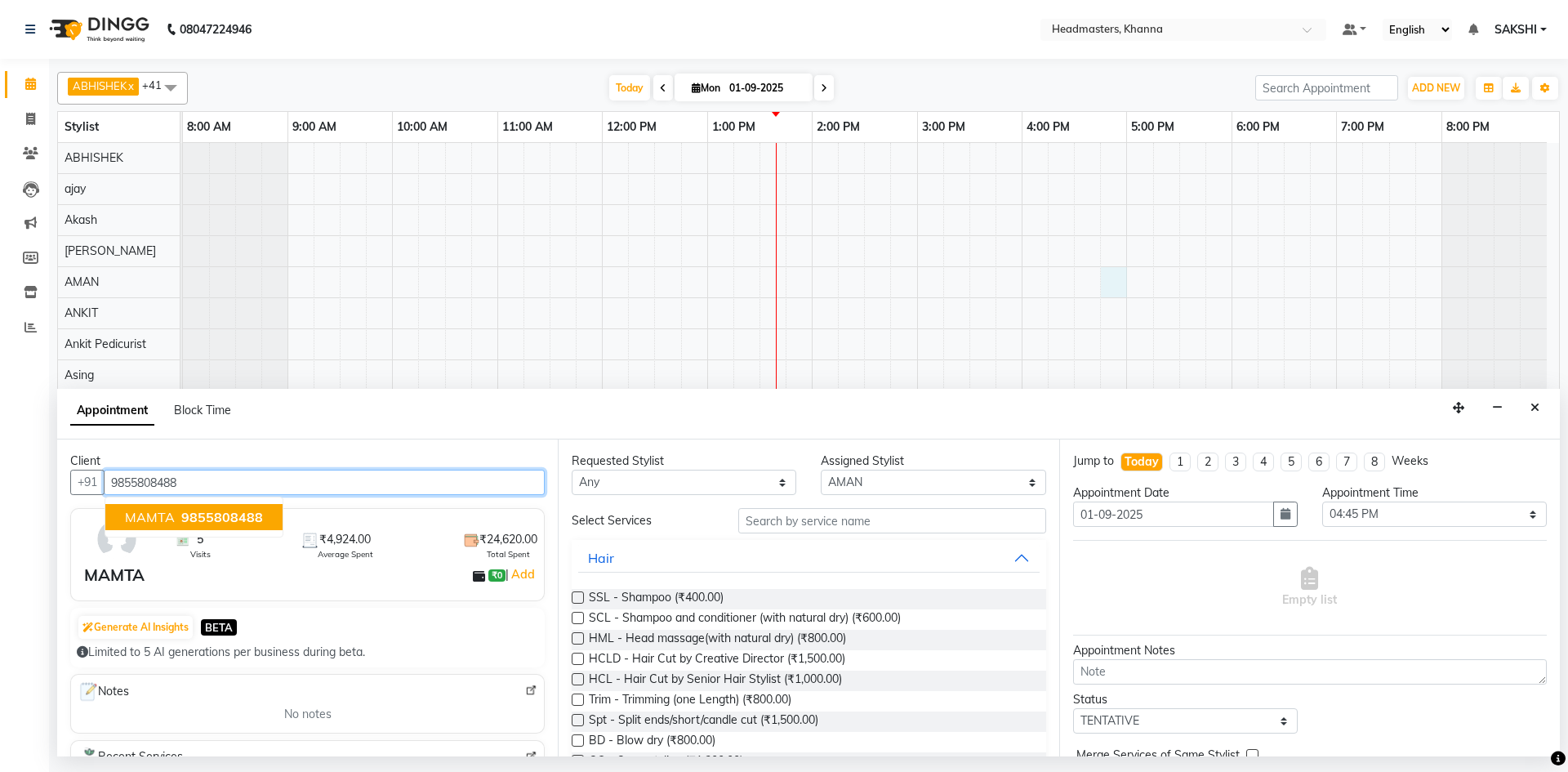
type input "9855808488"
click at [890, 473] on select "Select ABHISHEK ajay Akash AKHIL AMAN AMAN (NAILS) ANKIT Ankit Pedicurist Asing…" at bounding box center [934, 482] width 225 height 25
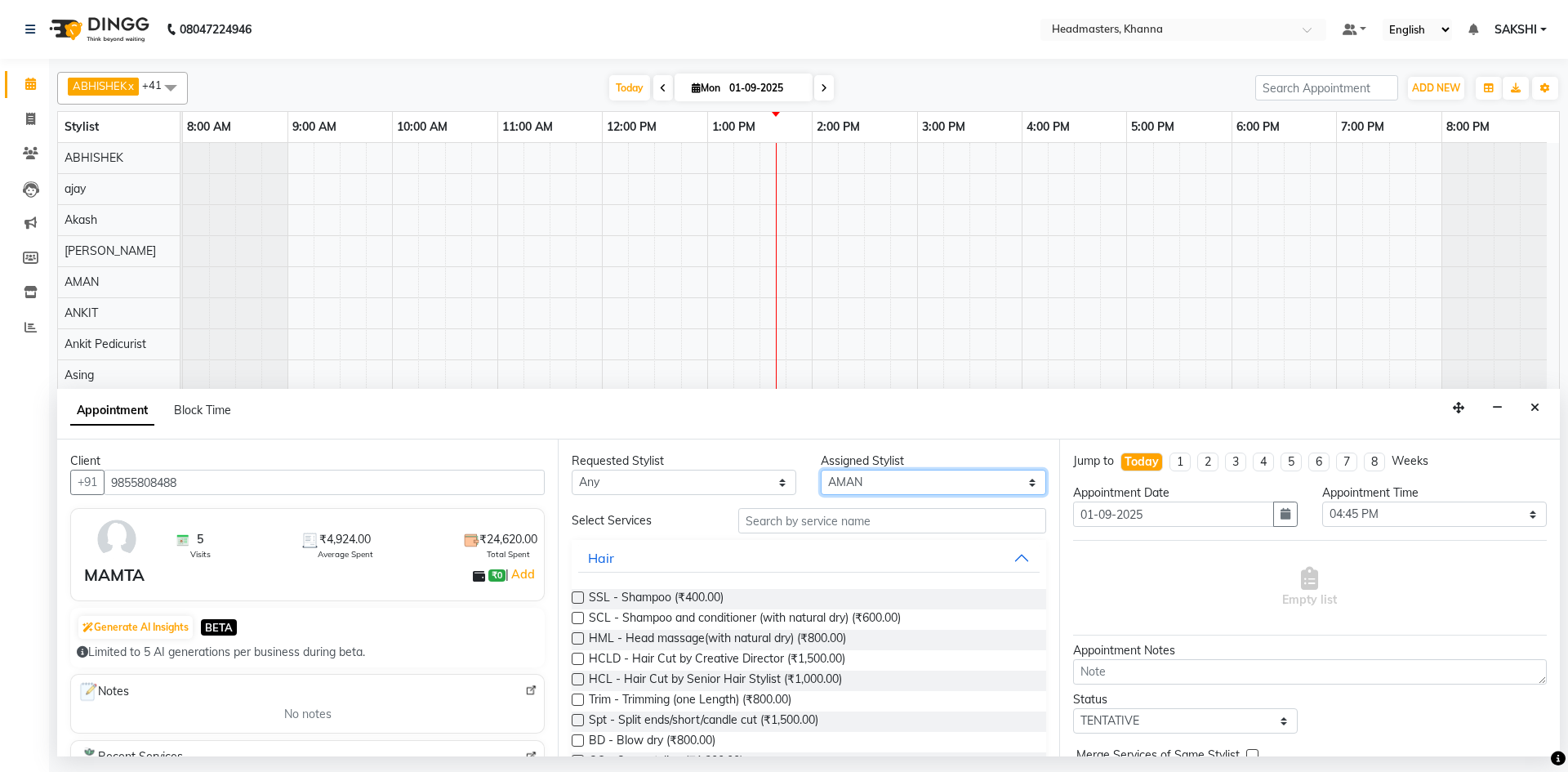
drag, startPoint x: 893, startPoint y: 483, endPoint x: 897, endPoint y: 473, distance: 10.8
click at [893, 483] on select "Select ABHISHEK ajay Akash AKHIL AMAN AMAN (NAILS) ANKIT Ankit Pedicurist Asing…" at bounding box center [934, 482] width 225 height 25
select select "60807"
click at [821, 470] on select "Select ABHISHEK ajay Akash AKHIL AMAN AMAN (NAILS) ANKIT Ankit Pedicurist Asing…" at bounding box center [934, 482] width 225 height 25
click at [764, 511] on input "text" at bounding box center [892, 520] width 307 height 25
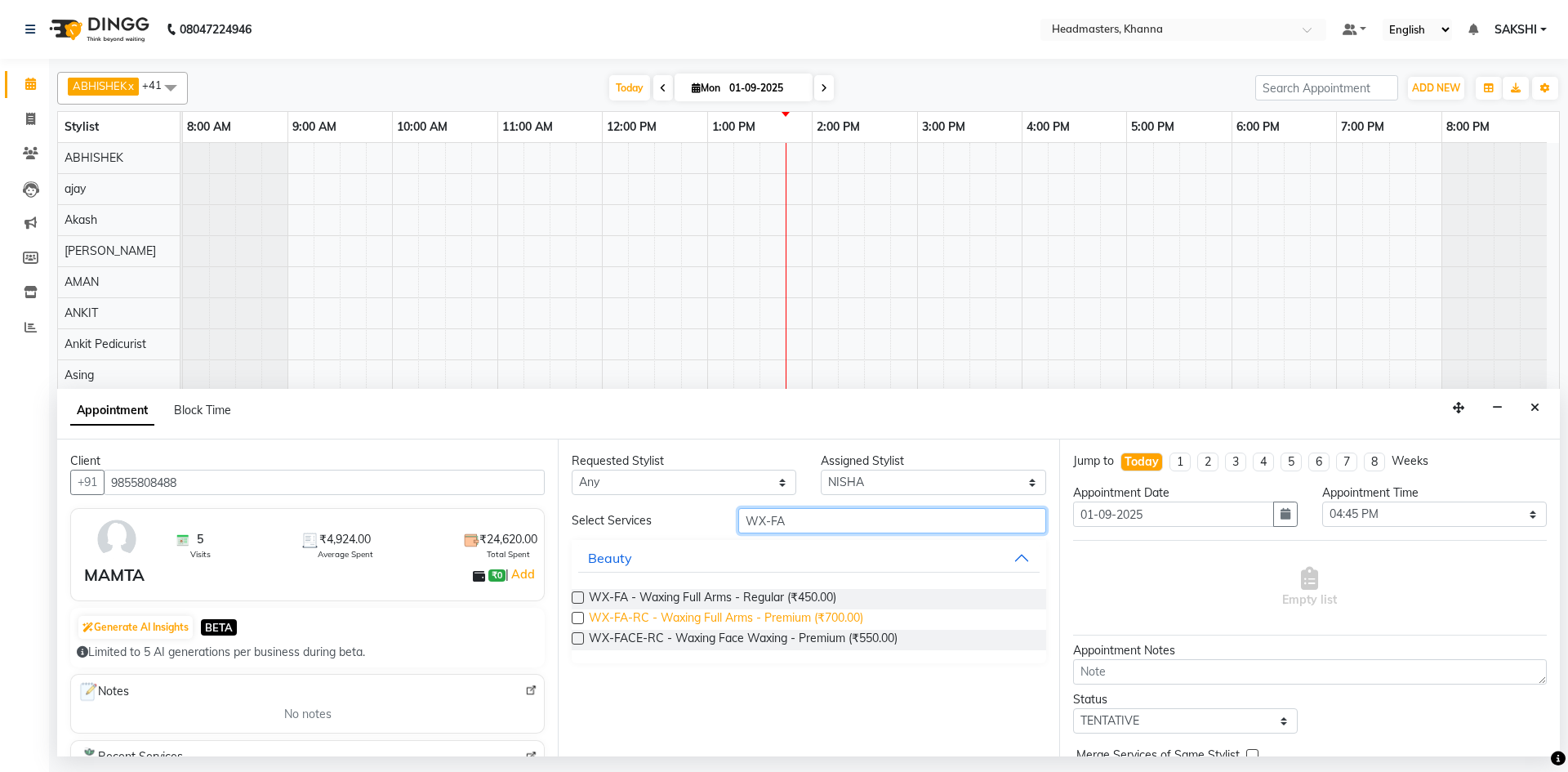
type input "WX-FA"
click at [740, 619] on span "WX-FA-RC - Waxing Full Arms - Premium (₹700.00)" at bounding box center [725, 620] width 274 height 20
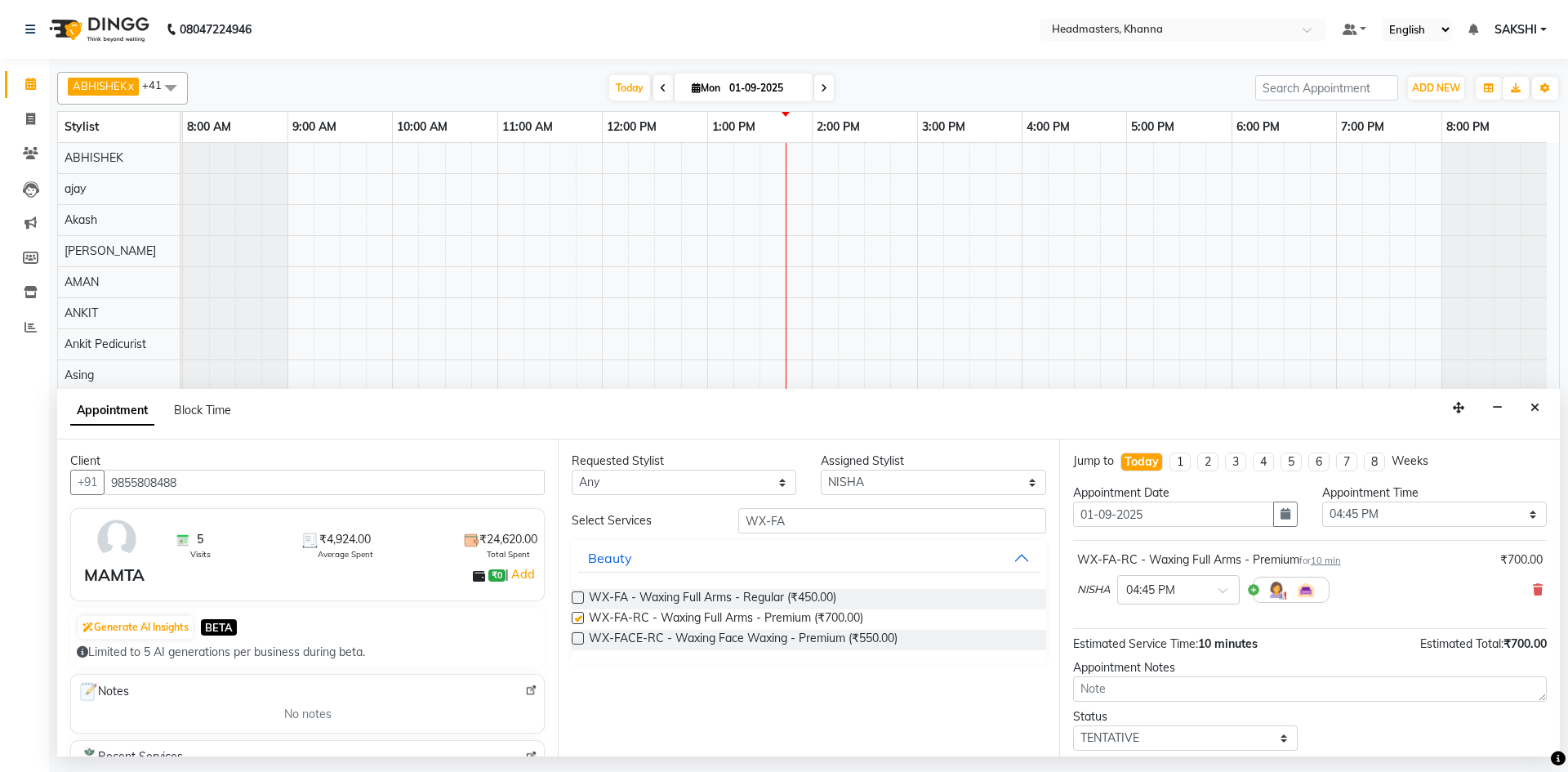
checkbox input "false"
click at [1430, 523] on select "Select 09:00 AM 09:15 AM 09:30 AM 09:45 AM 10:00 AM 10:15 AM 10:30 AM 10:45 AM …" at bounding box center [1434, 514] width 225 height 25
select select "825"
click at [1322, 502] on select "Select 09:00 AM 09:15 AM 09:30 AM 09:45 AM 10:00 AM 10:15 AM 10:30 AM 10:45 AM …" at bounding box center [1434, 514] width 225 height 25
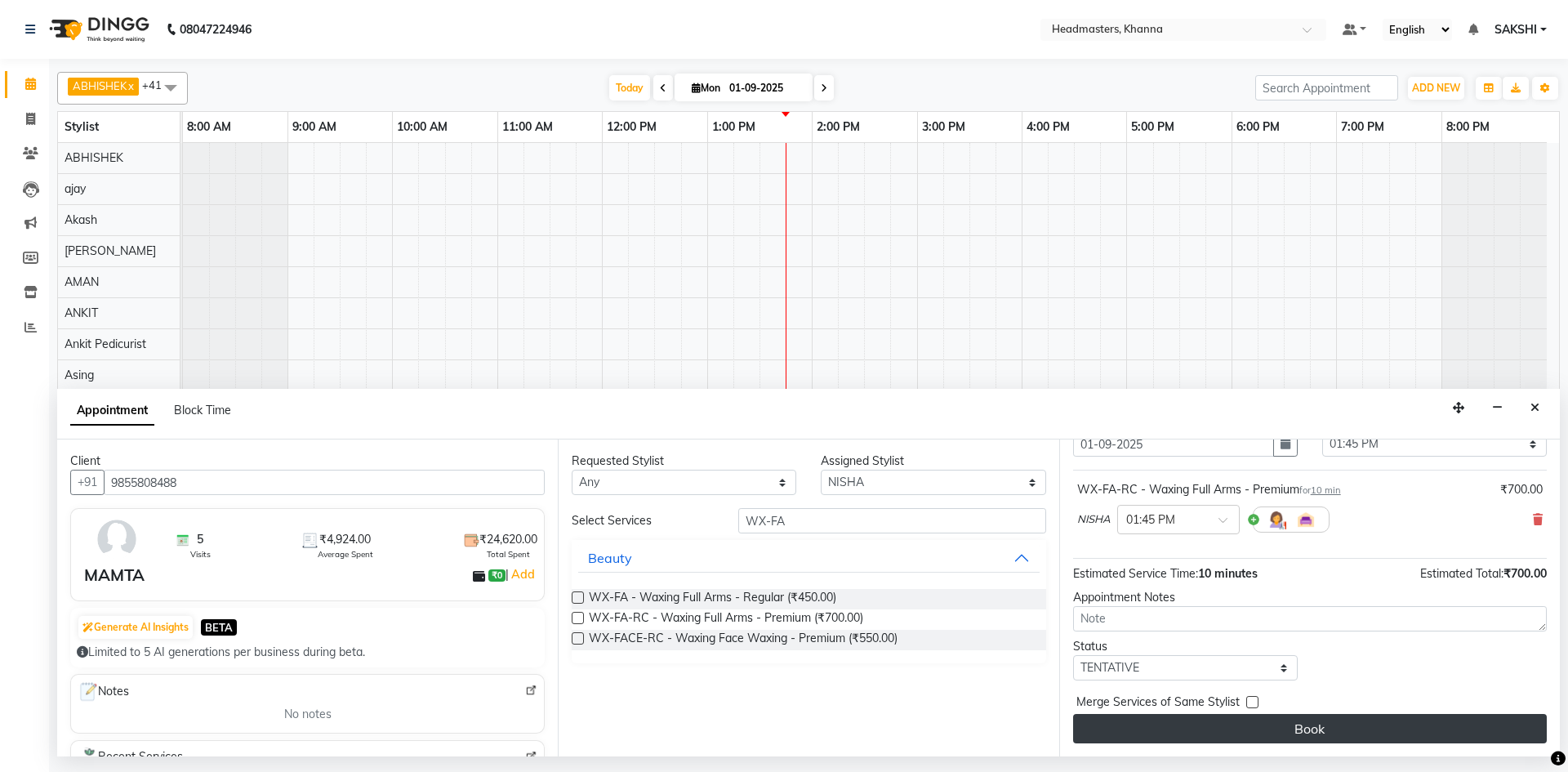
click at [1350, 714] on button "Book" at bounding box center [1310, 728] width 474 height 30
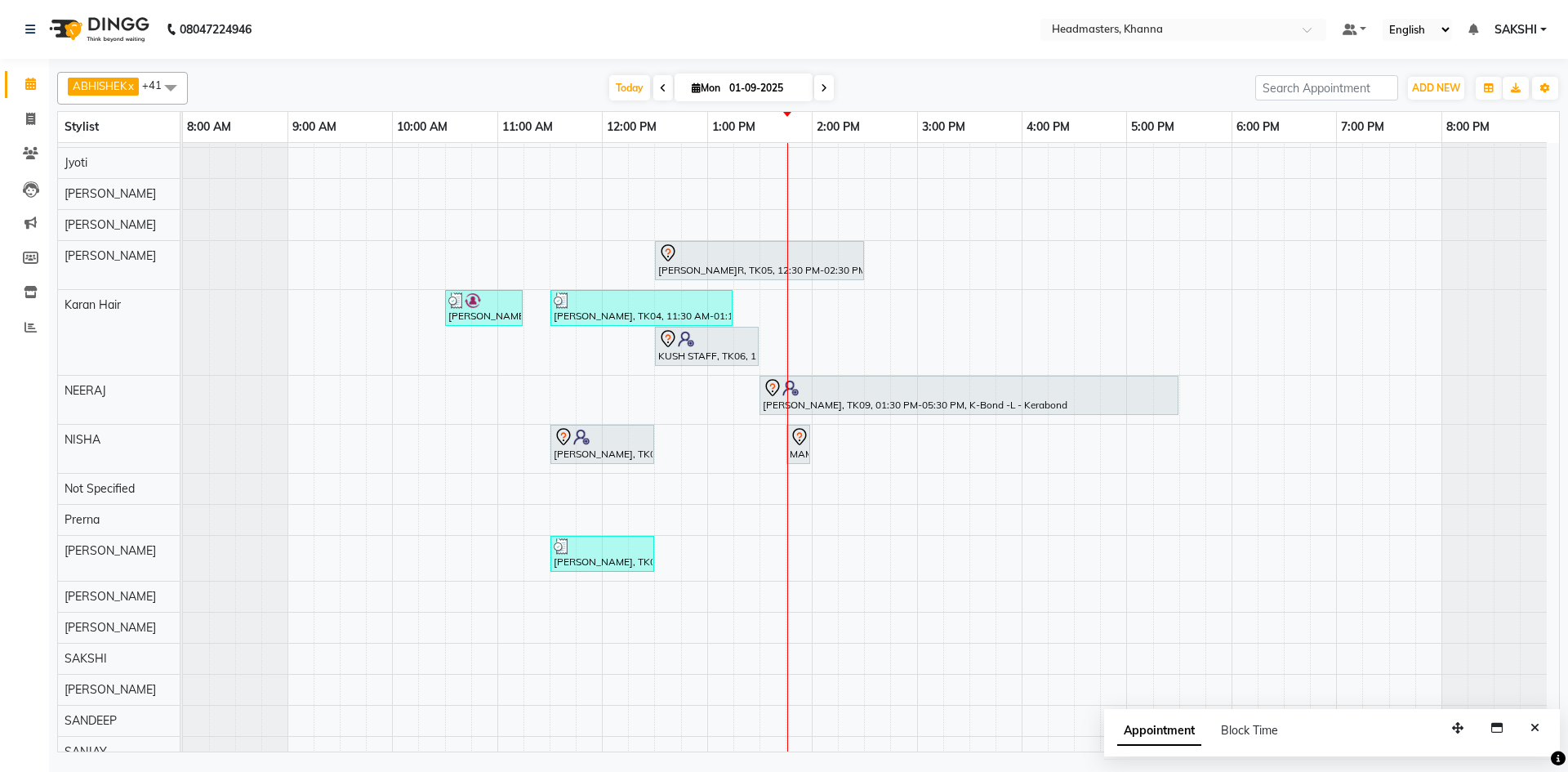
scroll to position [571, 0]
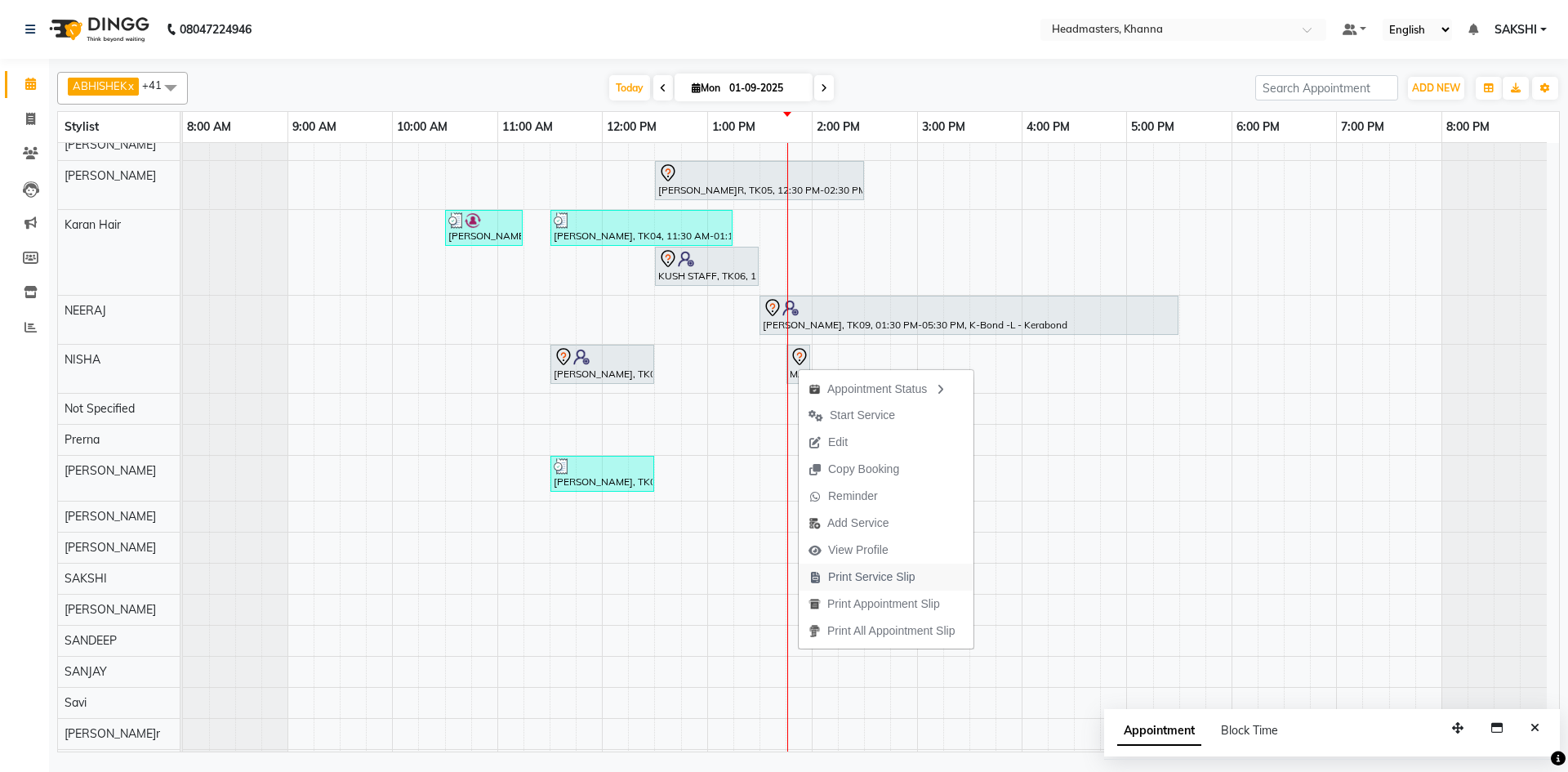
click at [940, 569] on button "Print Service Slip" at bounding box center [886, 577] width 175 height 27
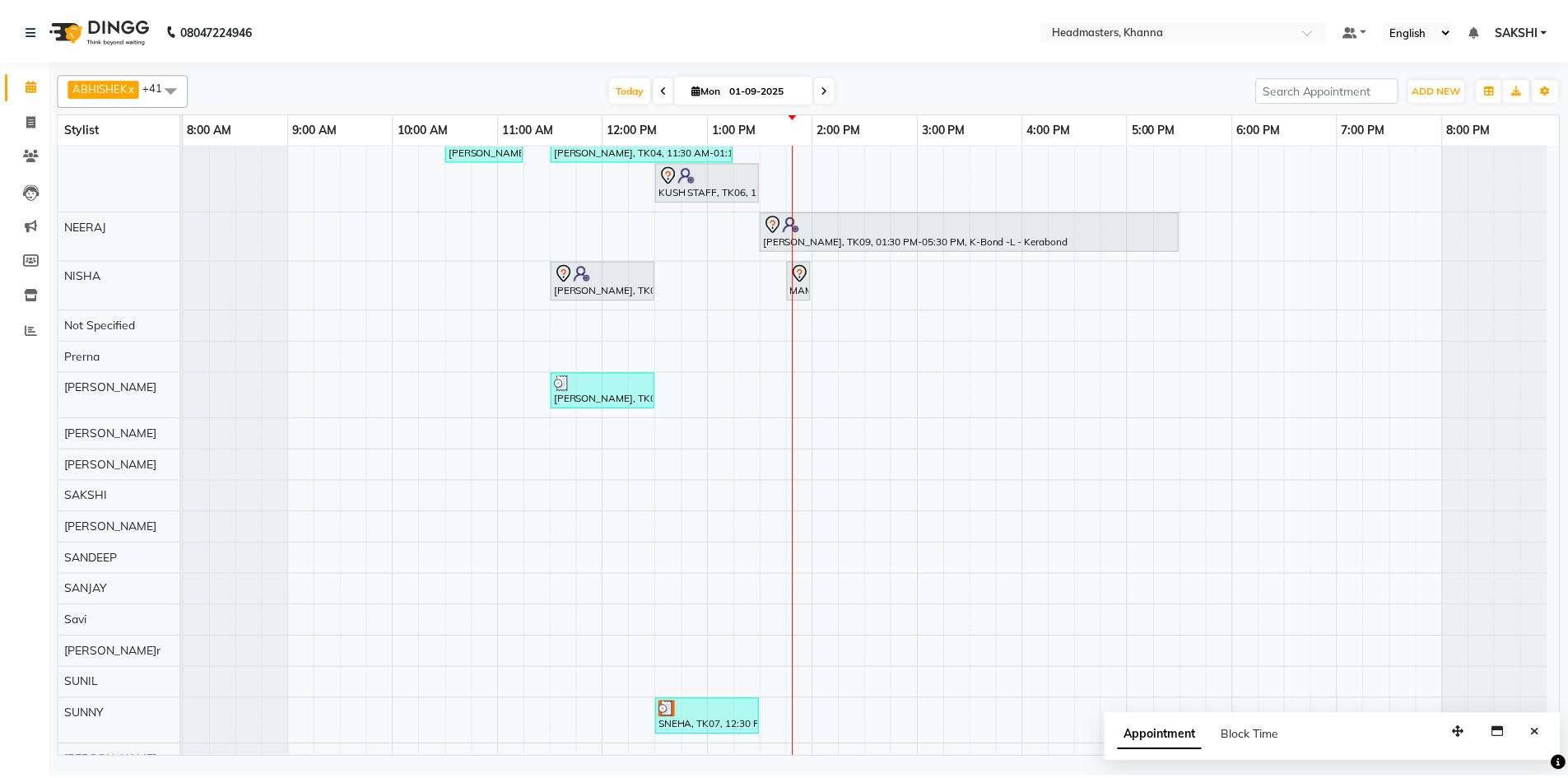
scroll to position [857, 0]
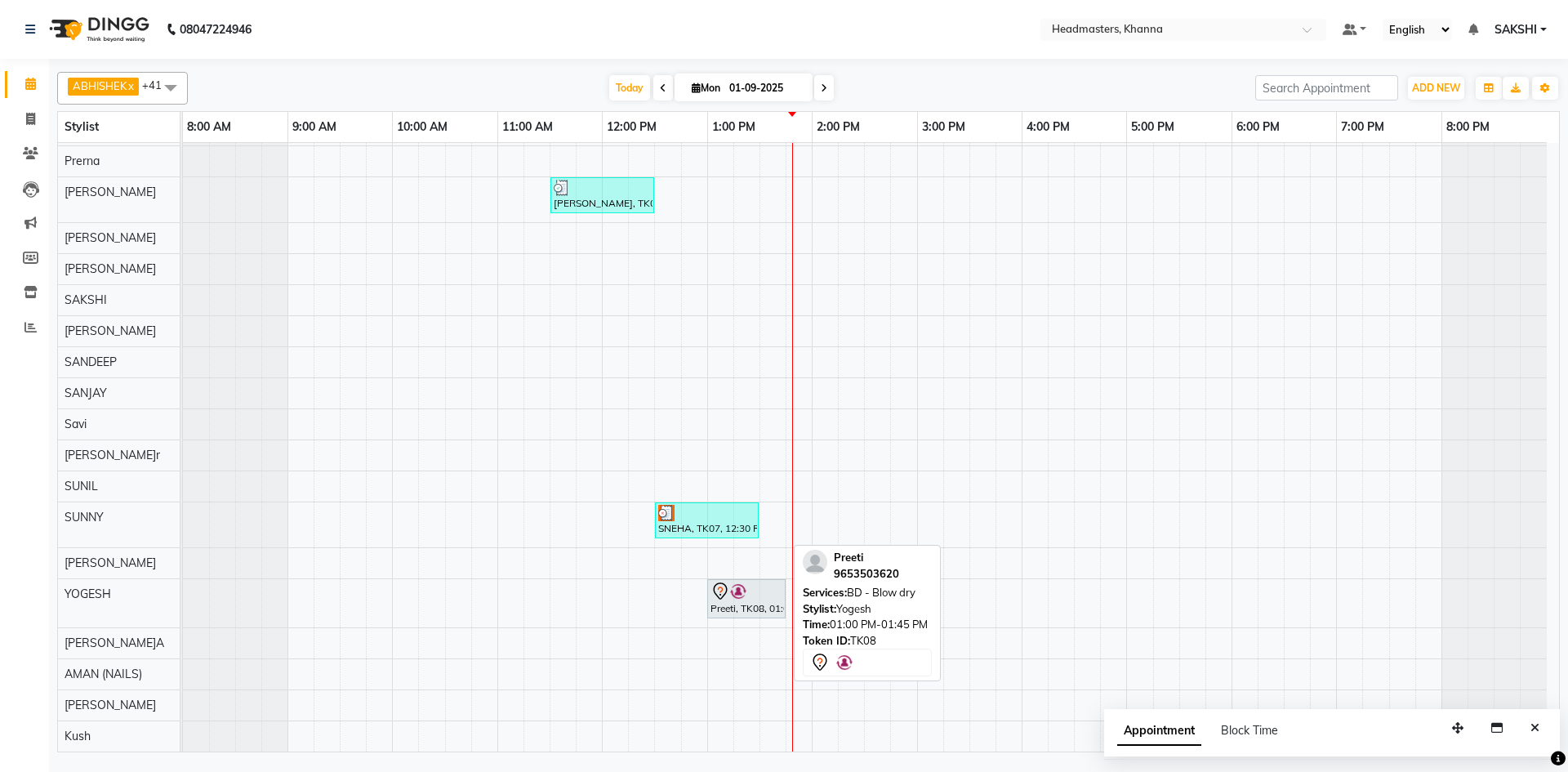
click at [732, 588] on img at bounding box center [738, 592] width 17 height 17
select select "7"
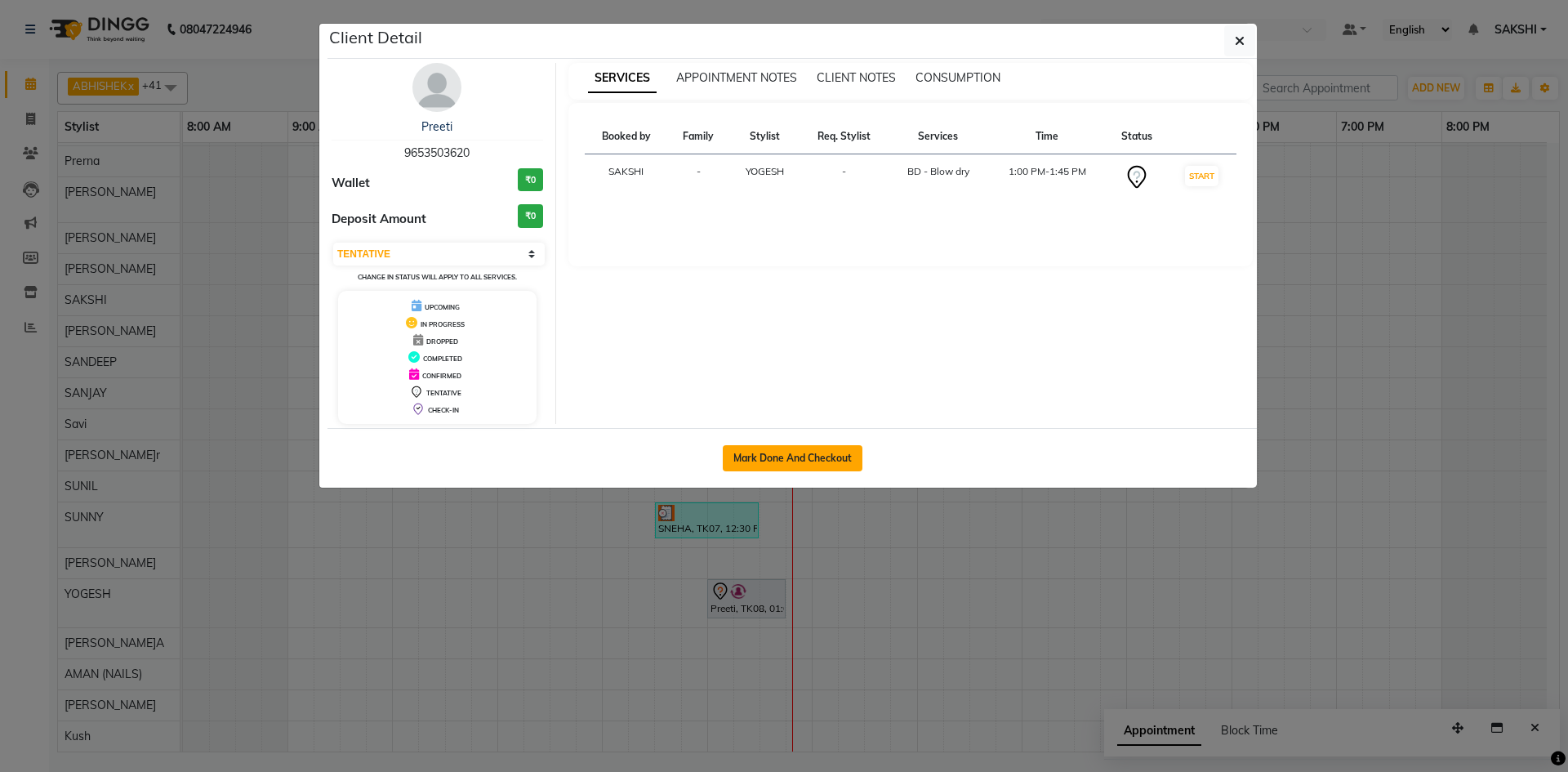
click at [802, 457] on button "Mark Done And Checkout" at bounding box center [792, 458] width 139 height 26
select select "service"
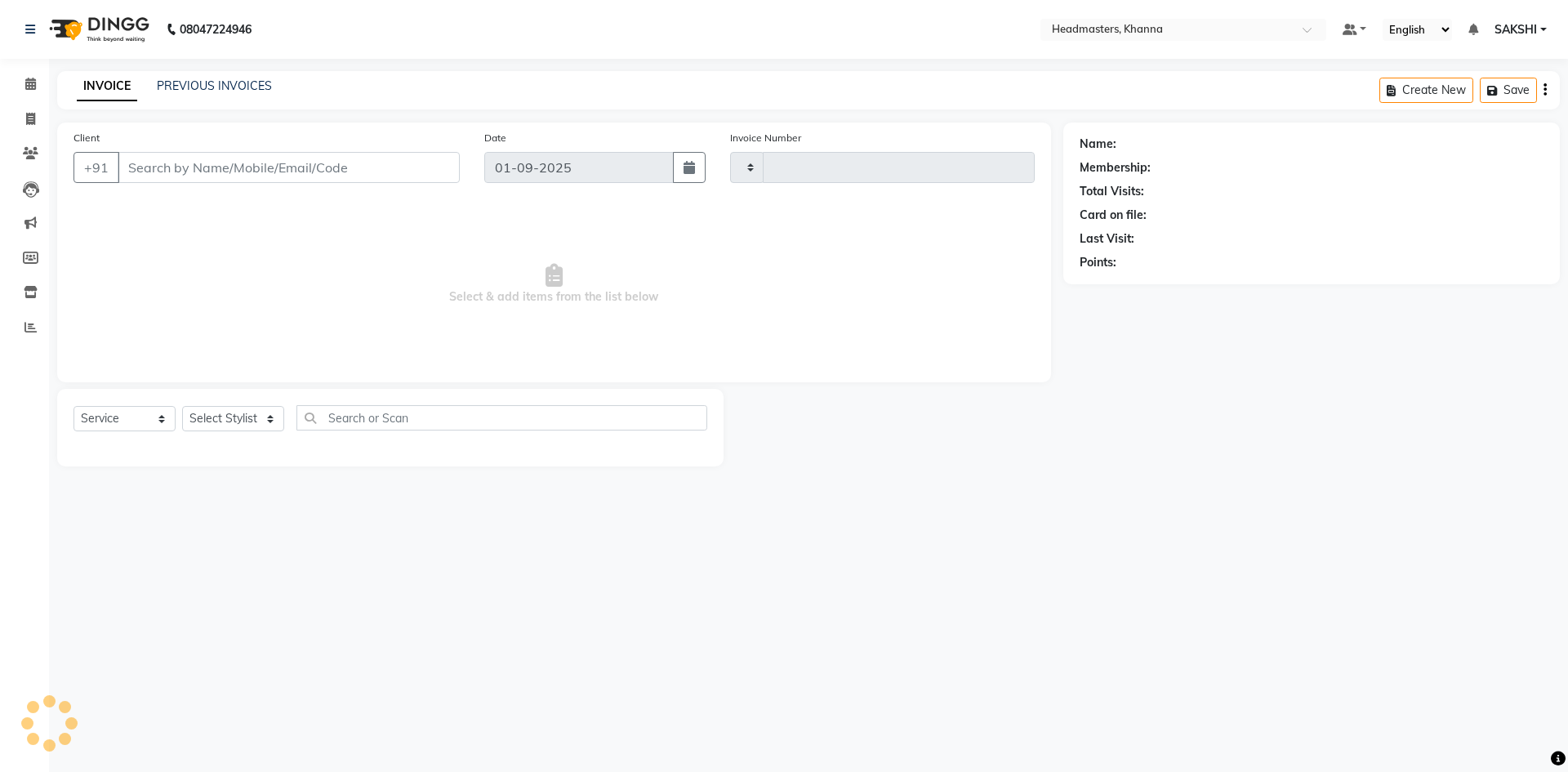
type input "5461"
select select "7138"
type input "9653503620"
select select "60822"
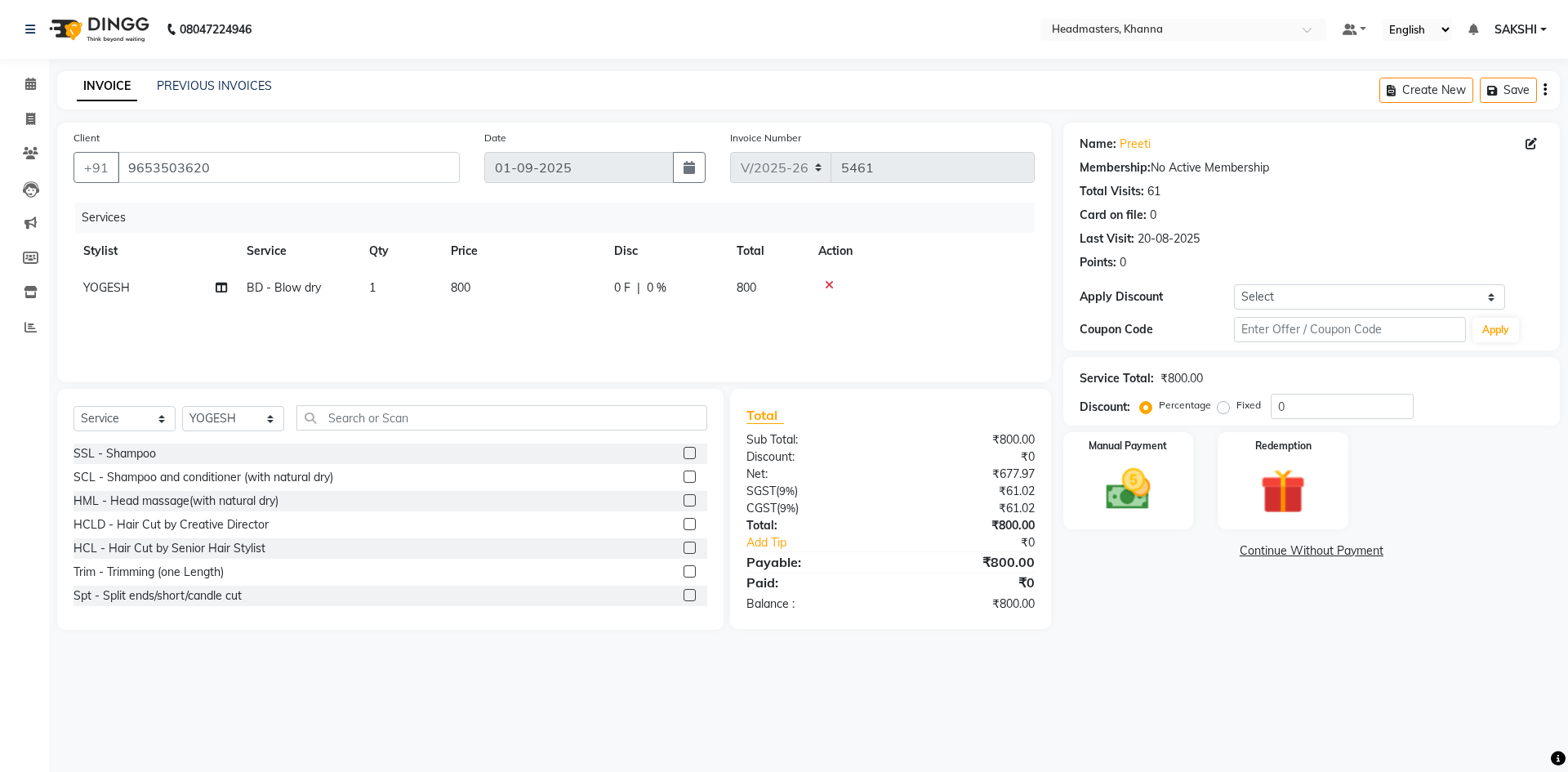
click at [274, 289] on span "BD - Blow dry" at bounding box center [284, 288] width 74 height 15
select select "60822"
click at [274, 289] on span "BD - Blow dry" at bounding box center [298, 294] width 74 height 15
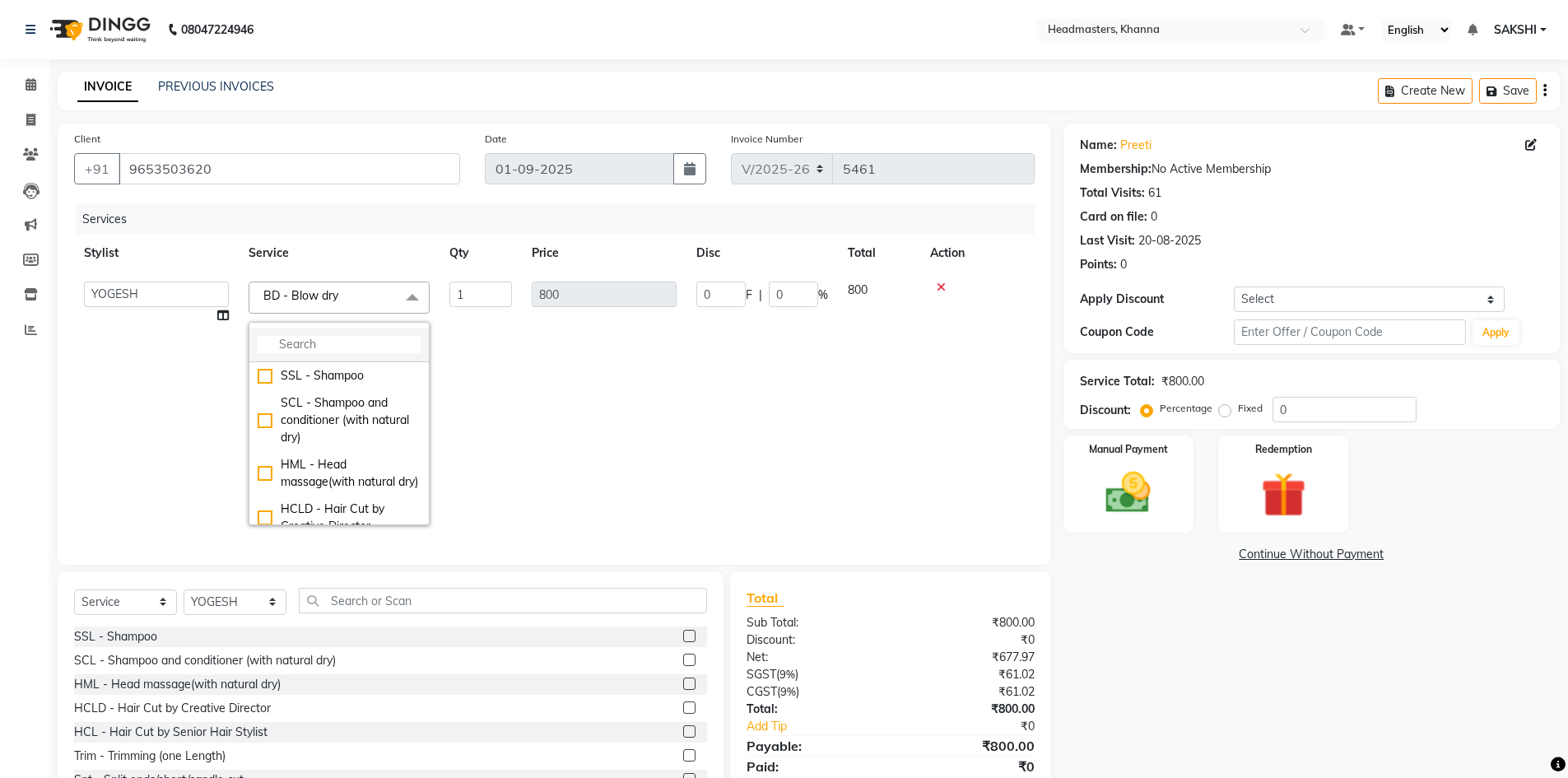
click at [300, 339] on input "multiselect-search" at bounding box center [339, 345] width 163 height 17
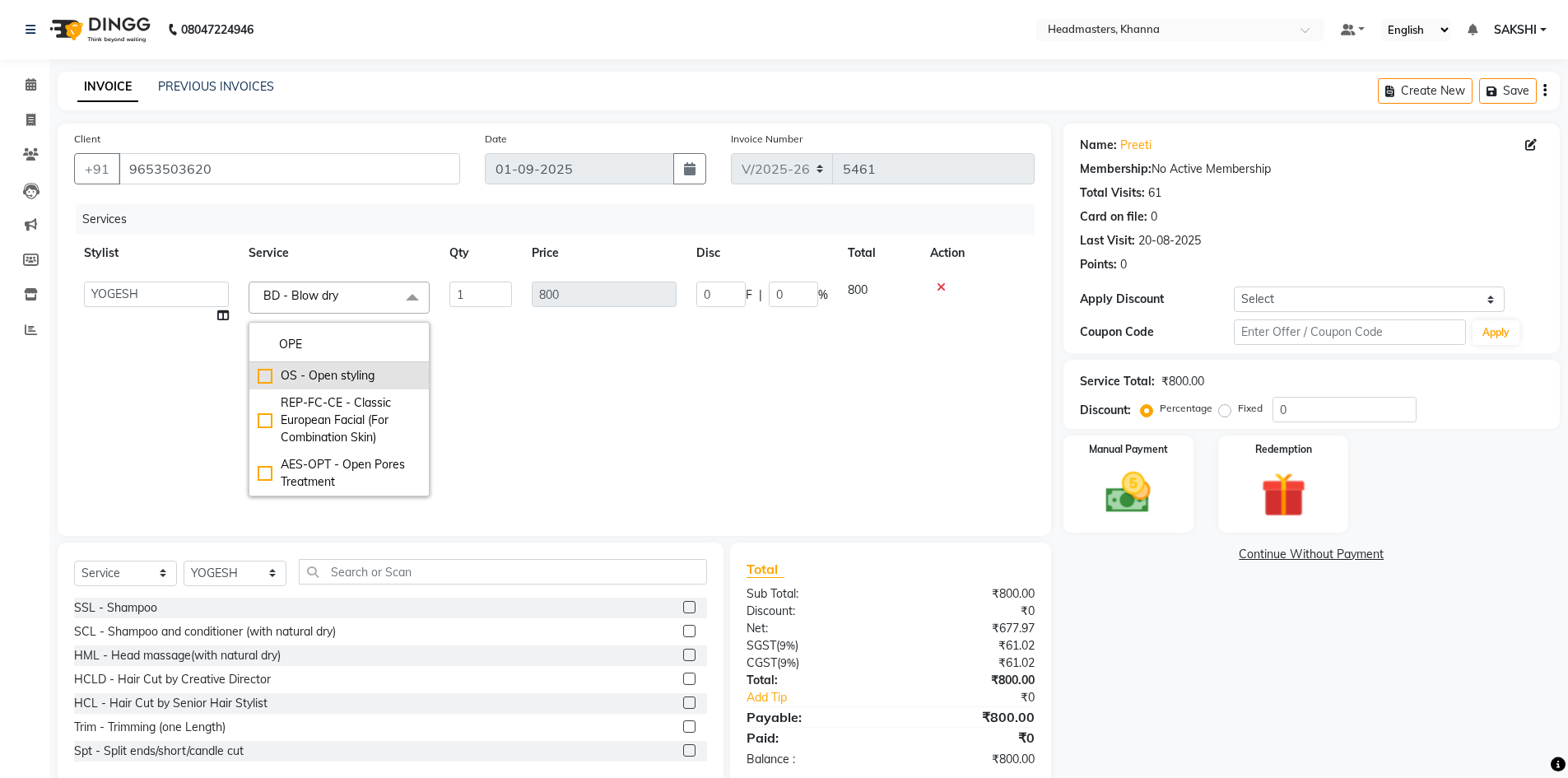
type input "OPE"
click at [311, 370] on div "OS - Open styling" at bounding box center [339, 375] width 163 height 17
checkbox input "true"
type input "1200"
click at [725, 286] on input "0" at bounding box center [721, 294] width 50 height 25
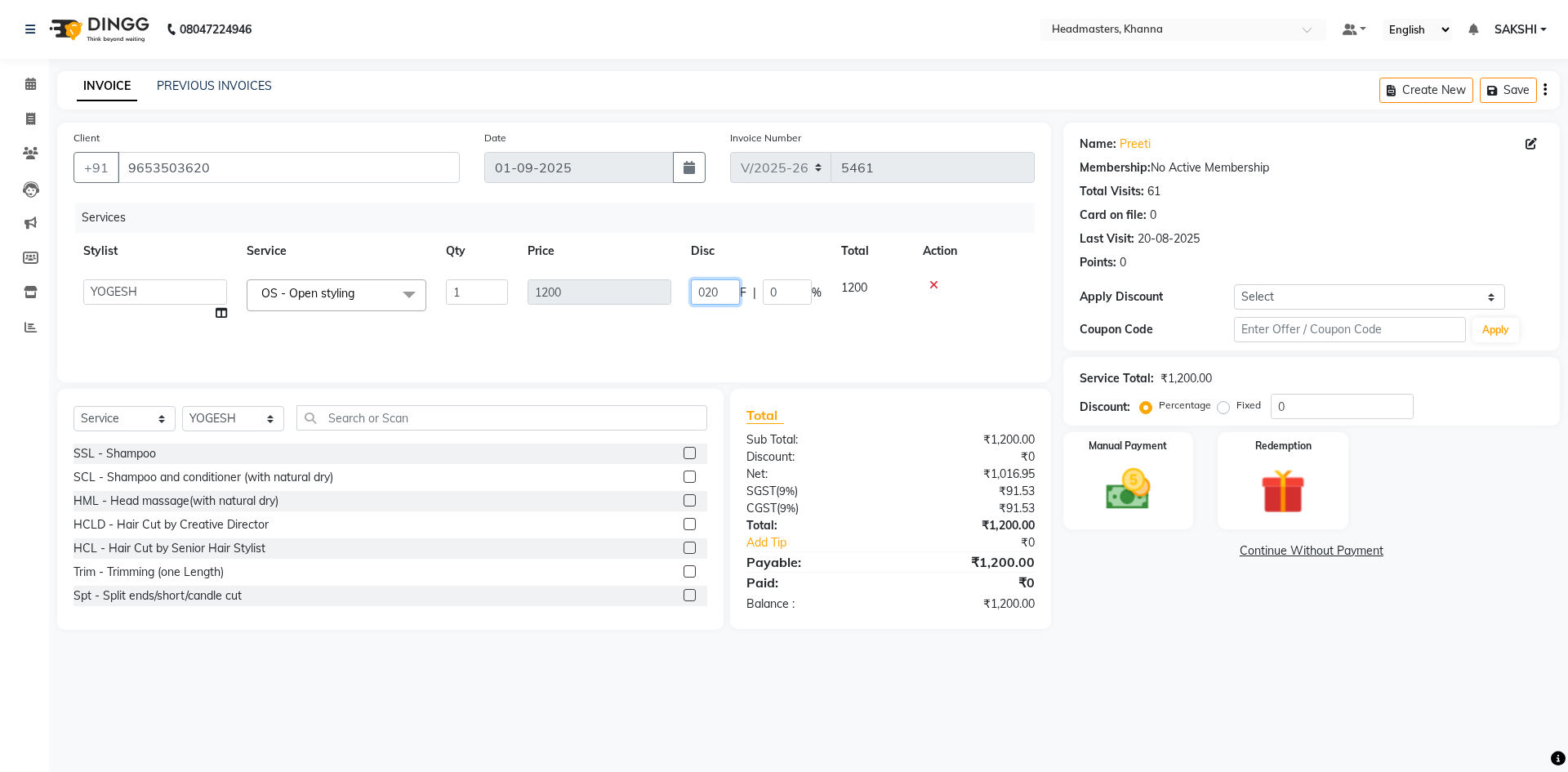
type input "0200"
click at [747, 239] on tr "Stylist Service Qty Price Disc Total Action" at bounding box center [554, 252] width 961 height 37
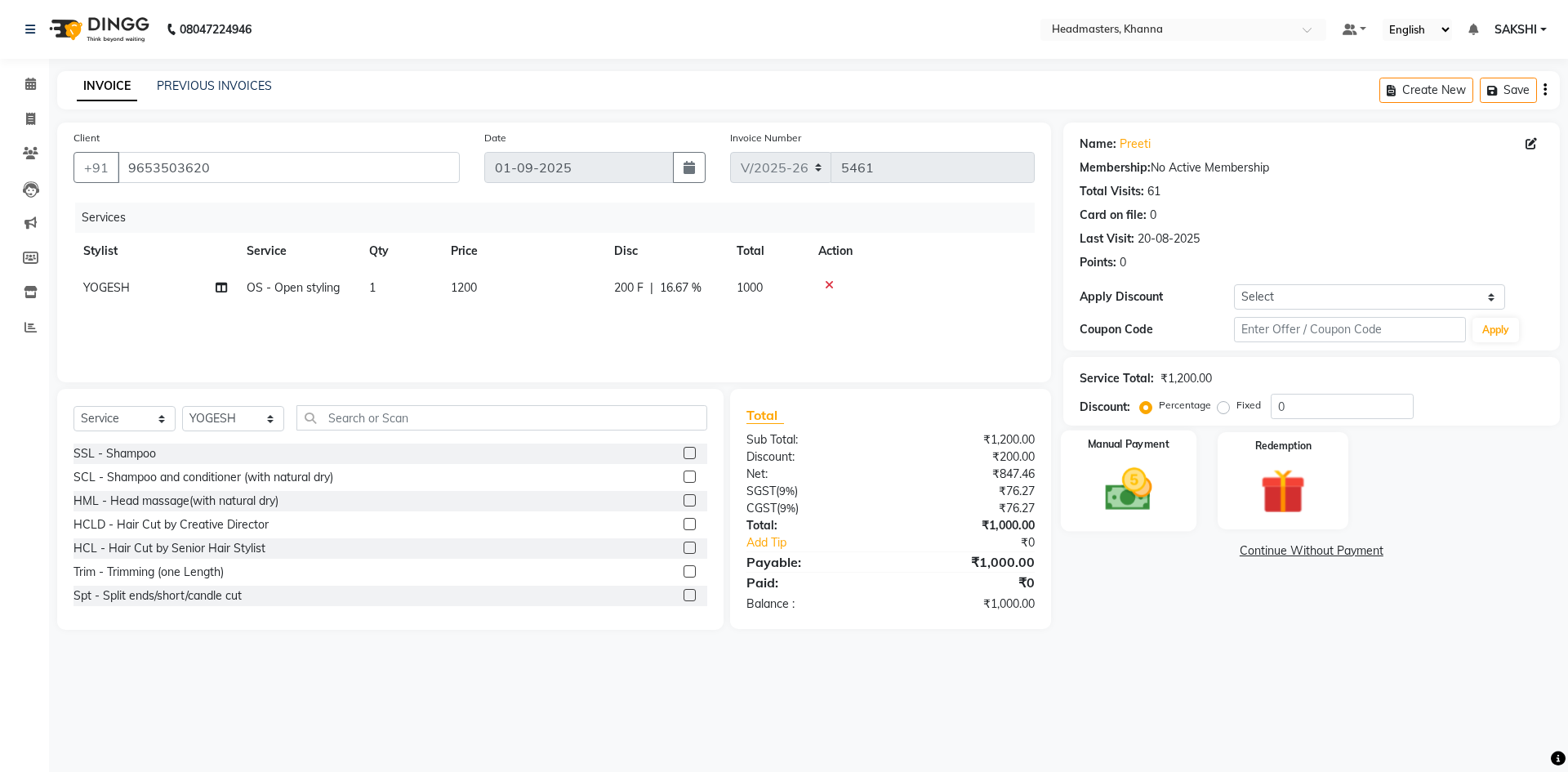
click at [1187, 497] on div "Manual Payment" at bounding box center [1128, 480] width 136 height 100
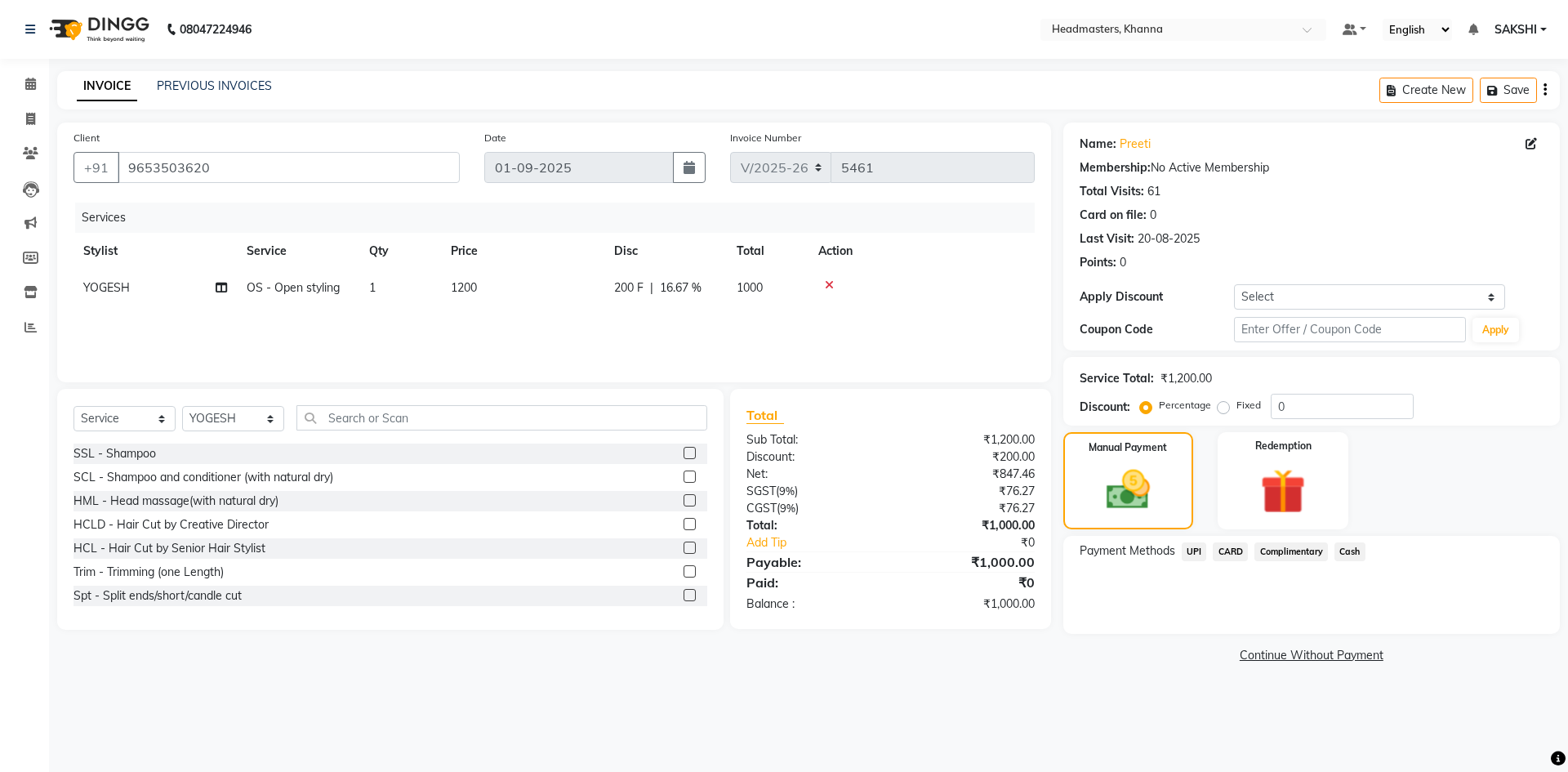
click at [1349, 553] on span "Cash" at bounding box center [1350, 552] width 31 height 19
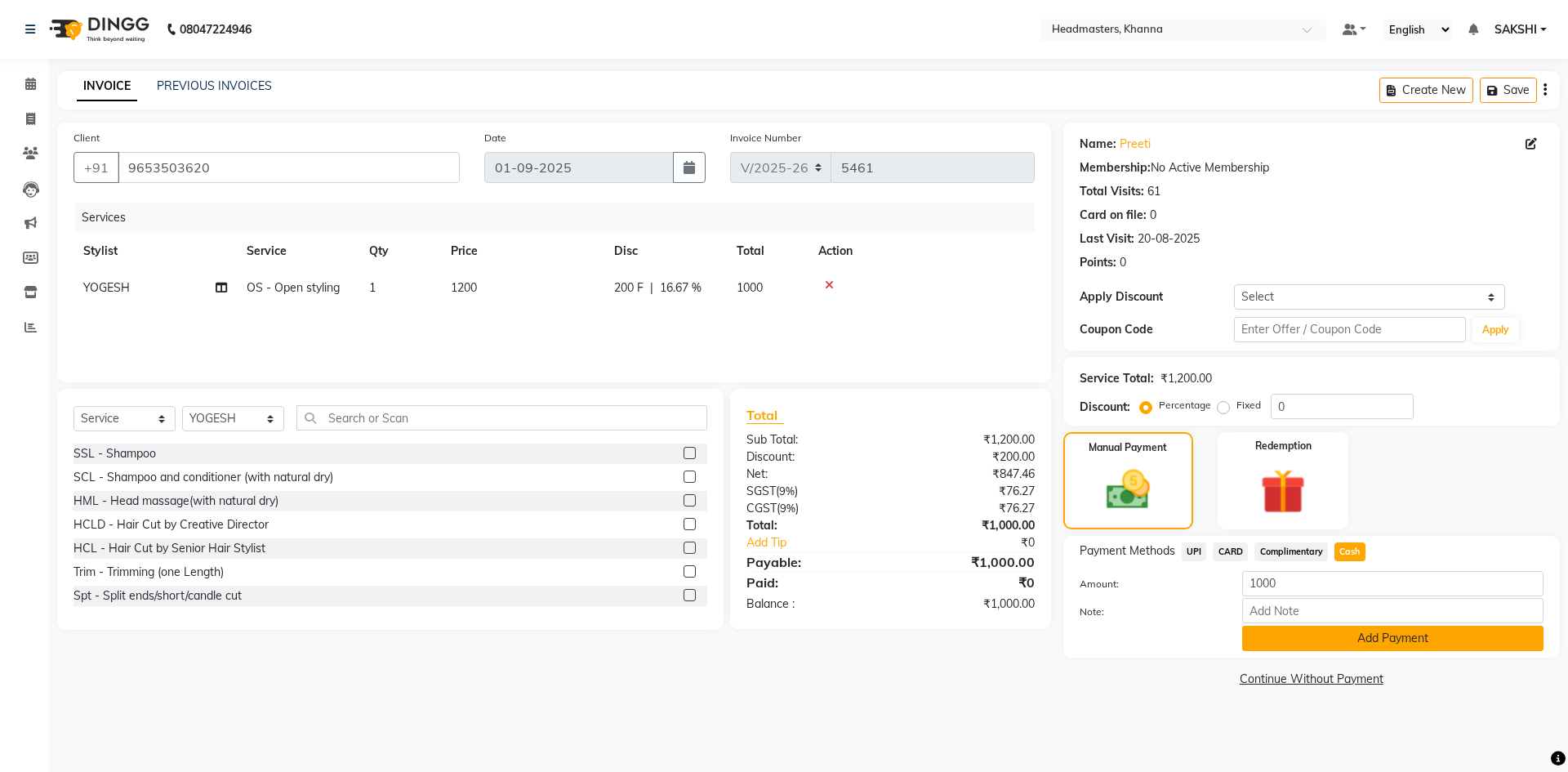
click at [1339, 633] on button "Add Payment" at bounding box center [1392, 637] width 301 height 25
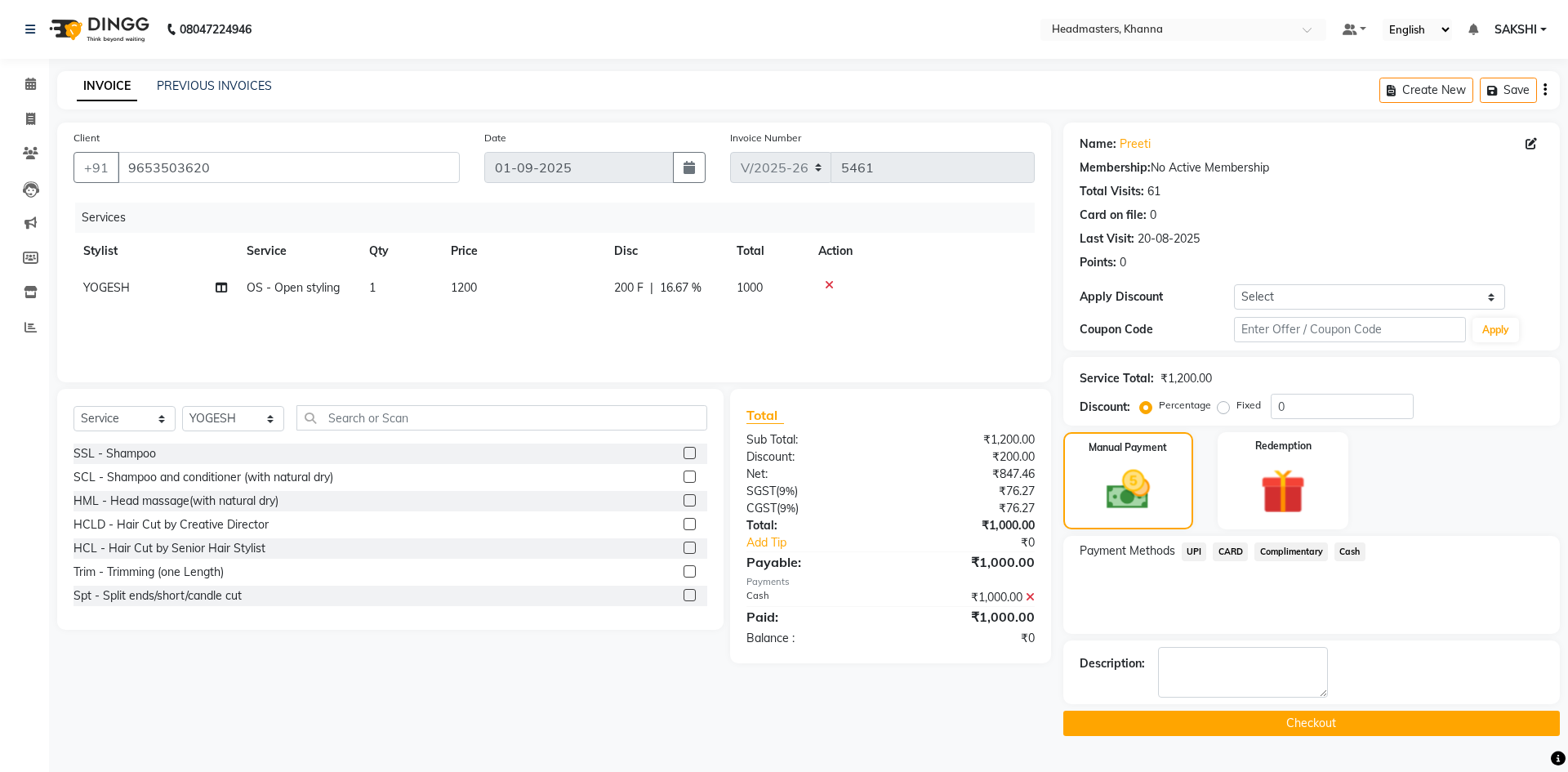
click at [1301, 719] on button "Checkout" at bounding box center [1312, 723] width 497 height 25
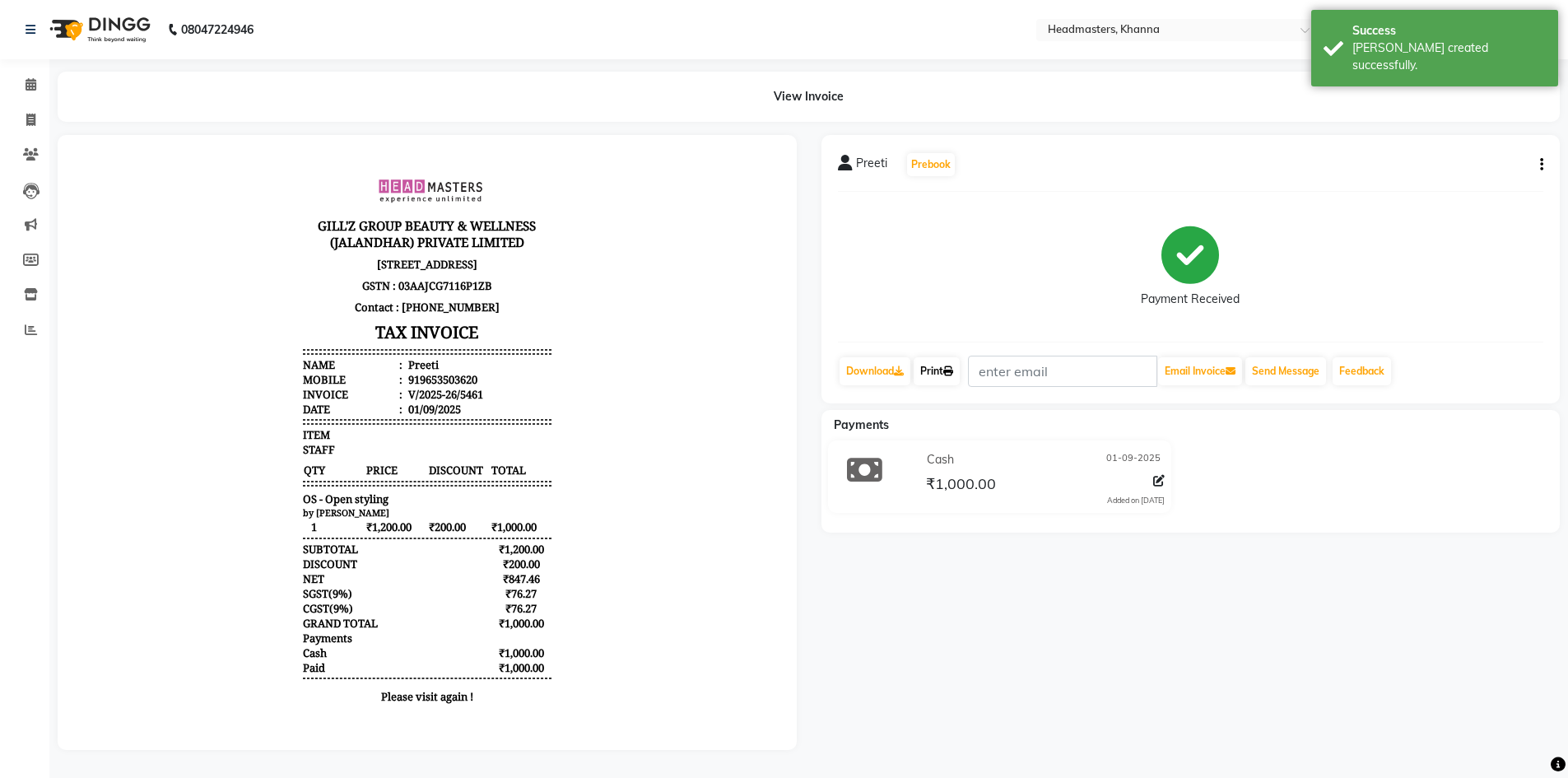
click at [956, 376] on link "Print" at bounding box center [936, 372] width 46 height 28
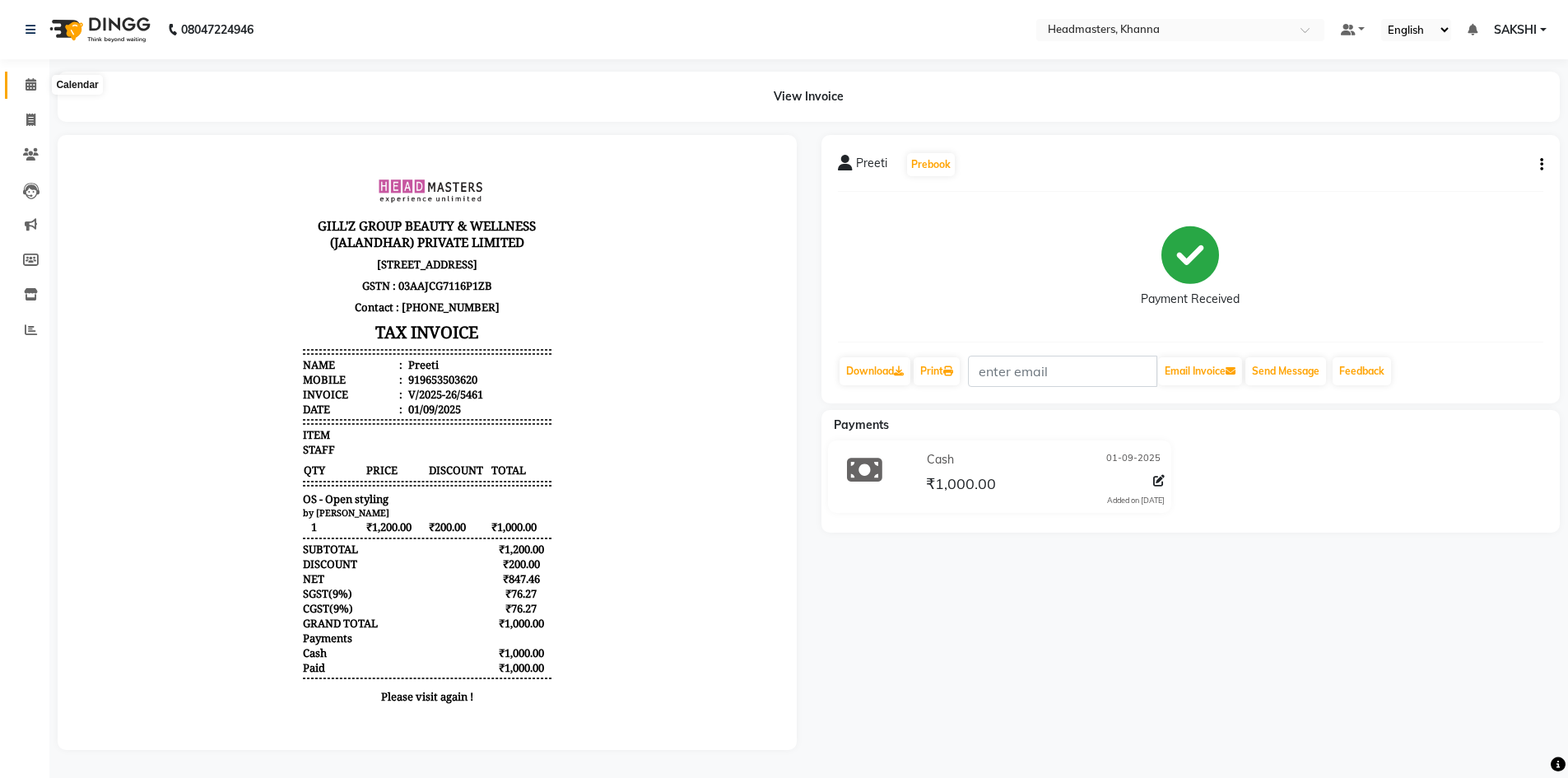
click at [27, 83] on icon at bounding box center [30, 84] width 10 height 12
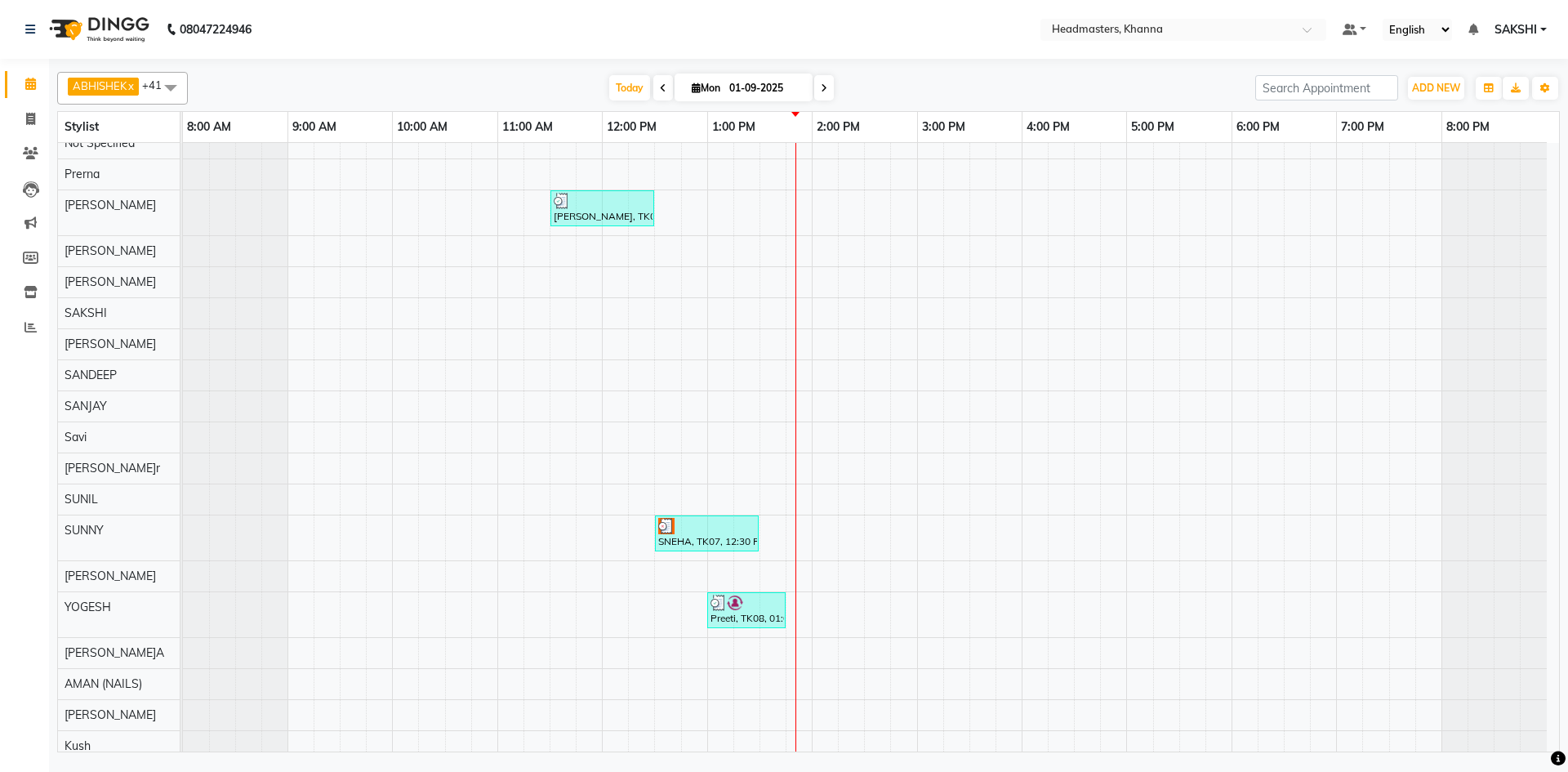
scroll to position [847, 0]
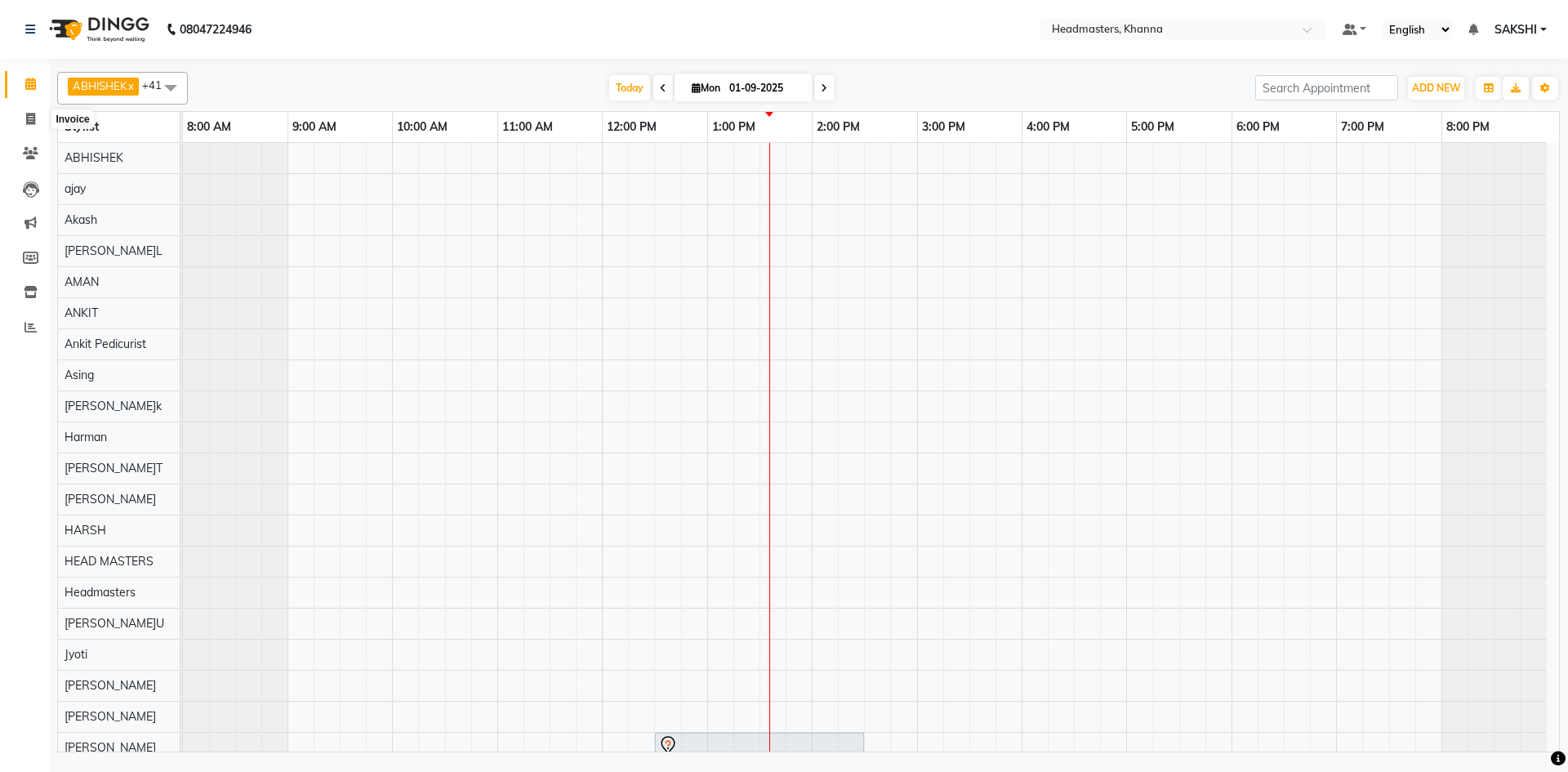
click at [24, 111] on span at bounding box center [31, 120] width 29 height 19
select select "service"
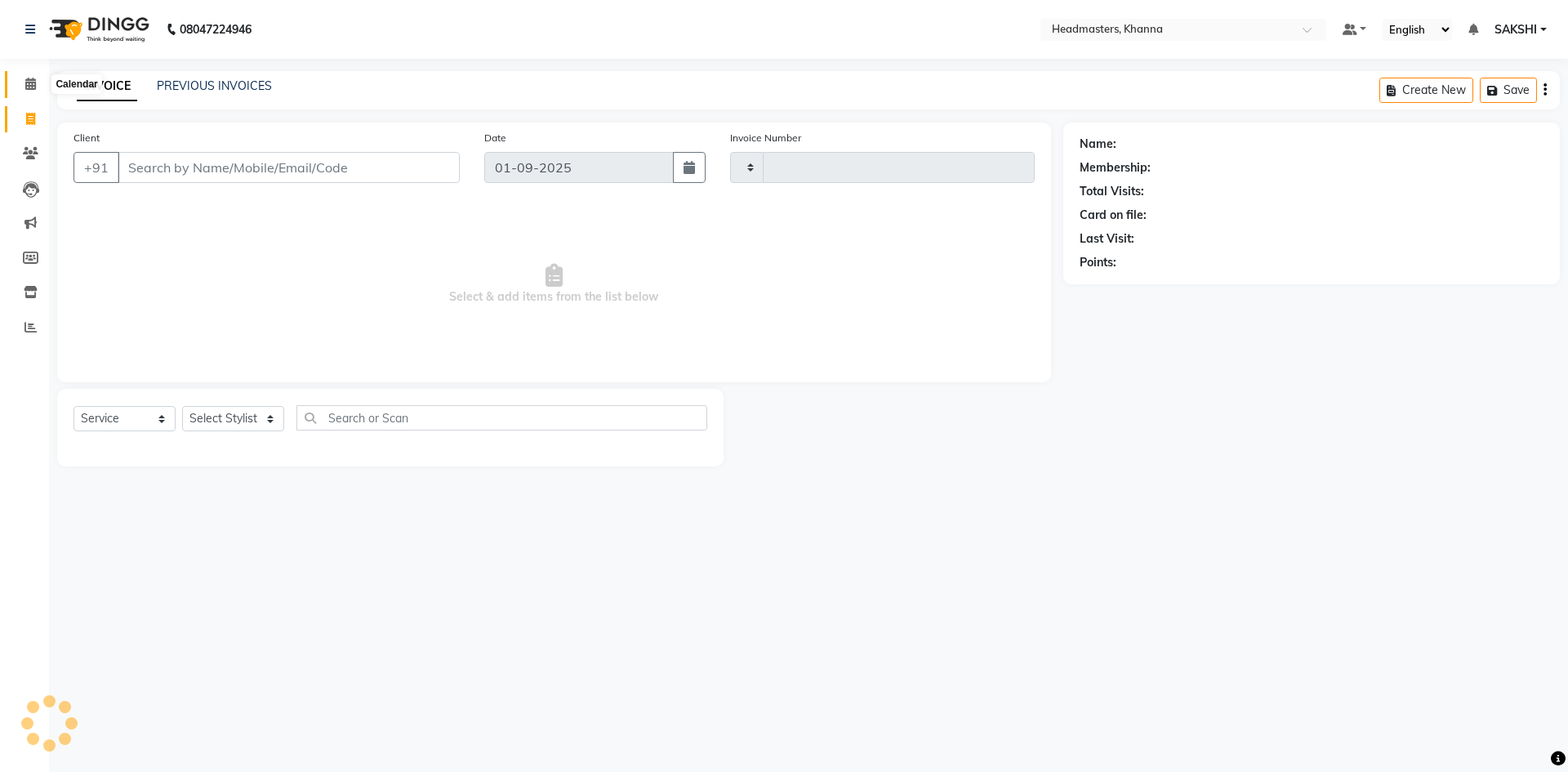
click at [25, 92] on span at bounding box center [31, 85] width 29 height 19
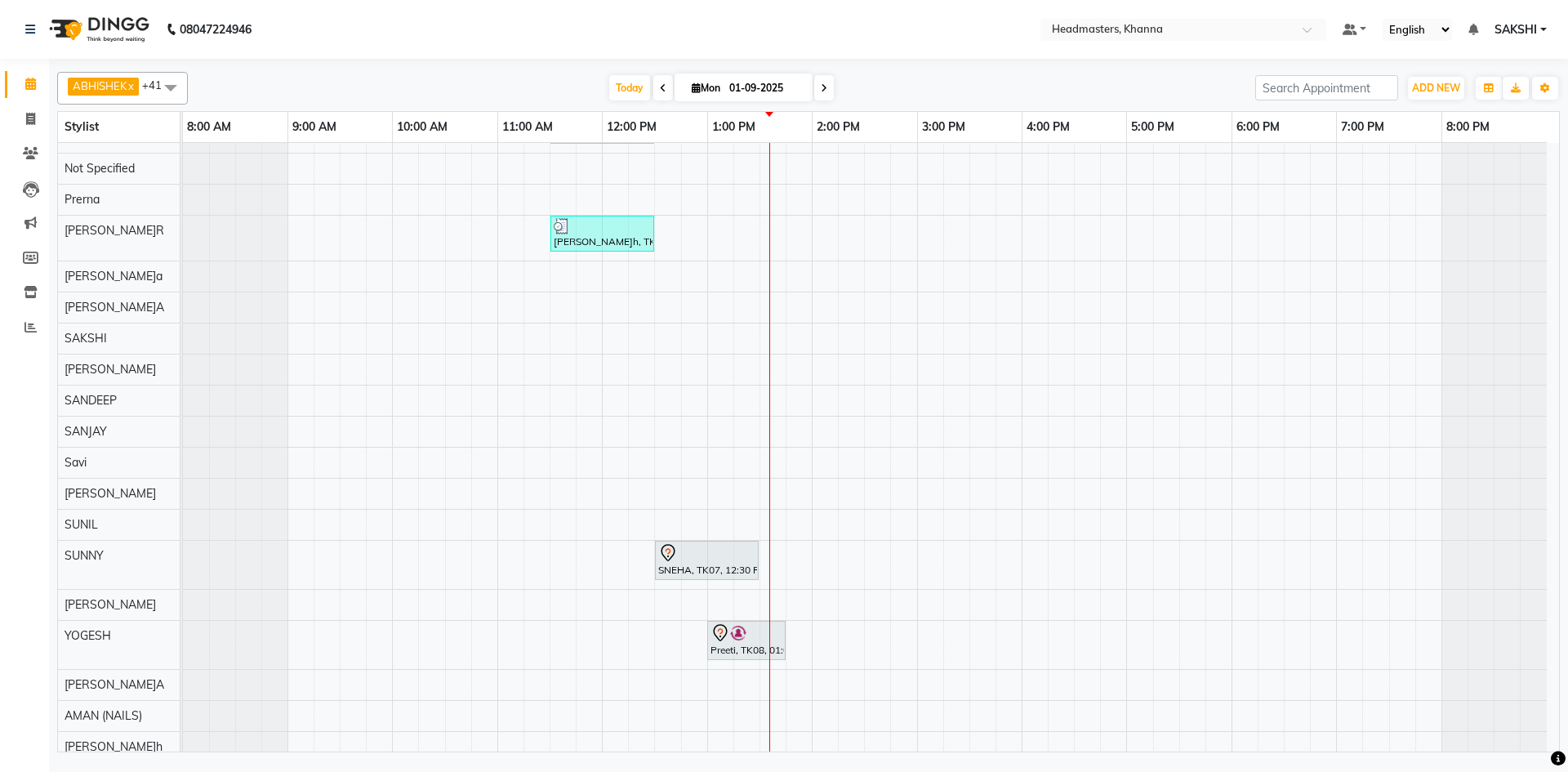
scroll to position [835, 0]
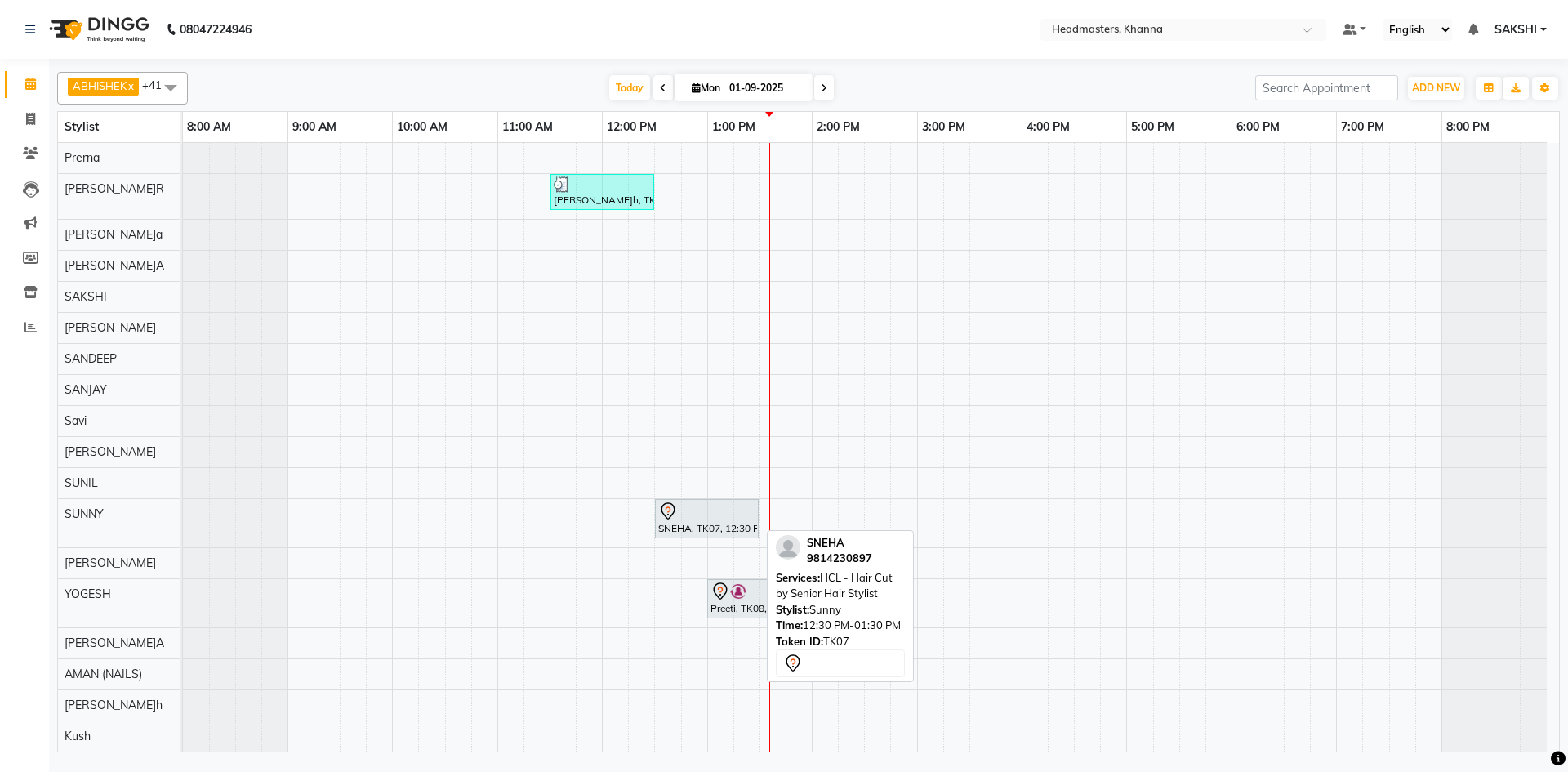
click at [689, 516] on div at bounding box center [707, 511] width 98 height 20
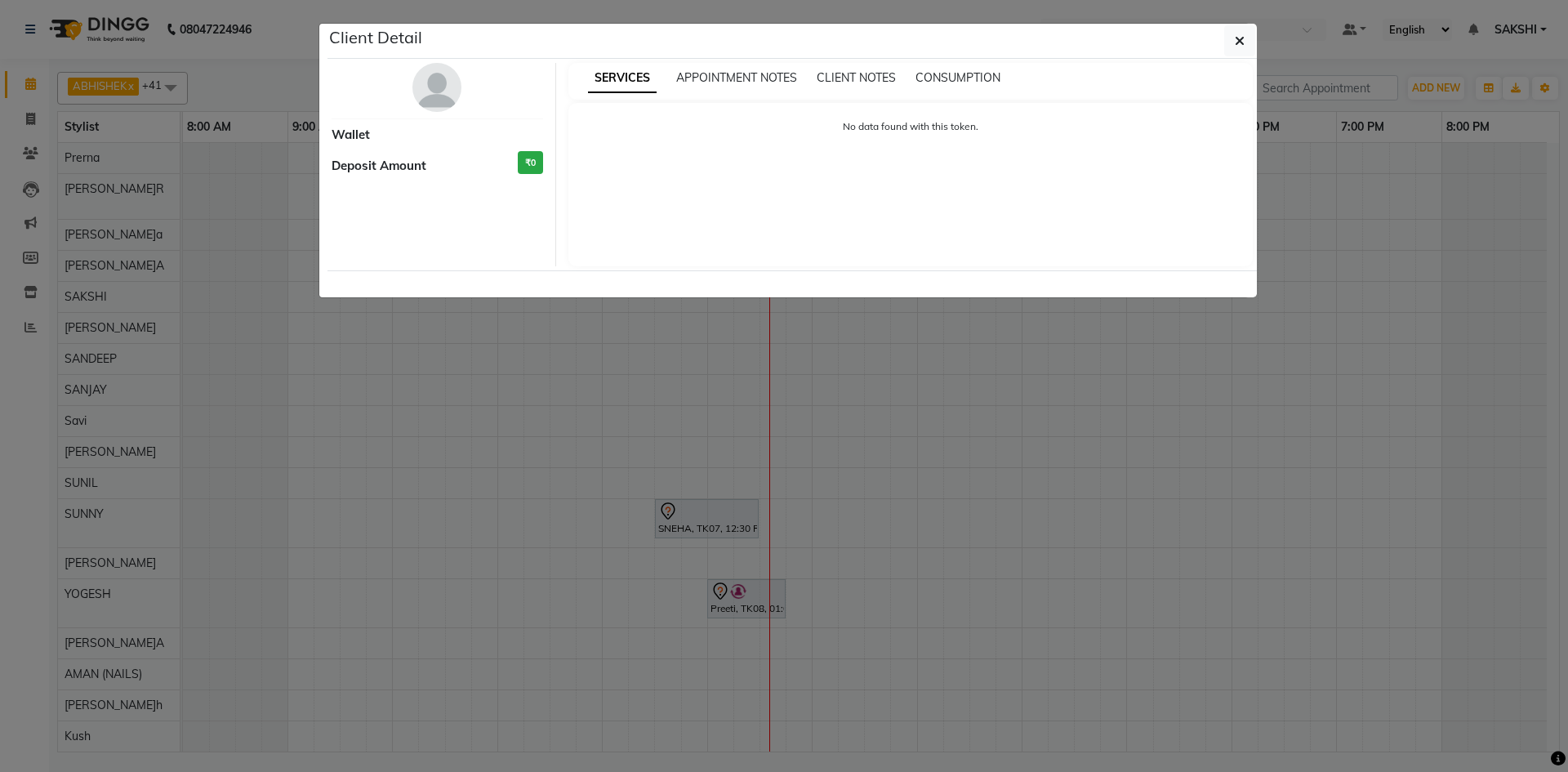
select select "7"
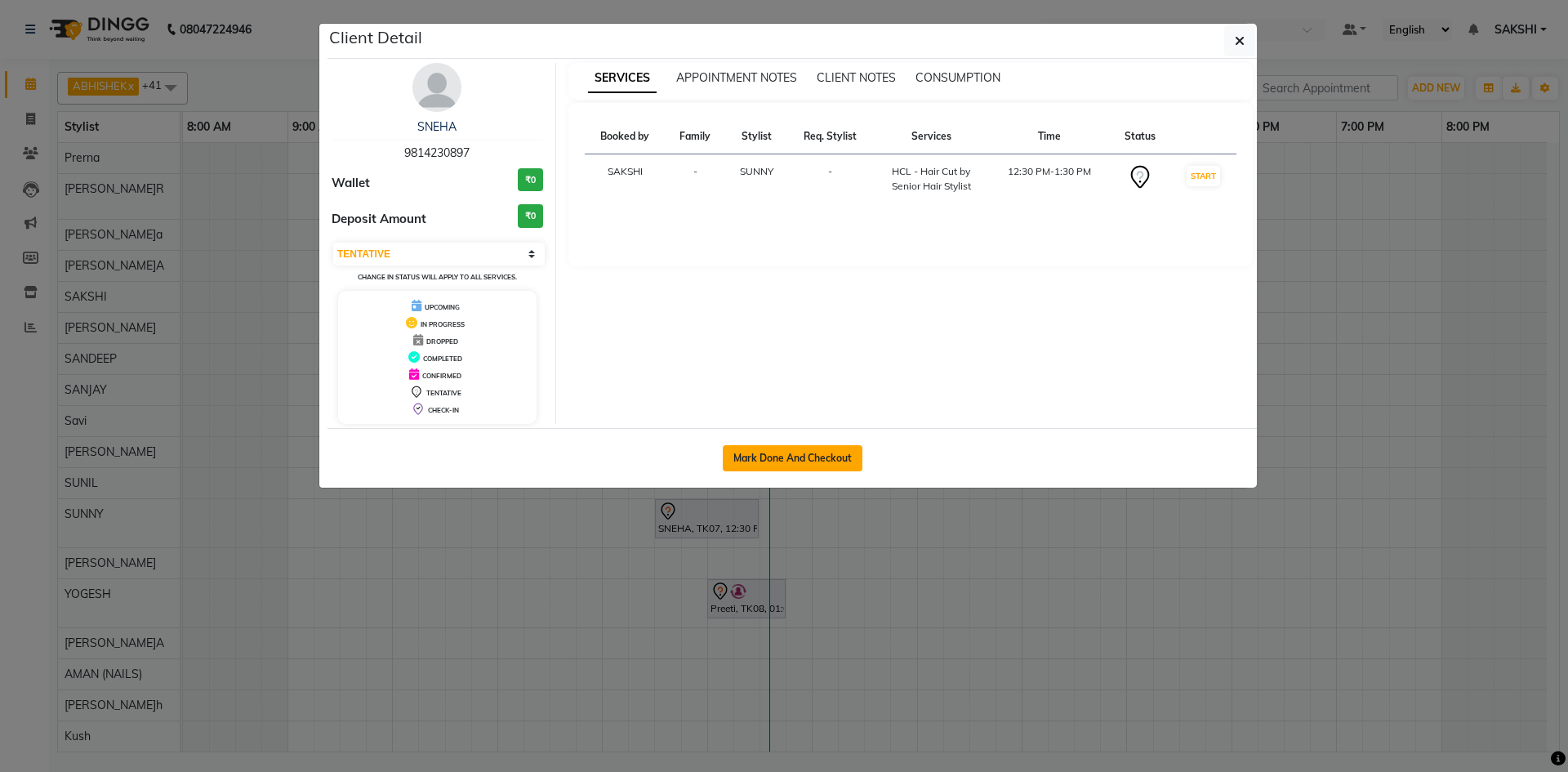
click at [808, 463] on button "Mark Done And Checkout" at bounding box center [792, 458] width 139 height 26
select select "service"
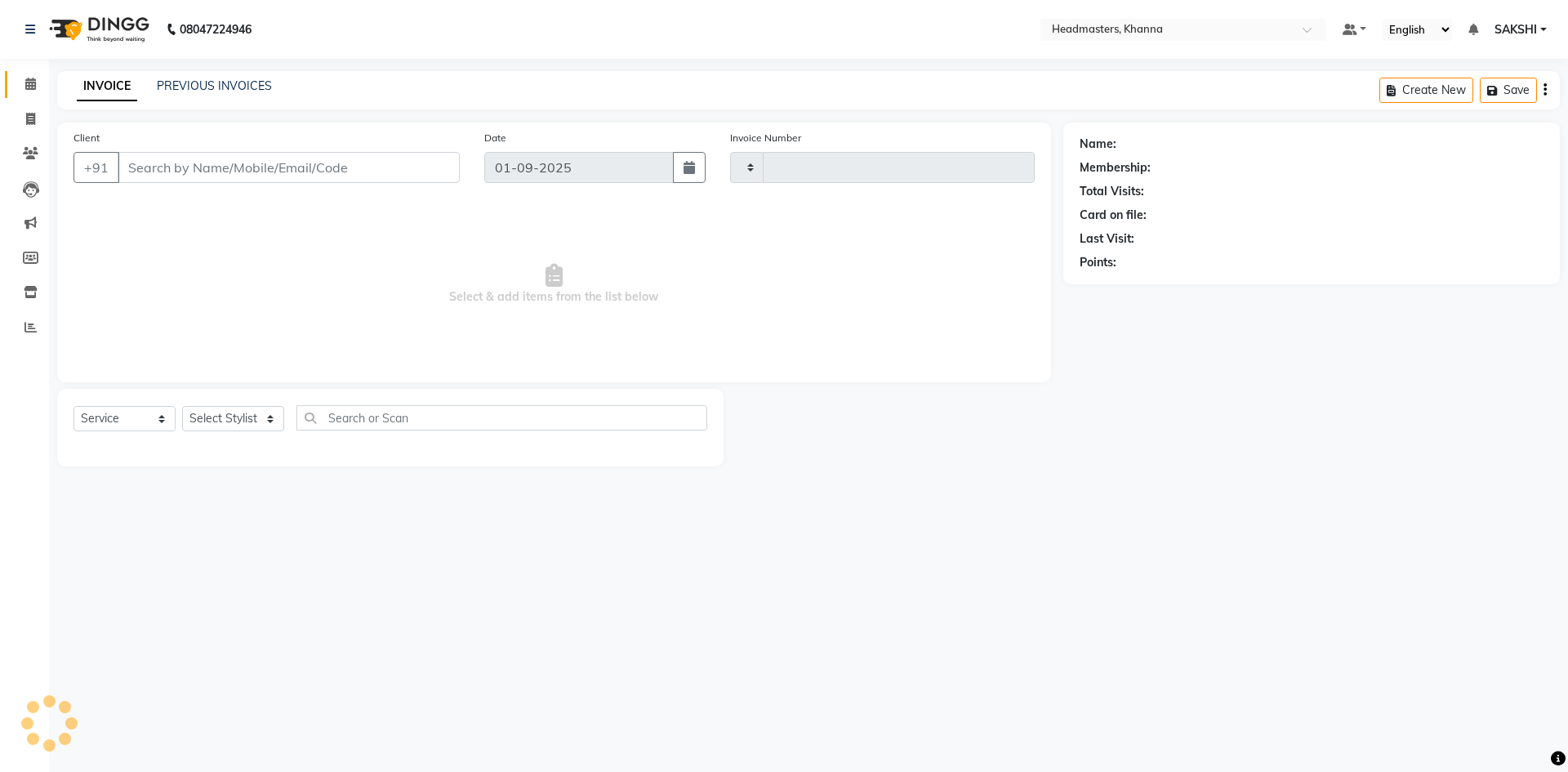
type input "5461"
select select "7138"
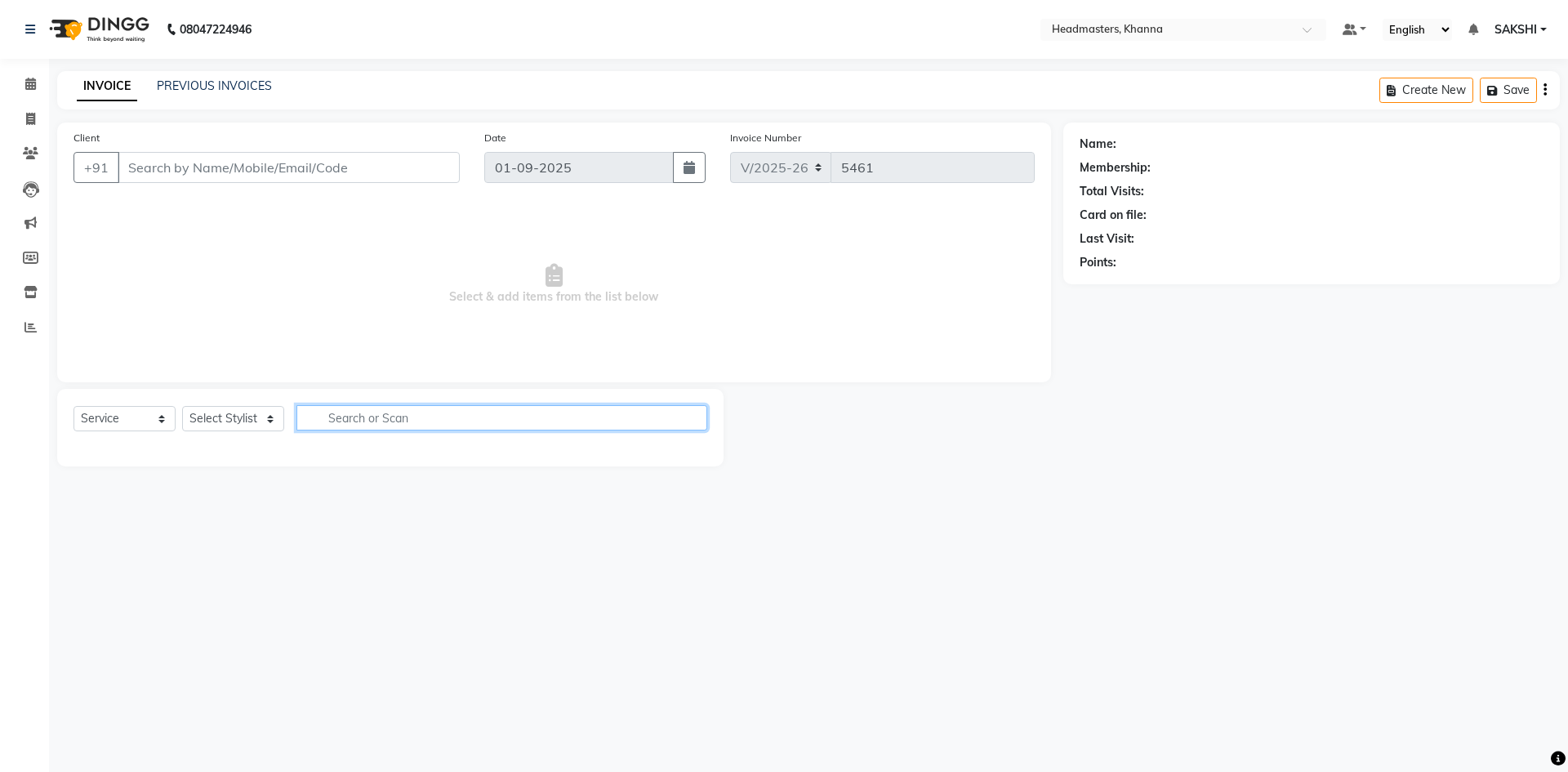
click at [438, 424] on input "text" at bounding box center [502, 417] width 411 height 25
type input "9814230897"
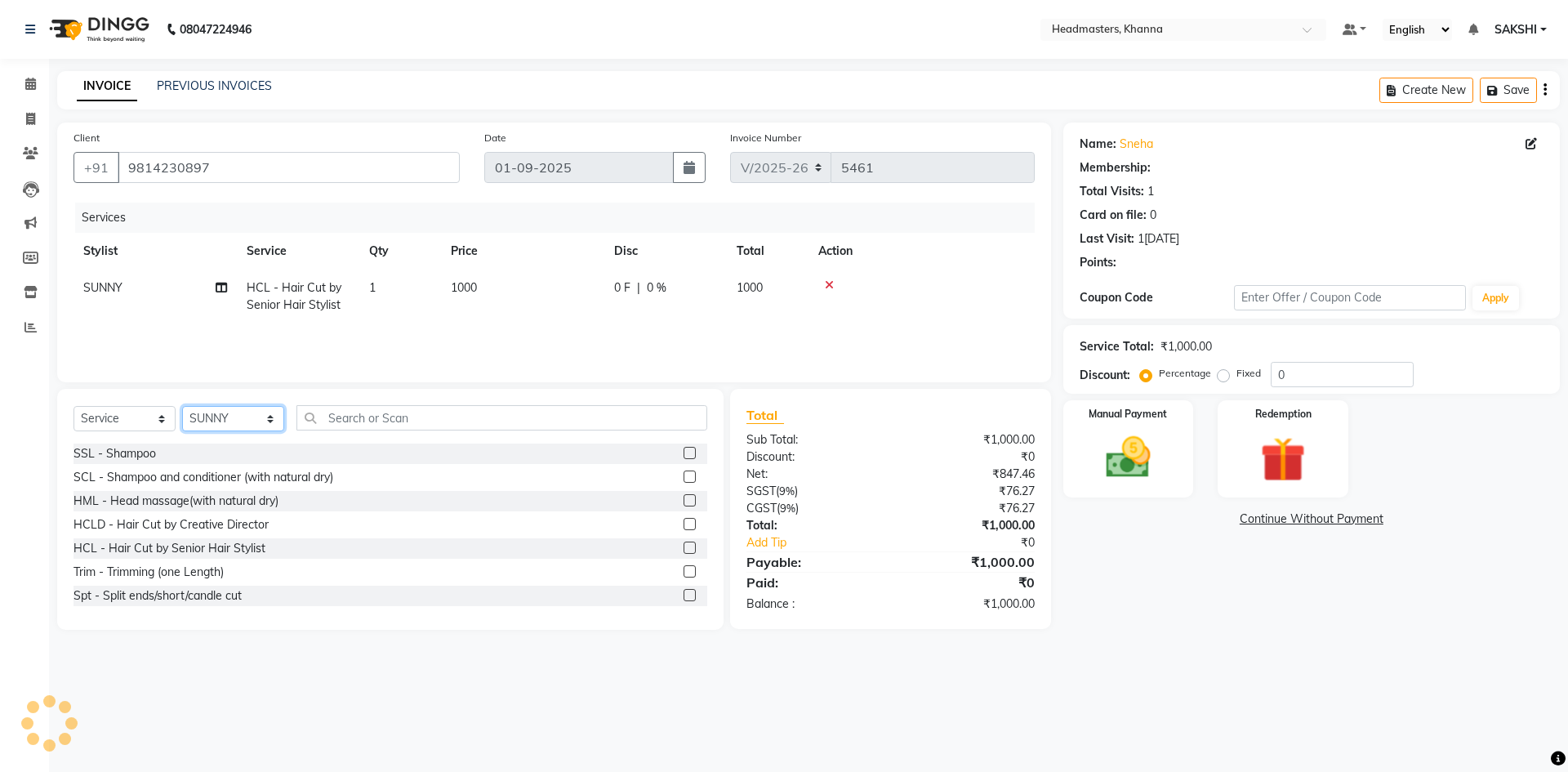
click at [232, 421] on select "Select Stylist ABHISHEK[PERSON_NAME]y Akash[PERSON_NAME]N[PERSON_NAME]N (NAILS)…" at bounding box center [233, 418] width 102 height 25
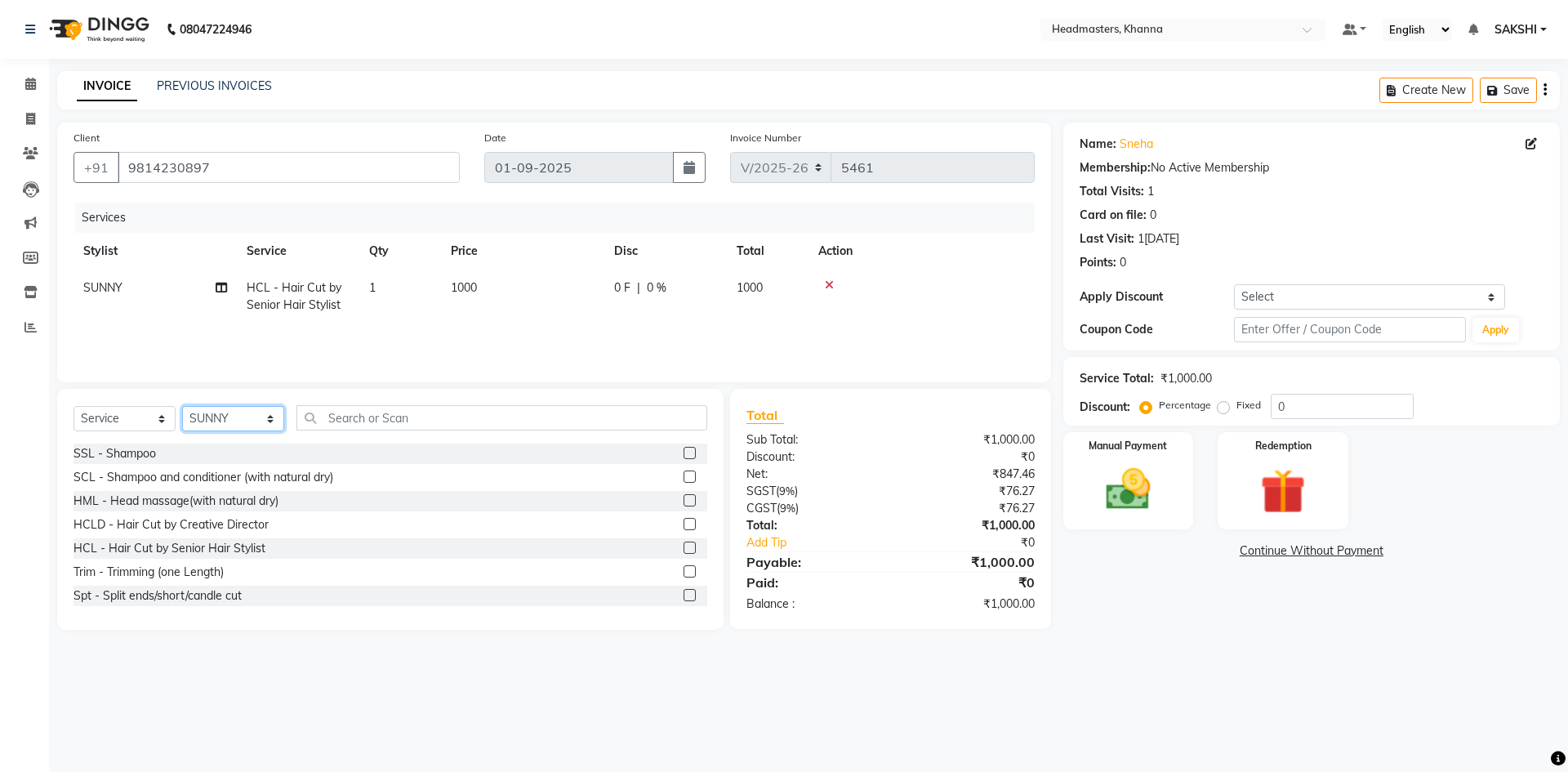
select select "60833"
click at [182, 406] on select "Select Stylist ABHISHEK[PERSON_NAME]y Akash[PERSON_NAME]N[PERSON_NAME]N (NAILS)…" at bounding box center [233, 418] width 102 height 25
click at [368, 425] on input "text" at bounding box center [502, 417] width 411 height 25
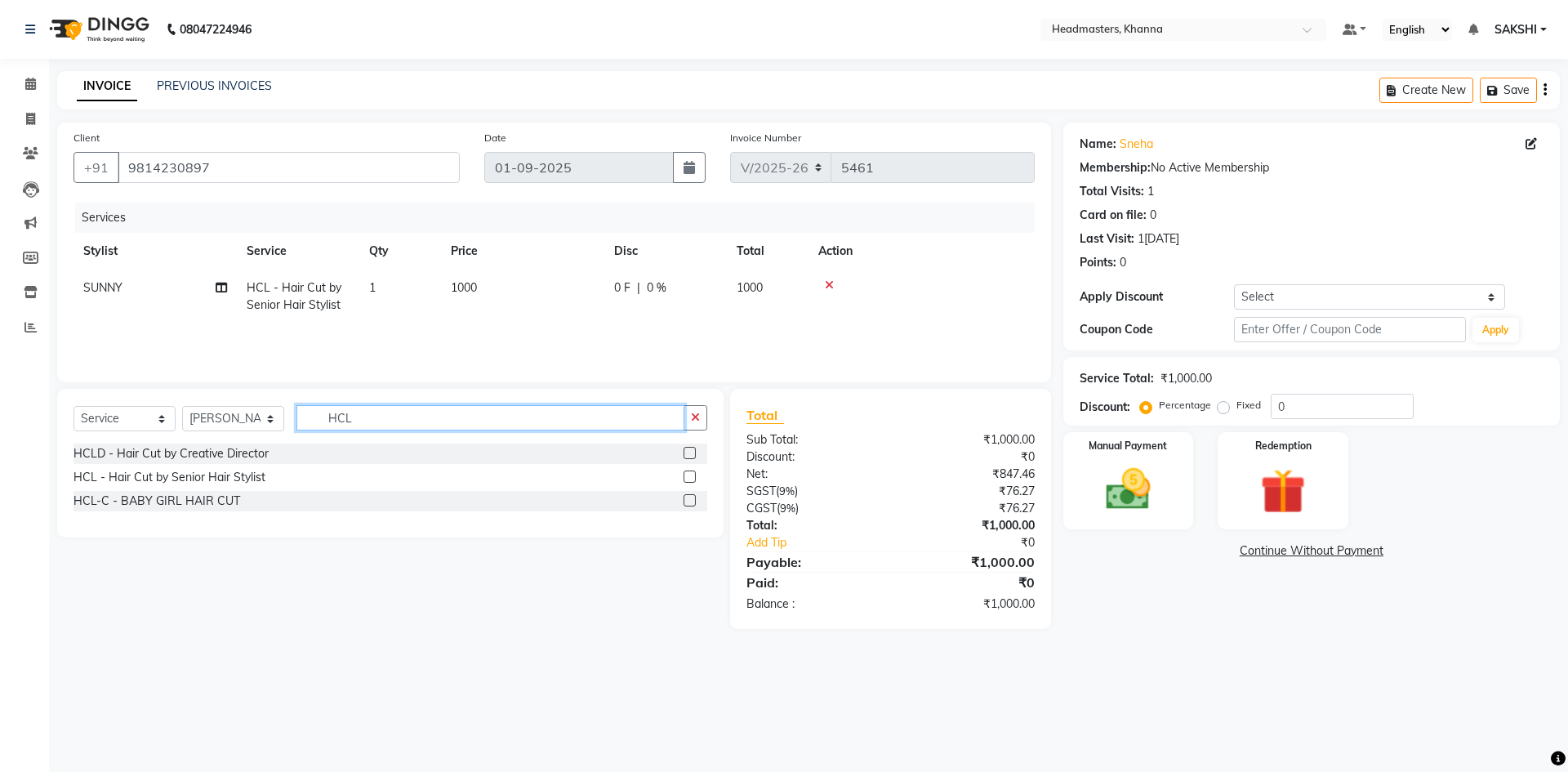
type input "HCL"
click at [692, 475] on label at bounding box center [689, 476] width 12 height 12
click at [692, 475] on input "checkbox" at bounding box center [688, 477] width 10 height 10
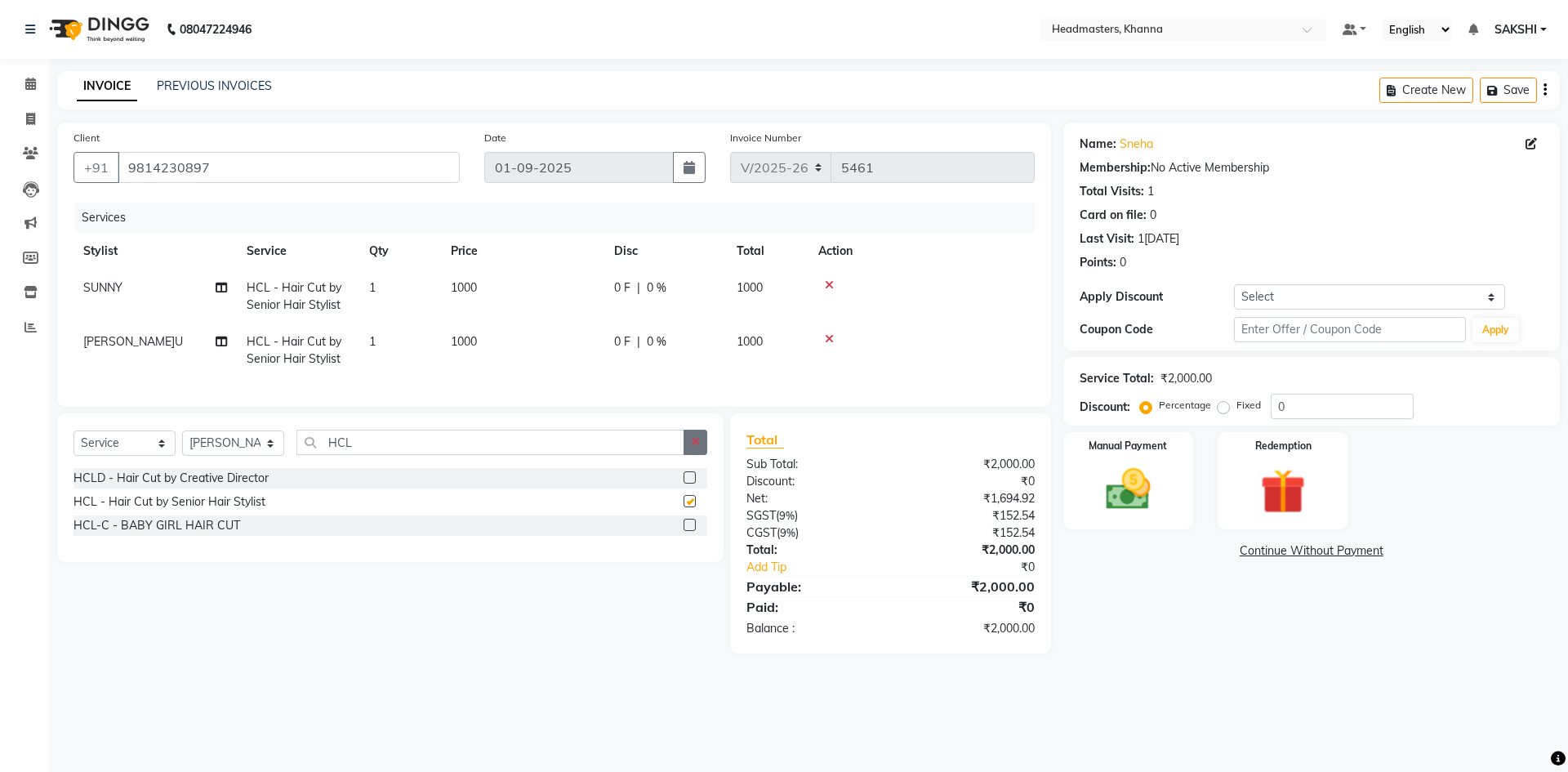
checkbox input "false"
click at [695, 448] on icon "button" at bounding box center [696, 441] width 9 height 11
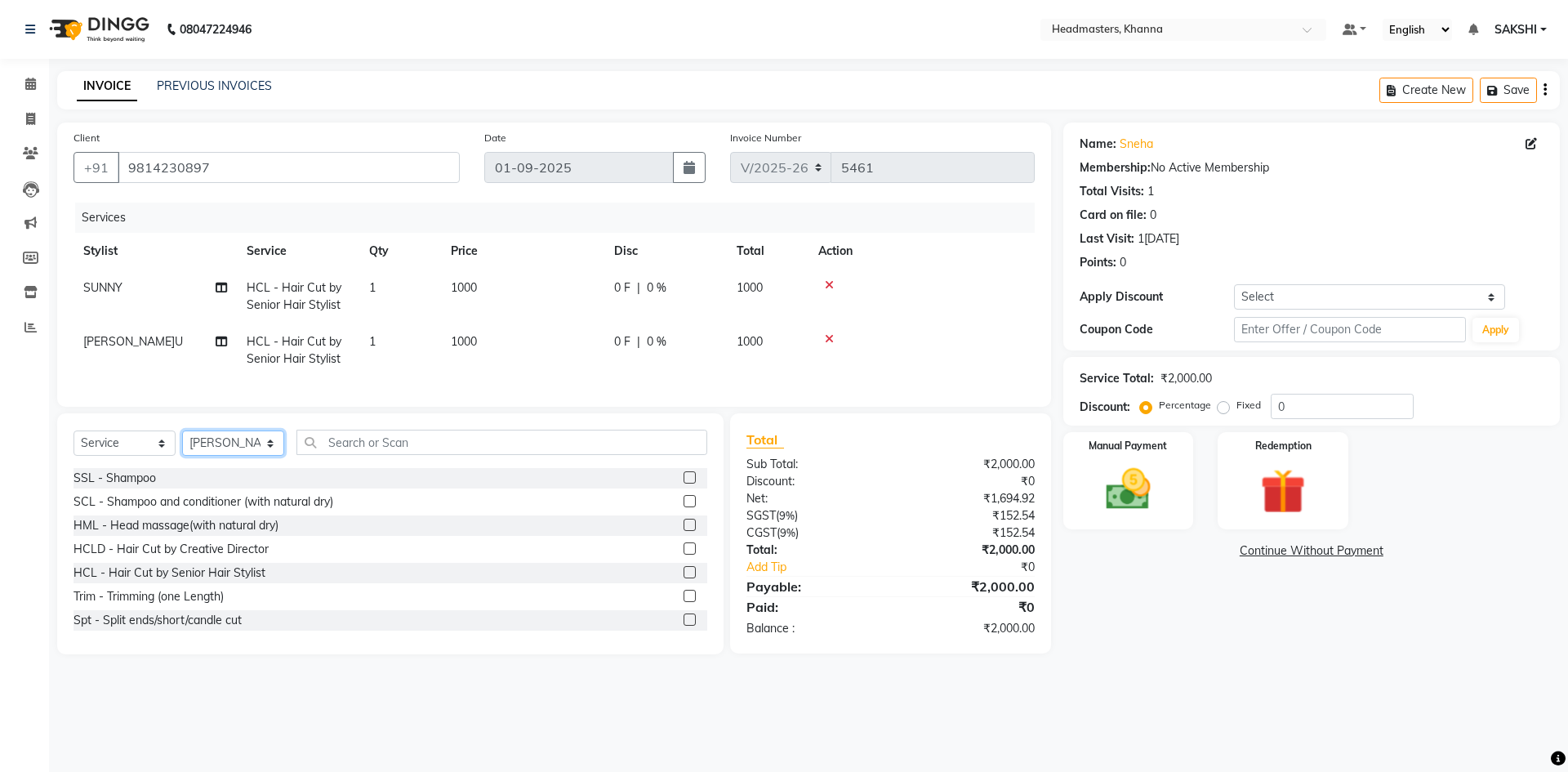
click at [262, 455] on select "Select Stylist ABHISHEK[PERSON_NAME]y Akash[PERSON_NAME]N[PERSON_NAME]N (NAILS)…" at bounding box center [233, 442] width 102 height 25
select select "60855"
click at [182, 443] on select "Select Stylist ABHISHEK[PERSON_NAME]y Akash[PERSON_NAME]N[PERSON_NAME]N (NAILS)…" at bounding box center [233, 442] width 102 height 25
click at [381, 449] on input "text" at bounding box center [502, 441] width 411 height 25
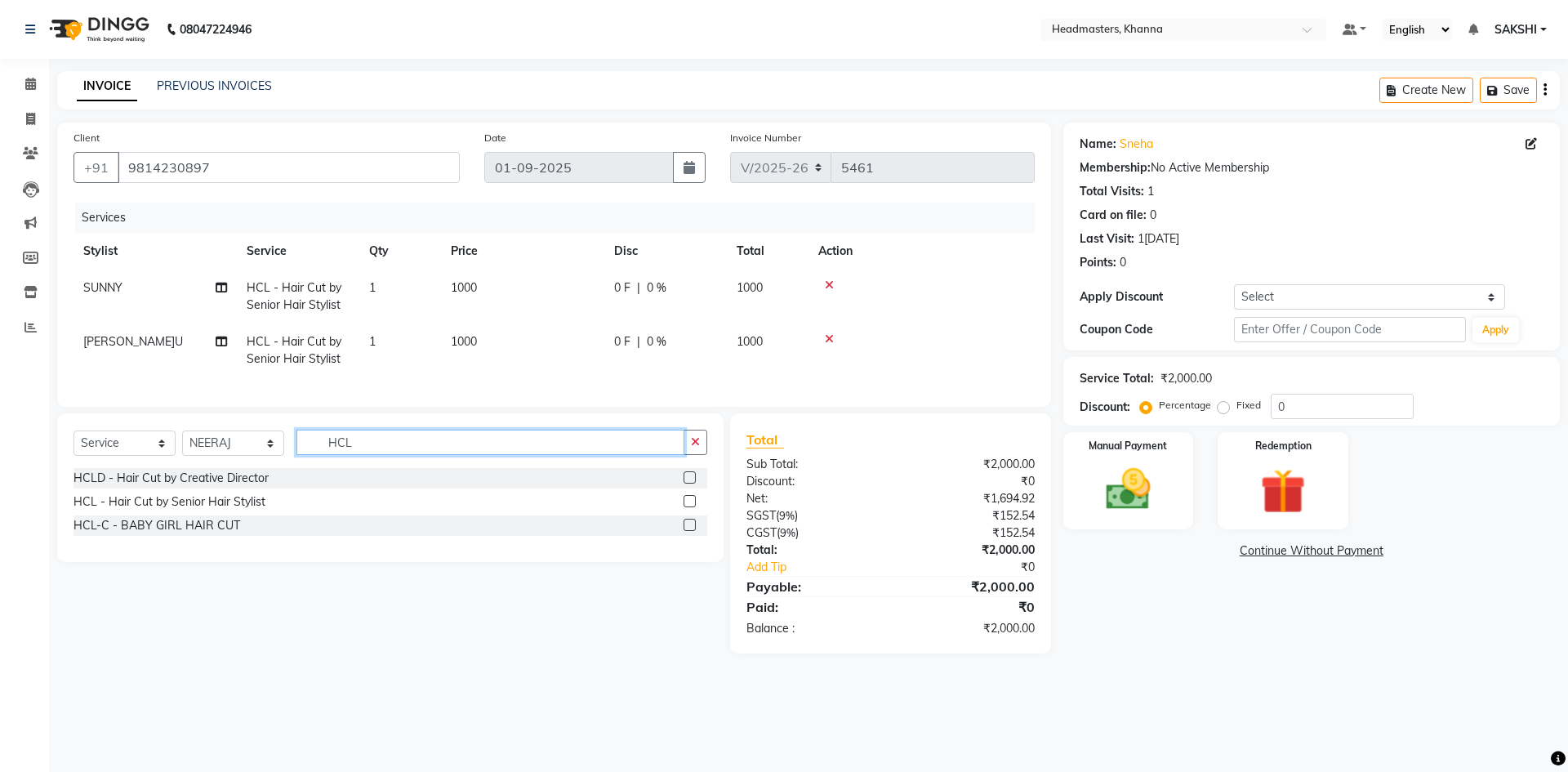
type input "HCL"
click at [692, 507] on label at bounding box center [689, 501] width 12 height 12
click at [692, 507] on input "checkbox" at bounding box center [688, 502] width 10 height 10
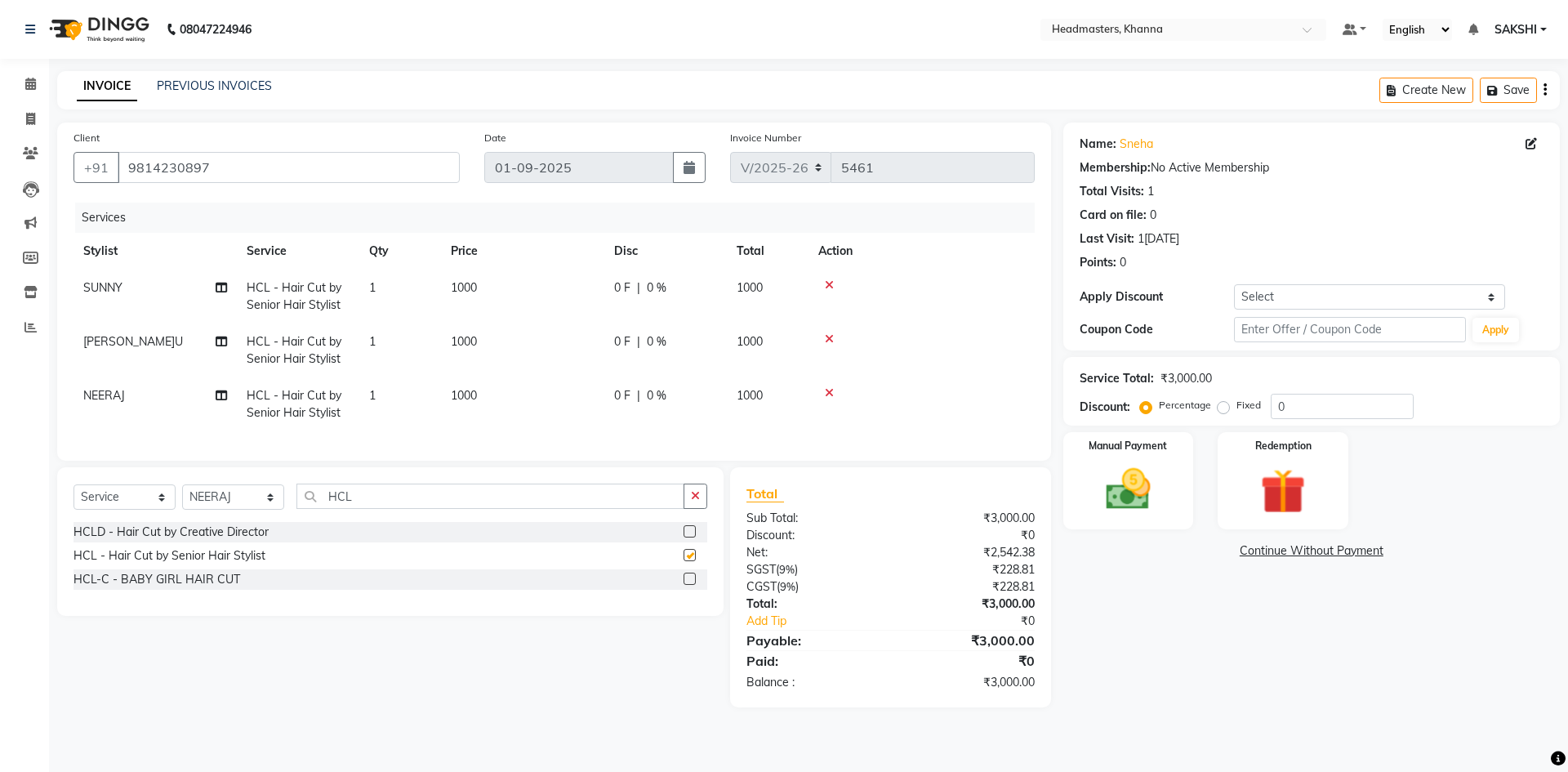
checkbox input "false"
click at [1314, 410] on input "0" at bounding box center [1342, 406] width 143 height 25
type input "030"
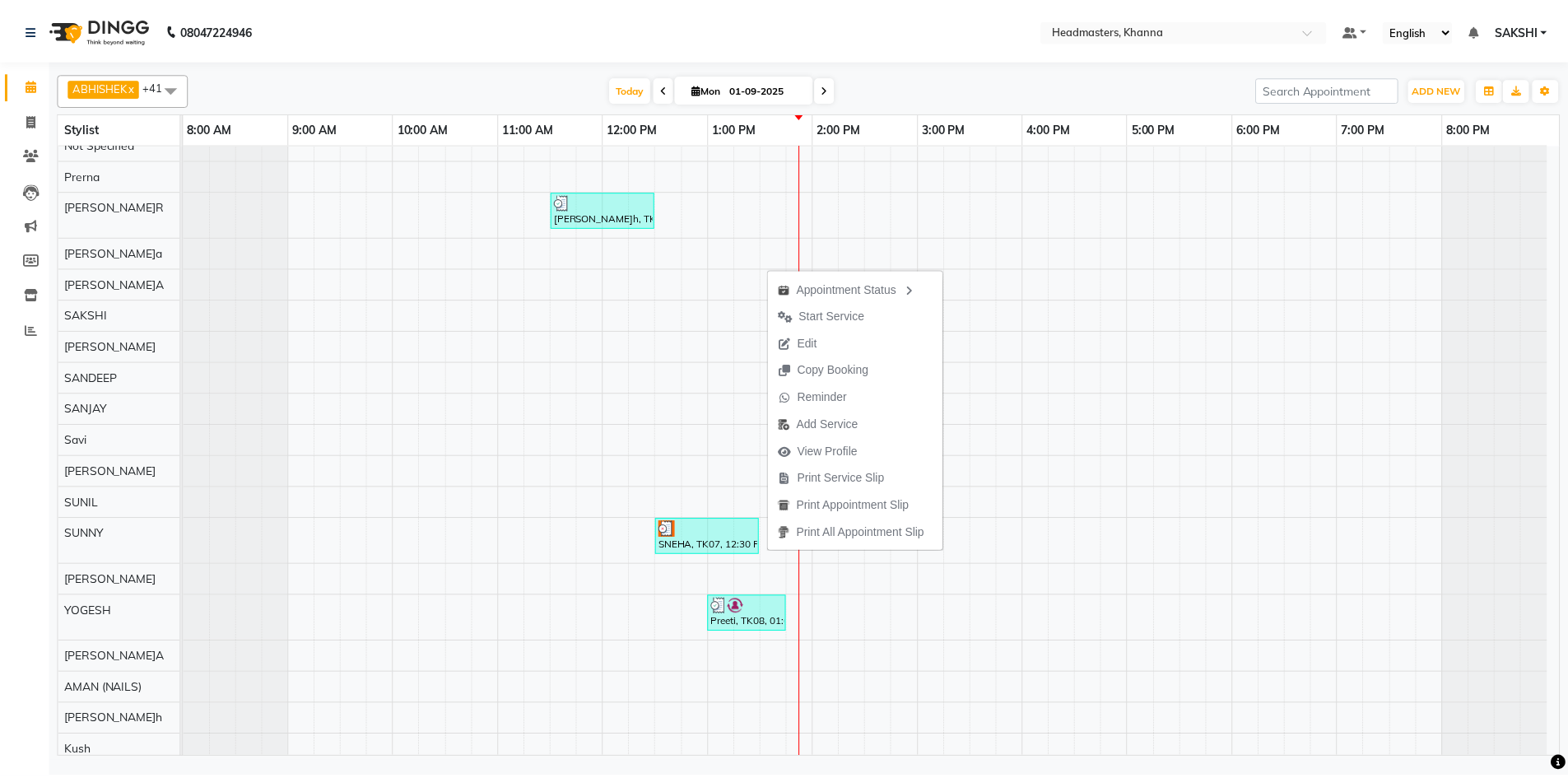
scroll to position [854, 0]
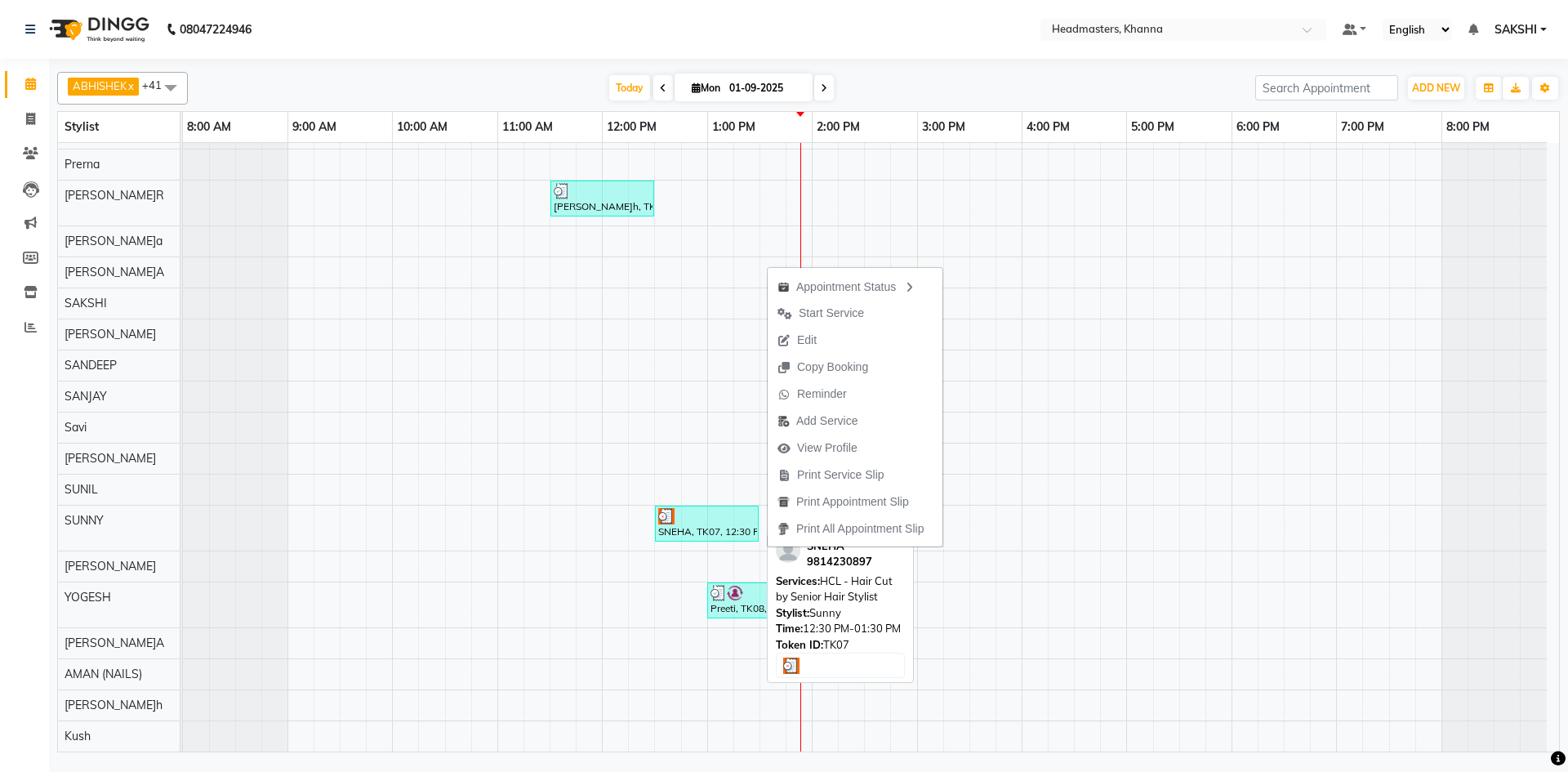
click at [690, 527] on div "SNEHA, TK07, 12:30 PM-01:30 PM, HCL - Hair Cut by Senior Hair Stylist" at bounding box center [707, 523] width 100 height 31
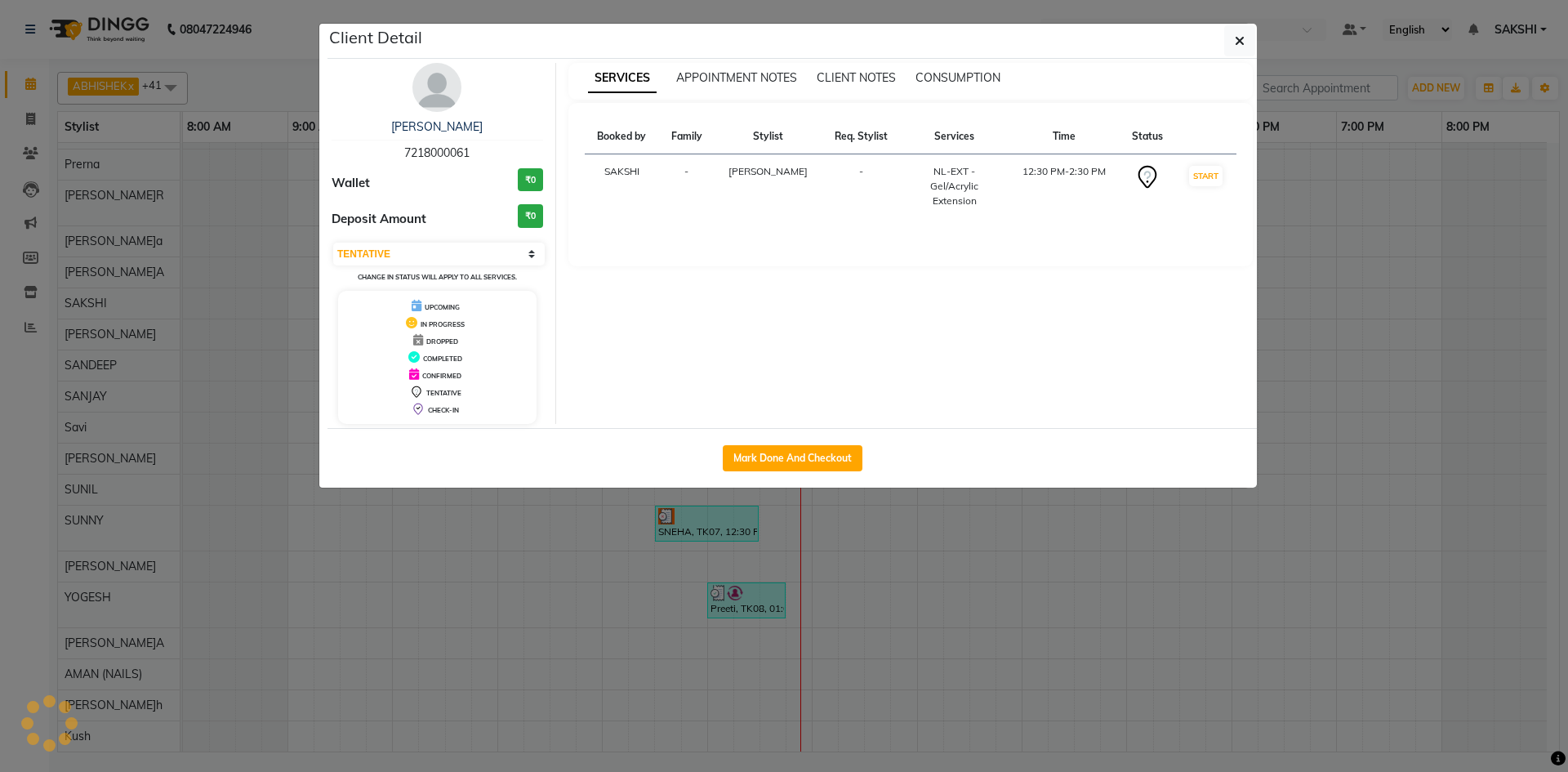
select select "3"
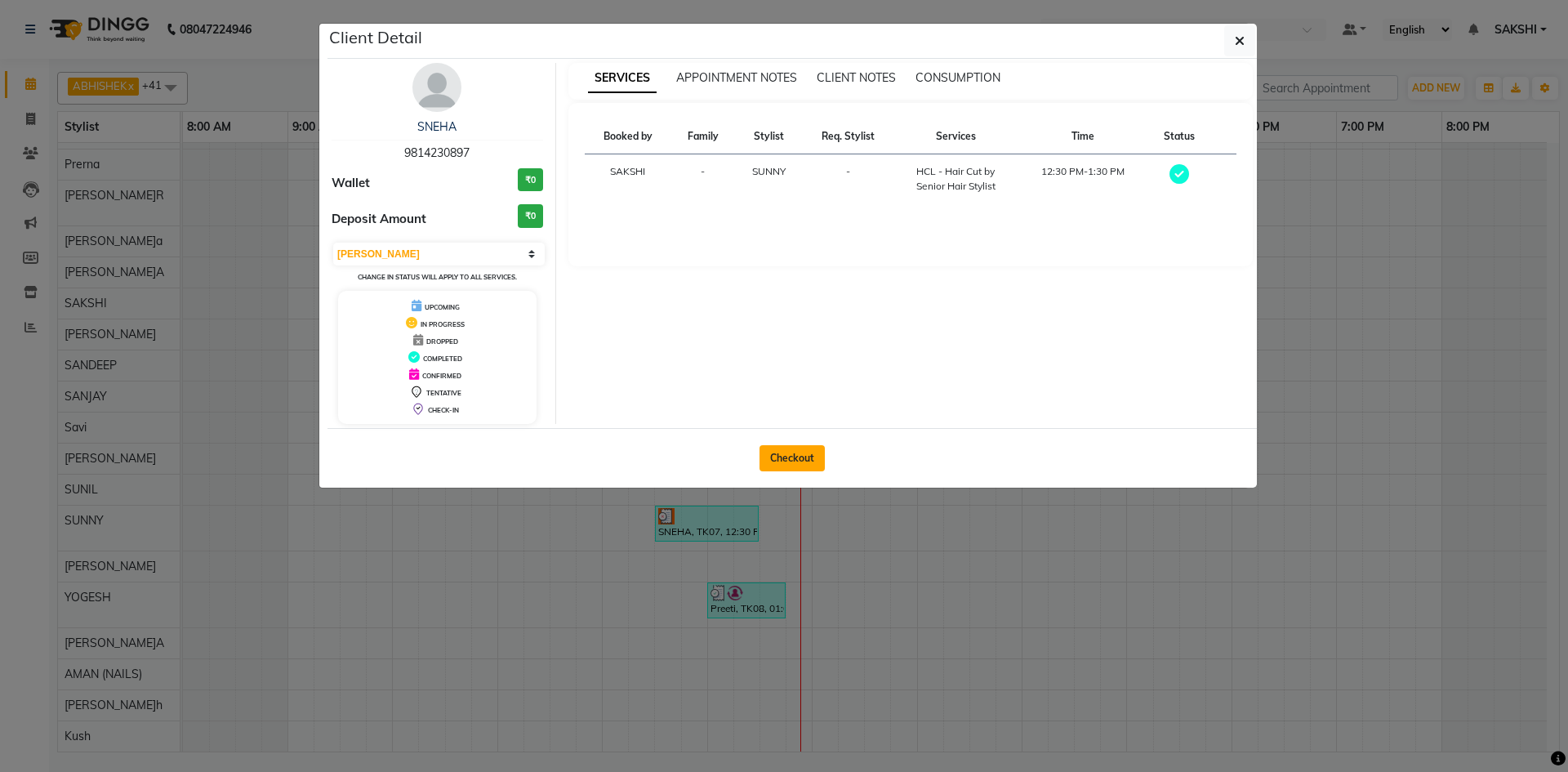
click at [811, 452] on button "Checkout" at bounding box center [792, 458] width 65 height 26
select select "service"
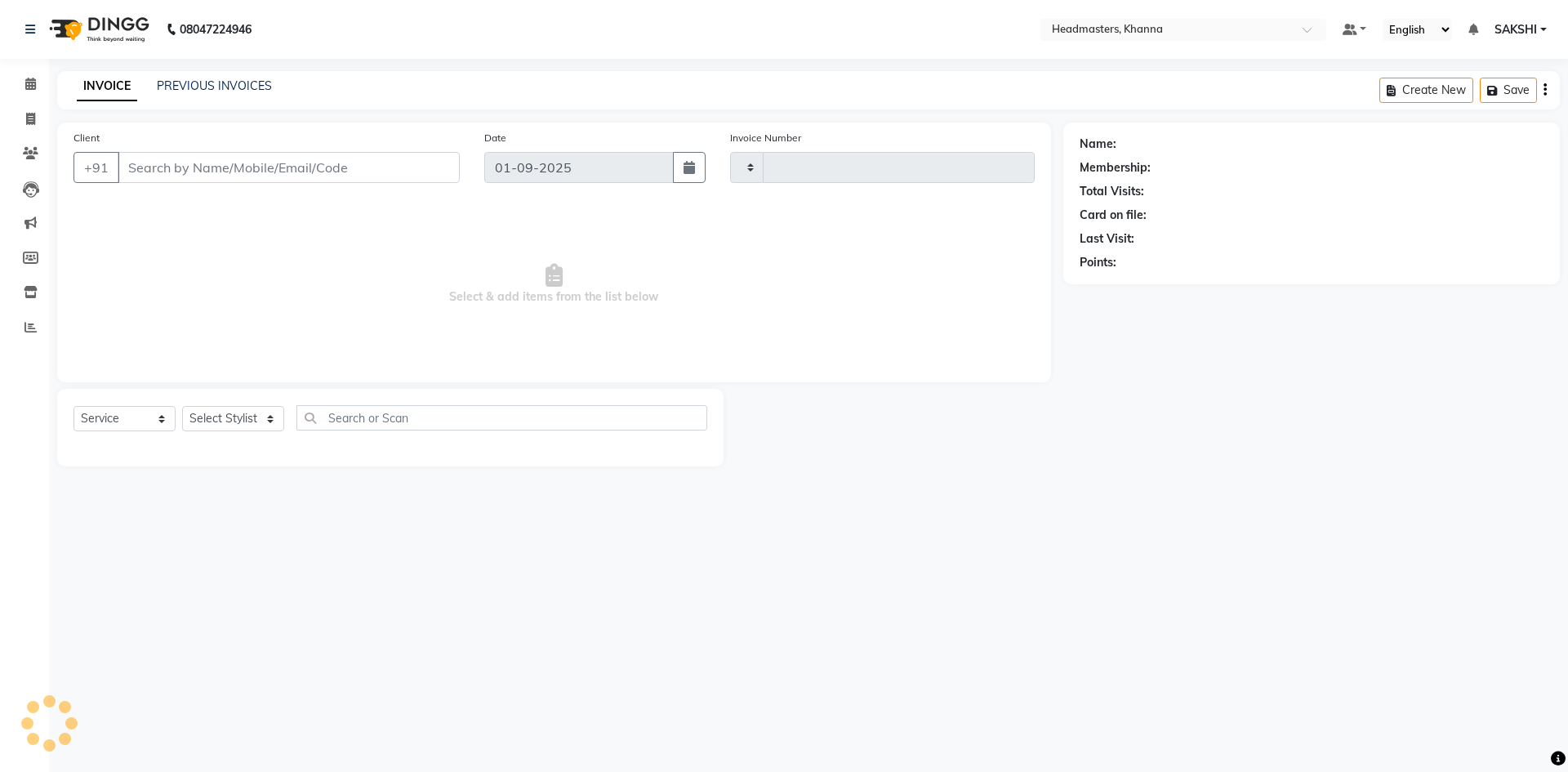
type input "5462"
select select "7138"
click at [217, 423] on select "Select Stylist ABHISHEK[PERSON_NAME]y Akash[PERSON_NAME]N[PERSON_NAME]N (NAILS)…" at bounding box center [233, 418] width 102 height 25
type input "9814230897"
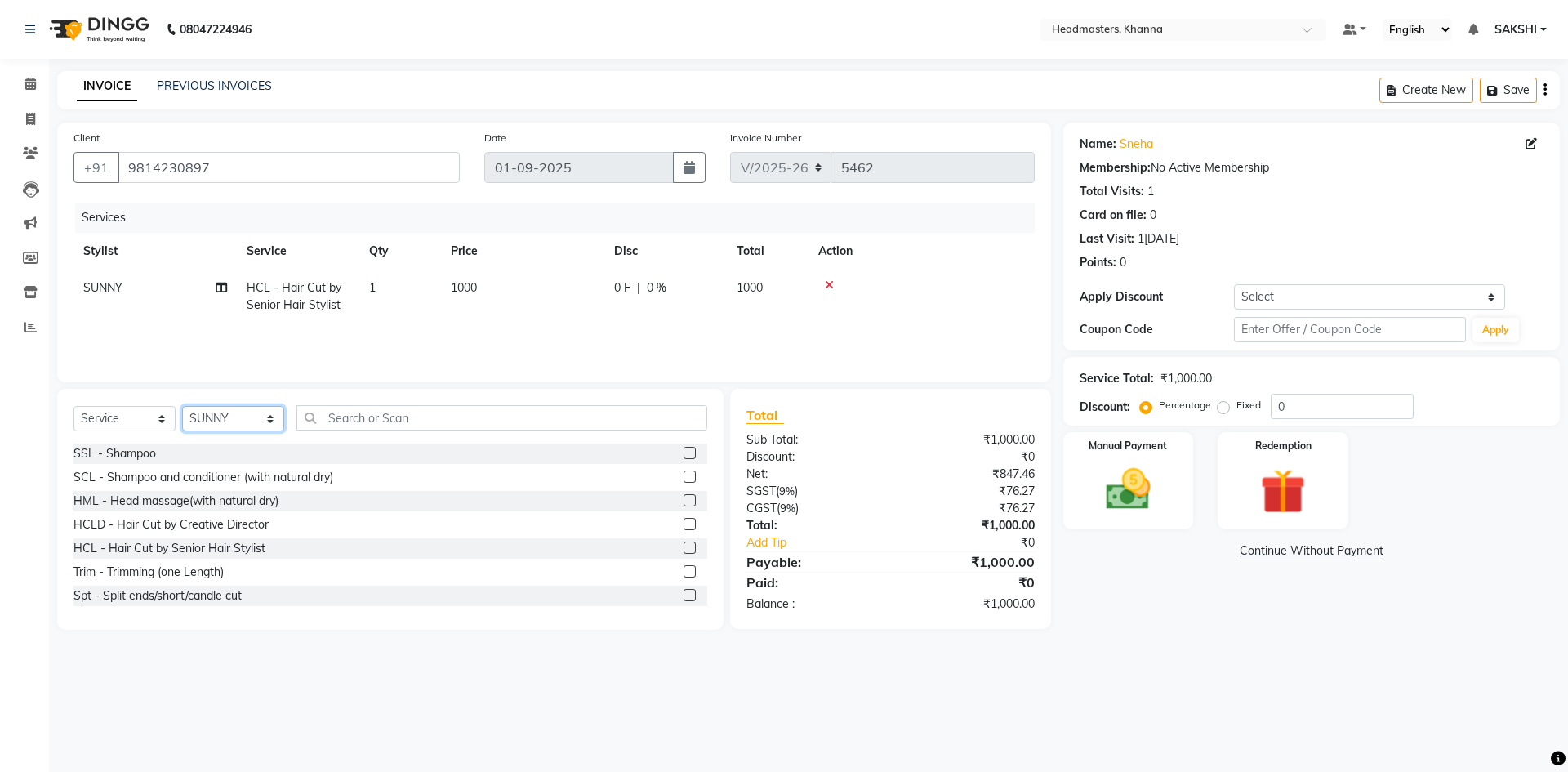
select select "60833"
click at [182, 406] on select "Select Stylist ABHISHEK[PERSON_NAME]y Akash[PERSON_NAME]N[PERSON_NAME]N (NAILS)…" at bounding box center [233, 418] width 102 height 25
click at [344, 426] on input "text" at bounding box center [502, 417] width 411 height 25
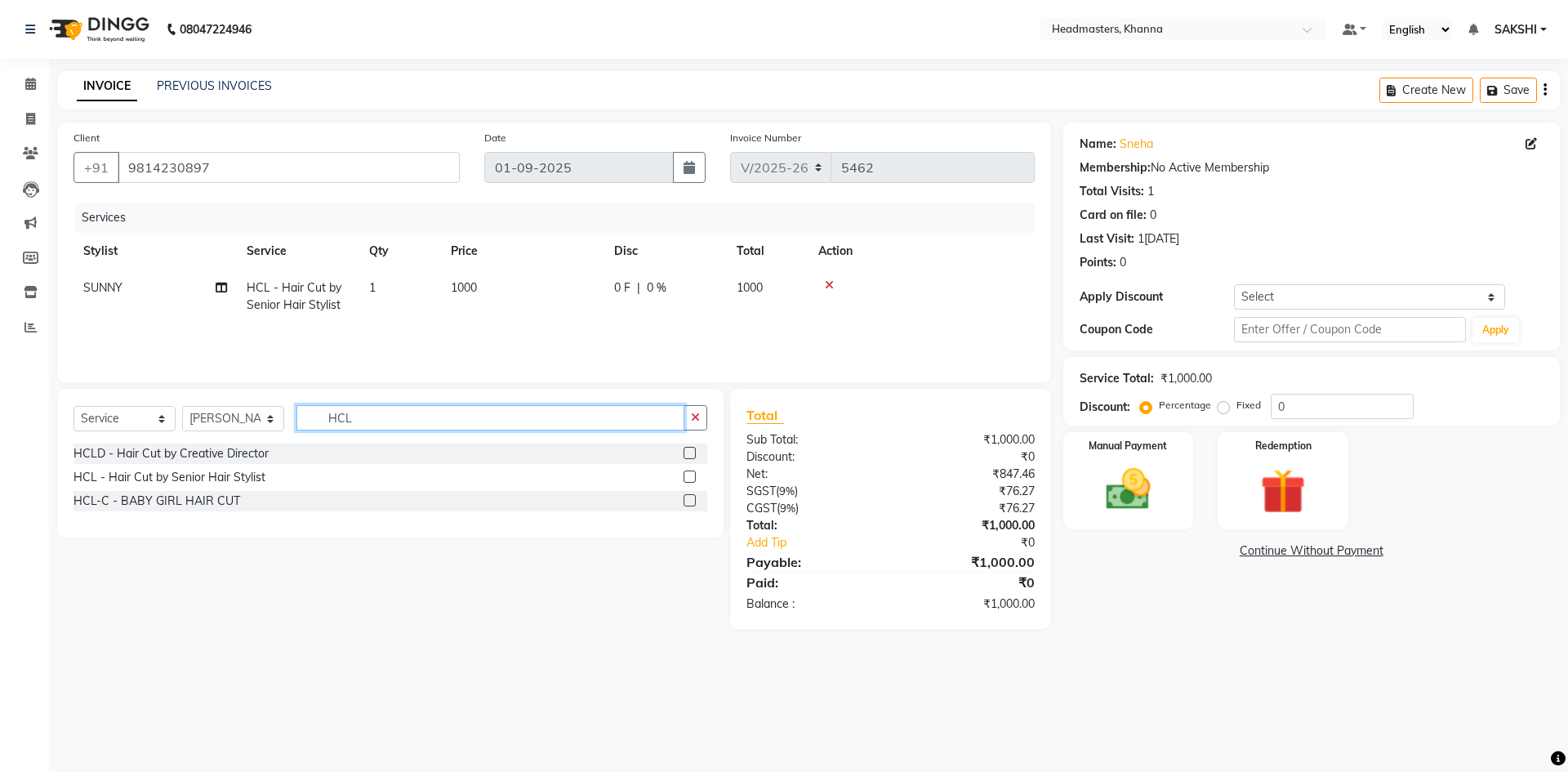
type input "HCL"
click at [687, 473] on div "HCL - Hair Cut by Senior Hair Stylist" at bounding box center [390, 478] width 634 height 20
click at [687, 477] on label at bounding box center [689, 476] width 12 height 12
click at [687, 477] on input "checkbox" at bounding box center [688, 477] width 10 height 10
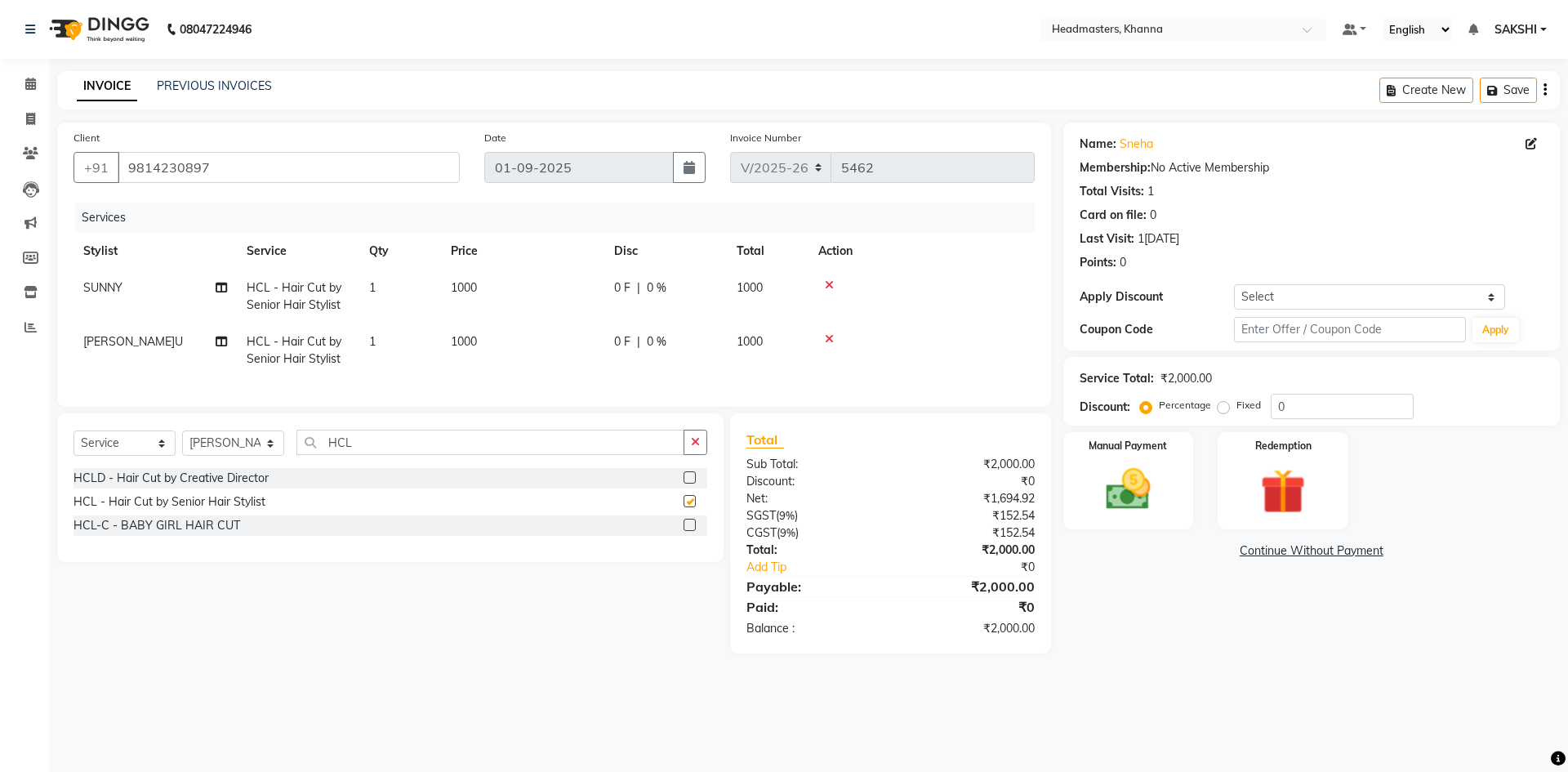
checkbox input "false"
click at [248, 456] on select "Select Stylist ABHISHEK[PERSON_NAME]y Akash[PERSON_NAME]N[PERSON_NAME]N (NAILS)…" at bounding box center [233, 442] width 102 height 25
click at [182, 443] on select "Select Stylist ABHISHEK[PERSON_NAME]y Akash[PERSON_NAME]N[PERSON_NAME]N (NAILS)…" at bounding box center [233, 442] width 102 height 25
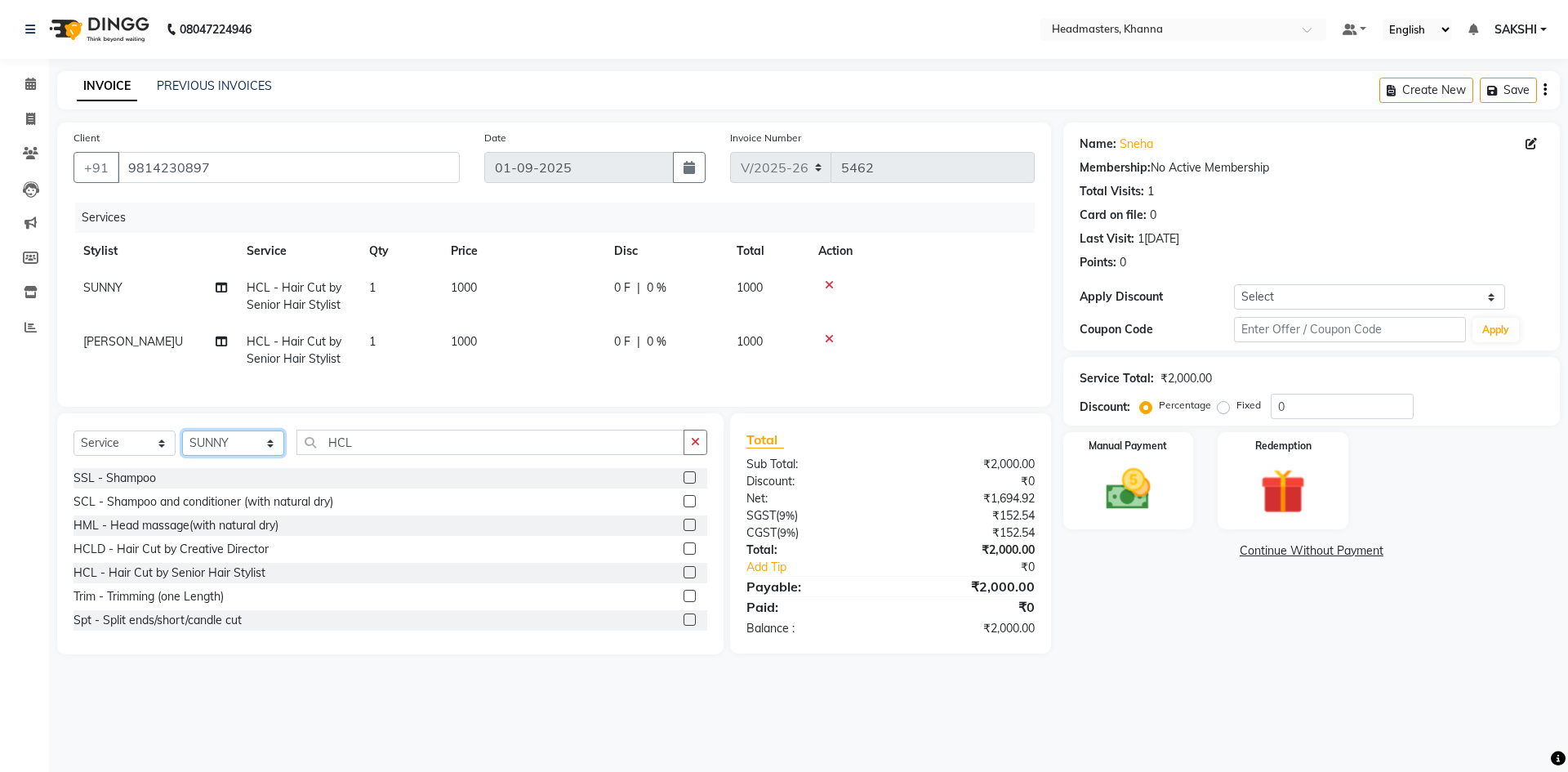
click at [251, 444] on select "Select Stylist ABHISHEK[PERSON_NAME]y Akash[PERSON_NAME]N[PERSON_NAME]N (NAILS)…" at bounding box center [233, 442] width 102 height 25
select select "60855"
click at [182, 443] on select "Select Stylist ABHISHEK[PERSON_NAME]y Akash[PERSON_NAME]N[PERSON_NAME]N (NAILS)…" at bounding box center [233, 442] width 102 height 25
click at [697, 448] on icon "button" at bounding box center [696, 441] width 9 height 11
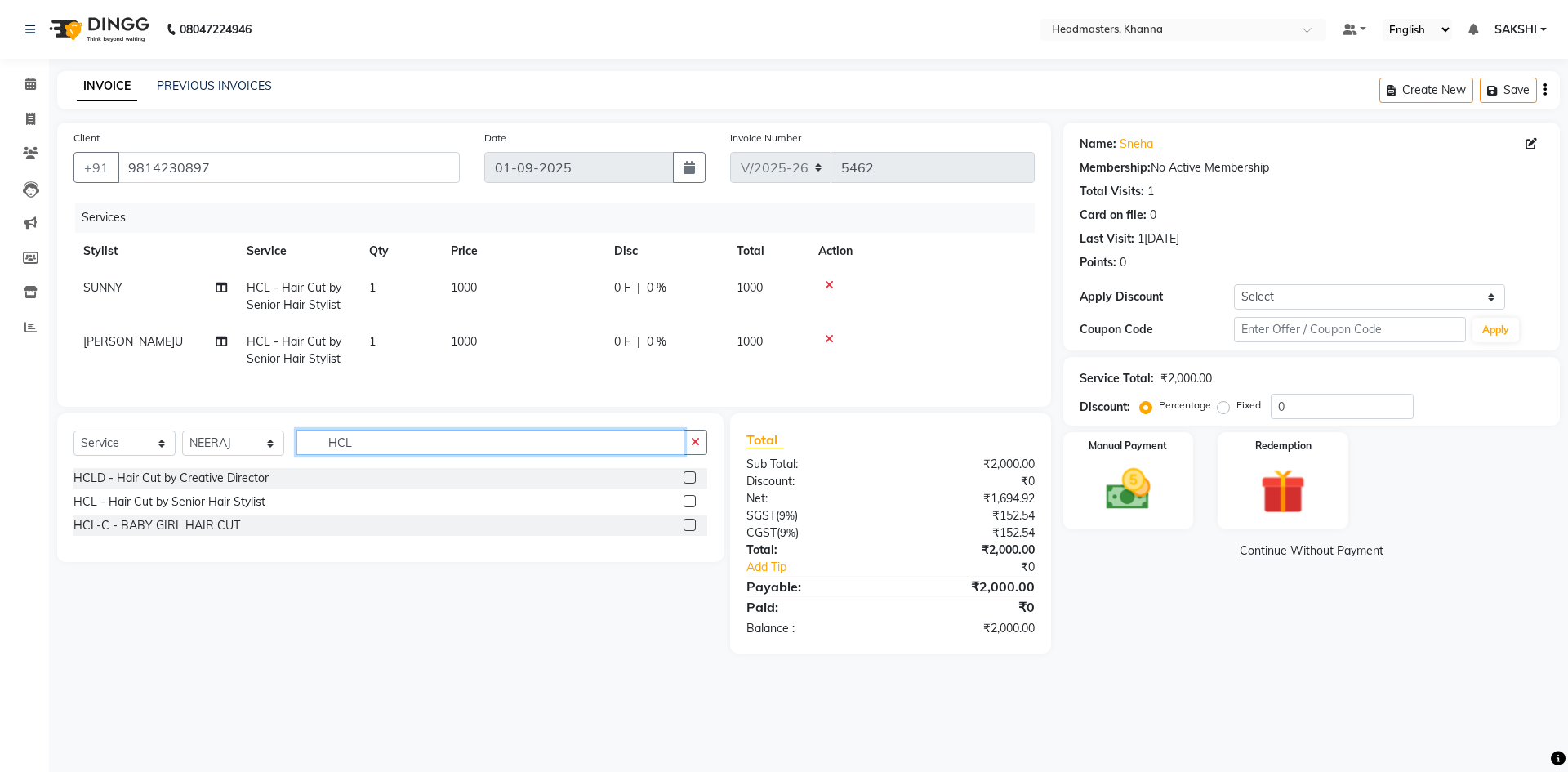
type input "HCL"
drag, startPoint x: 691, startPoint y: 515, endPoint x: 919, endPoint y: 453, distance: 236.3
click at [691, 507] on label at bounding box center [689, 501] width 12 height 12
click at [691, 507] on input "checkbox" at bounding box center [688, 502] width 10 height 10
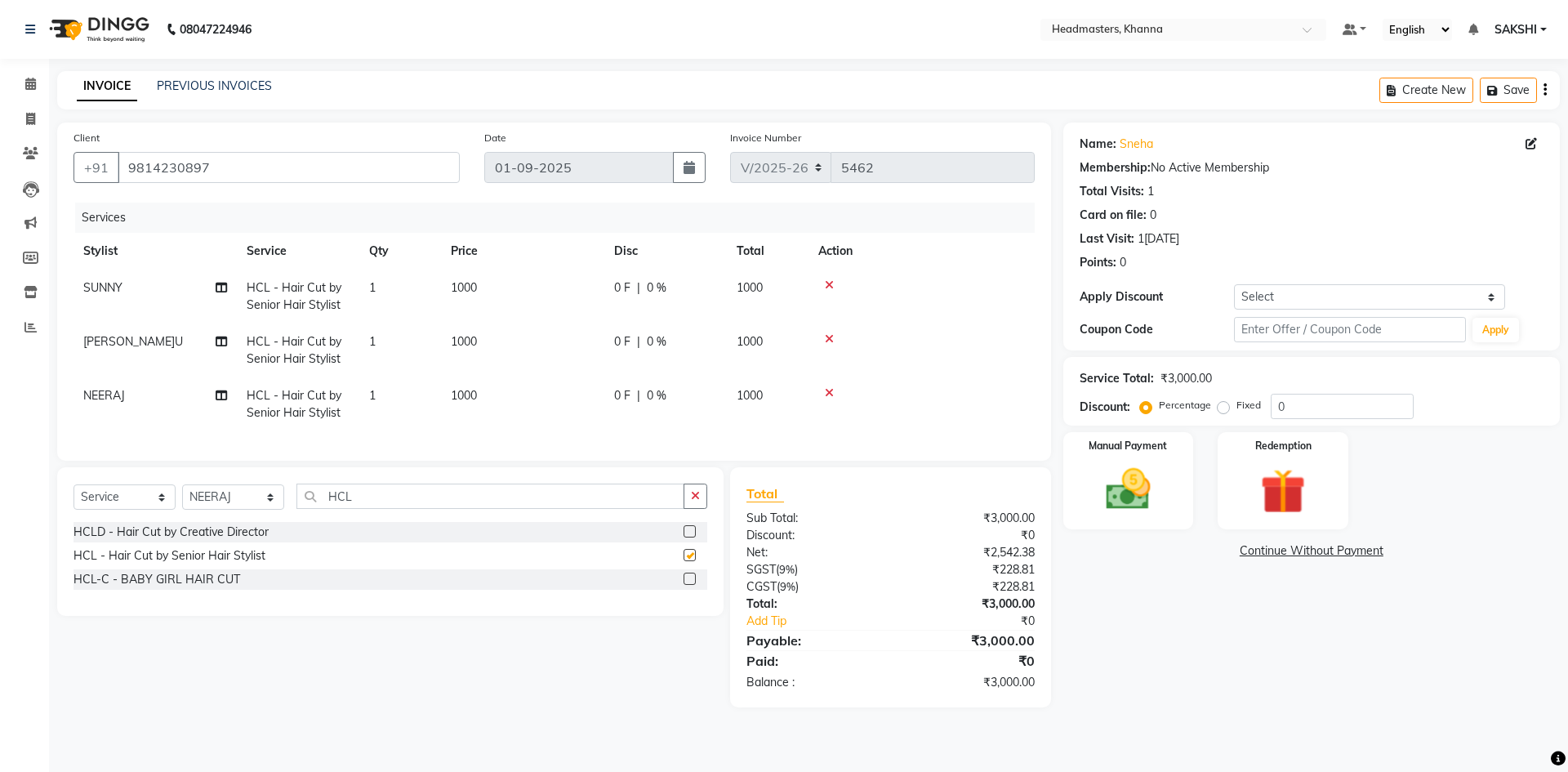
checkbox input "false"
click at [1313, 408] on input "0" at bounding box center [1342, 406] width 143 height 25
type input "030"
click at [1174, 467] on div "Manual Payment" at bounding box center [1128, 480] width 136 height 100
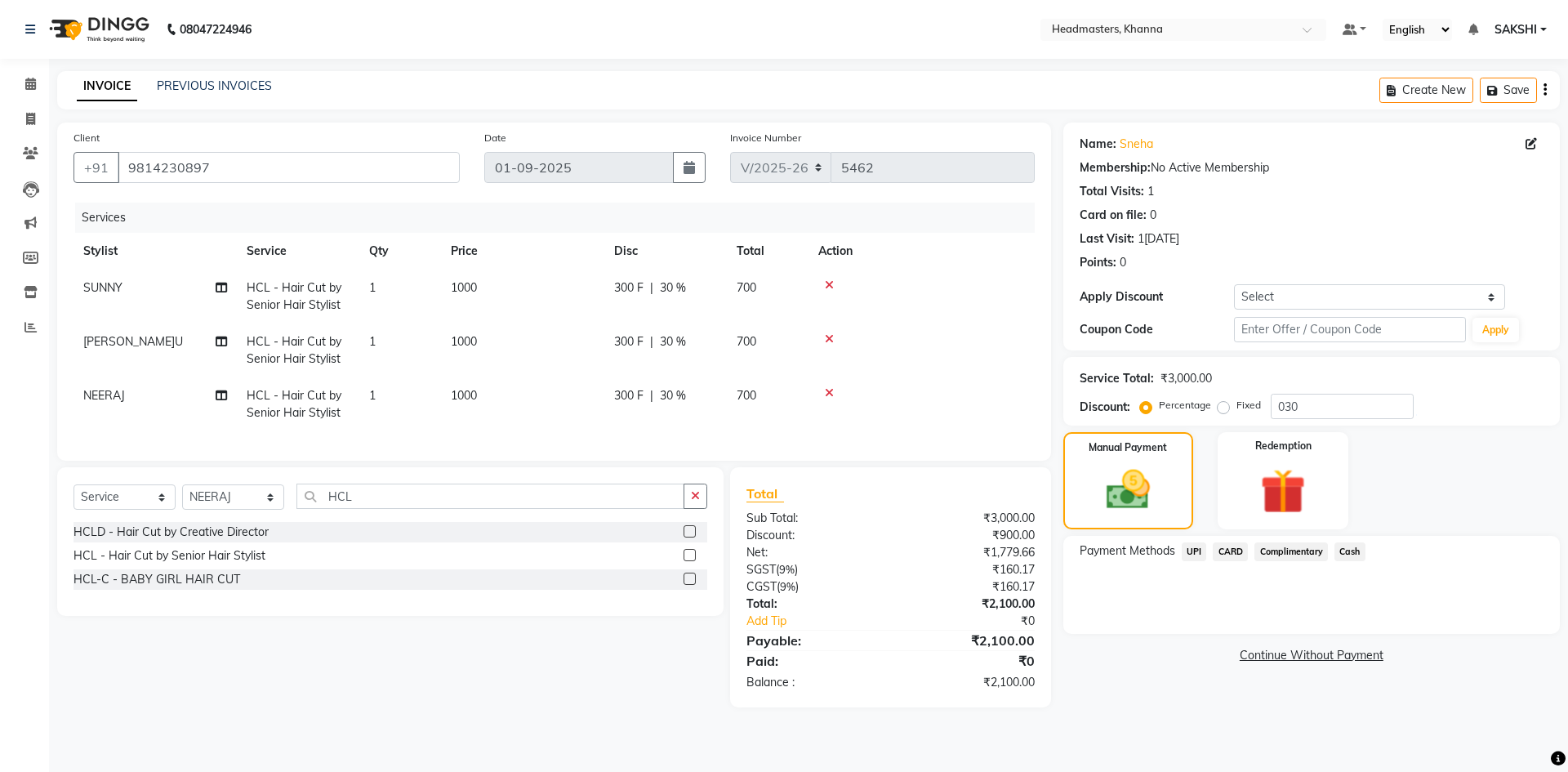
click at [1195, 554] on span "UPI" at bounding box center [1194, 552] width 25 height 19
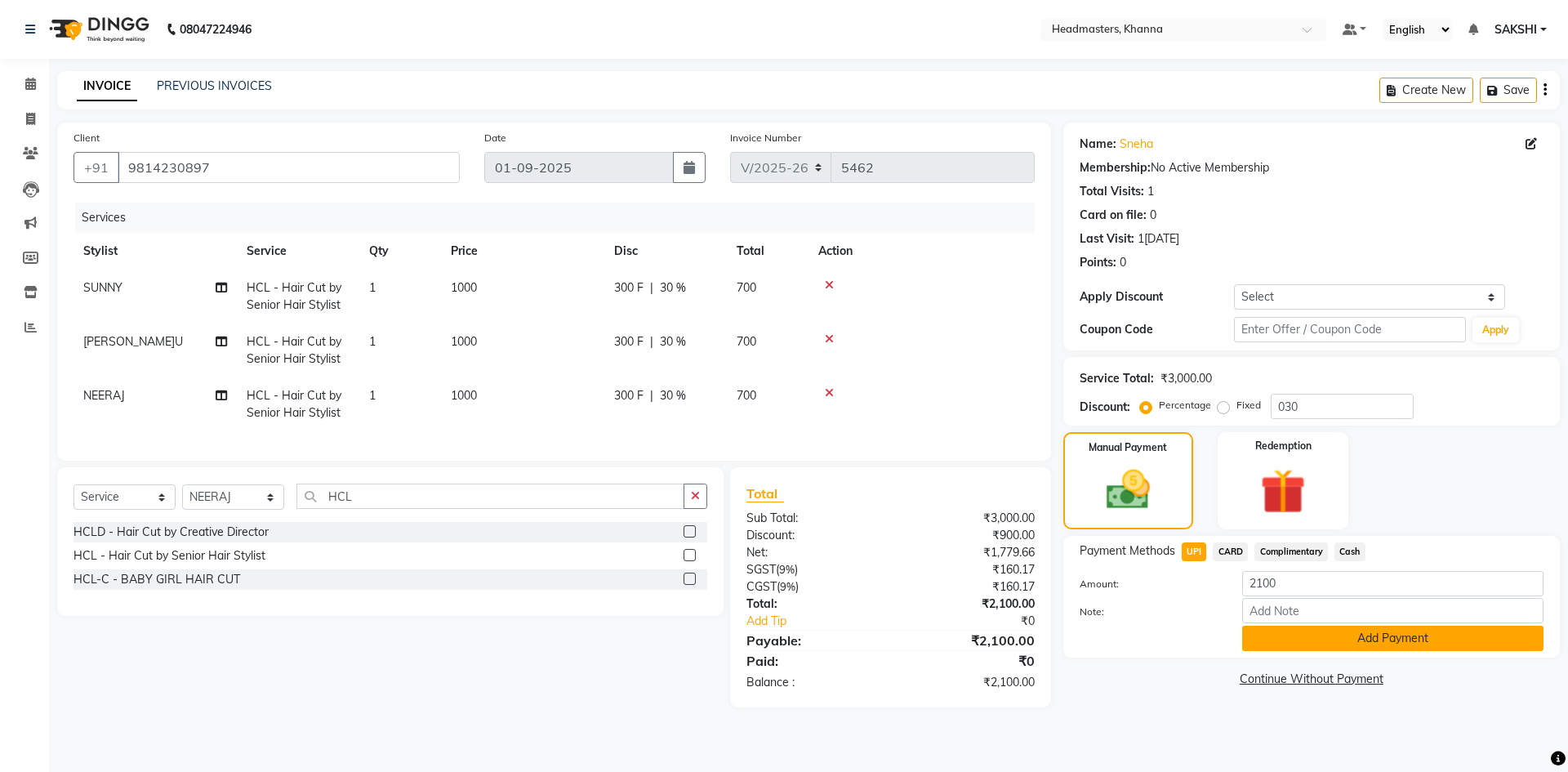
click at [1355, 641] on button "Add Payment" at bounding box center [1392, 637] width 301 height 25
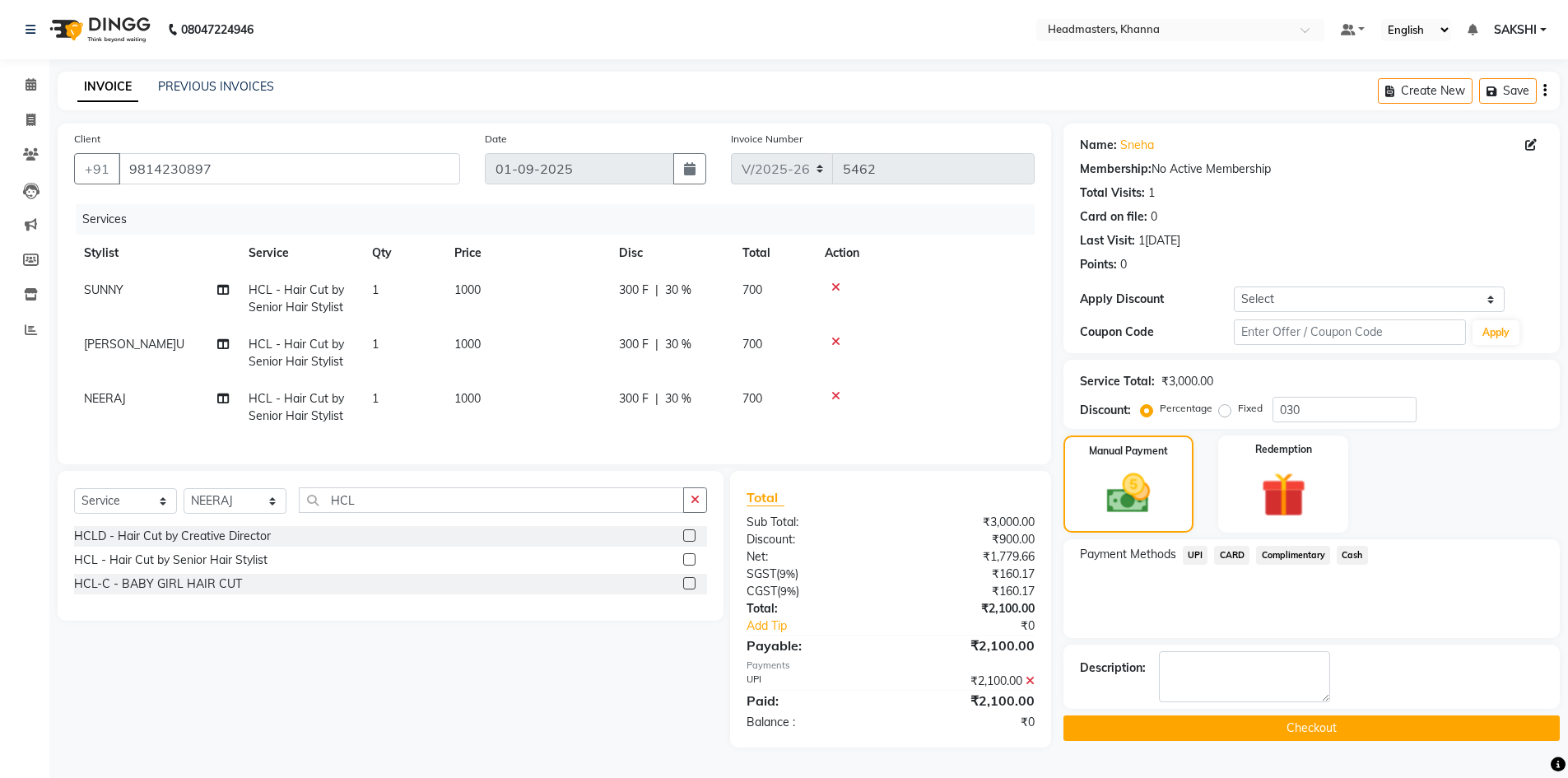
click at [1354, 718] on button "Checkout" at bounding box center [1312, 727] width 496 height 25
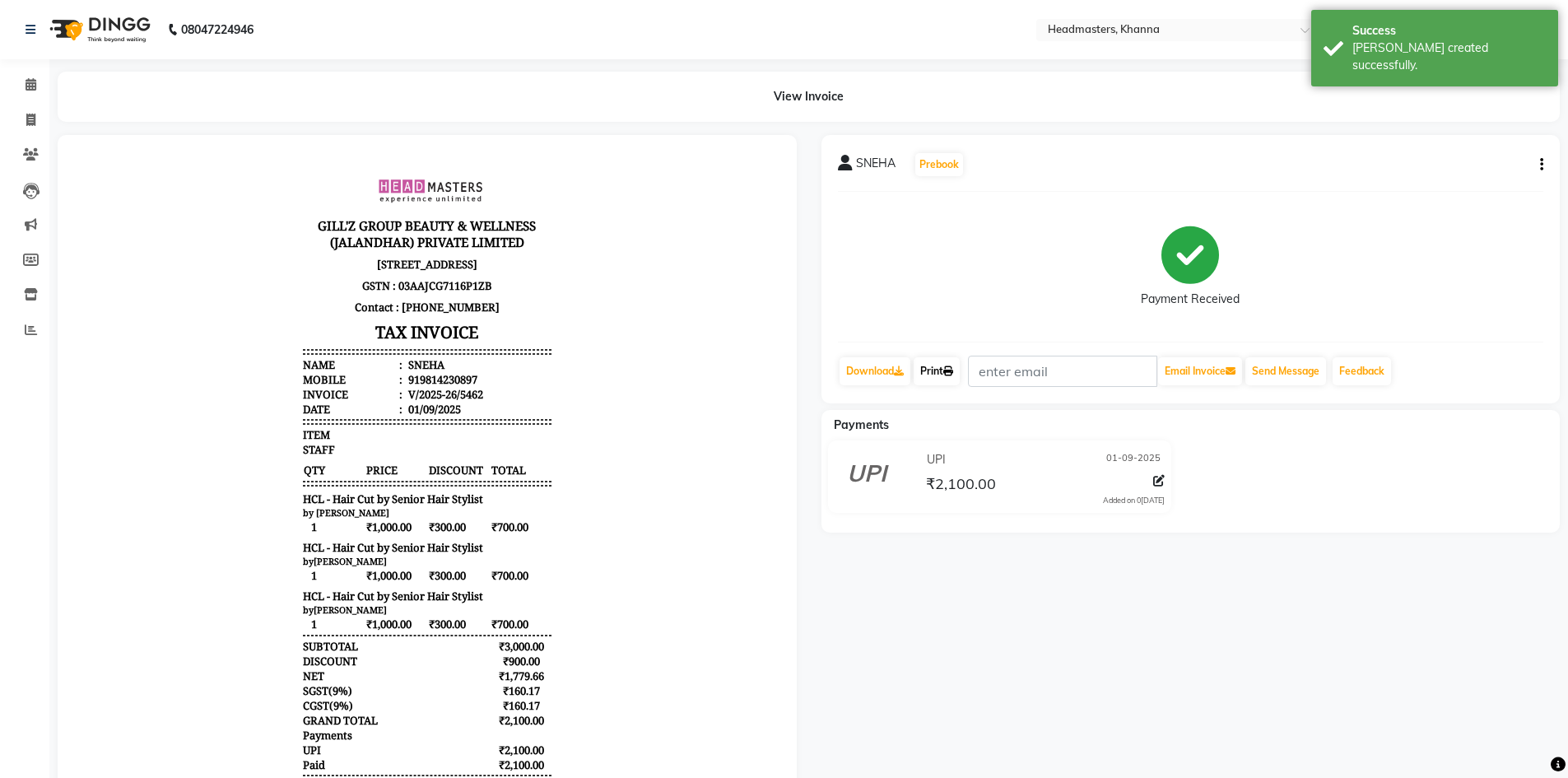
click at [953, 366] on icon at bounding box center [948, 371] width 10 height 10
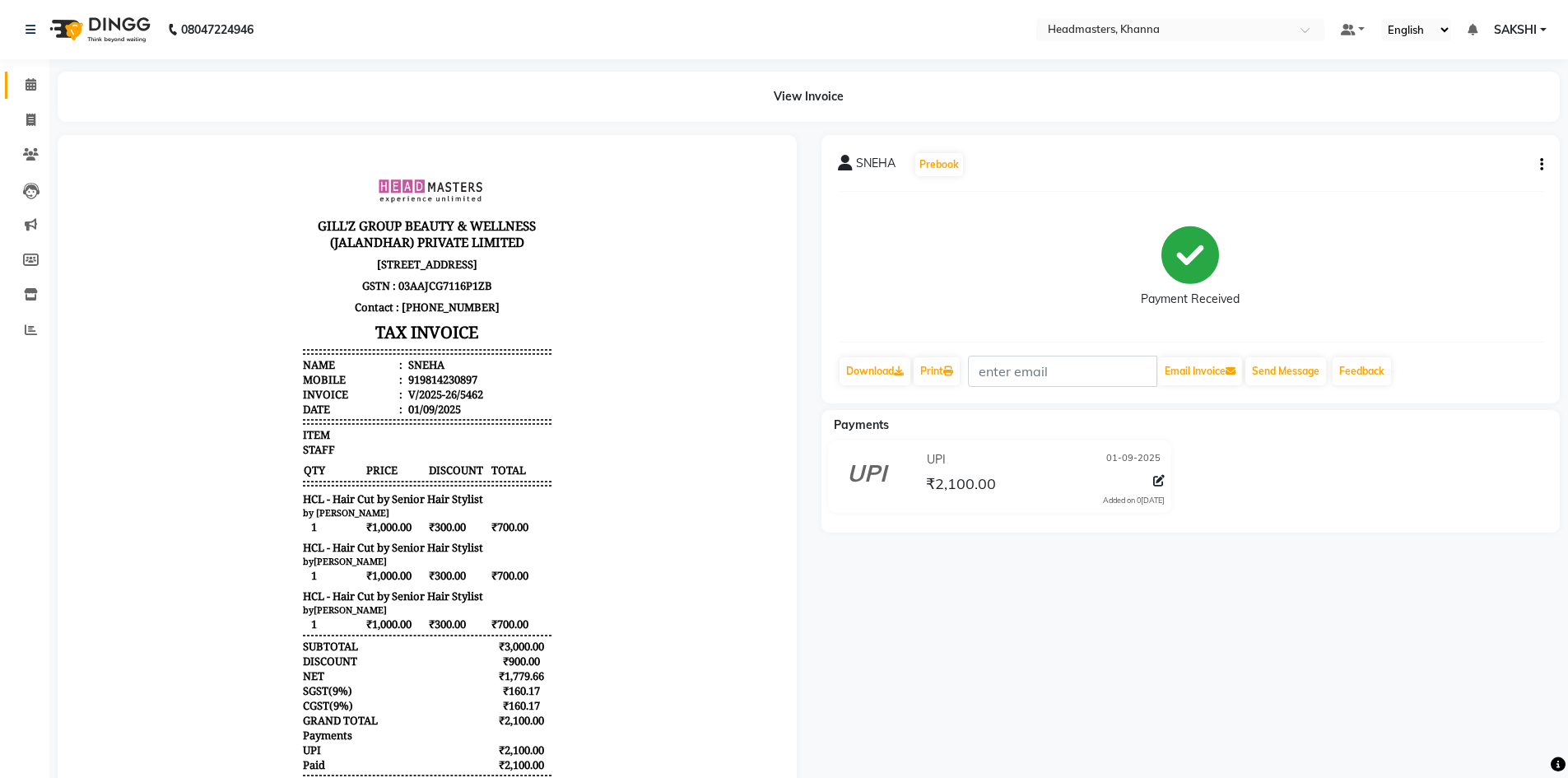
click at [16, 80] on link "Calendar" at bounding box center [24, 84] width 39 height 27
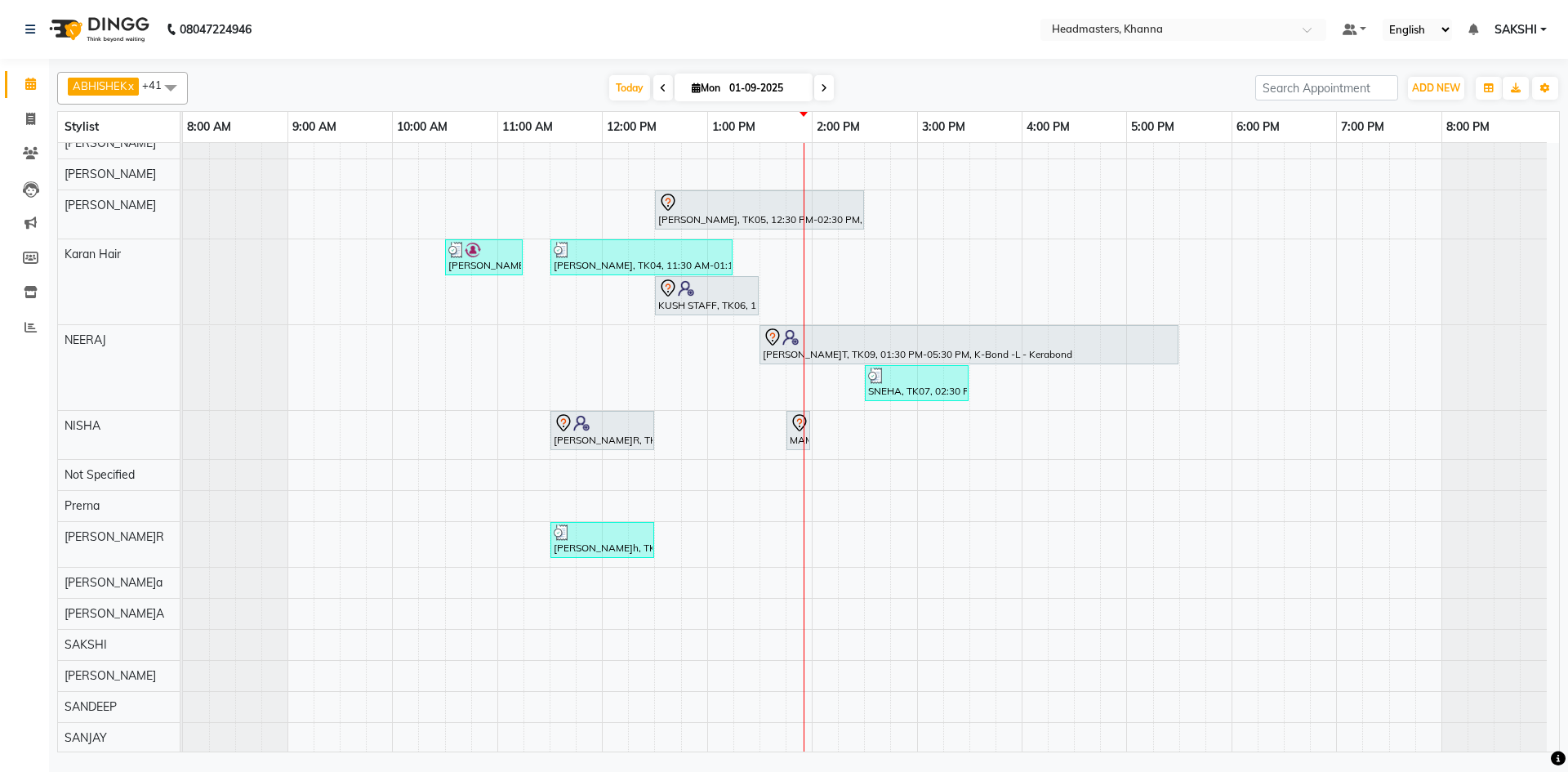
scroll to position [571, 0]
